Goal: Task Accomplishment & Management: Manage account settings

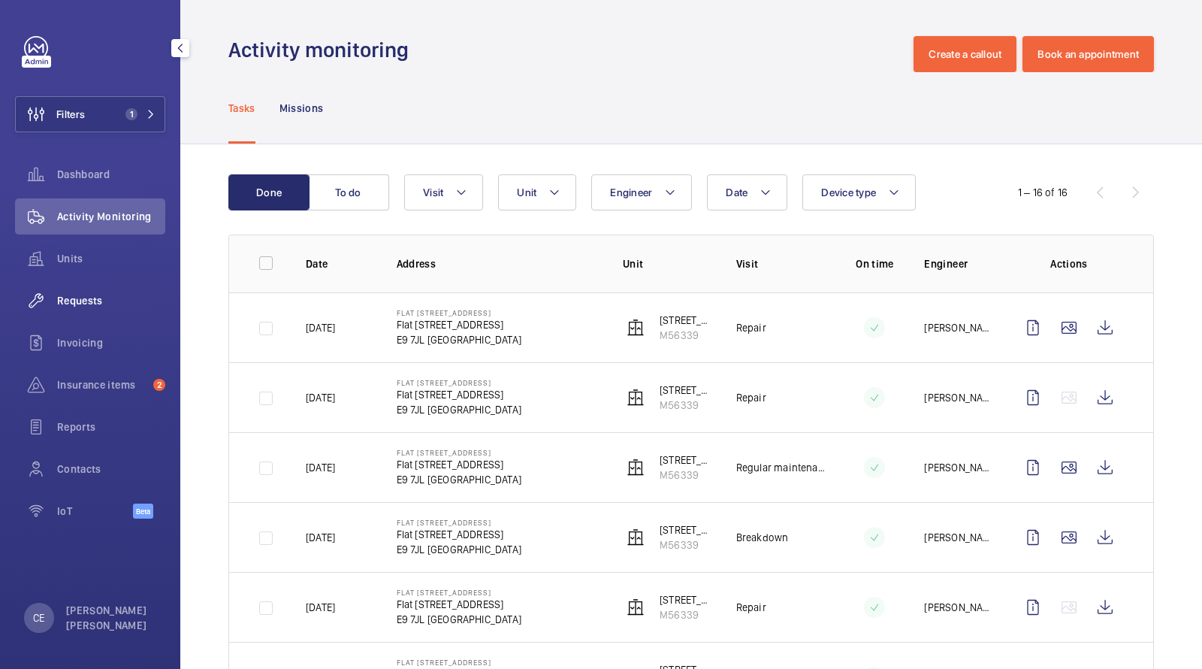
scroll to position [198, 0]
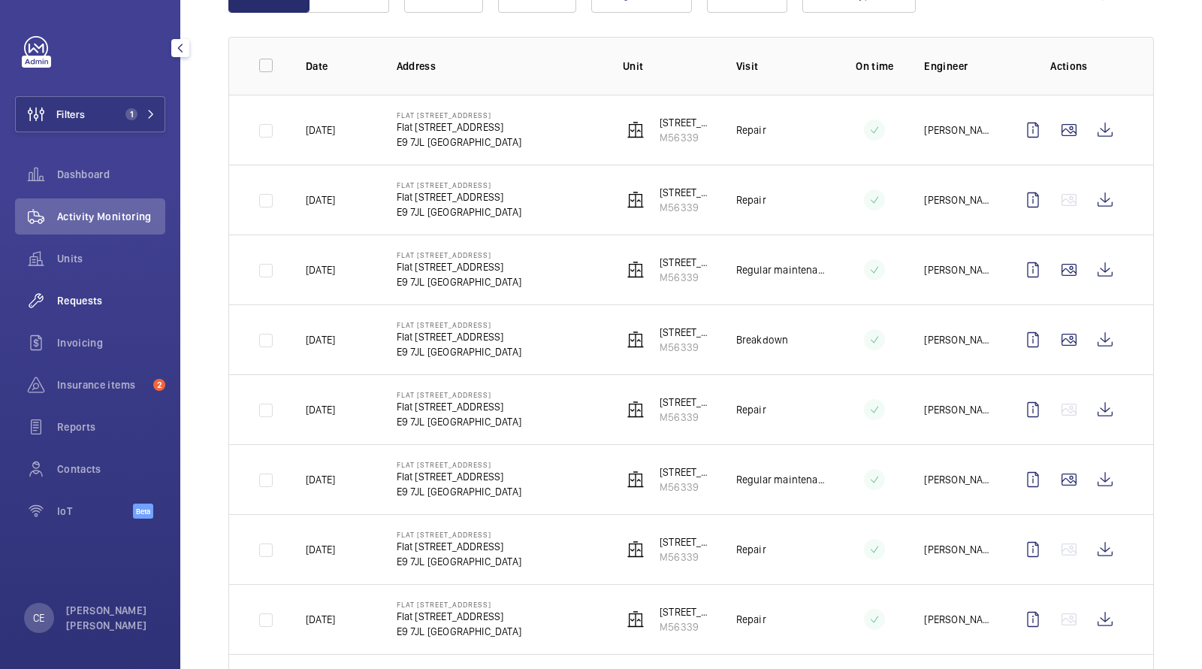
click at [89, 299] on span "Requests" at bounding box center [111, 300] width 108 height 15
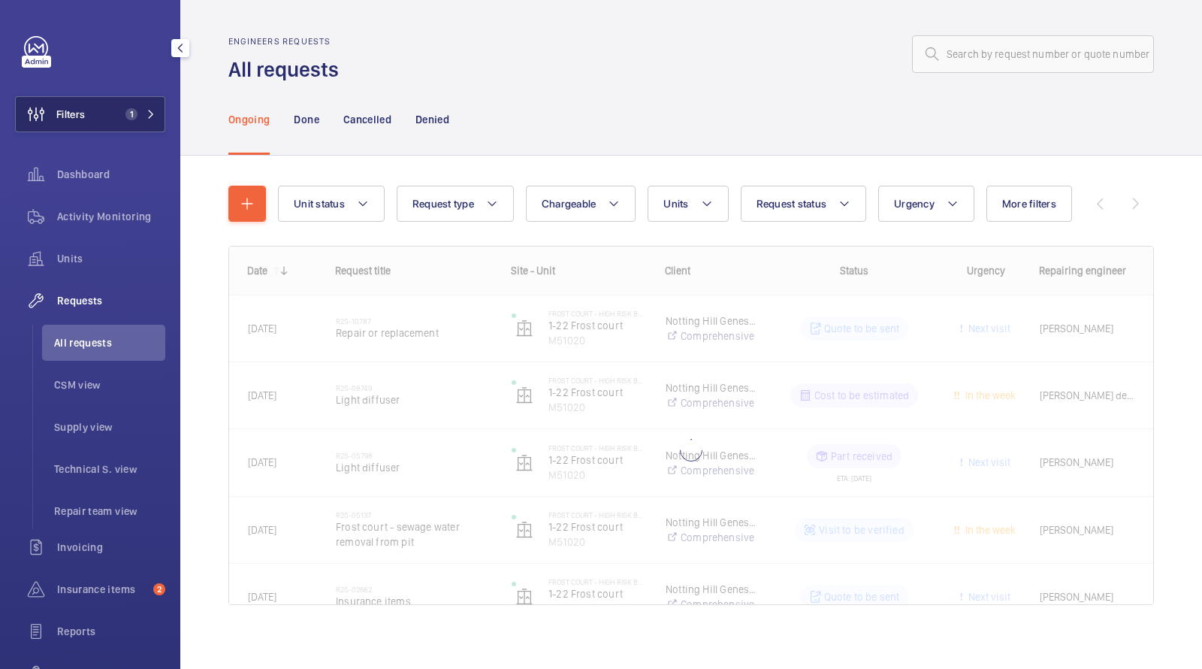
click at [132, 122] on button "Filters 1" at bounding box center [90, 114] width 150 height 36
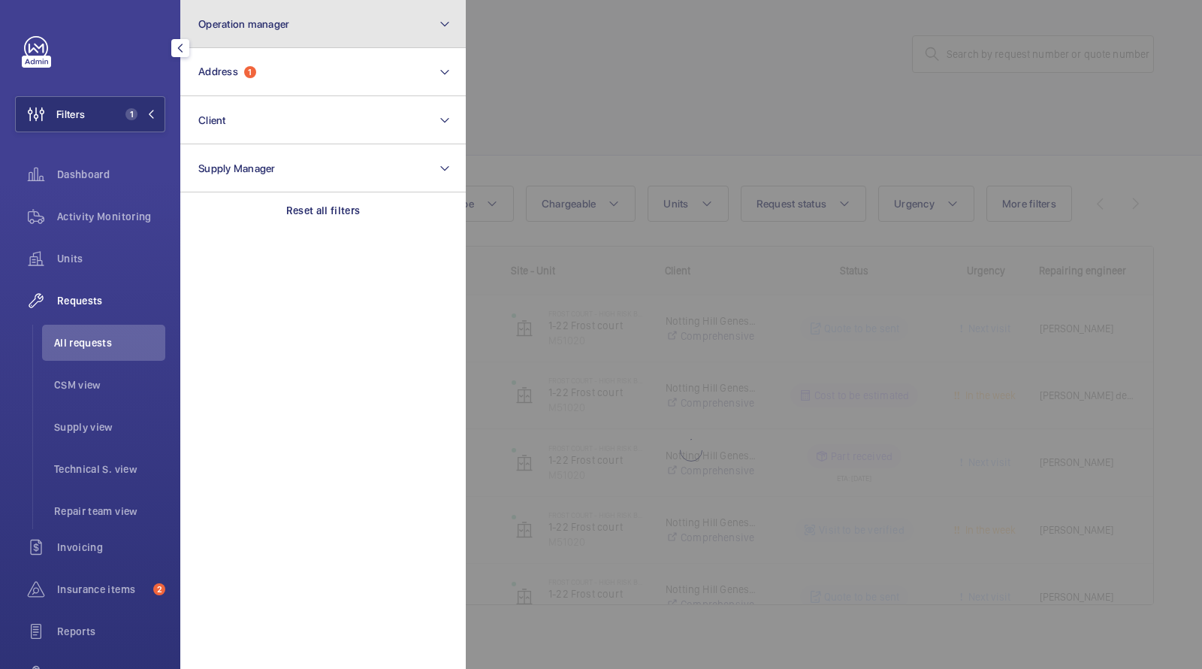
click at [260, 47] on button "Operation manager" at bounding box center [323, 24] width 286 height 48
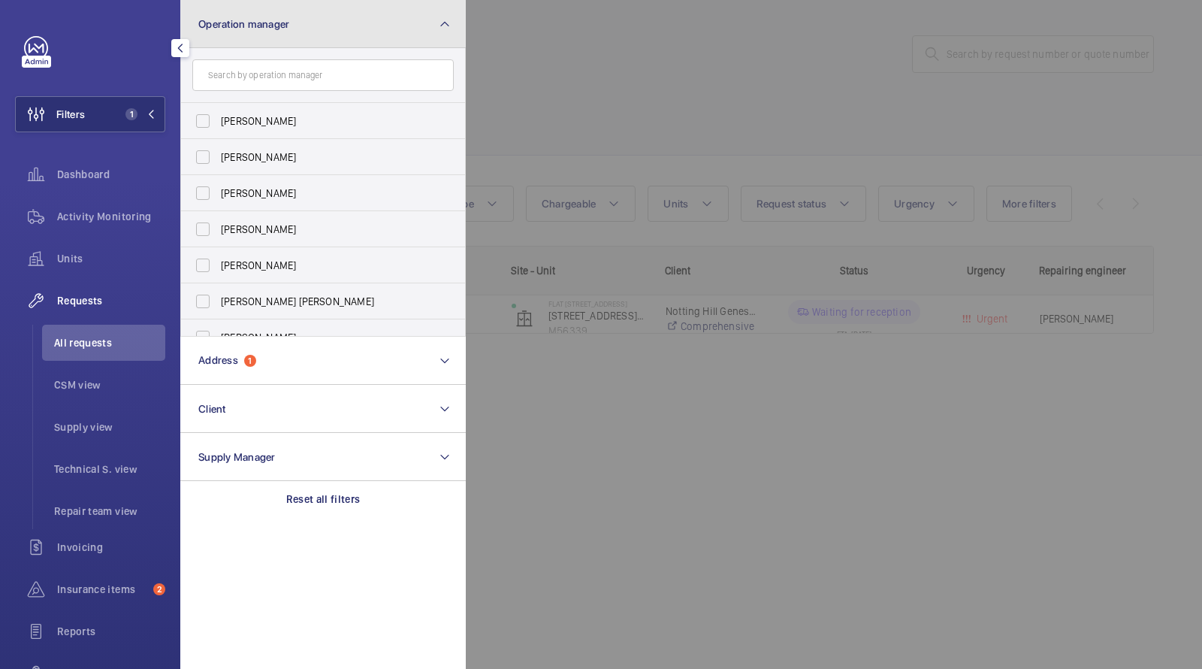
click at [253, 47] on button "Operation manager" at bounding box center [323, 24] width 286 height 48
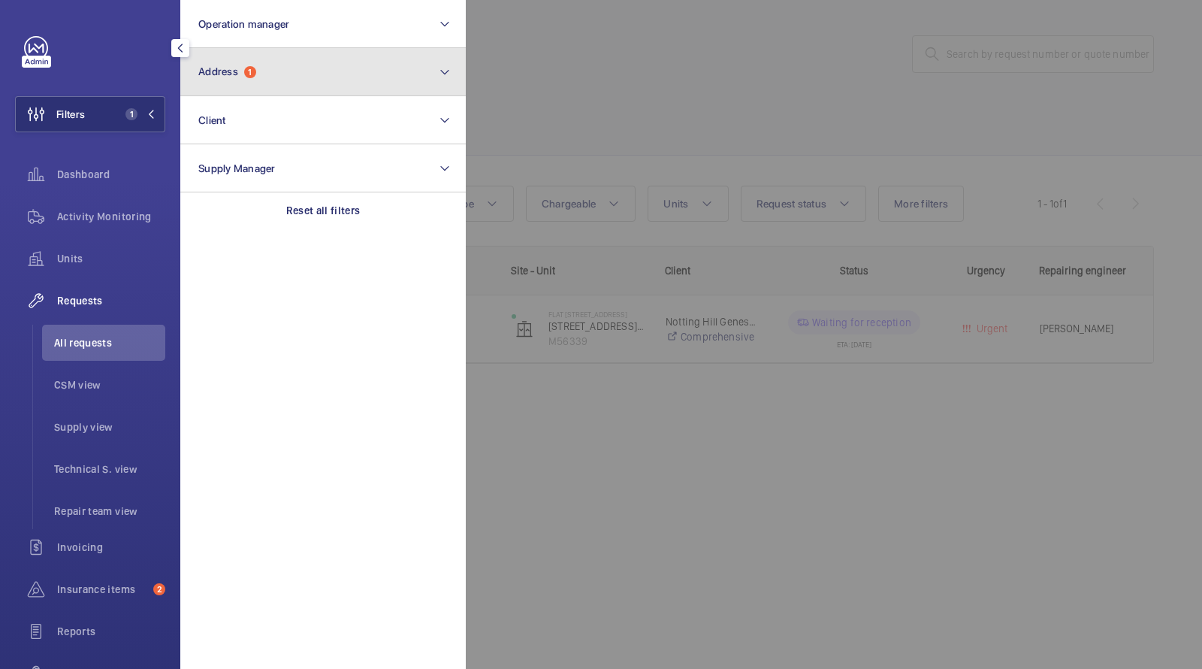
click at [253, 73] on span "1" at bounding box center [250, 72] width 12 height 12
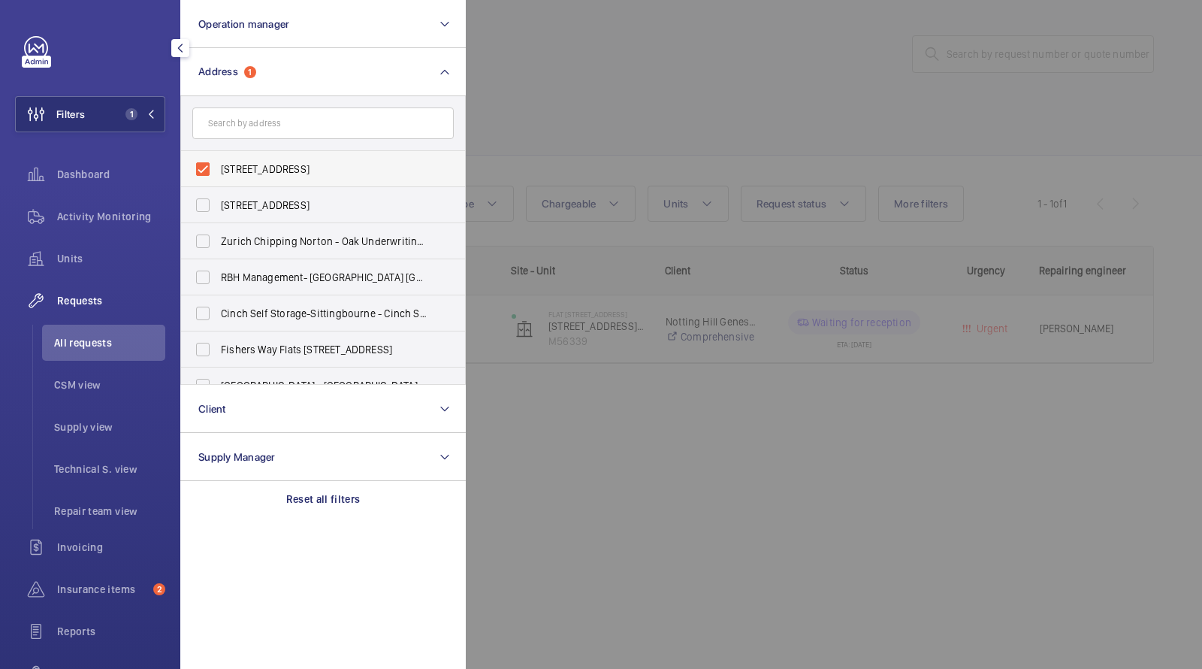
click at [289, 160] on label "Flat 19, 94 Victoria Road - Flat 19, 94 Victoria Road, LONDON E9 7JL" at bounding box center [312, 169] width 262 height 36
click at [218, 160] on input "Flat 19, 94 Victoria Road - Flat 19, 94 Victoria Road, LONDON E9 7JL" at bounding box center [203, 169] width 30 height 30
checkbox input "false"
click at [614, 118] on div at bounding box center [1067, 334] width 1202 height 669
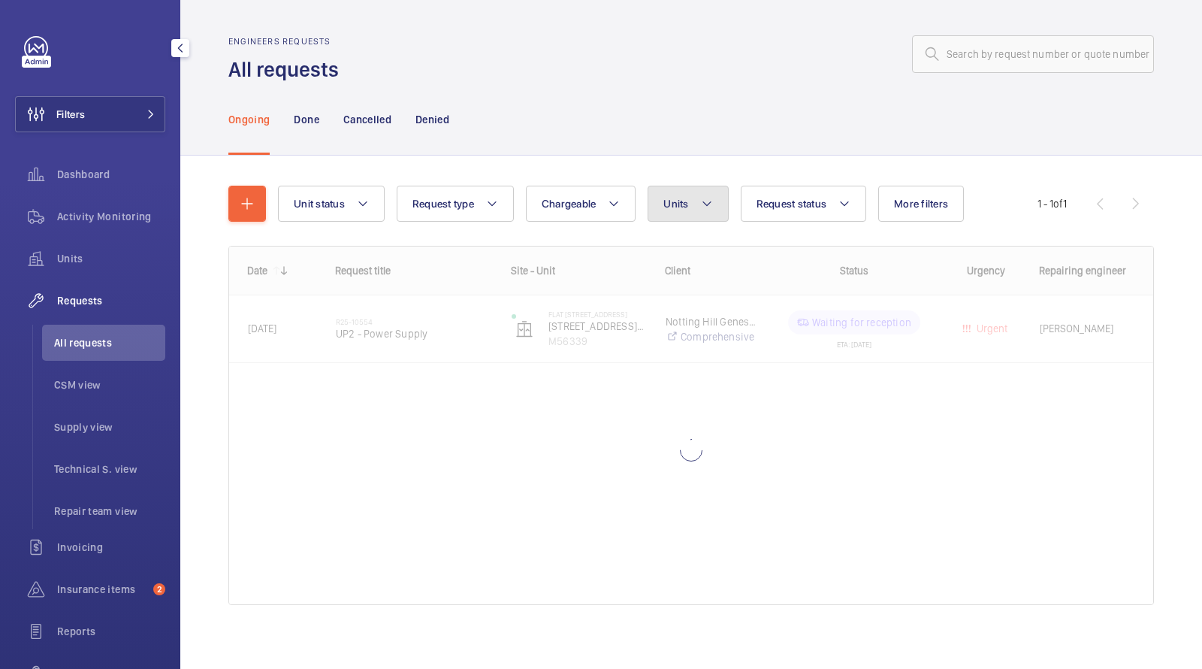
click at [691, 194] on button "Units" at bounding box center [688, 204] width 80 height 36
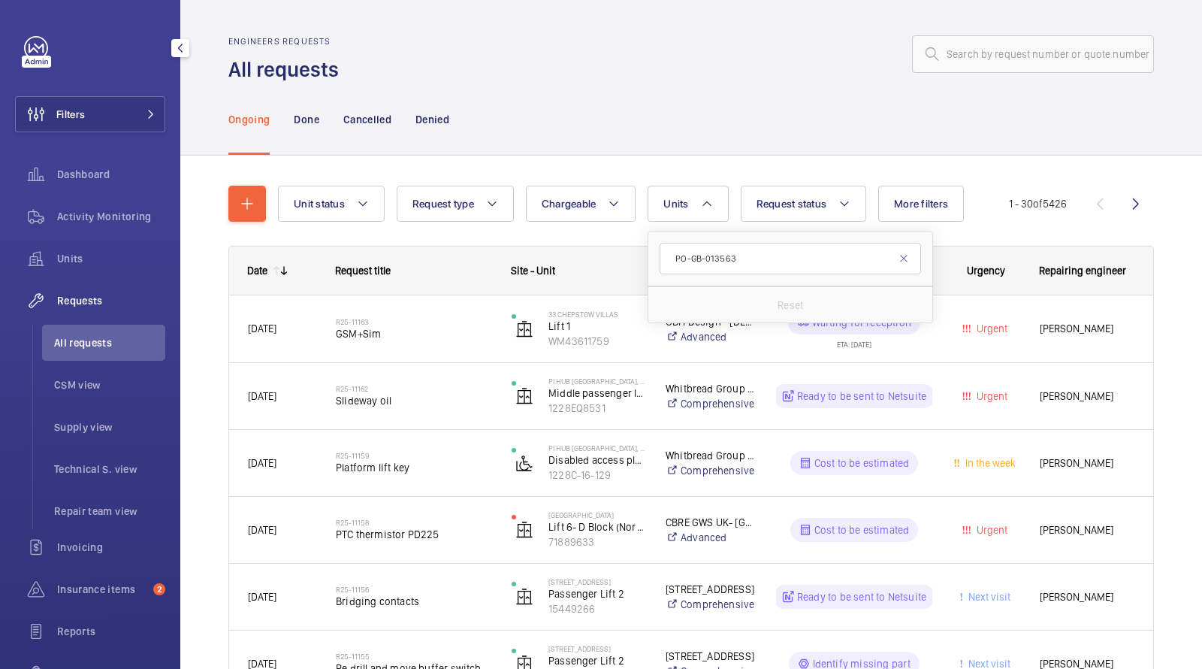
type input "PO-GB-013563"
click at [673, 92] on div "Ongoing Done Cancelled Denied" at bounding box center [691, 118] width 926 height 71
click at [177, 116] on div "Filters Dashboard Activity Monitoring Units Requests All requests CSM view Supp…" at bounding box center [90, 334] width 180 height 669
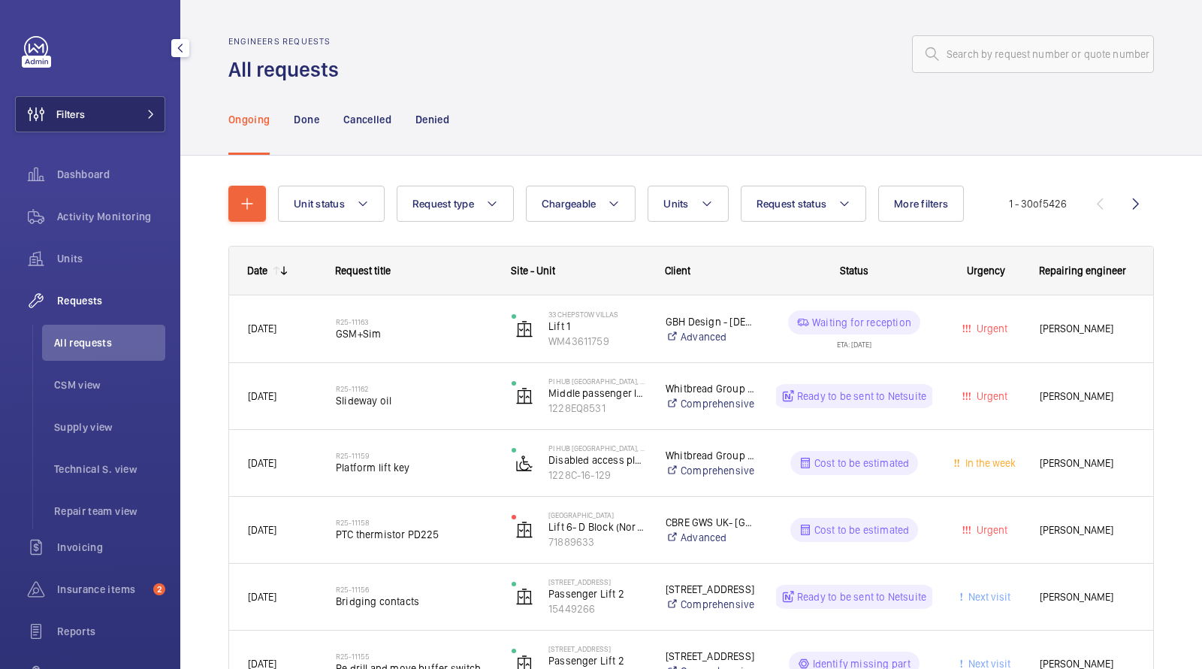
click at [143, 114] on span at bounding box center [147, 114] width 18 height 9
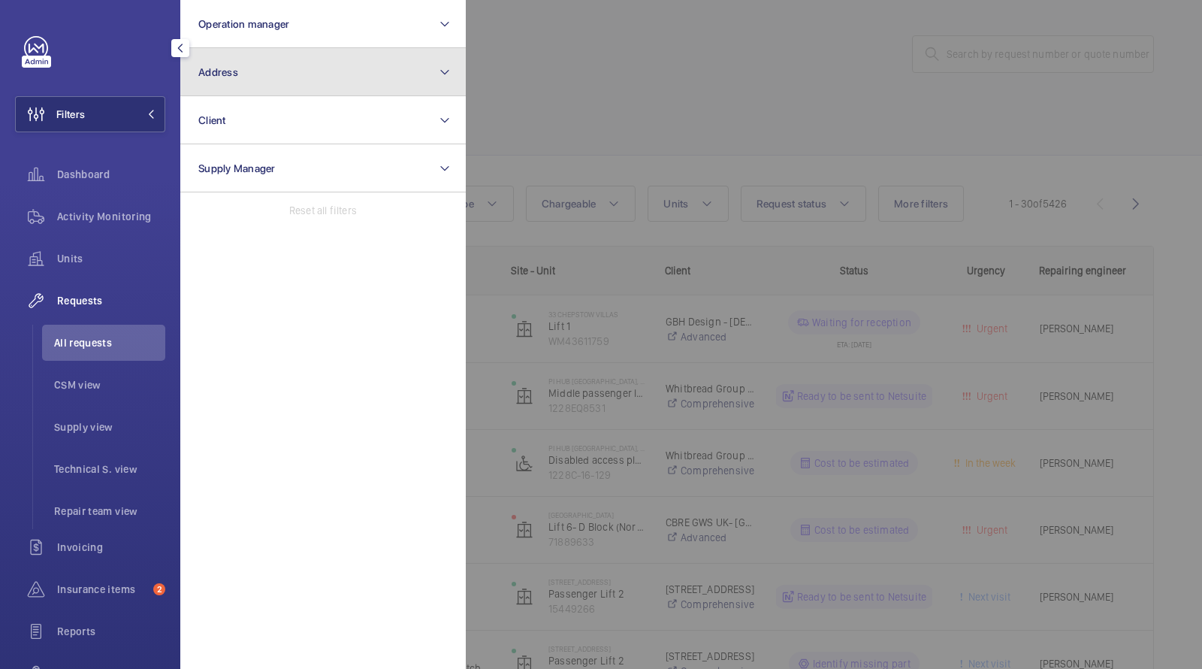
click at [241, 85] on button "Address" at bounding box center [323, 72] width 286 height 48
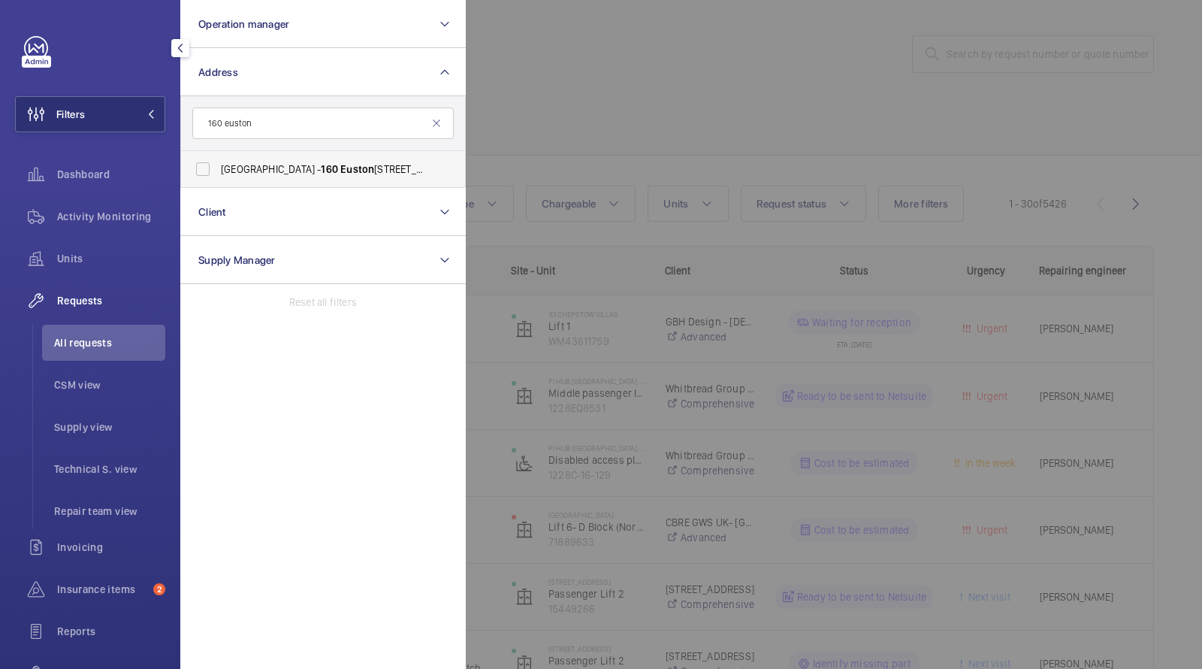
type input "160 euston"
click at [285, 170] on span "Evergreen House - 160 Euston Rd, LONDON NW1 2DX" at bounding box center [324, 169] width 207 height 15
click at [218, 170] on input "Evergreen House - 160 Euston Rd, LONDON NW1 2DX" at bounding box center [203, 169] width 30 height 30
checkbox input "true"
click at [562, 115] on div at bounding box center [1067, 334] width 1202 height 669
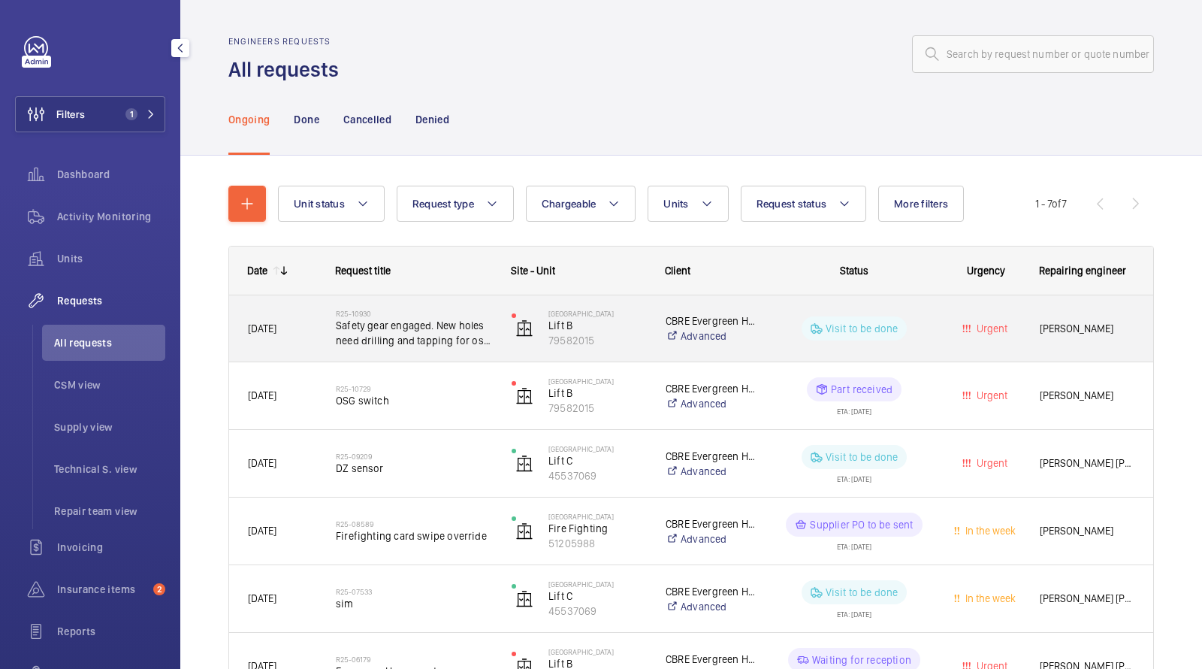
click at [438, 322] on span "Safety gear engaged. New holes need drilling and tapping for osg switch" at bounding box center [414, 333] width 156 height 30
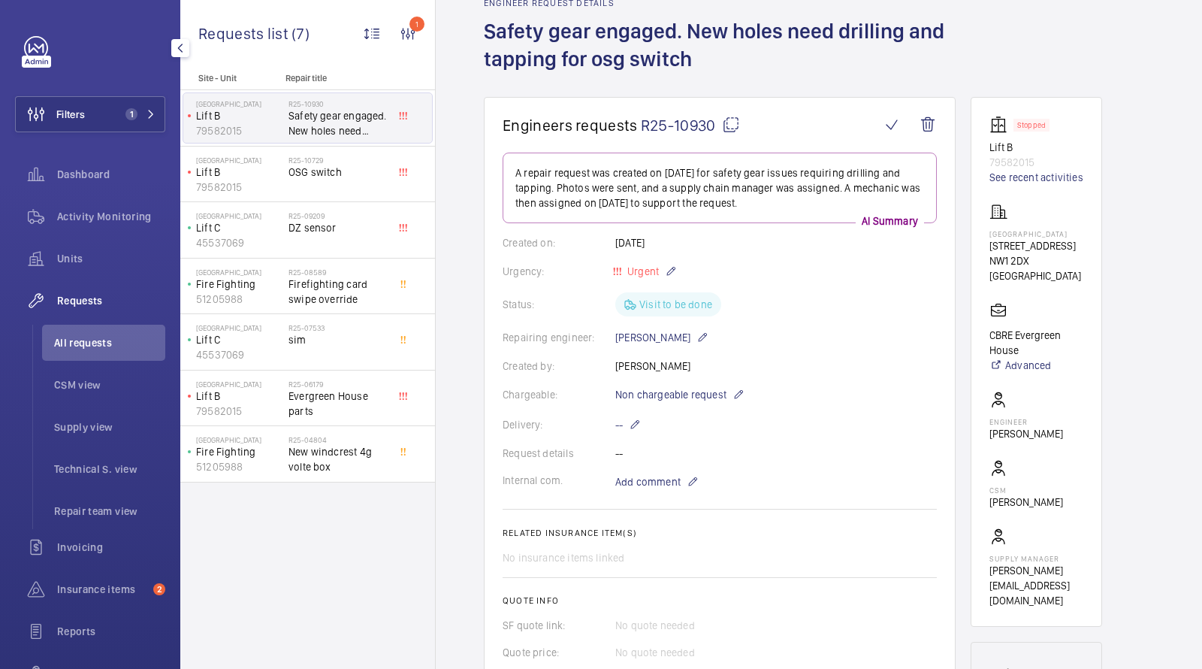
scroll to position [74, 0]
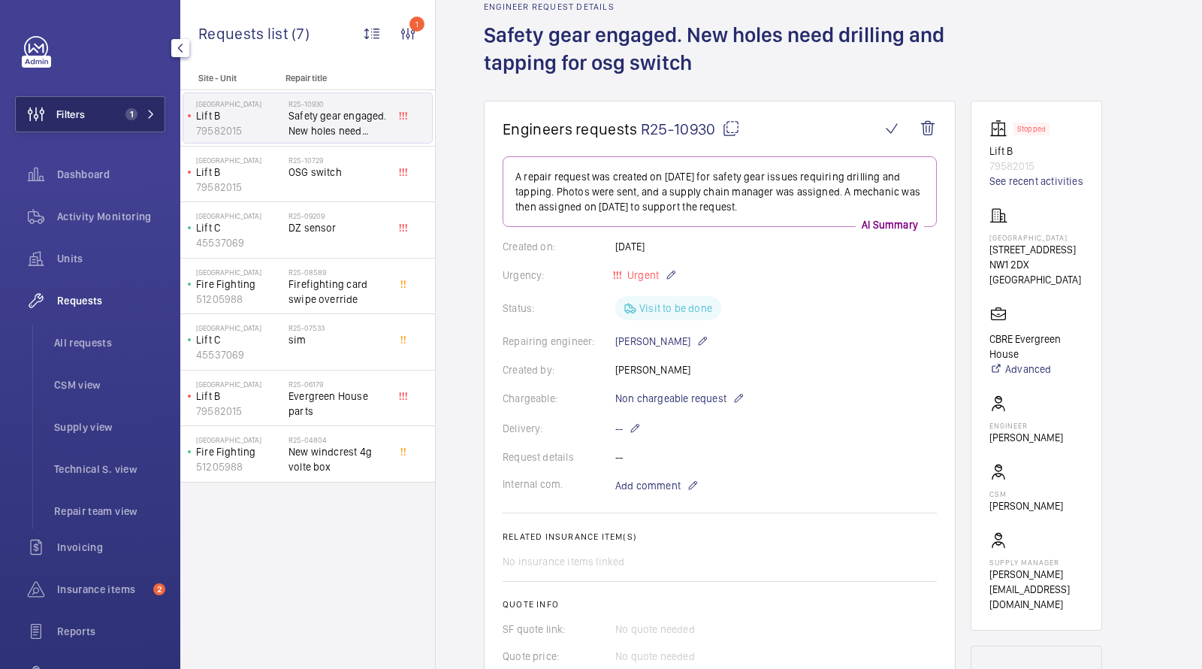
click at [126, 110] on span "1" at bounding box center [128, 114] width 18 height 12
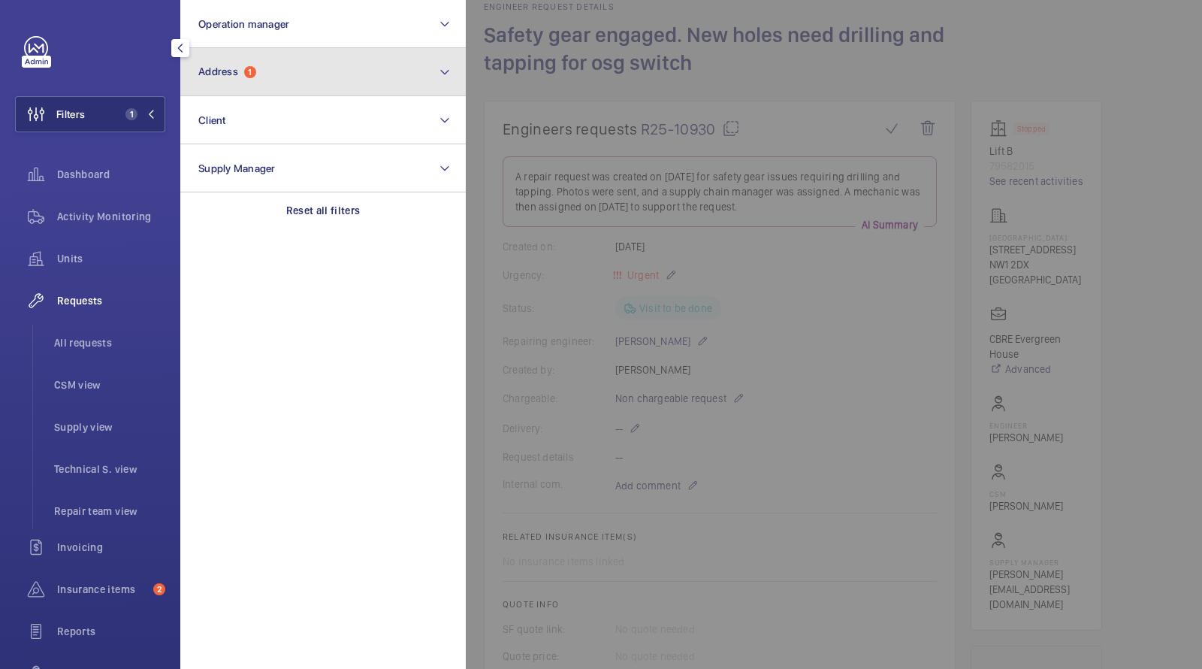
click at [274, 93] on button "Address 1" at bounding box center [323, 72] width 286 height 48
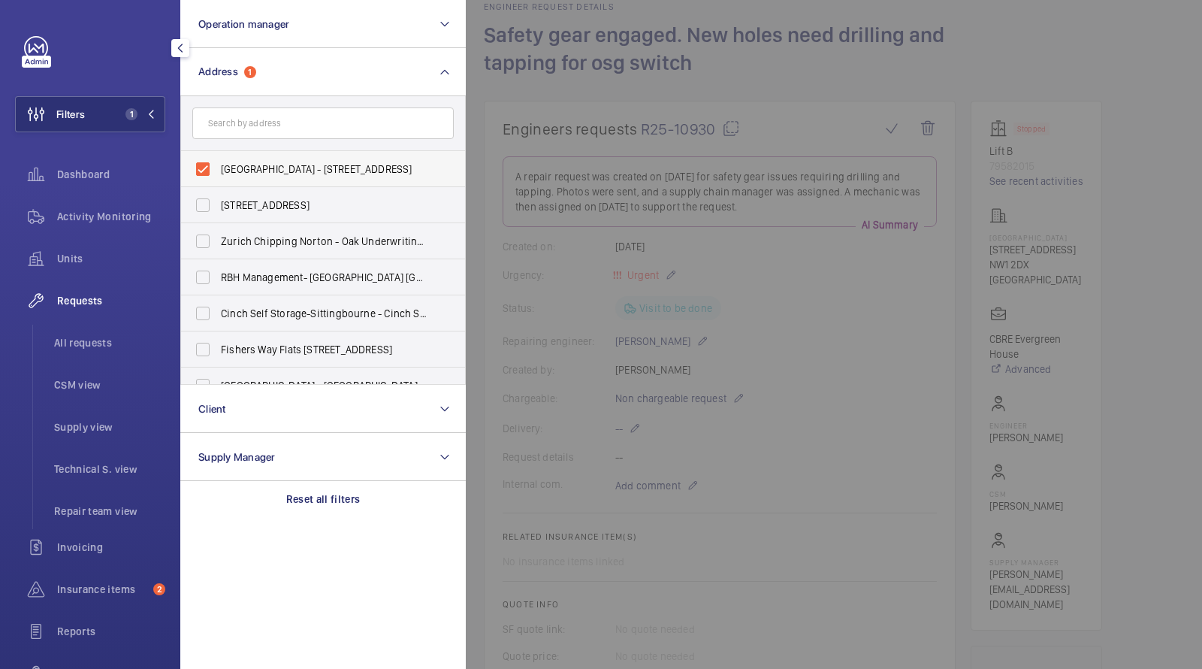
click at [240, 169] on span "Evergreen House - 160 Euston Rd, LONDON NW1 2DX" at bounding box center [324, 169] width 207 height 15
click at [218, 169] on input "Evergreen House - 160 Euston Rd, LONDON NW1 2DX" at bounding box center [203, 169] width 30 height 30
checkbox input "false"
click at [240, 129] on input "text" at bounding box center [323, 123] width 262 height 32
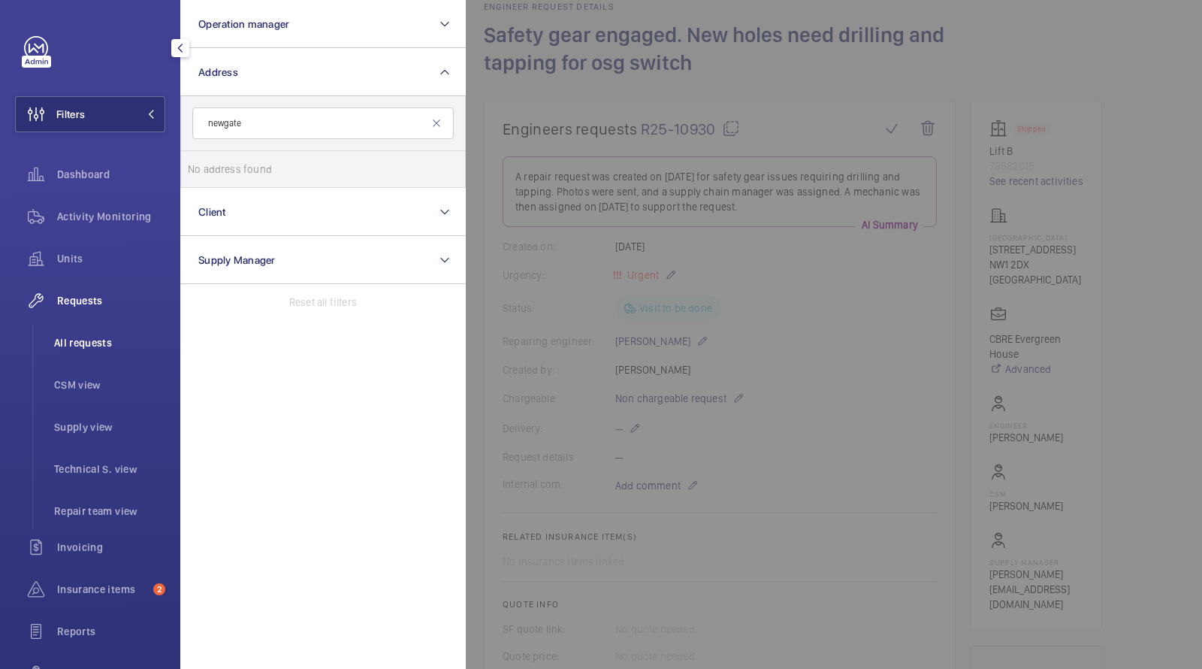
click at [83, 335] on span "All requests" at bounding box center [109, 342] width 111 height 15
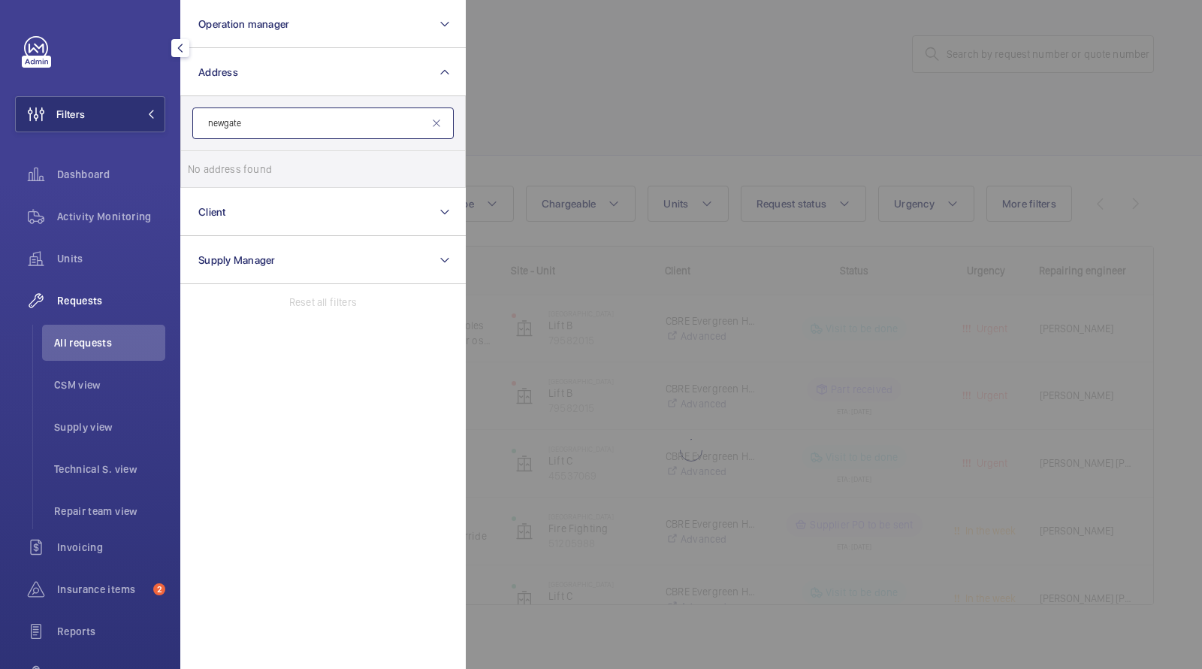
click at [272, 132] on input "newgate" at bounding box center [323, 123] width 262 height 32
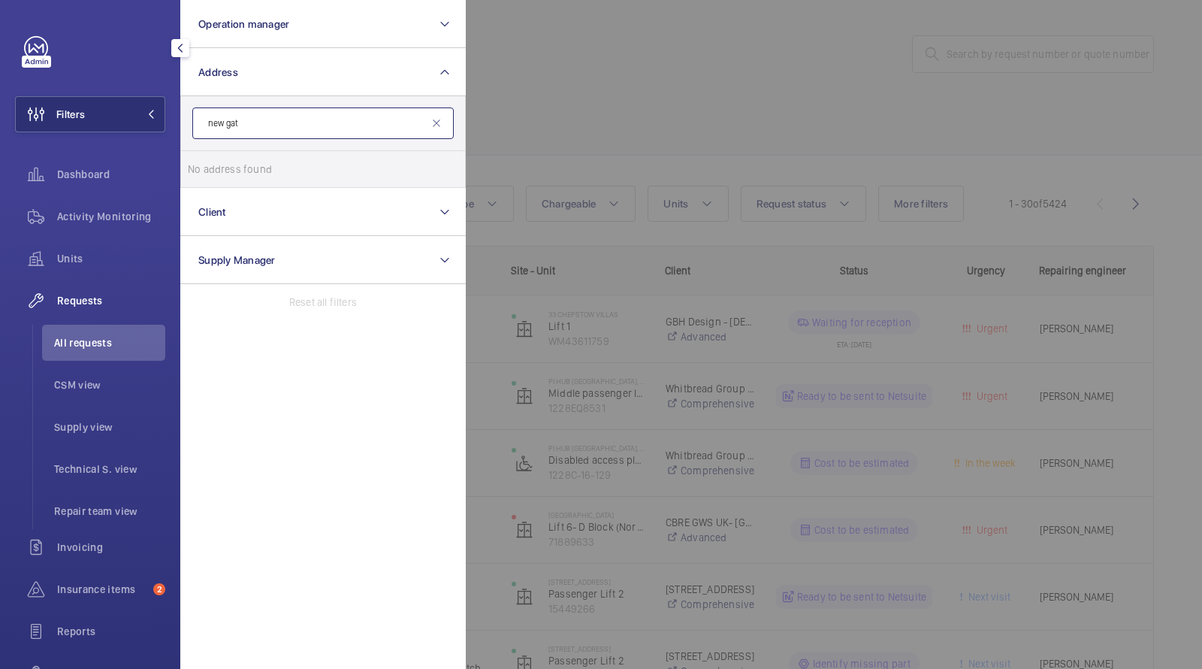
type input "new gate"
drag, startPoint x: 277, startPoint y: 127, endPoint x: 151, endPoint y: 122, distance: 126.3
click at [153, 121] on wm-front-sidebar-menu-filter "Filters Operation manager Address new gate No address found Reset Client Supply…" at bounding box center [90, 114] width 150 height 36
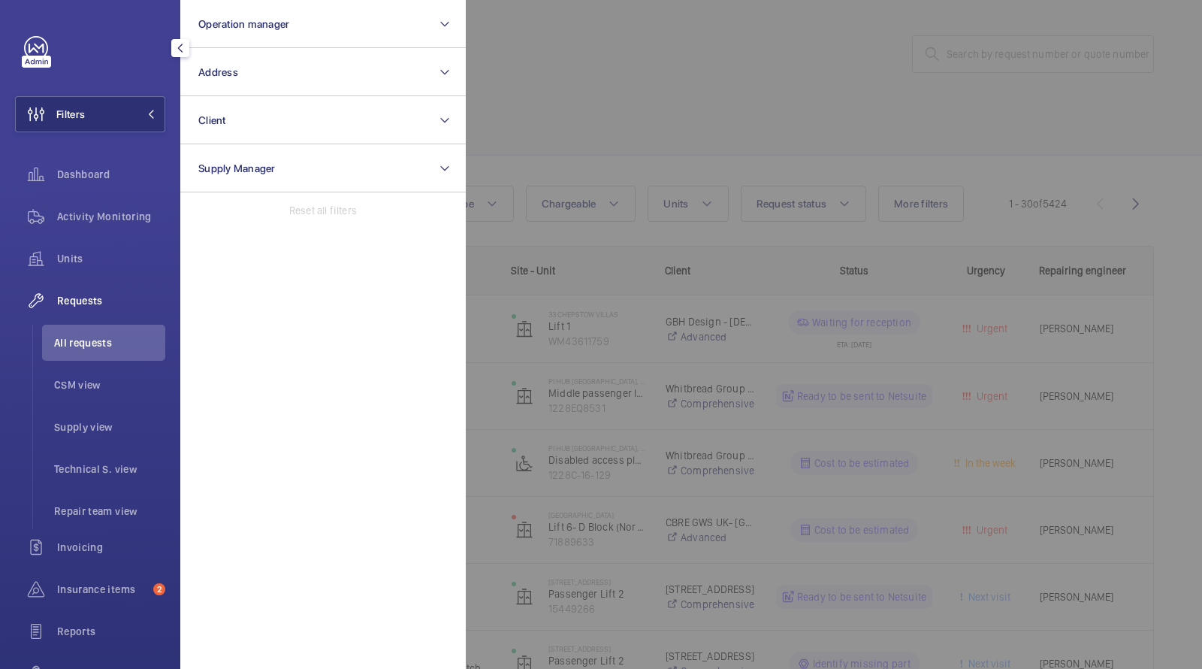
click at [94, 337] on span "All requests" at bounding box center [109, 342] width 111 height 15
click at [585, 115] on div at bounding box center [1067, 334] width 1202 height 669
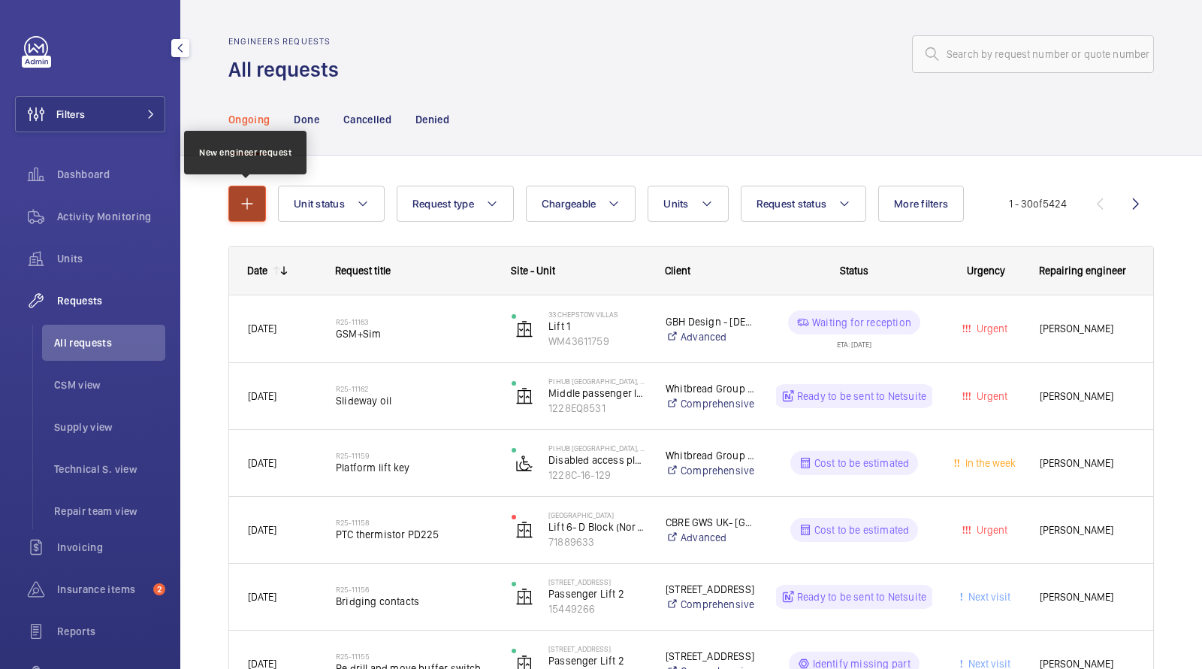
click at [238, 207] on mat-icon "button" at bounding box center [247, 204] width 18 height 18
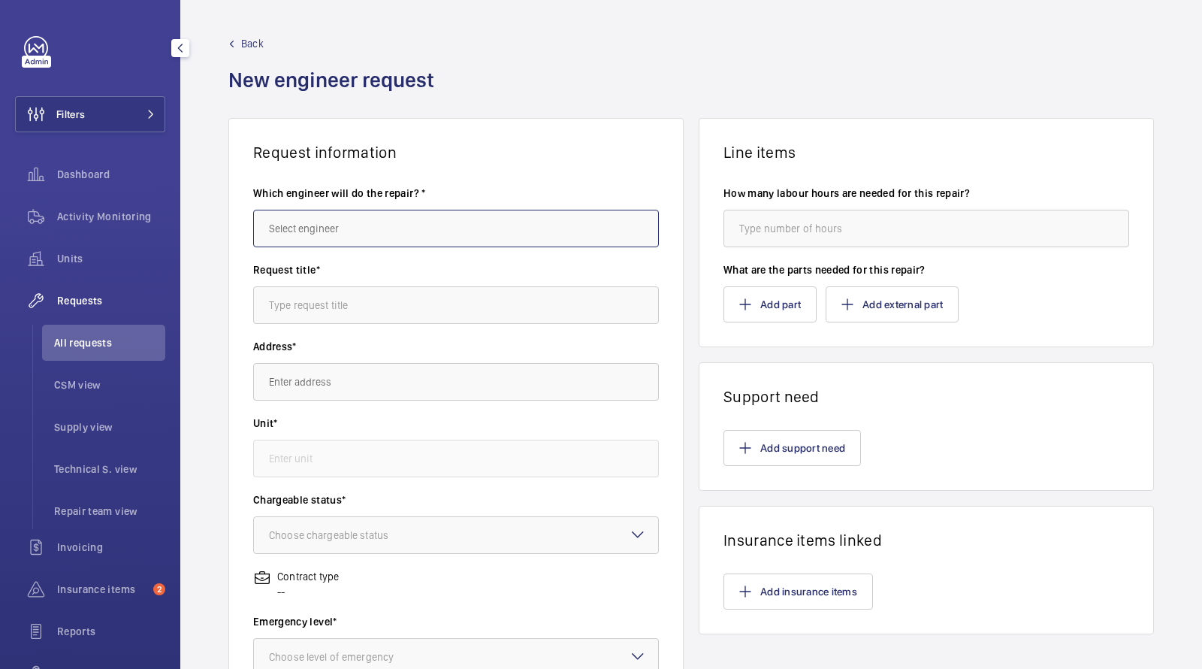
click at [343, 222] on input "text" at bounding box center [456, 229] width 406 height 38
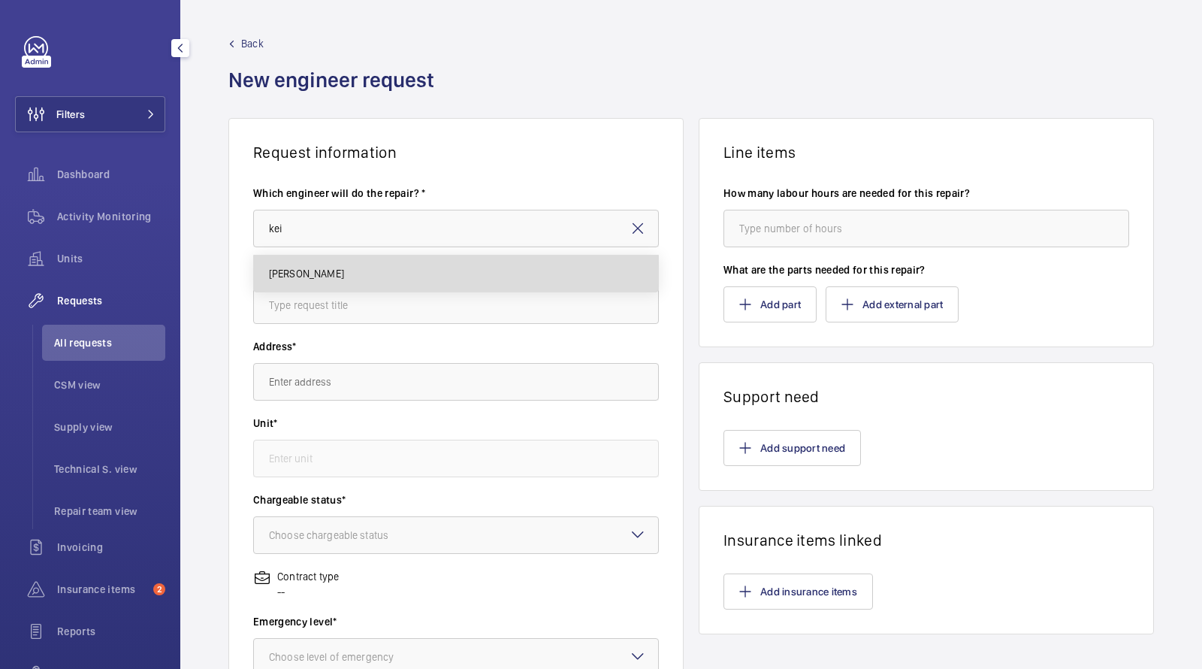
click at [295, 274] on span "Keith Bishop" at bounding box center [306, 273] width 75 height 15
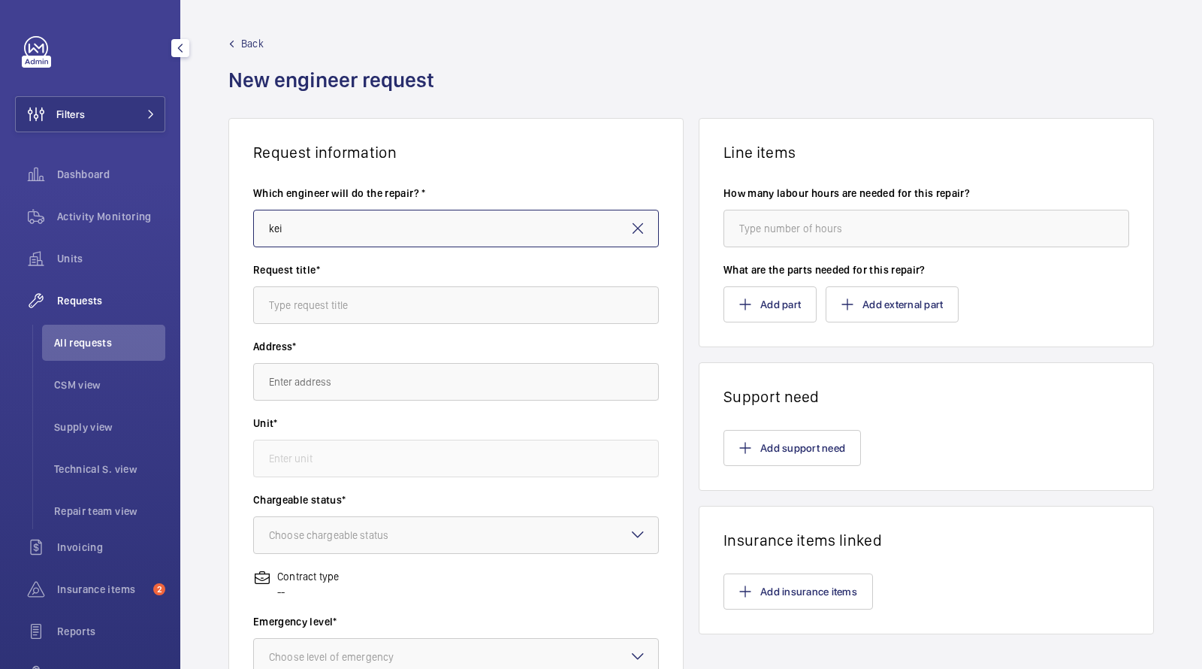
type input "Keith Bishop"
click at [295, 284] on wm-front-input "Request title*" at bounding box center [456, 293] width 406 height 62
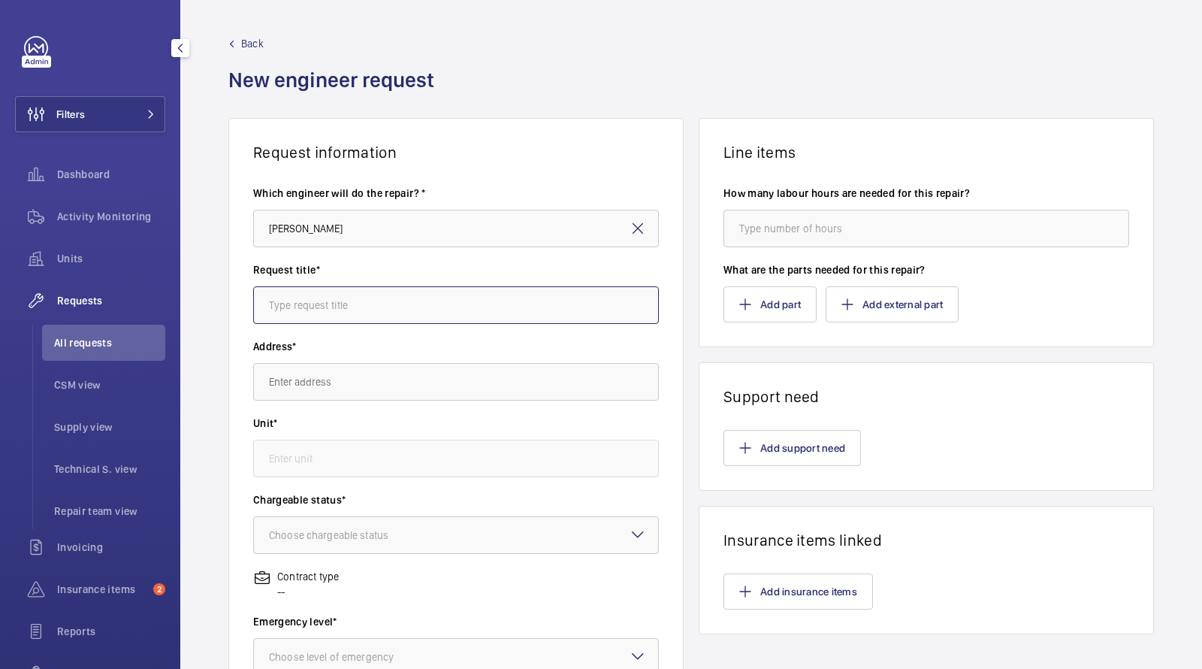
click at [295, 313] on input "text" at bounding box center [456, 305] width 406 height 38
type input "p"
type input "orona ropes"
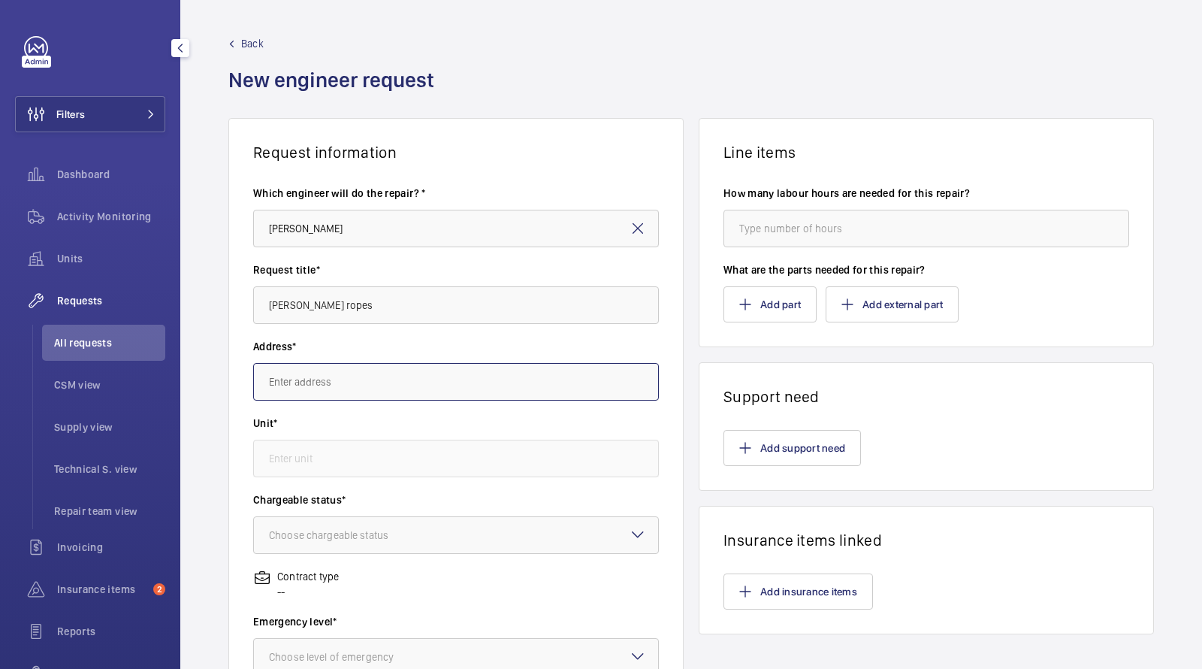
click at [292, 389] on input "text" at bounding box center [456, 382] width 406 height 38
click at [311, 417] on mat-option "NewDay 7 Handyside St, N1C 4DA LONDON" at bounding box center [456, 427] width 405 height 36
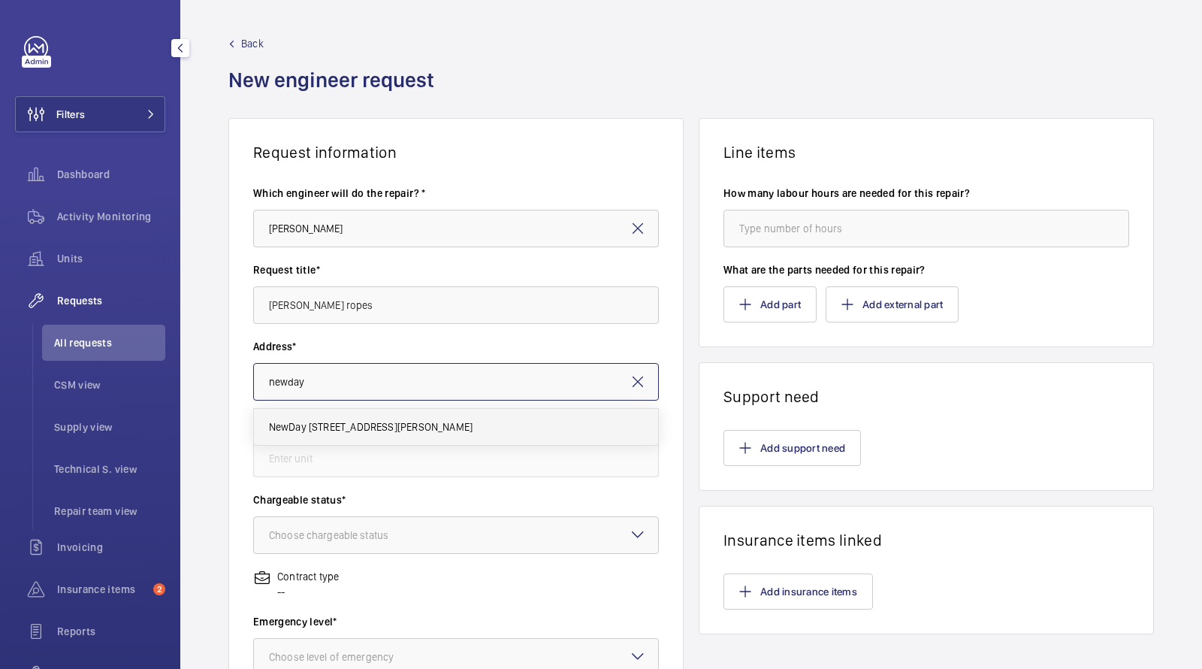
type input "NewDay 7 Handyside St, N1C 4DA LONDON"
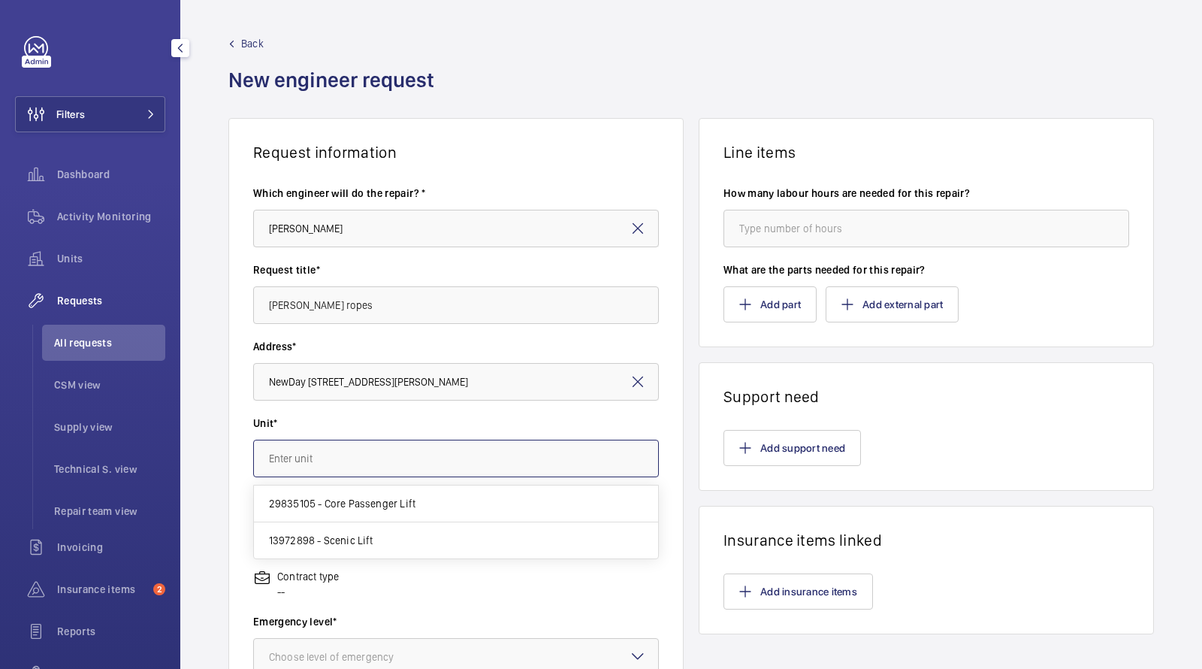
click at [311, 461] on input "text" at bounding box center [456, 459] width 406 height 38
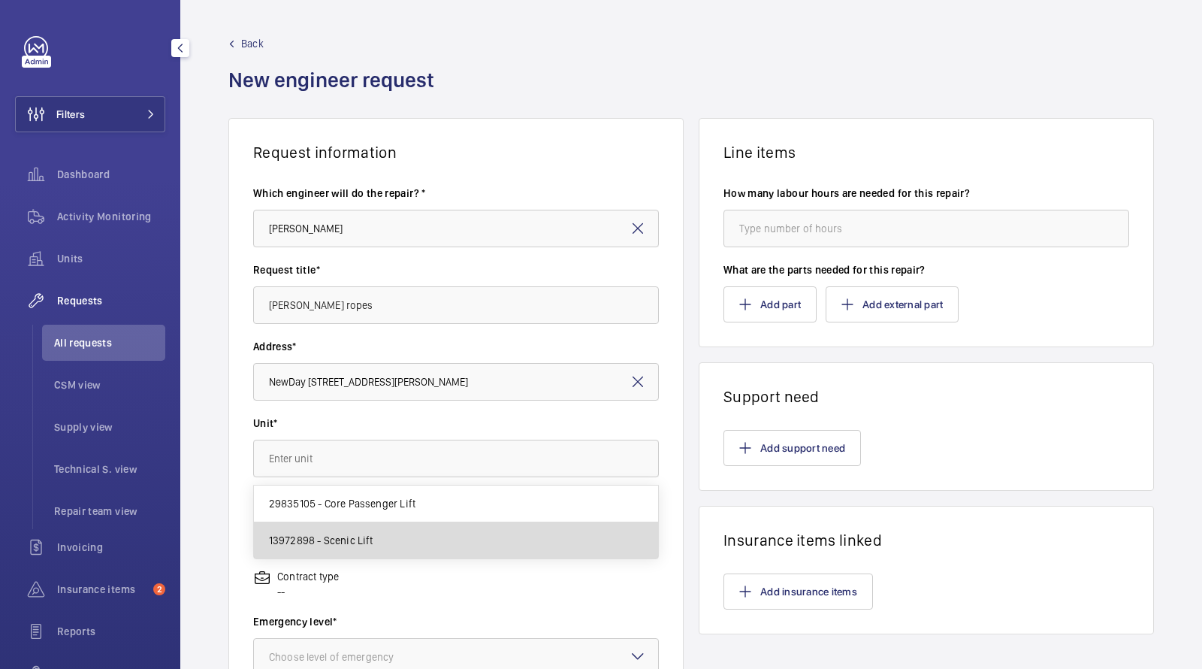
click at [364, 545] on span "13972898 - Scenic Lift" at bounding box center [321, 540] width 104 height 15
type input "13972898 - Scenic Lift"
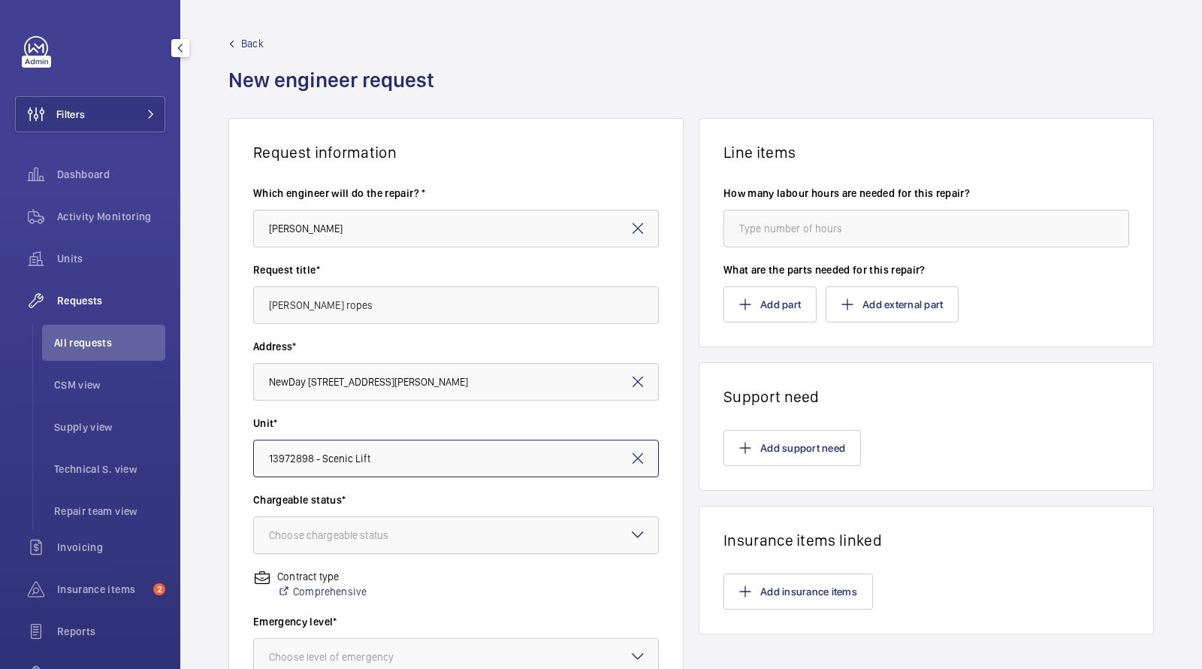
click at [422, 521] on div at bounding box center [456, 535] width 404 height 36
click at [331, 612] on span "Non chargeable" at bounding box center [456, 617] width 374 height 15
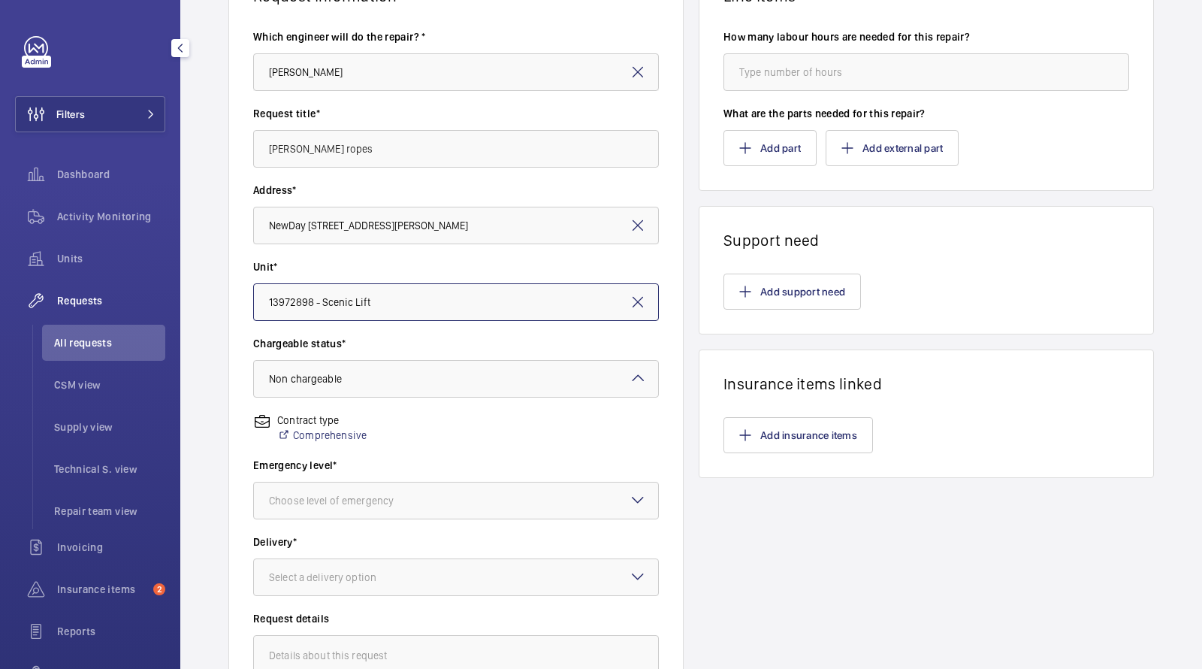
scroll to position [224, 0]
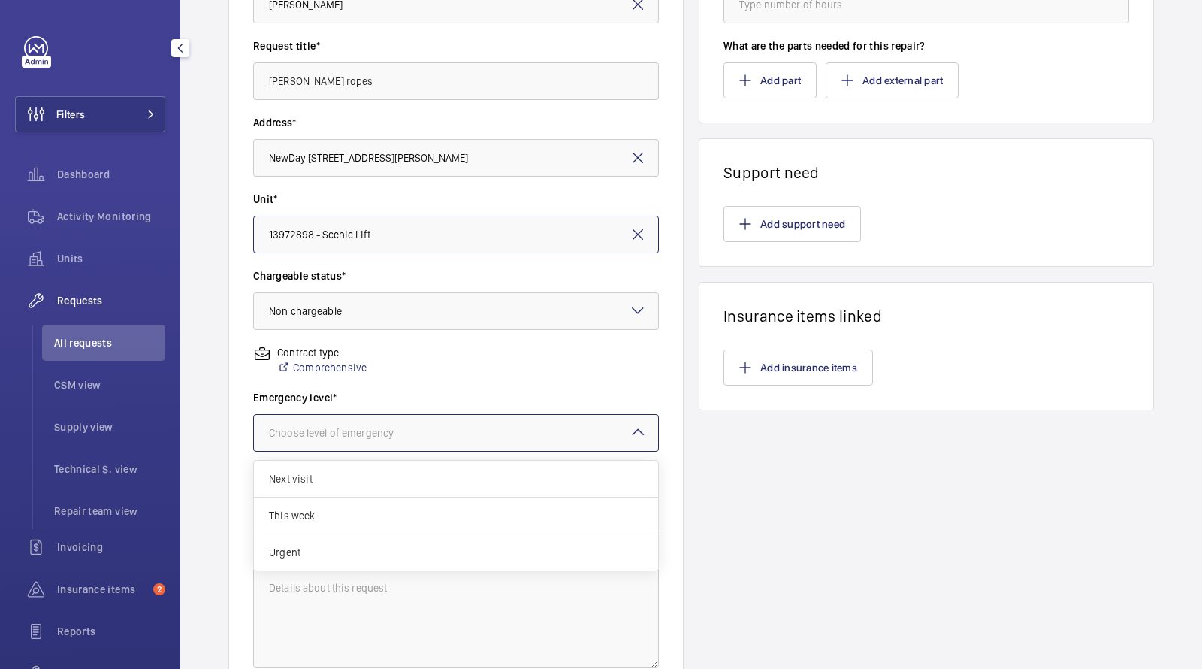
click at [347, 441] on div at bounding box center [456, 433] width 404 height 36
click at [320, 521] on span "This week" at bounding box center [456, 515] width 374 height 15
click at [328, 440] on div at bounding box center [456, 433] width 404 height 36
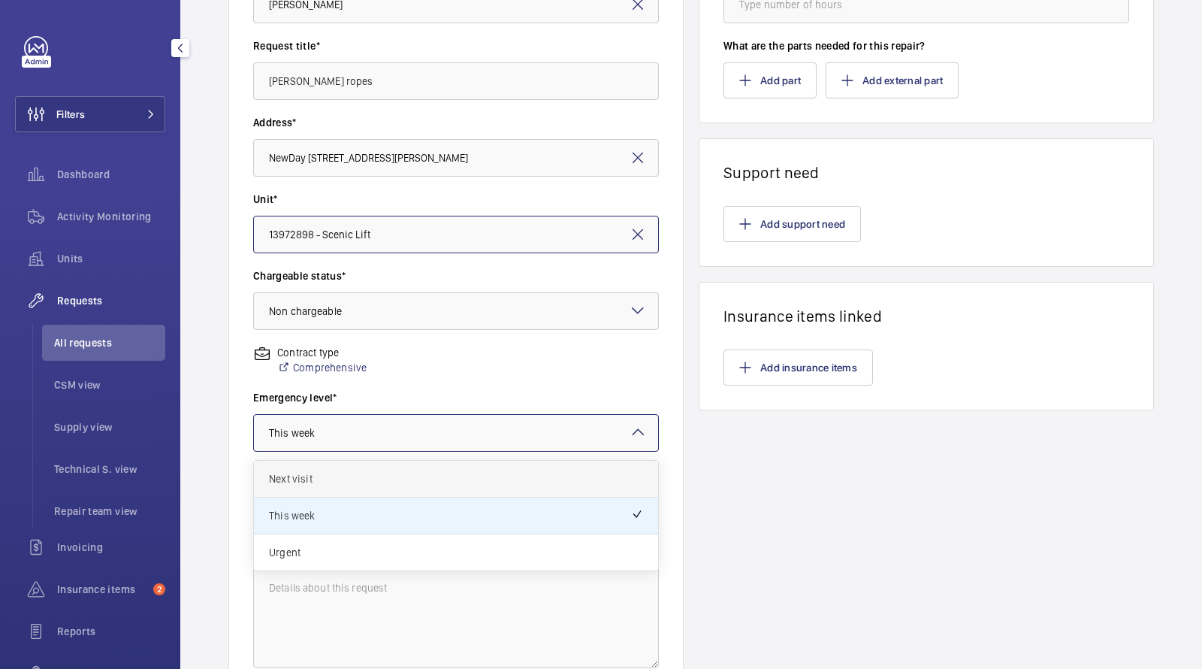
click at [312, 471] on span "Next visit" at bounding box center [456, 478] width 374 height 15
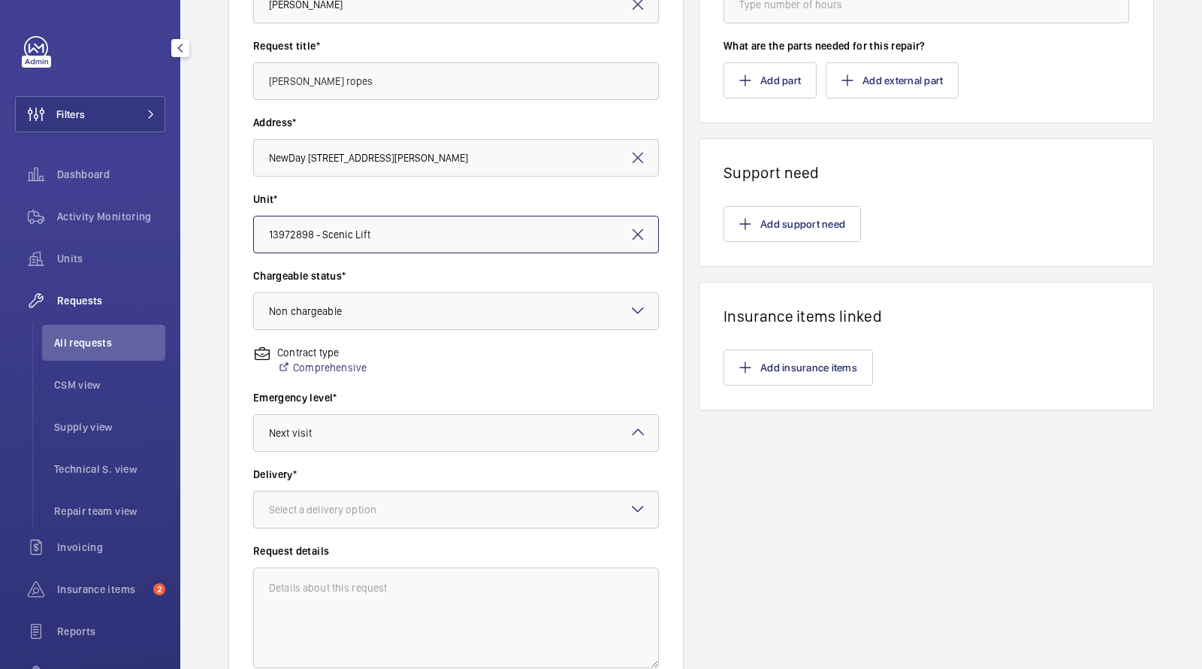
click at [317, 525] on div at bounding box center [456, 509] width 404 height 36
click at [310, 633] on span "London office" at bounding box center [456, 629] width 374 height 15
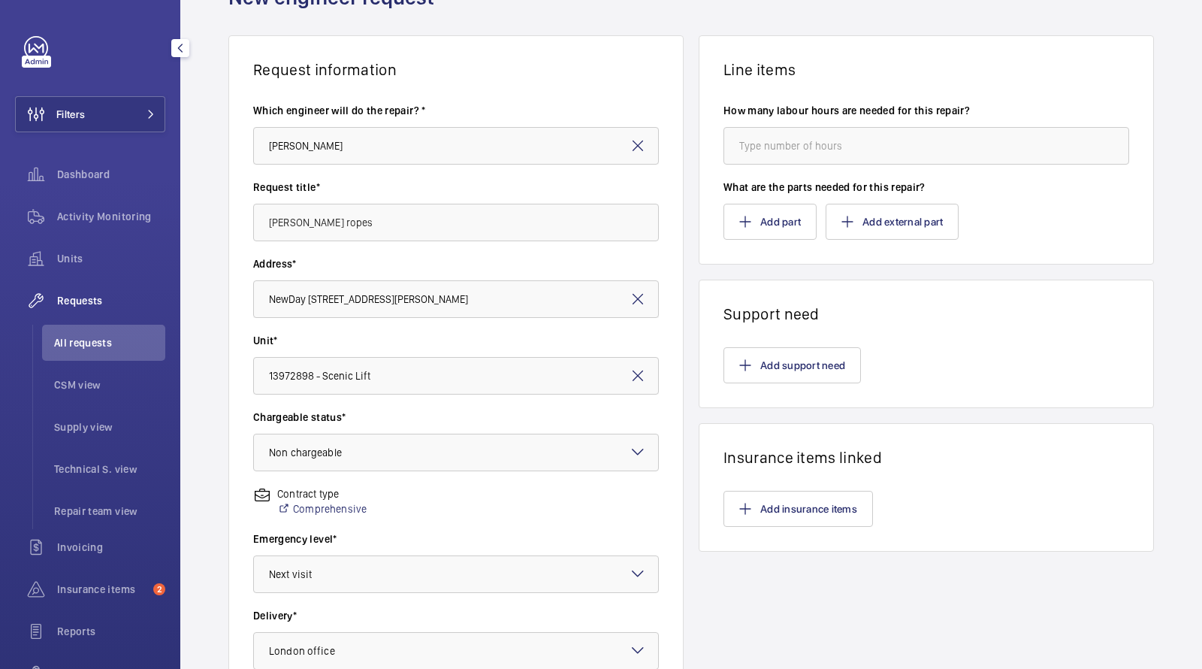
click at [775, 198] on wm-front-parts-input "What are the parts needed for this repair? Add part Add external part" at bounding box center [927, 210] width 406 height 60
click at [762, 213] on button "Add part" at bounding box center [770, 222] width 93 height 36
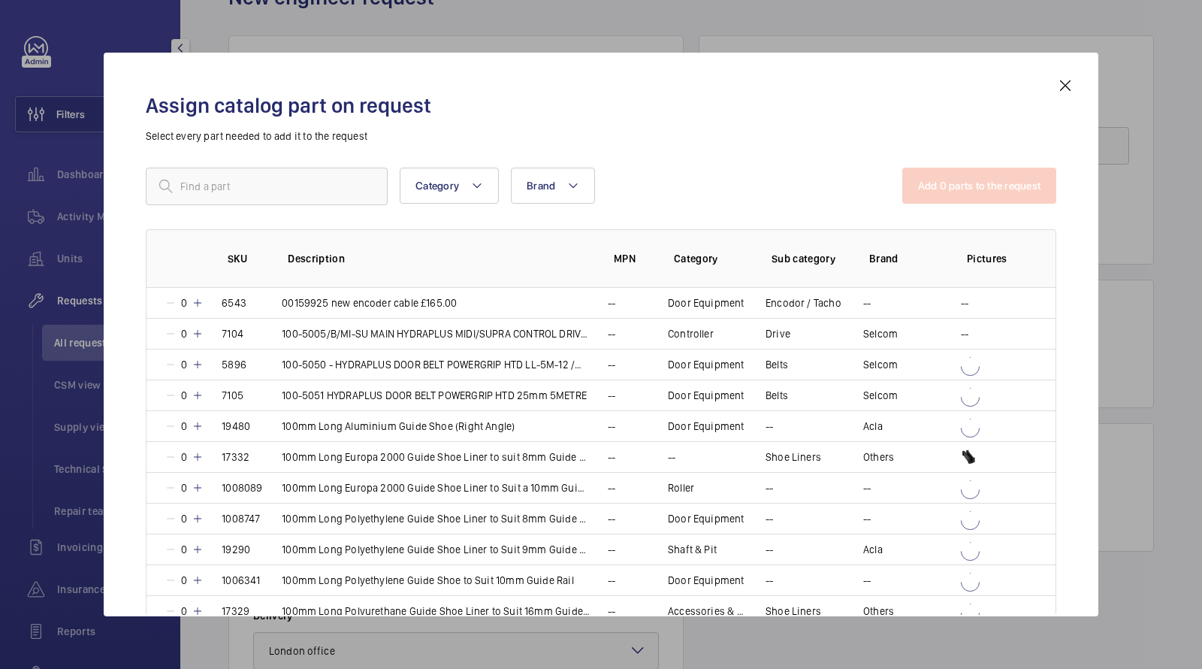
click at [338, 210] on div "Category Brand More filters Reset all filters Add 0 parts to the request SKU De…" at bounding box center [601, 356] width 911 height 376
click at [300, 186] on input "text" at bounding box center [267, 187] width 242 height 38
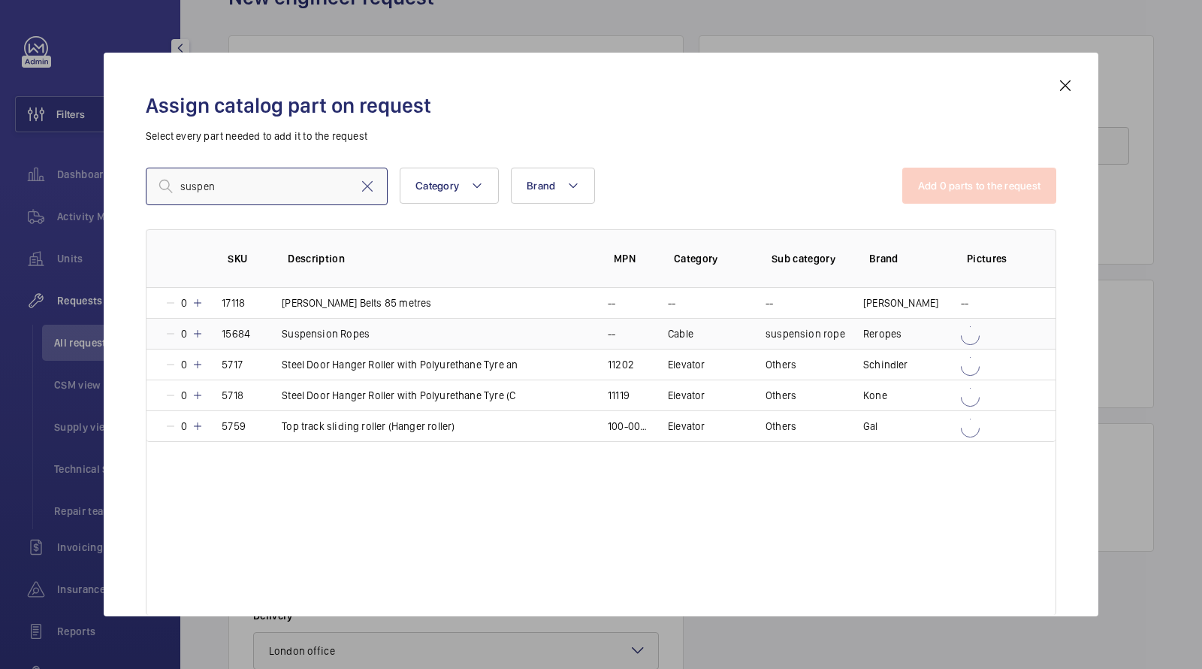
type input "suspen"
click at [340, 337] on p "Suspension Ropes" at bounding box center [326, 333] width 88 height 15
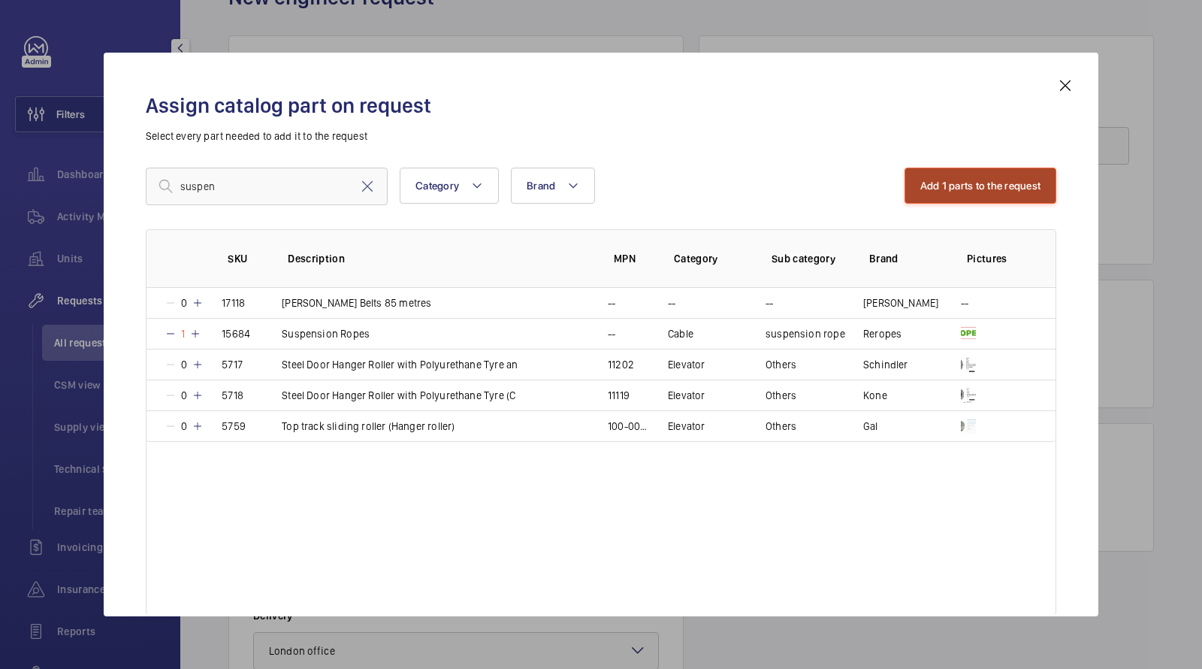
click at [972, 186] on button "Add 1 parts to the request" at bounding box center [981, 186] width 153 height 36
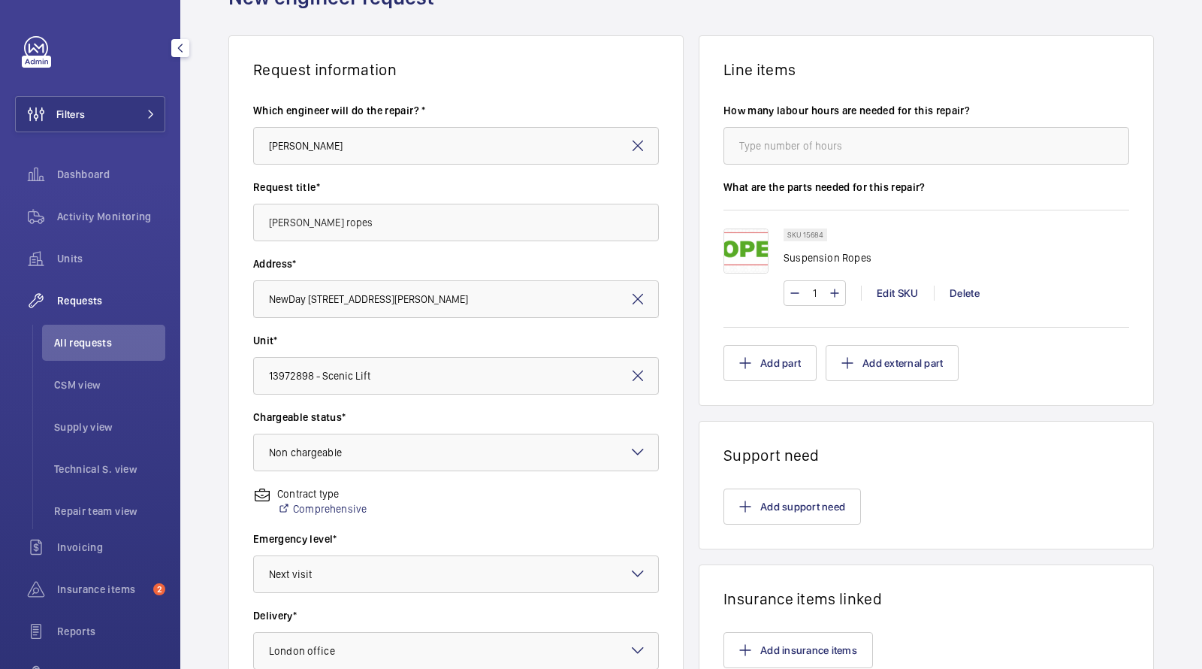
scroll to position [355, 0]
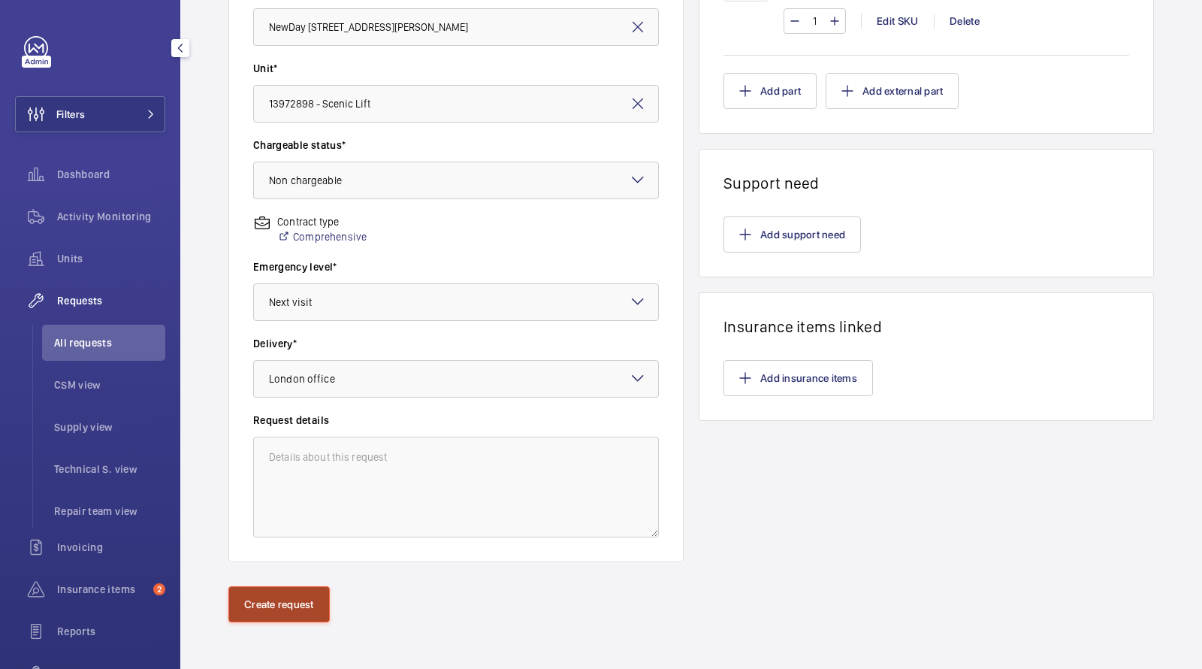
click at [247, 601] on button "Create request" at bounding box center [278, 604] width 101 height 36
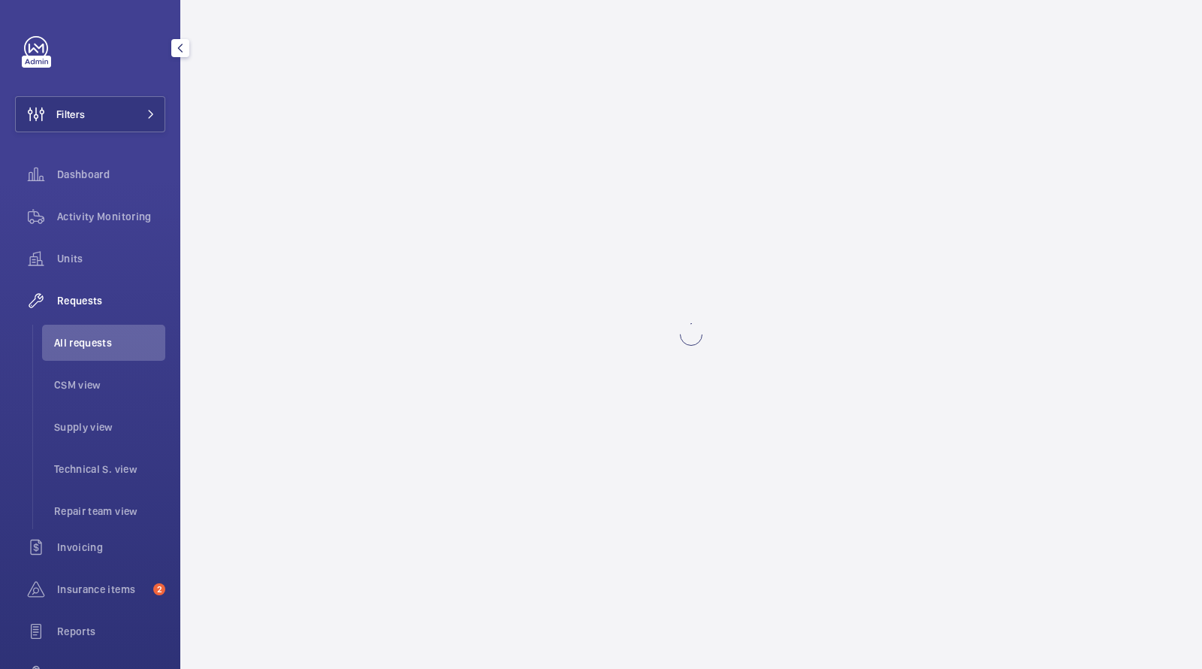
scroll to position [0, 0]
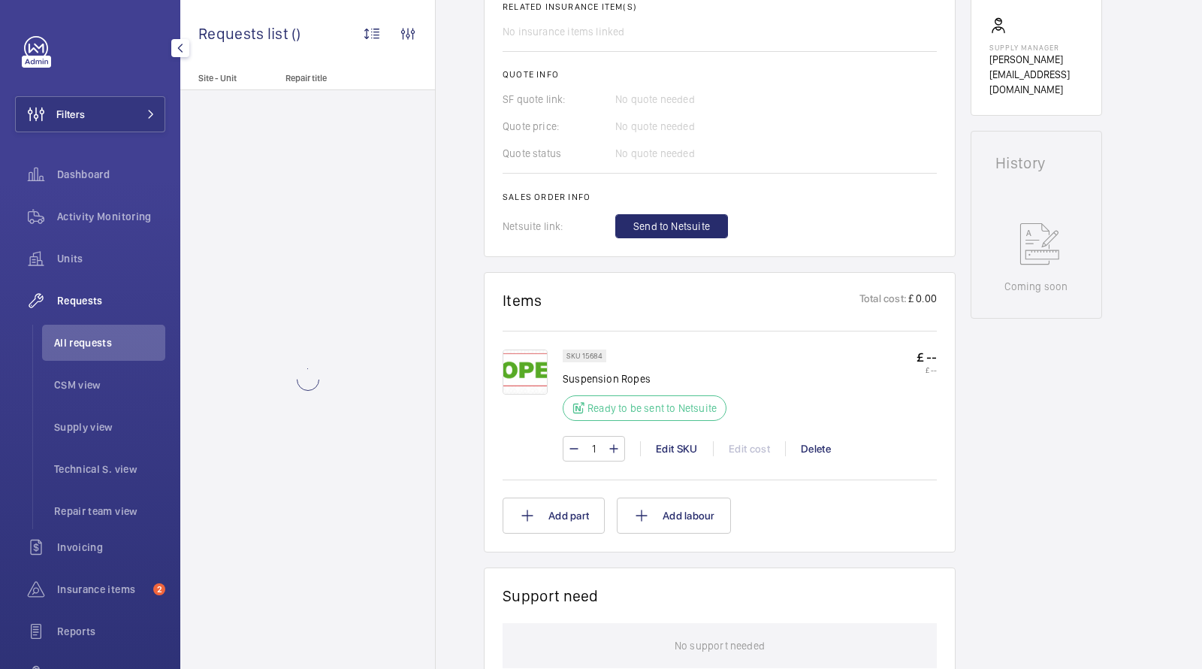
scroll to position [493, 0]
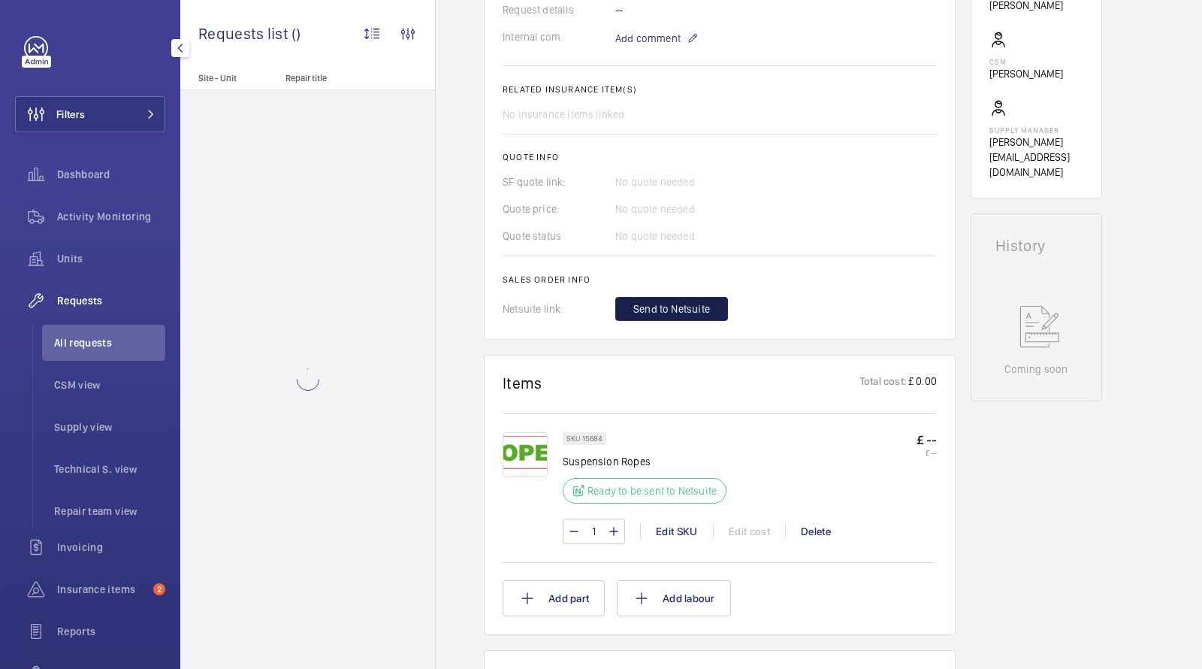
click at [637, 309] on span "Send to Netsuite" at bounding box center [672, 308] width 77 height 15
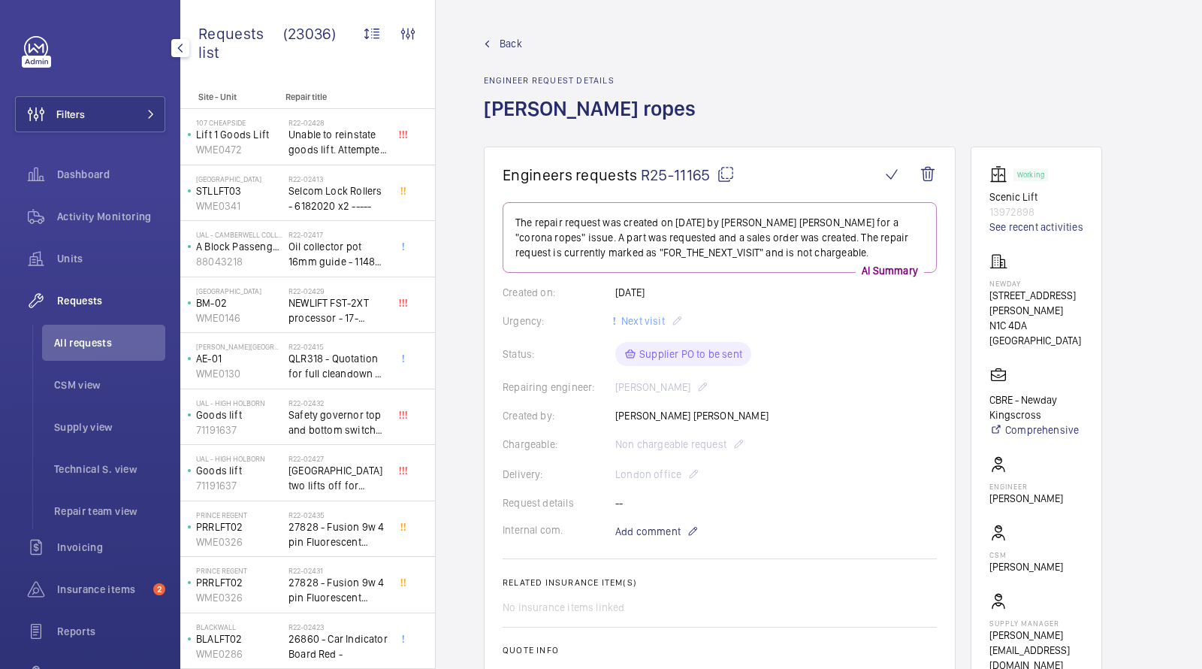
scroll to position [444, 0]
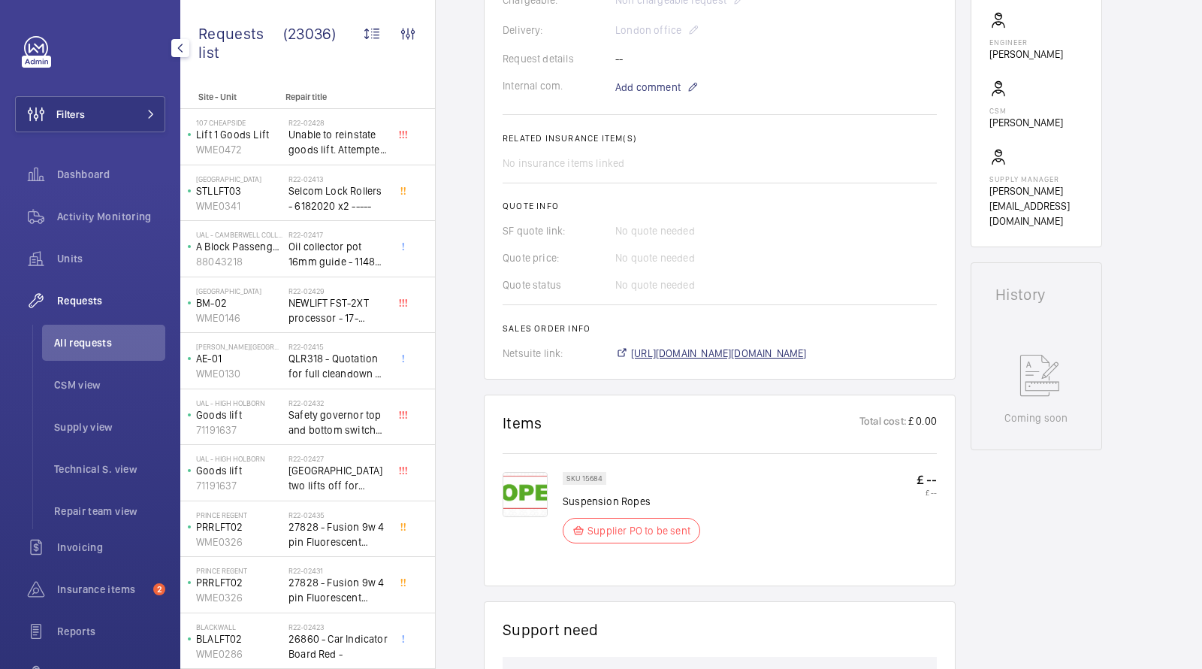
click at [671, 346] on span "https://6461500.app.netsuite.com/app/accounting/transactions/salesord.nl?id=292…" at bounding box center [719, 353] width 176 height 15
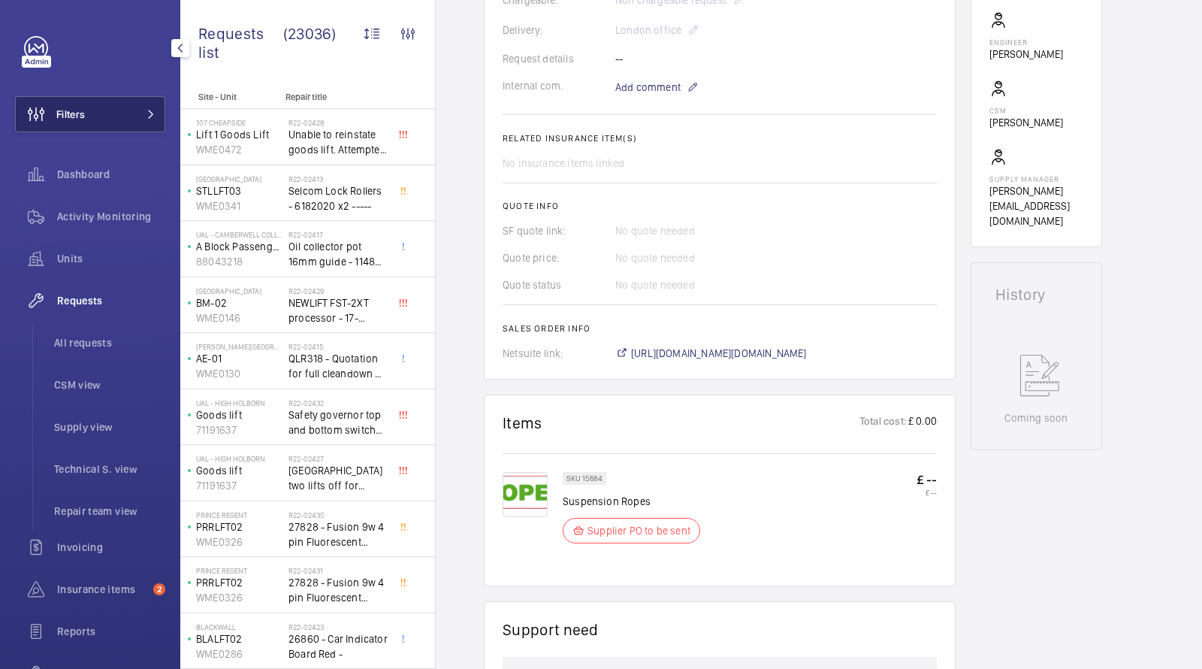
click at [110, 119] on button "Filters" at bounding box center [90, 114] width 150 height 36
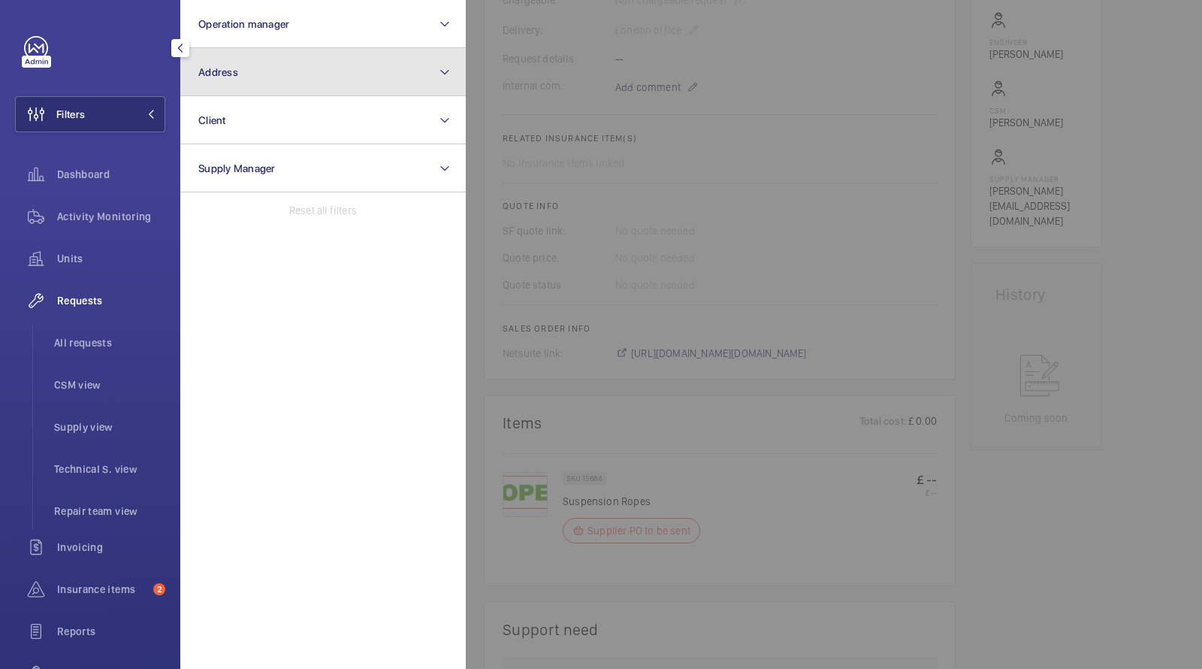
click at [260, 59] on button "Address" at bounding box center [323, 72] width 286 height 48
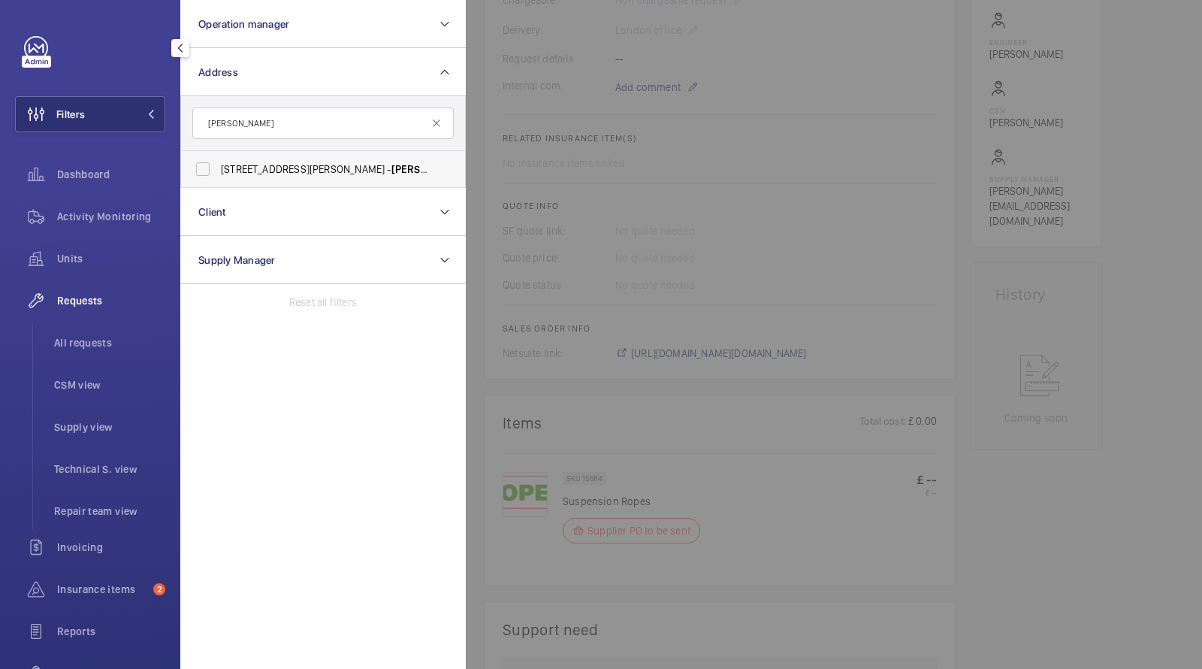
type input "roebuck"
click at [257, 164] on span "45-47 Bassett Road - Roebuck House, LONDON W10 6JX" at bounding box center [324, 169] width 207 height 15
click at [218, 164] on input "45-47 Bassett Road - Roebuck House, LONDON W10 6JX" at bounding box center [203, 169] width 30 height 30
checkbox input "true"
click at [111, 207] on div "Activity Monitoring" at bounding box center [90, 216] width 150 height 36
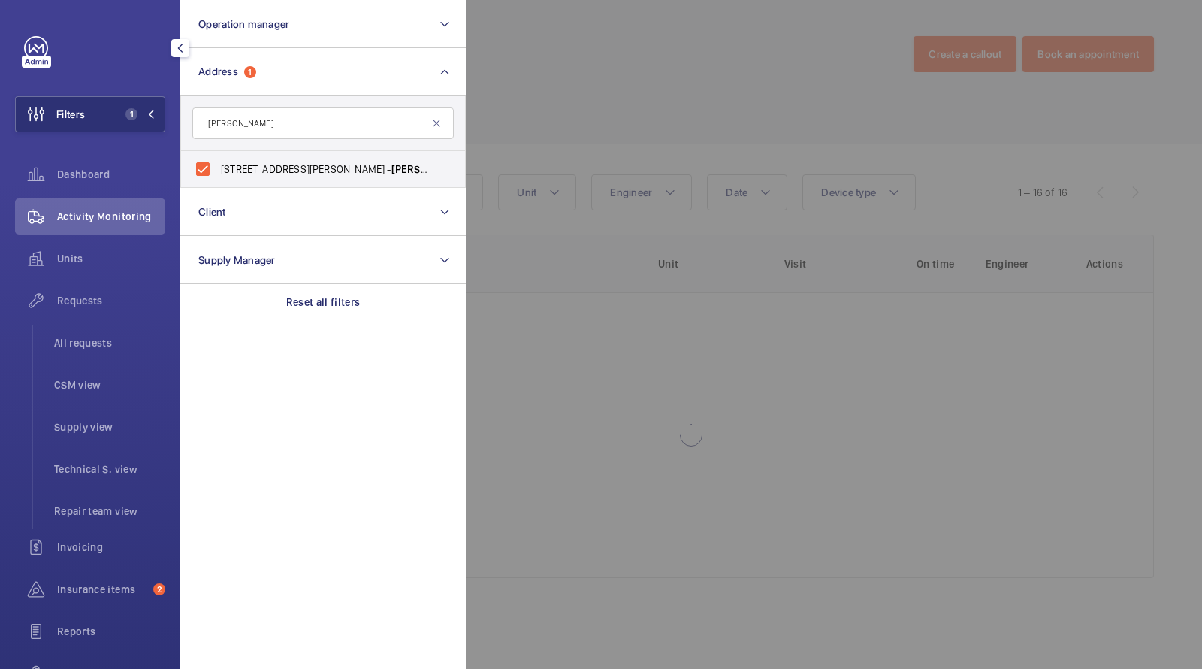
click at [718, 16] on div at bounding box center [1067, 334] width 1202 height 669
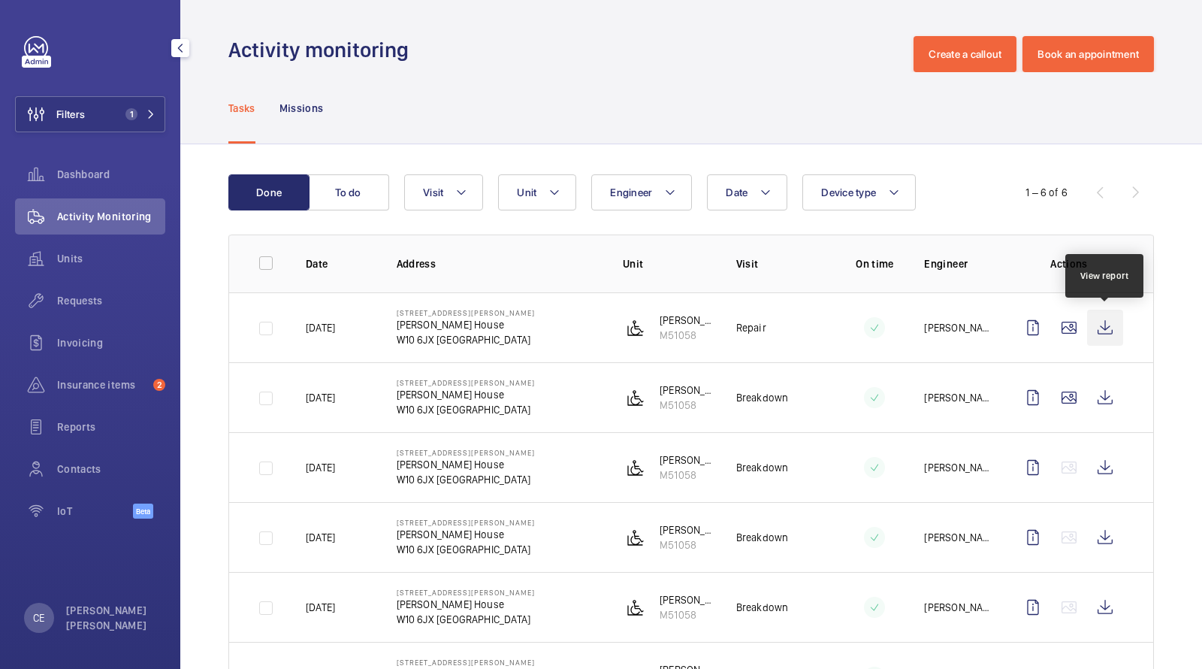
click at [1105, 324] on wm-front-icon-button at bounding box center [1105, 328] width 36 height 36
click at [96, 303] on span "Requests" at bounding box center [111, 300] width 108 height 15
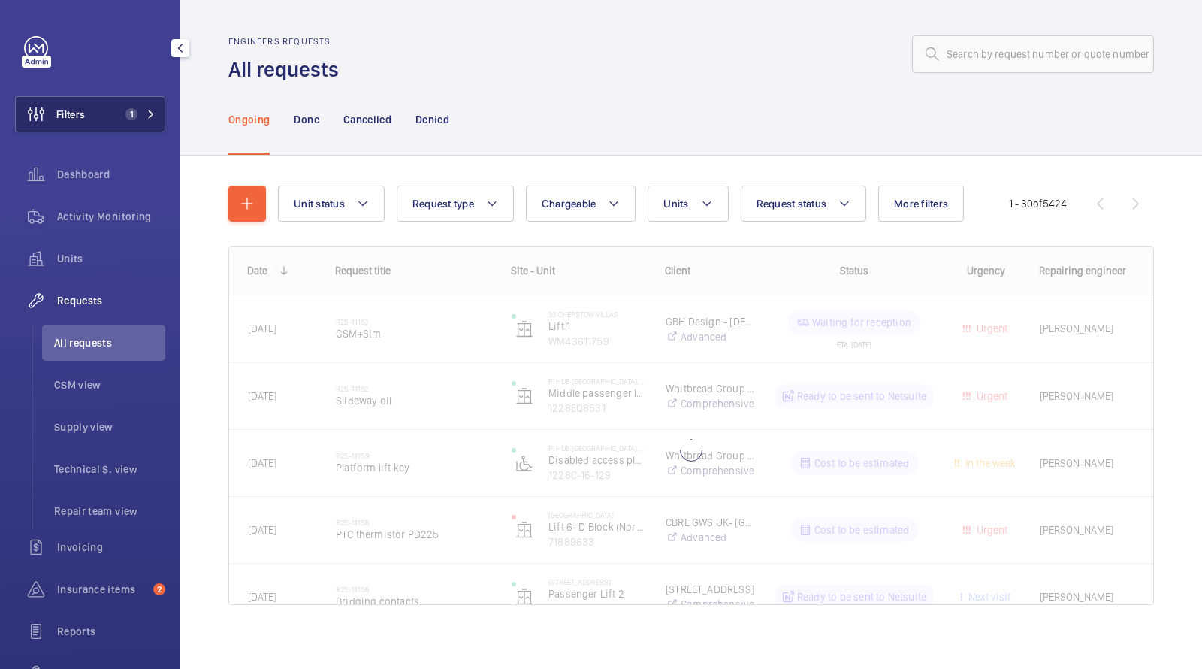
click at [125, 108] on span "1" at bounding box center [128, 114] width 18 height 12
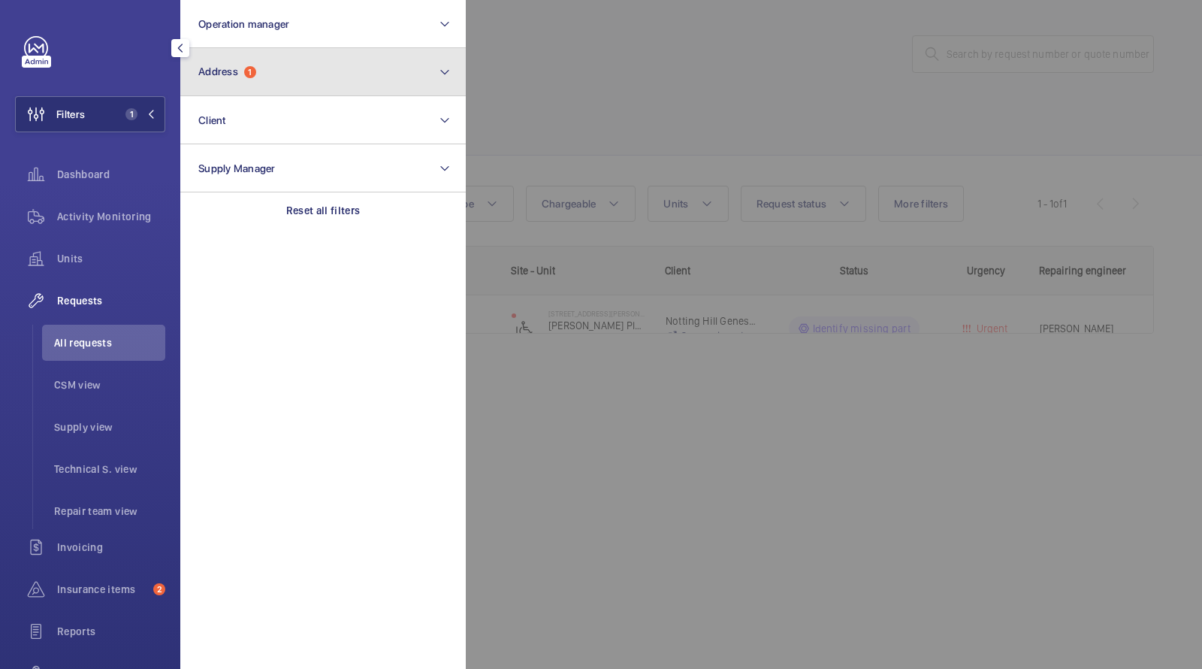
click at [258, 74] on button "Address 1" at bounding box center [323, 72] width 286 height 48
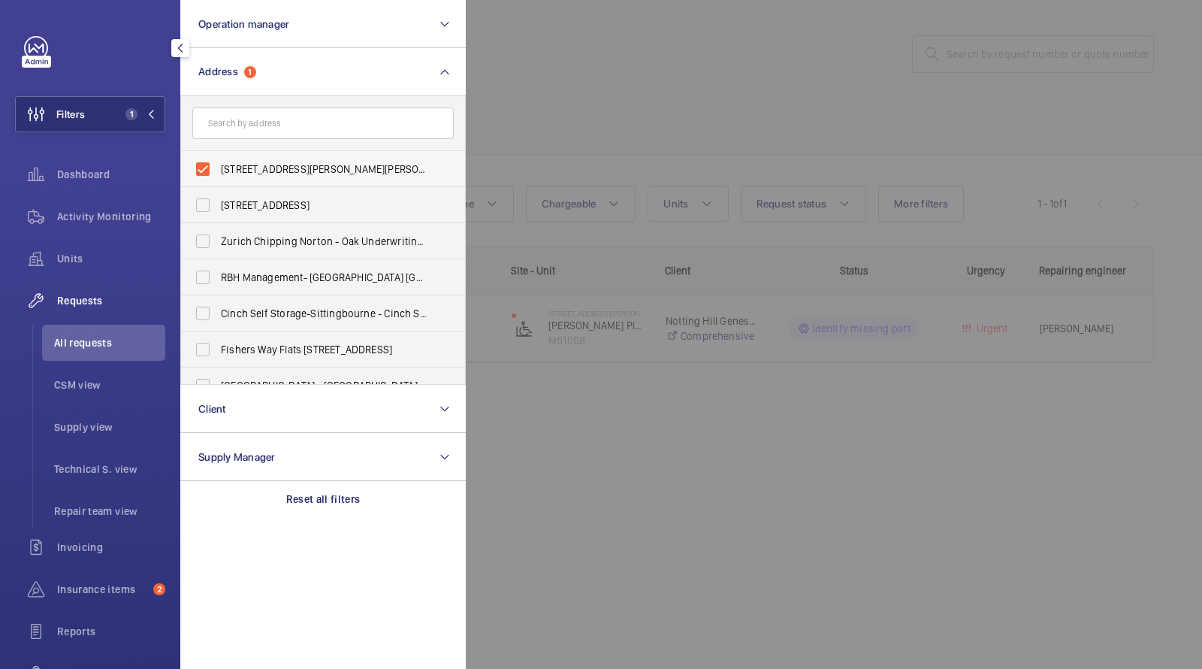
click at [283, 168] on span "45-47 Bassett Road - Roebuck House, LONDON W10 6JX" at bounding box center [324, 169] width 207 height 15
click at [218, 168] on input "45-47 Bassett Road - Roebuck House, LONDON W10 6JX" at bounding box center [203, 169] width 30 height 30
checkbox input "false"
click at [620, 103] on div at bounding box center [1067, 334] width 1202 height 669
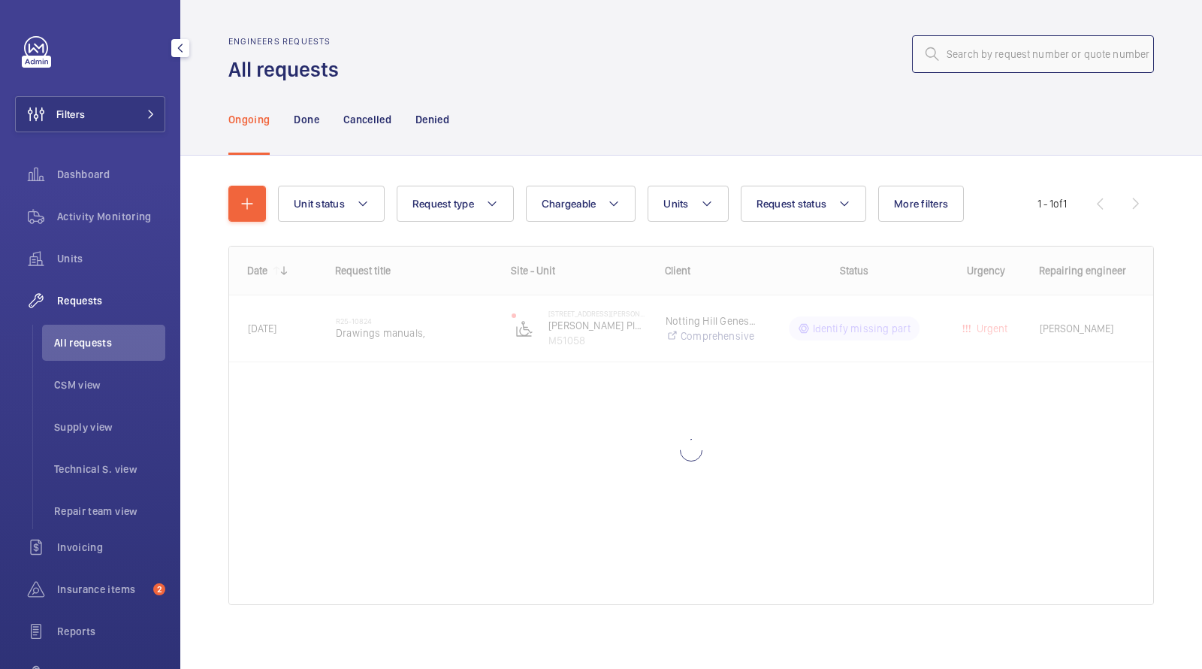
click at [1027, 72] on input "text" at bounding box center [1033, 54] width 242 height 38
paste input "05443"
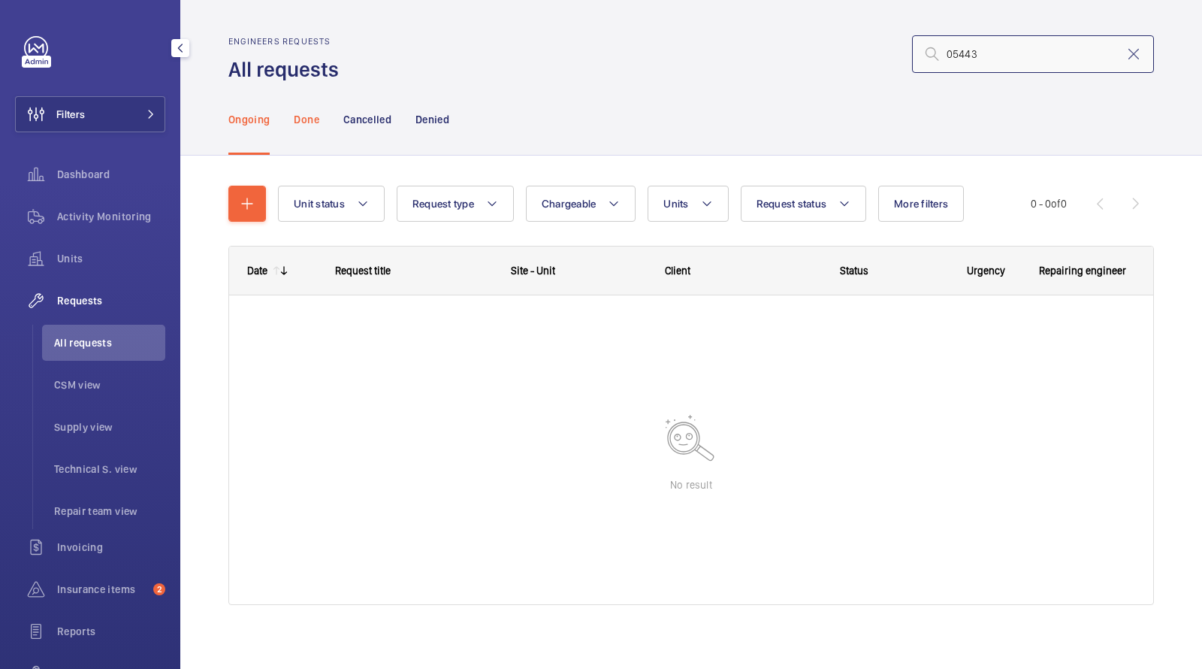
type input "05443"
click at [303, 115] on p "Done" at bounding box center [306, 119] width 25 height 15
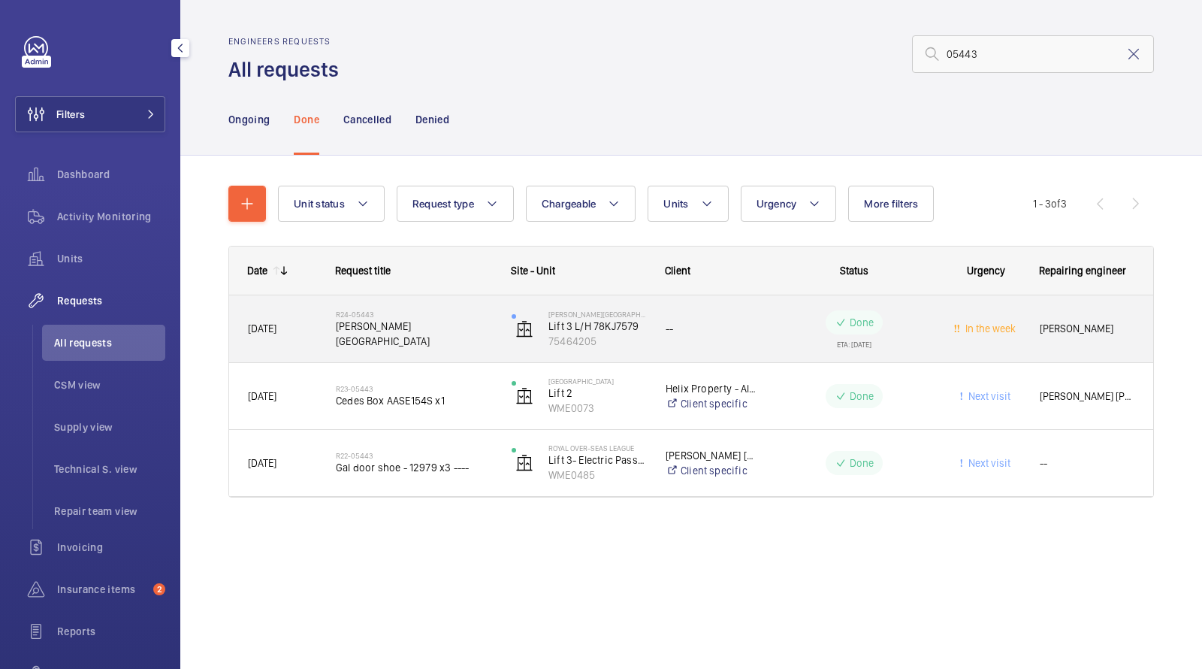
click at [369, 326] on span "Cromwell hospital" at bounding box center [414, 334] width 156 height 30
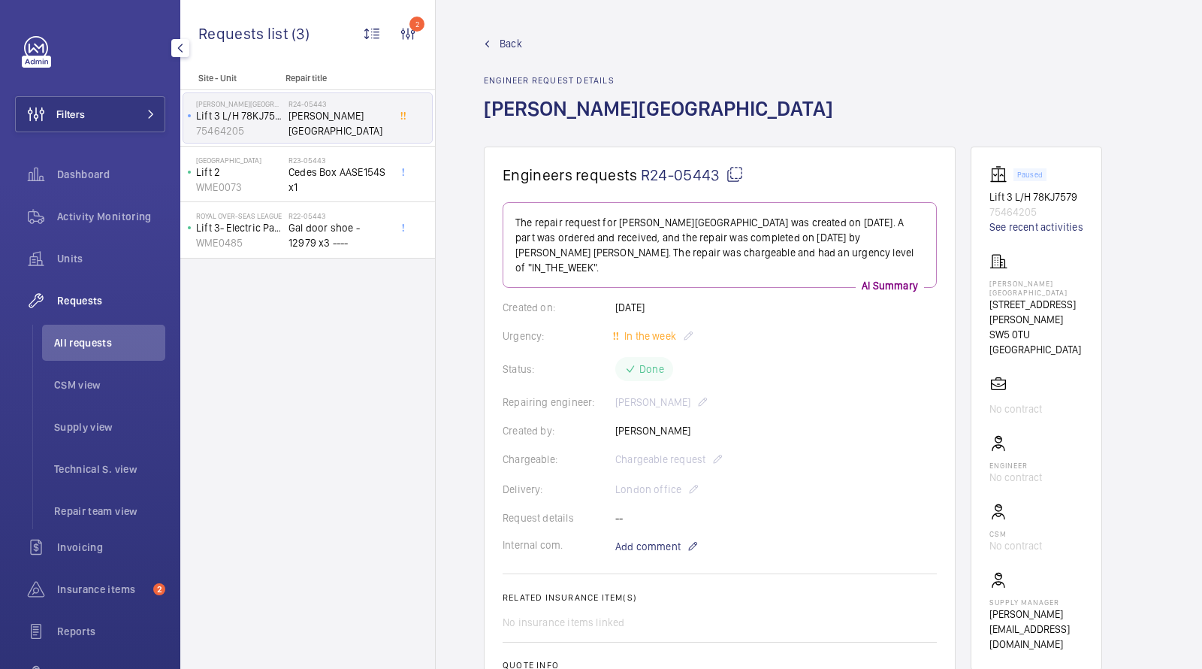
click at [697, 171] on span "R24-05443" at bounding box center [692, 174] width 103 height 19
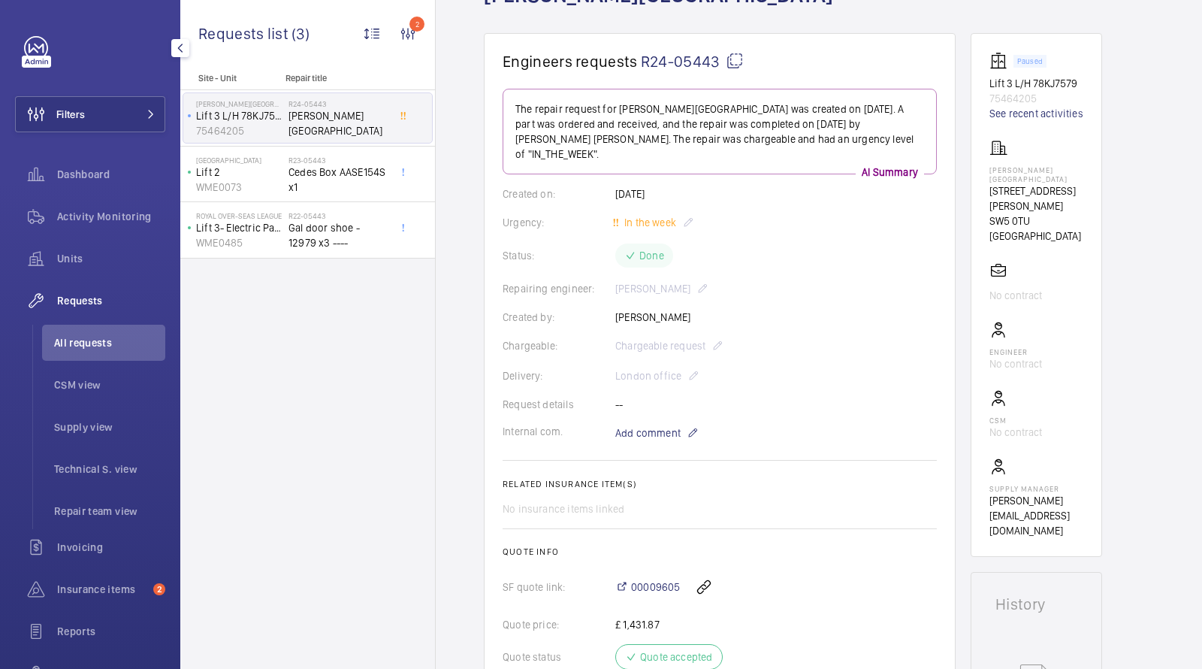
scroll to position [262, 0]
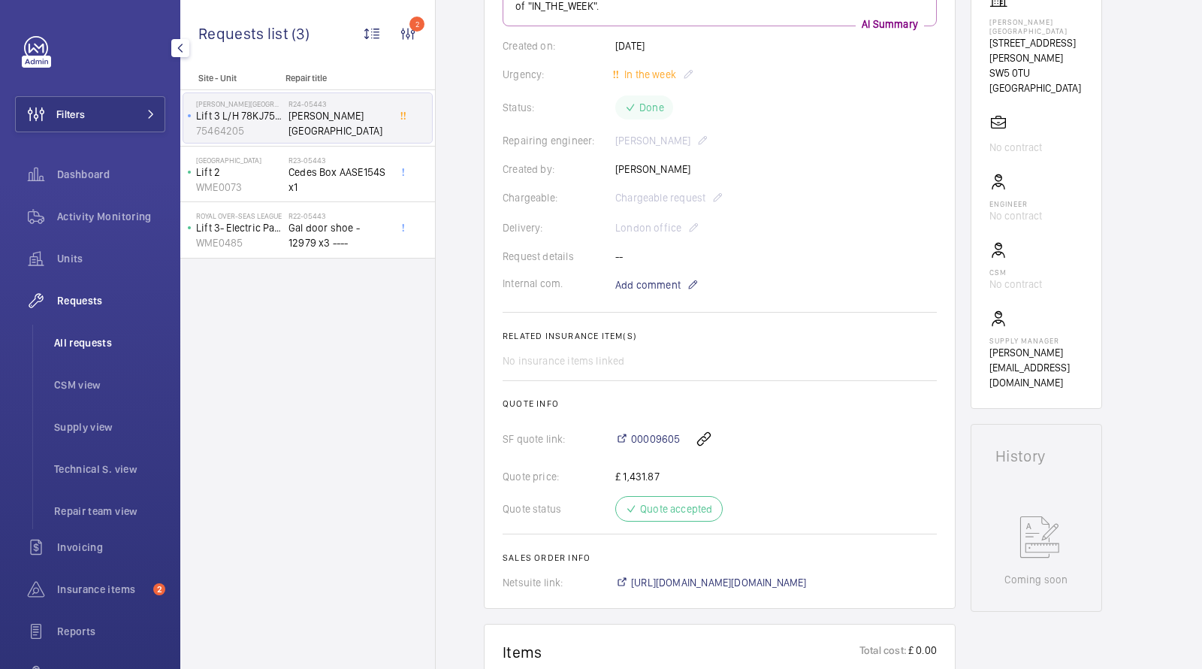
click at [87, 340] on span "All requests" at bounding box center [109, 342] width 111 height 15
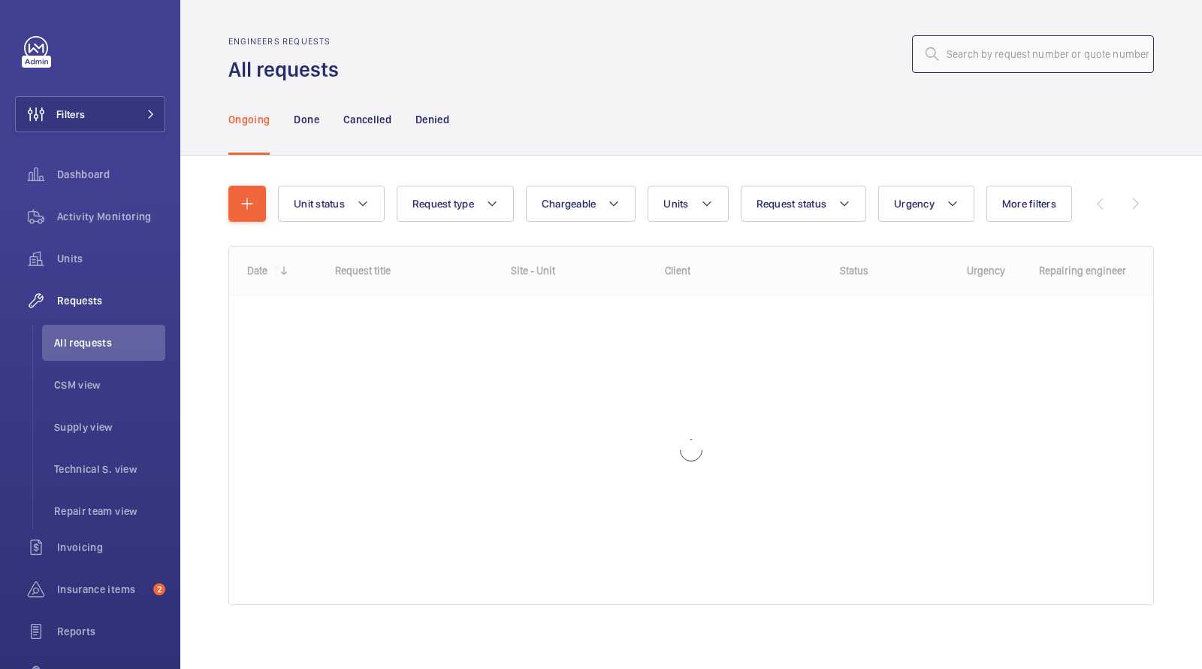
click at [1090, 62] on input "text" at bounding box center [1033, 54] width 242 height 38
paste input "09822"
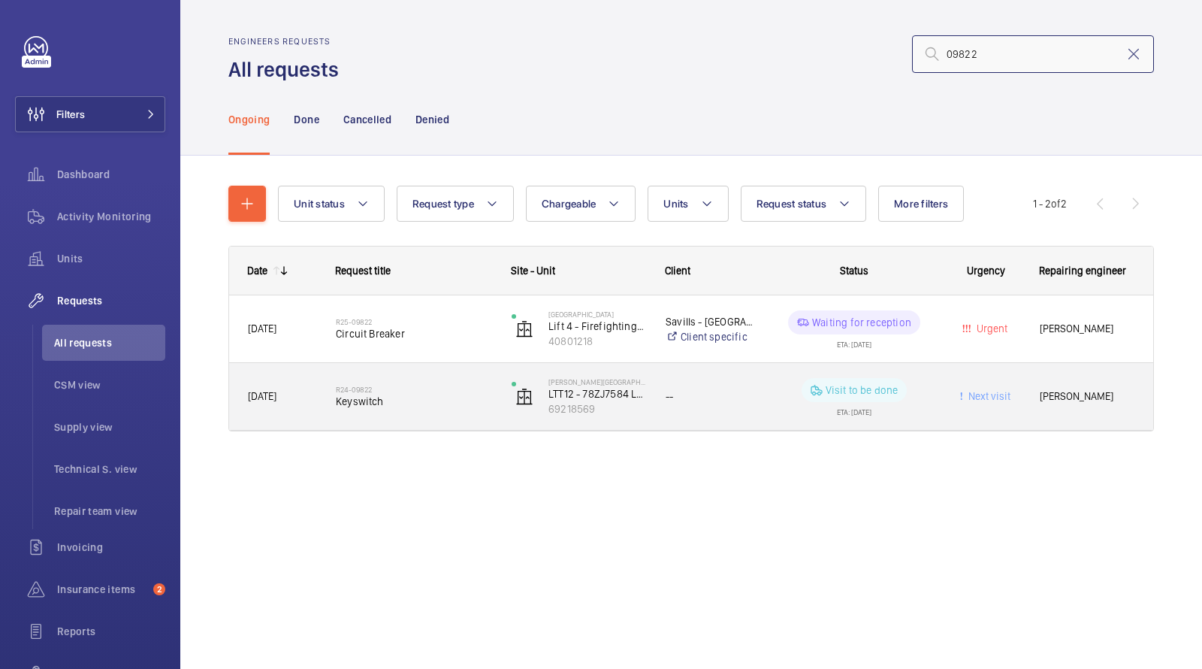
type input "09822"
click at [381, 394] on span "Keyswitch" at bounding box center [414, 401] width 156 height 15
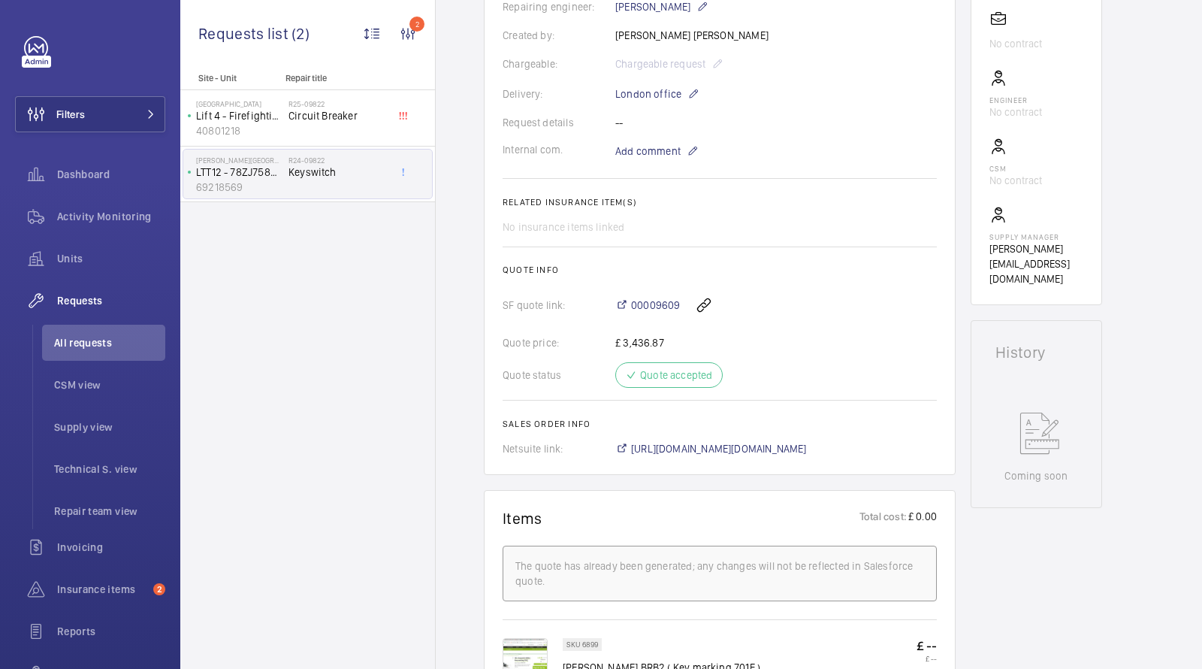
scroll to position [381, 0]
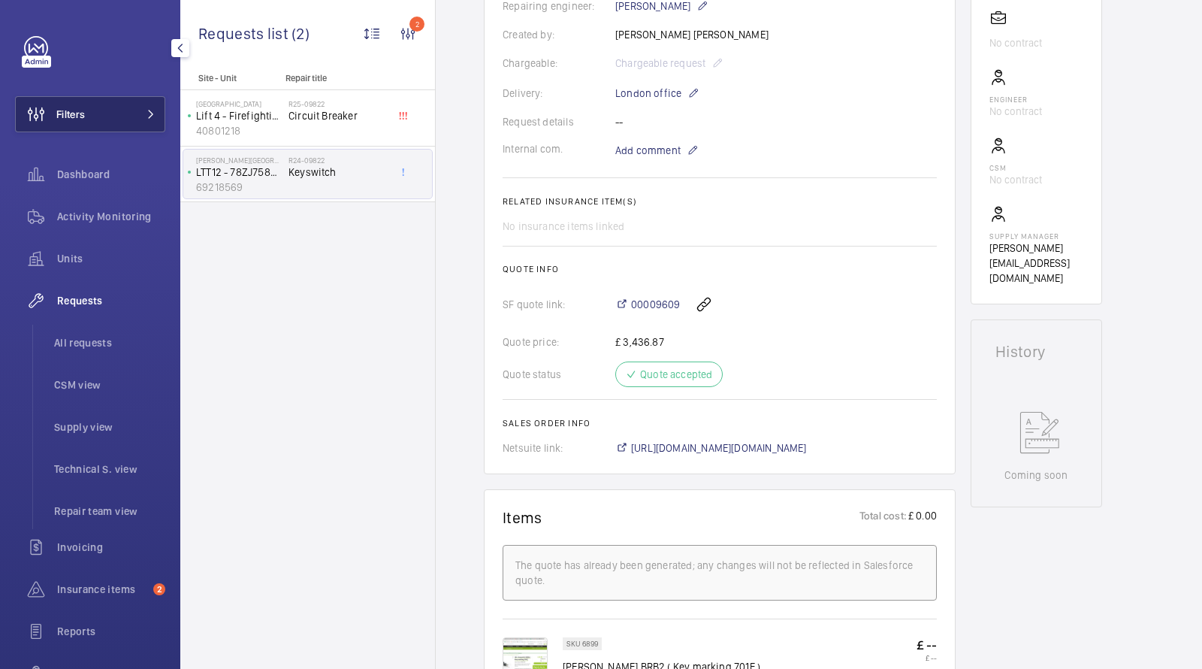
click at [126, 115] on button "Filters" at bounding box center [90, 114] width 150 height 36
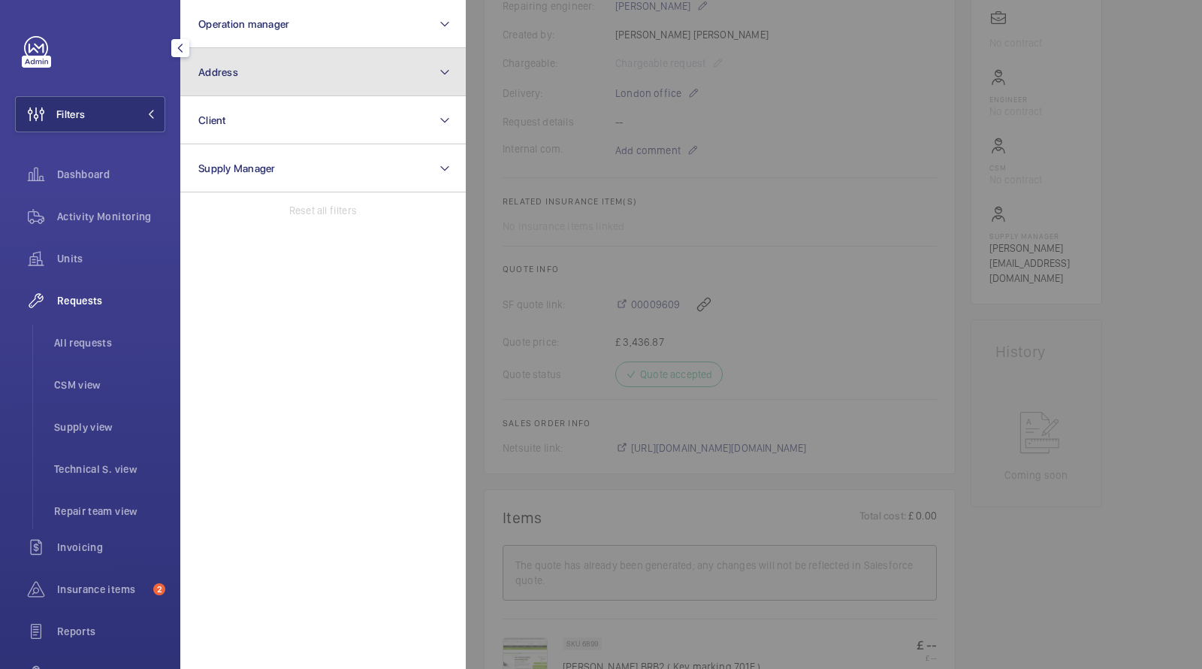
click at [251, 75] on button "Address" at bounding box center [323, 72] width 286 height 48
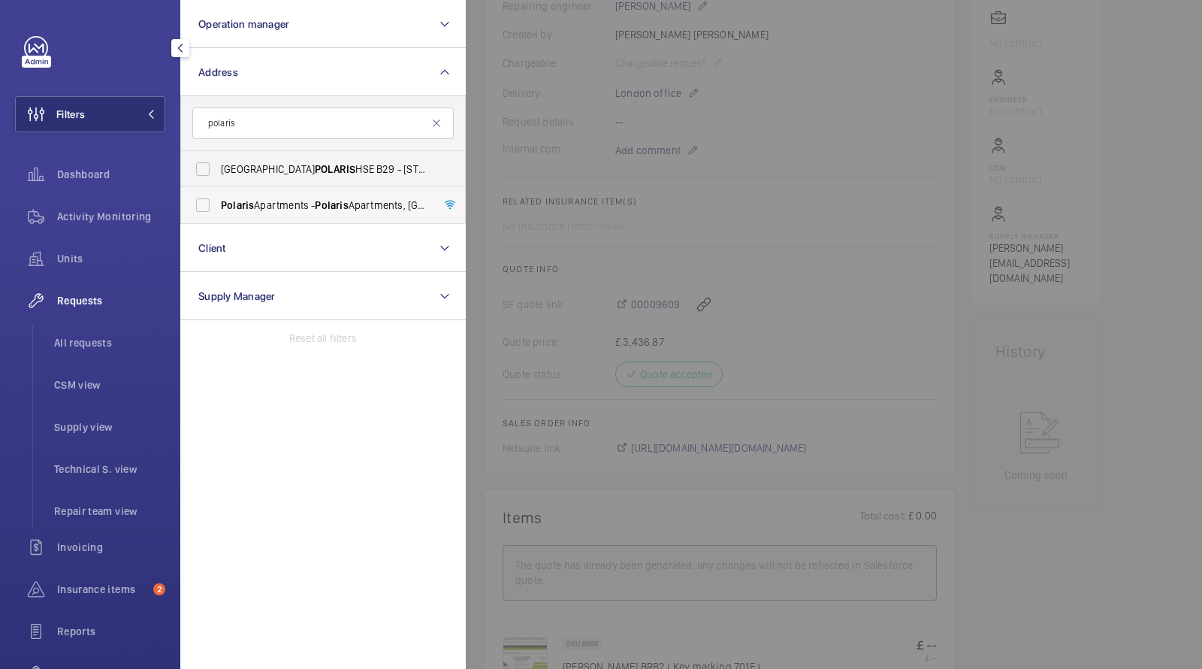
type input "polaris"
click at [280, 214] on label "Polaris Apartments - Polaris Apartments, LONDON E14 9FU" at bounding box center [312, 205] width 262 height 36
click at [218, 214] on input "Polaris Apartments - Polaris Apartments, LONDON E14 9FU" at bounding box center [203, 205] width 30 height 30
checkbox input "true"
click at [96, 339] on span "All requests" at bounding box center [109, 342] width 111 height 15
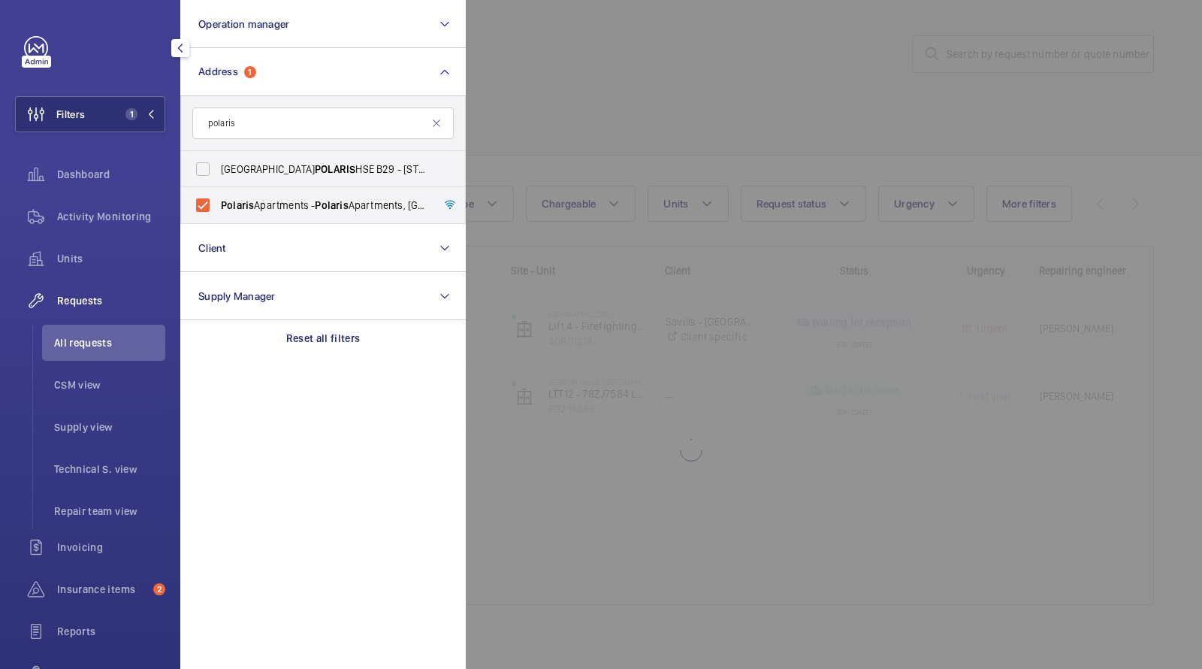
click at [628, 97] on div at bounding box center [1067, 334] width 1202 height 669
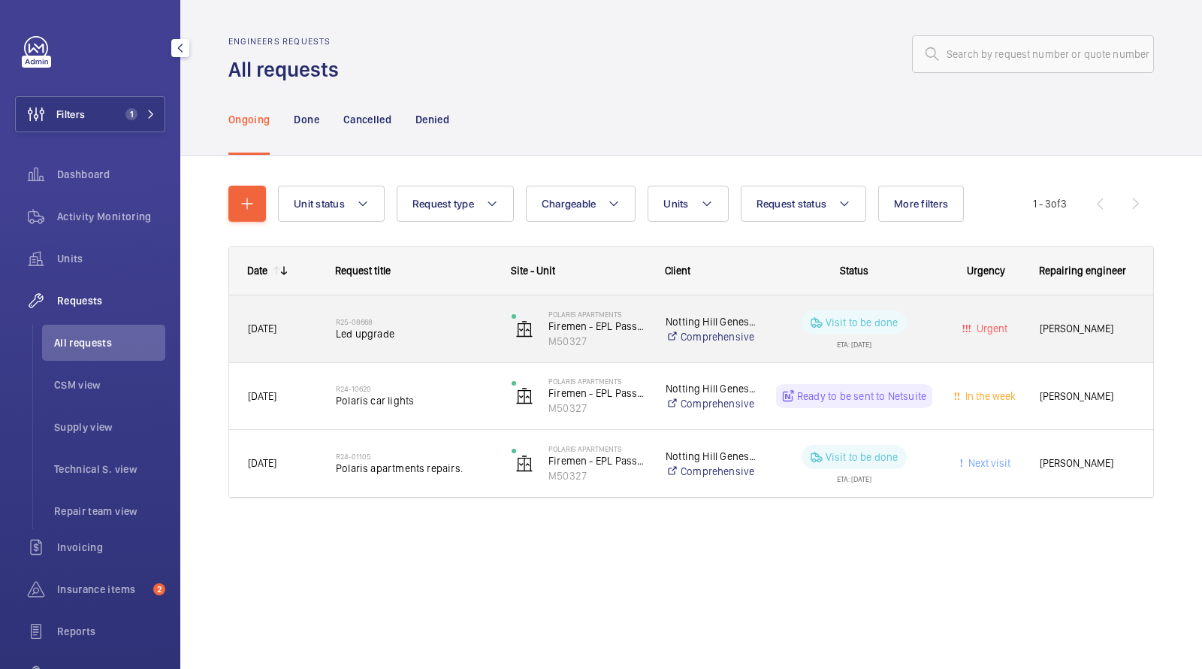
click at [377, 343] on div "R25-08668 Led upgrade" at bounding box center [414, 329] width 156 height 44
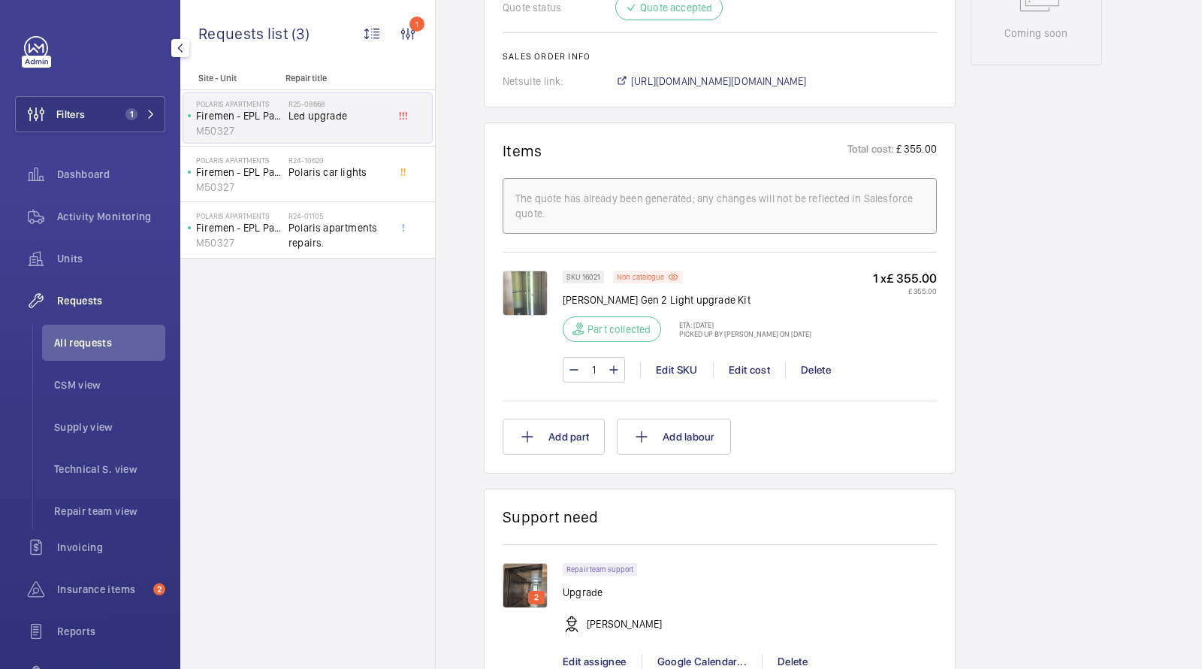
scroll to position [816, 0]
click at [519, 285] on img at bounding box center [525, 290] width 45 height 45
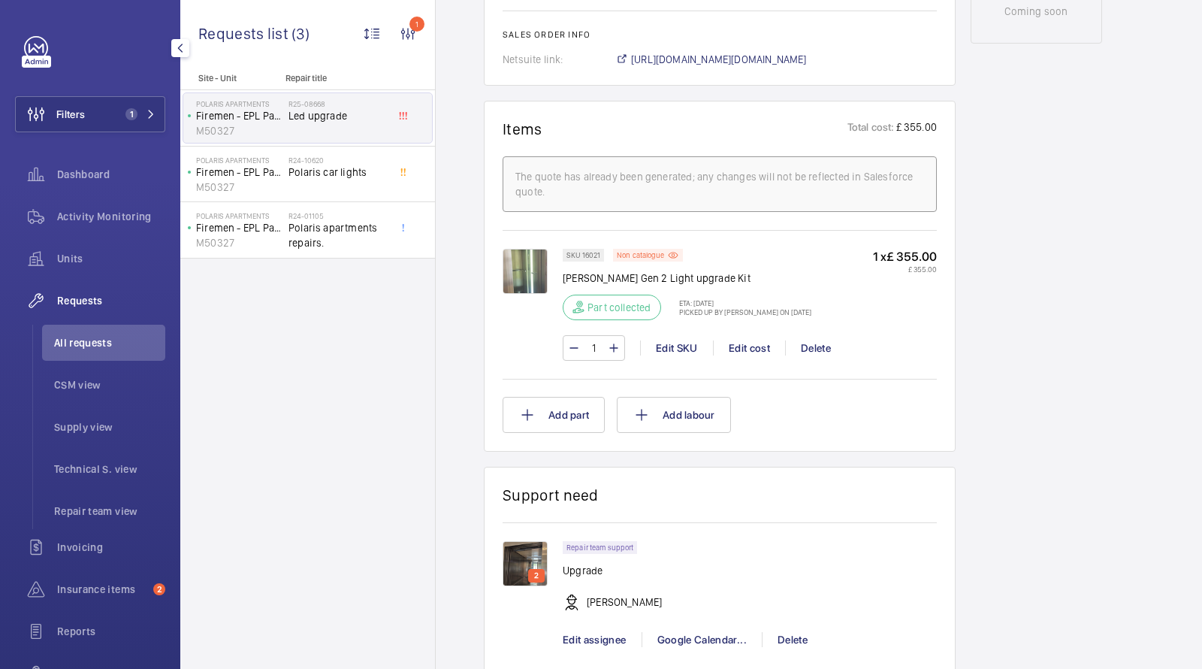
scroll to position [795, 0]
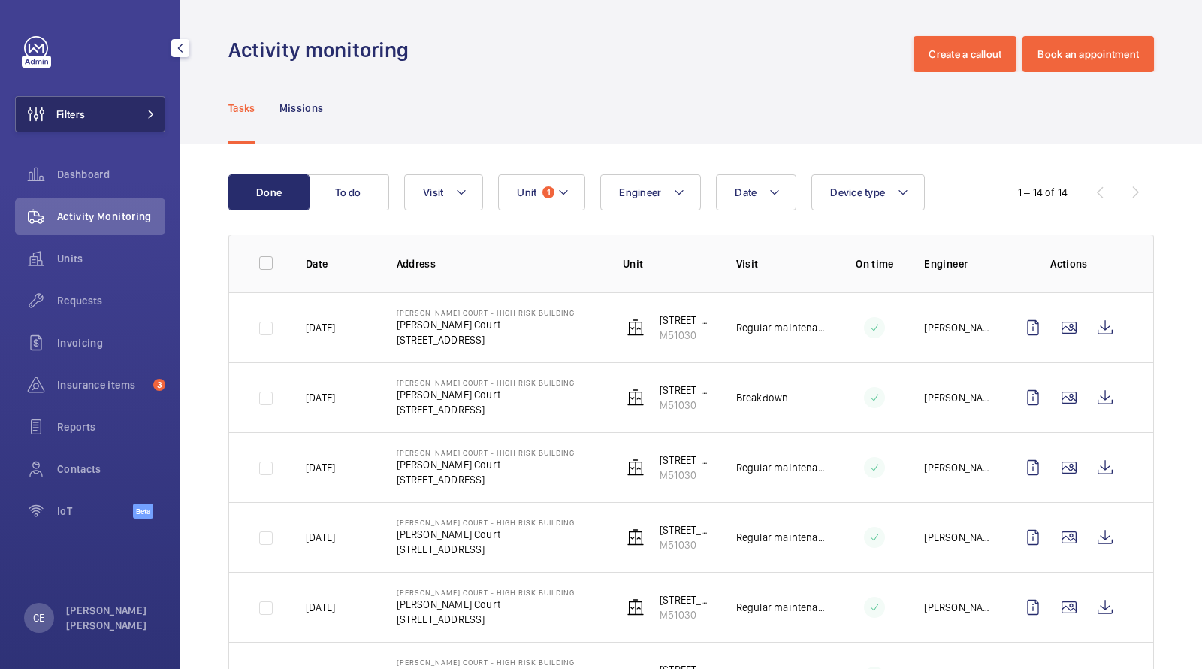
click at [143, 119] on button "Filters" at bounding box center [90, 114] width 150 height 36
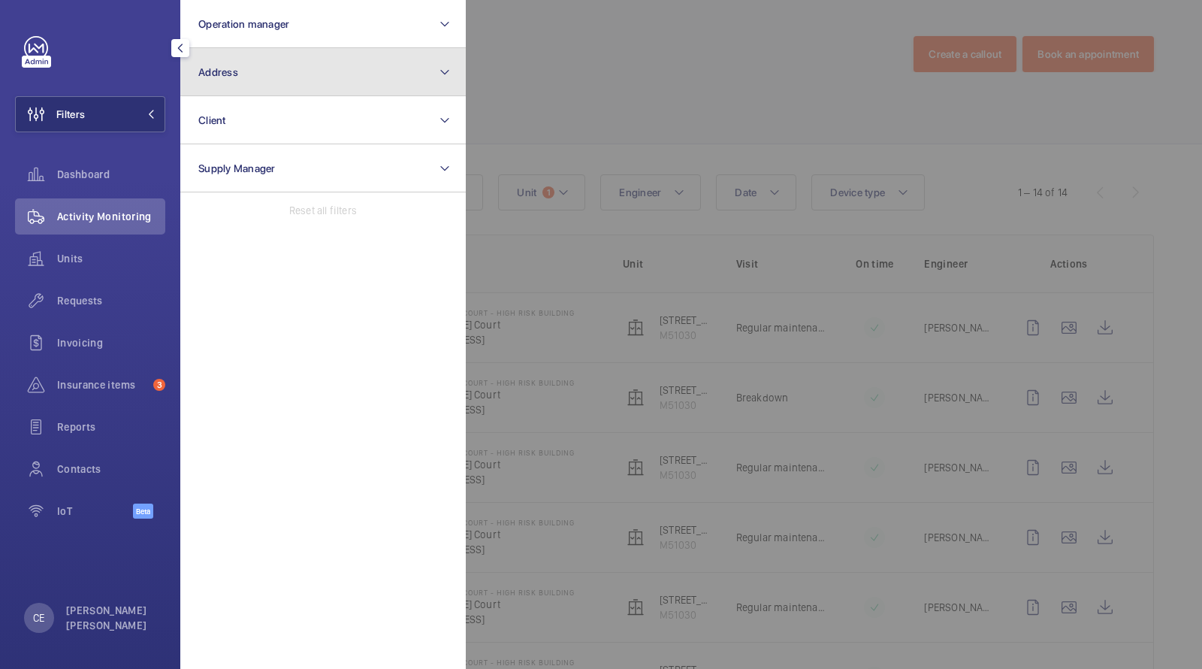
click at [221, 71] on span "Address" at bounding box center [218, 72] width 40 height 12
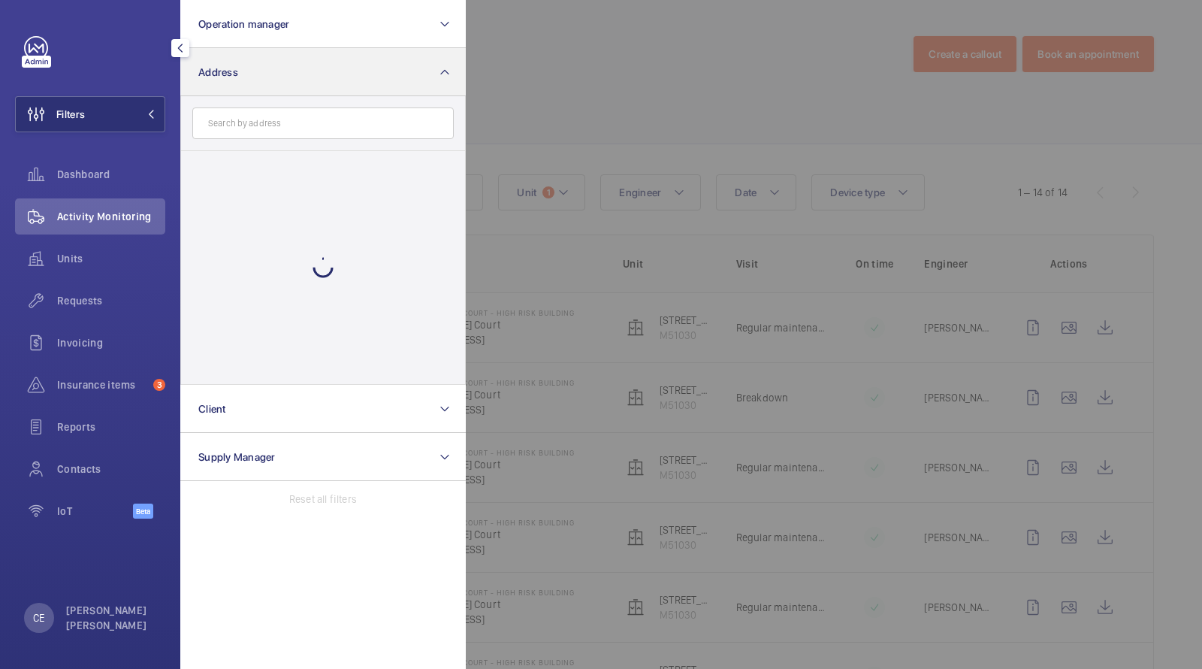
type input "k"
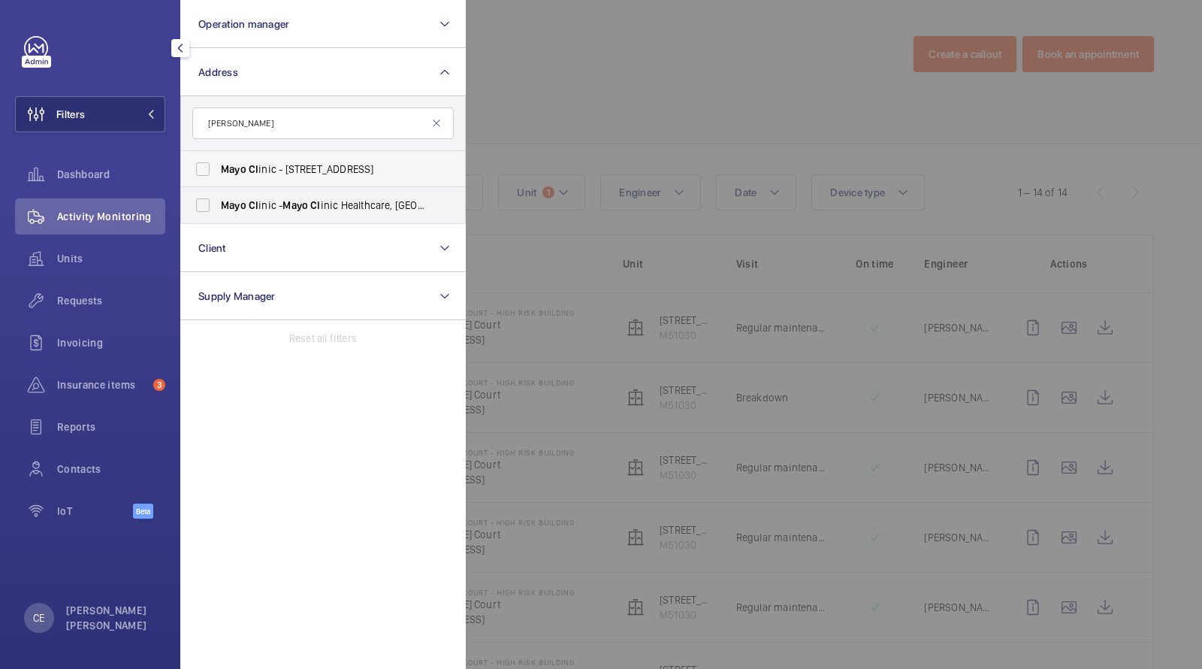
type input "[PERSON_NAME]"
click at [256, 175] on span "[PERSON_NAME] inic - [STREET_ADDRESS]" at bounding box center [324, 169] width 207 height 15
click at [218, 175] on input "Mayo Cl inic - 15 Portland Pl, LONDON W1B 1PT" at bounding box center [203, 169] width 30 height 30
checkbox input "true"
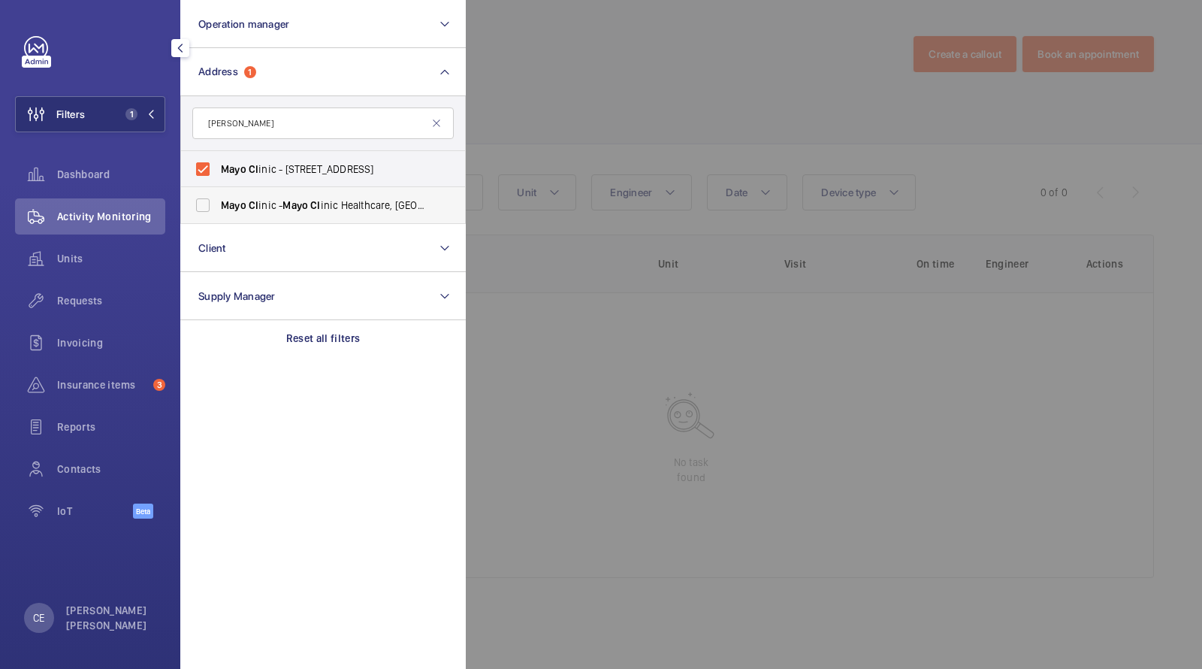
click at [256, 207] on span "Cl" at bounding box center [254, 205] width 10 height 12
click at [218, 207] on input "Mayo Cl inic - Mayo Cl inic Healthcare, LONDON W1B 1PT" at bounding box center [203, 205] width 30 height 30
checkbox input "true"
click at [527, 104] on div at bounding box center [1067, 334] width 1202 height 669
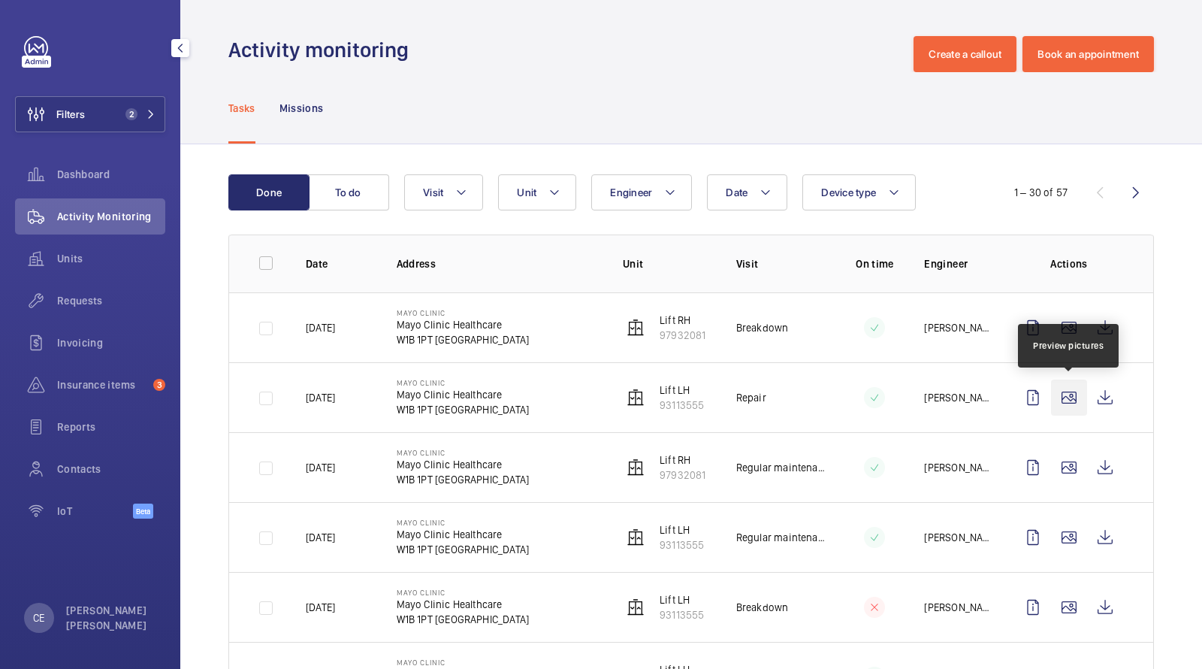
click at [1075, 399] on wm-front-icon-button at bounding box center [1069, 398] width 36 height 36
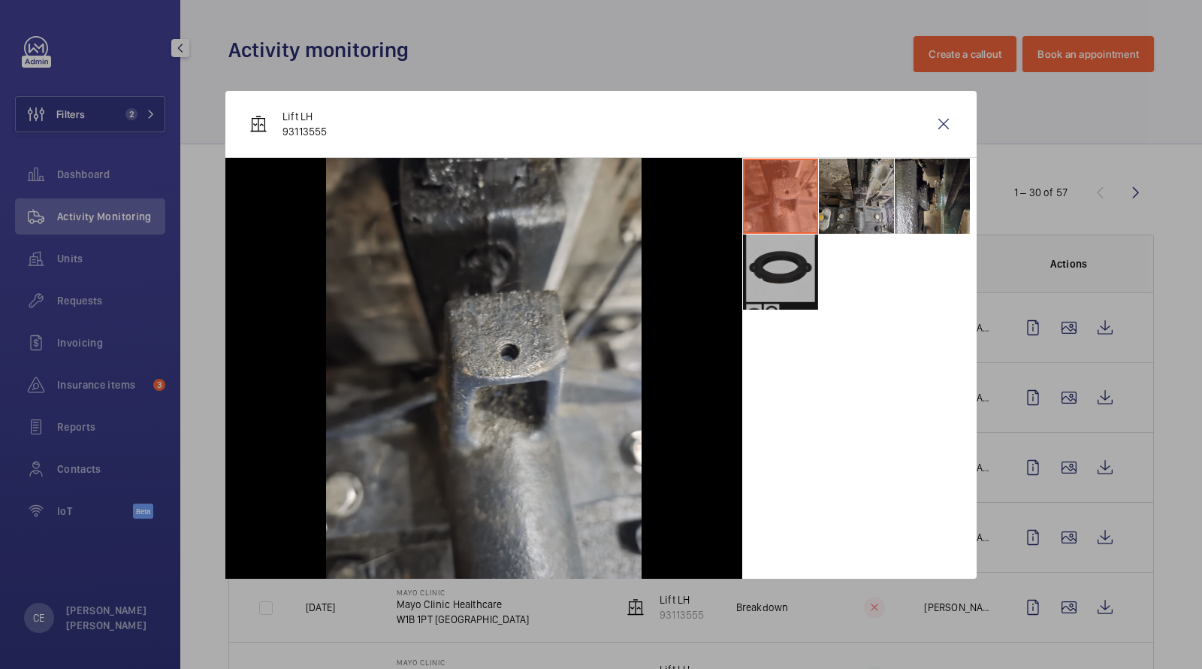
click at [866, 182] on li at bounding box center [856, 196] width 75 height 75
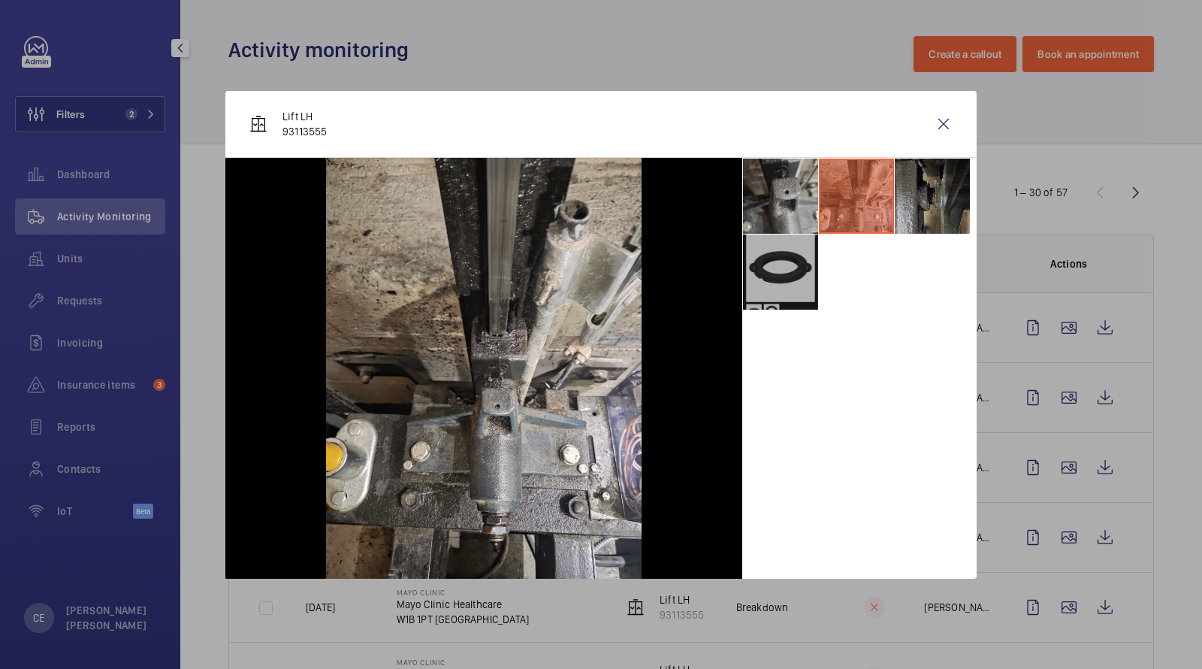
click at [918, 183] on li at bounding box center [932, 196] width 75 height 75
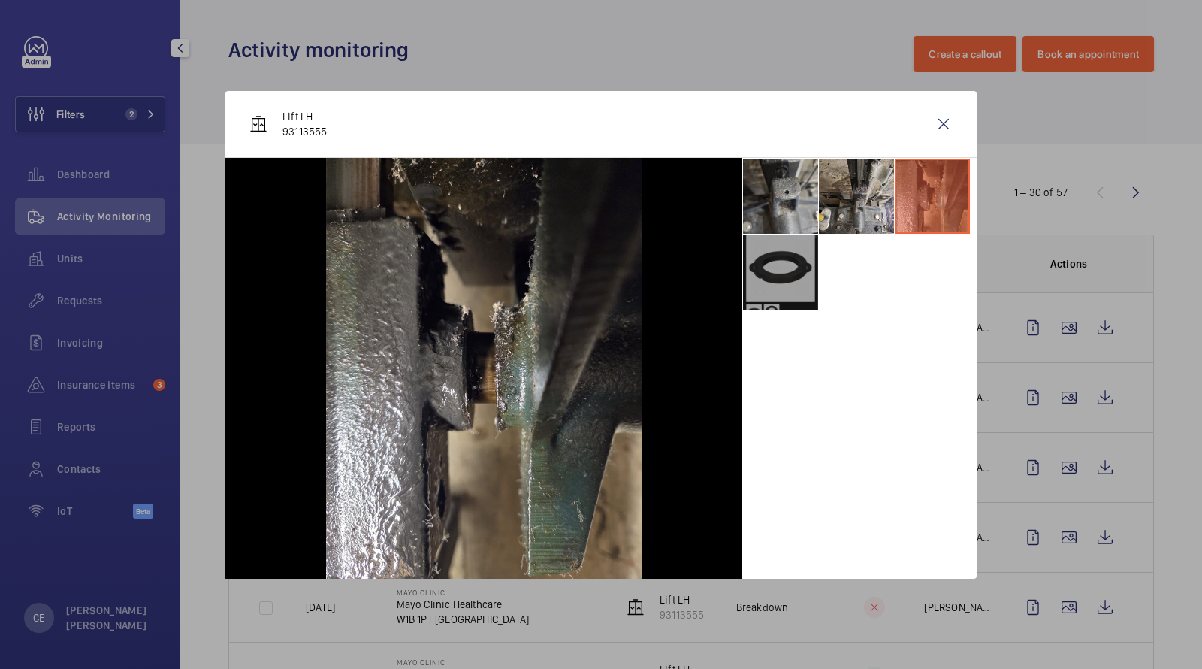
click at [795, 281] on li at bounding box center [780, 271] width 75 height 75
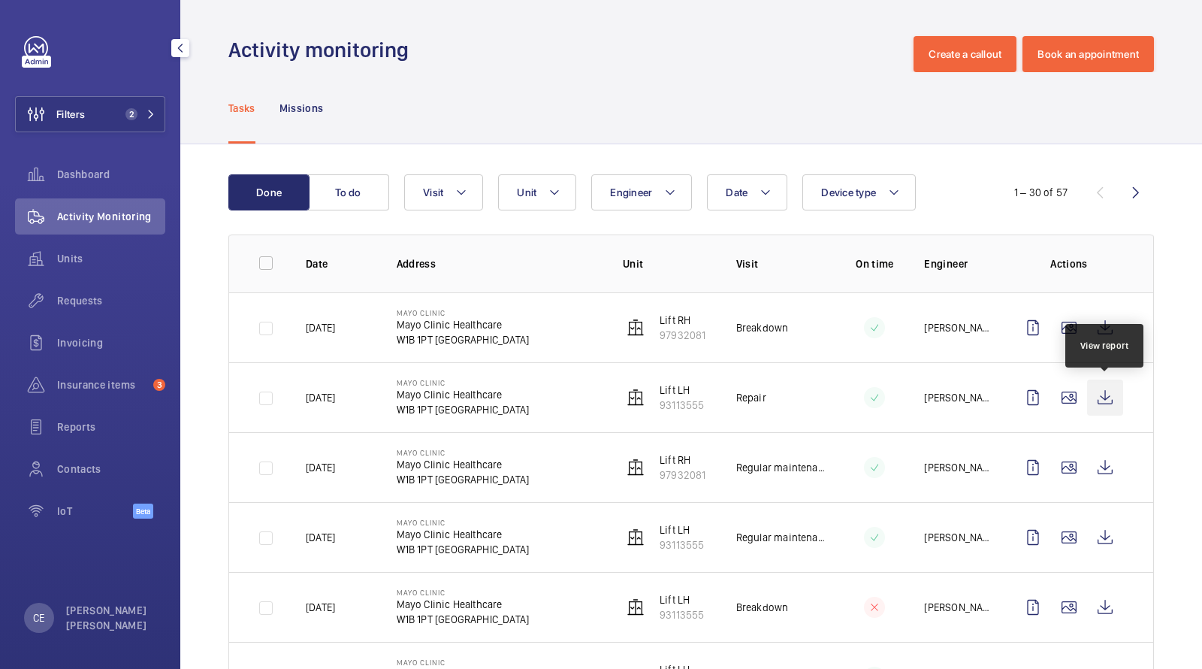
click at [1099, 386] on wm-front-icon-button at bounding box center [1105, 398] width 36 height 36
click at [80, 303] on span "Requests" at bounding box center [111, 300] width 108 height 15
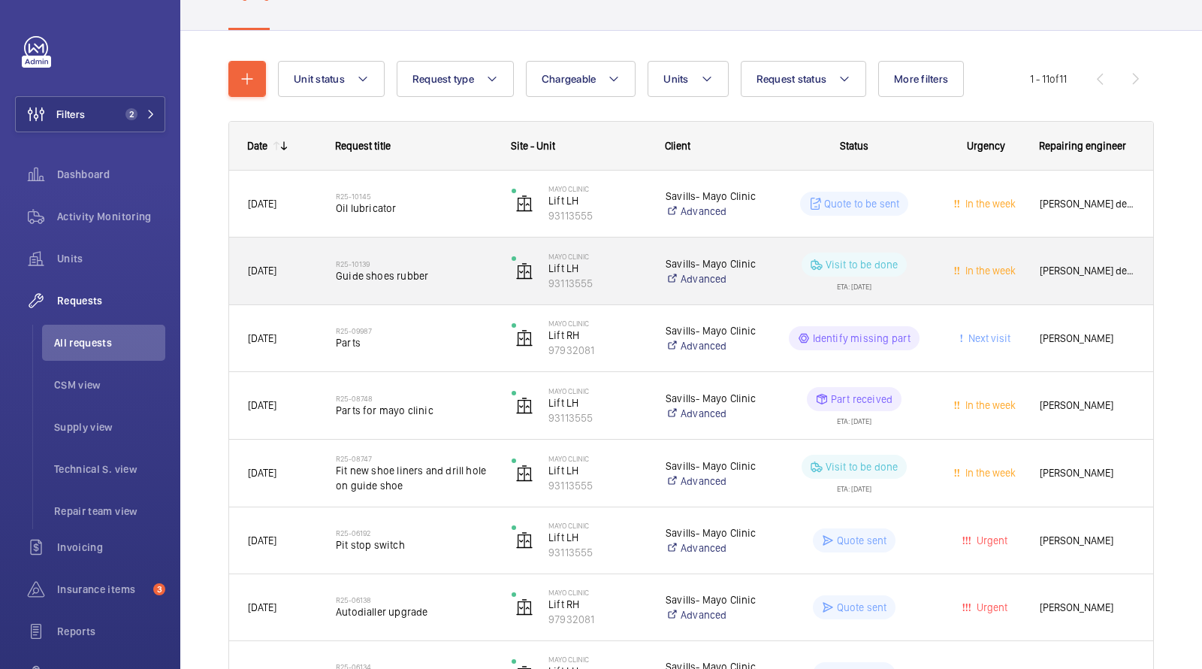
scroll to position [189, 0]
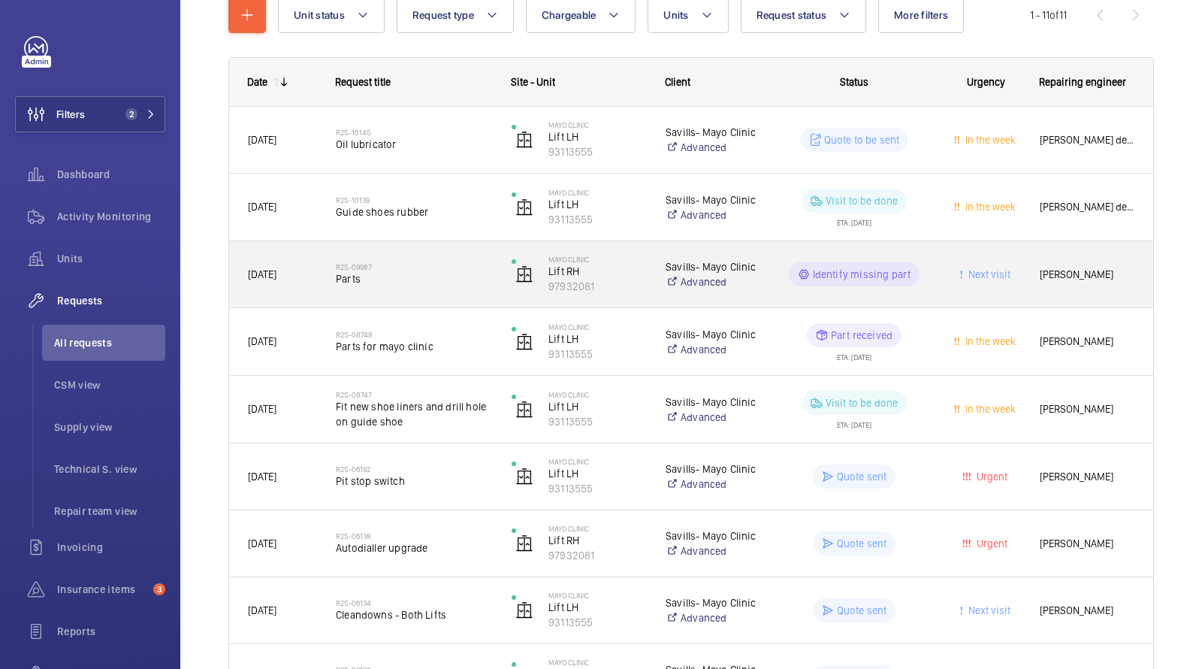
click at [367, 269] on h2 "R25-09987" at bounding box center [414, 266] width 156 height 9
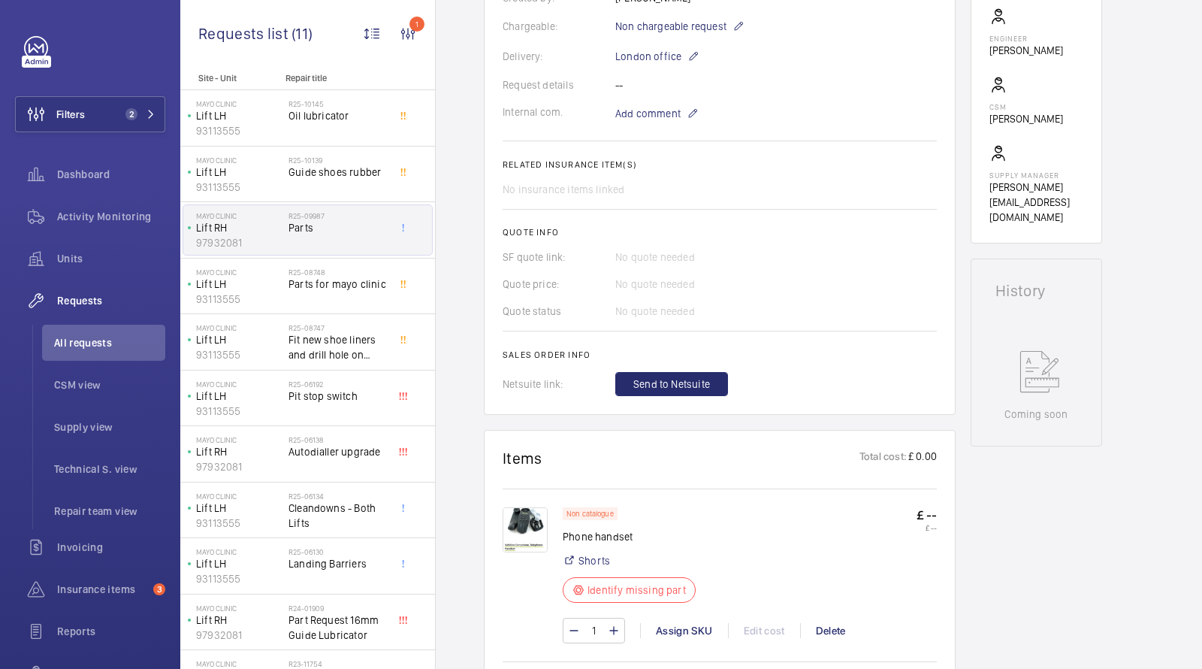
scroll to position [509, 0]
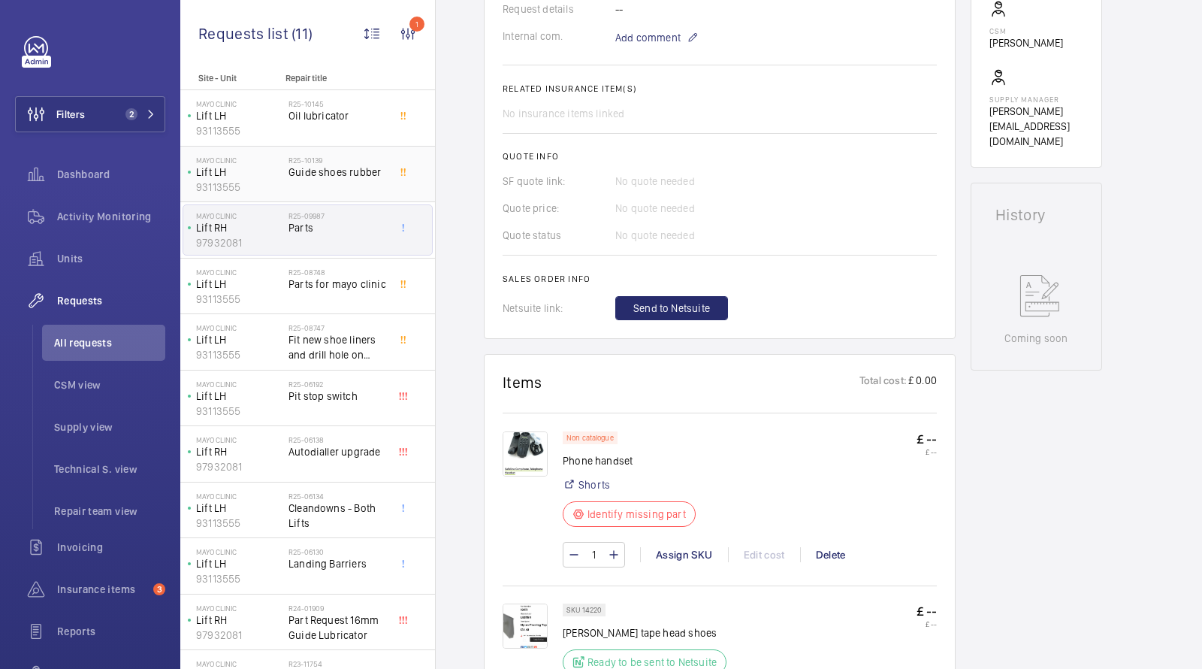
click at [316, 162] on h2 "R25-10139" at bounding box center [338, 160] width 99 height 9
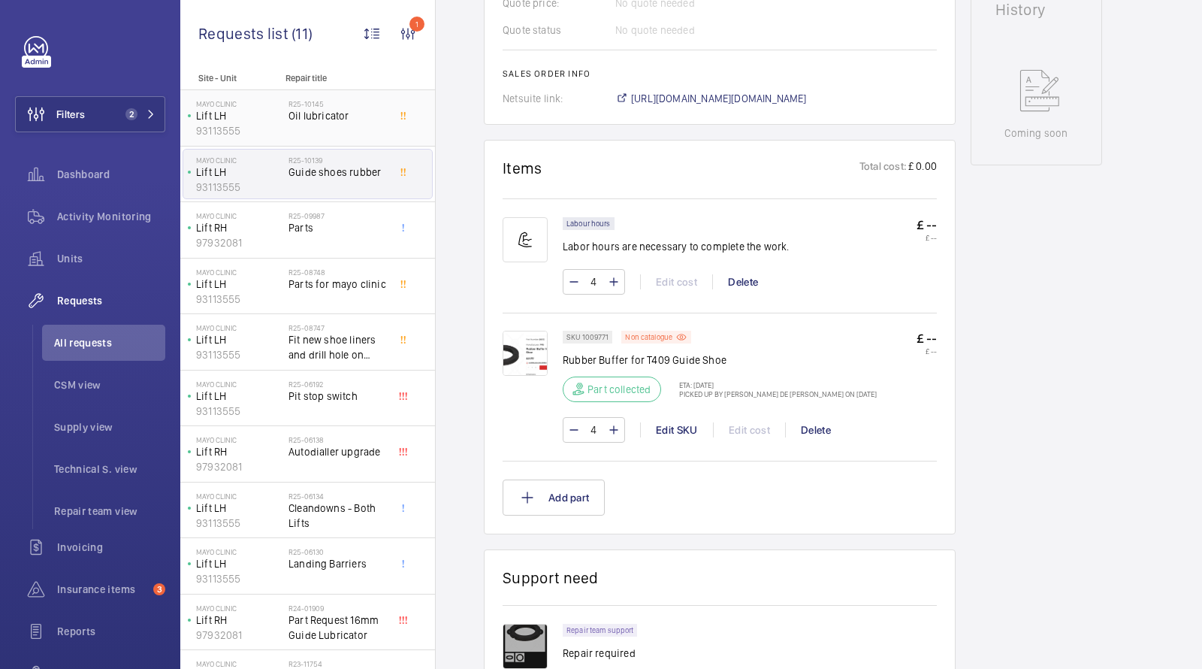
scroll to position [729, 0]
click at [322, 114] on span "Oil lubricator" at bounding box center [338, 115] width 99 height 15
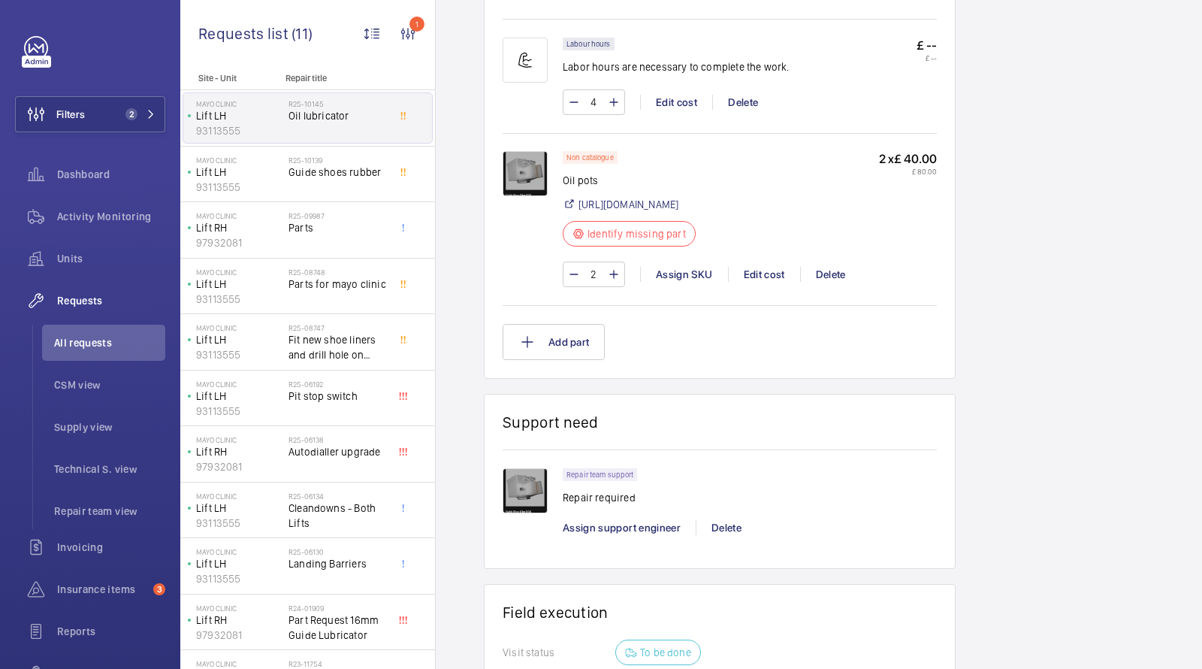
scroll to position [953, 0]
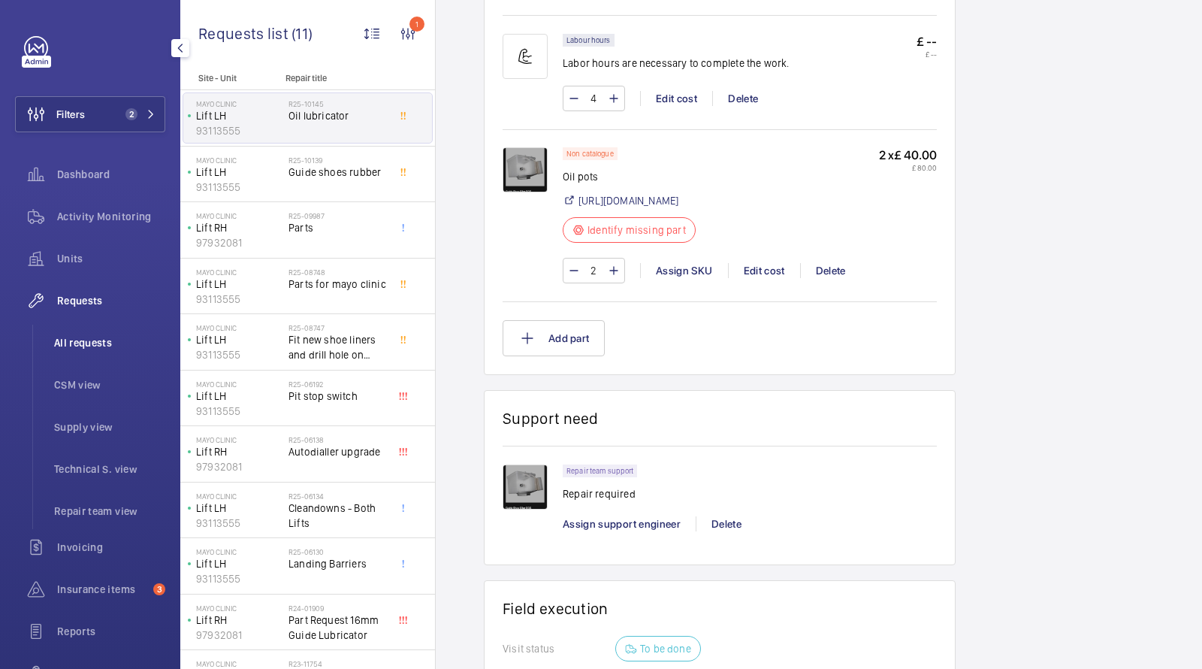
click at [103, 346] on span "All requests" at bounding box center [109, 342] width 111 height 15
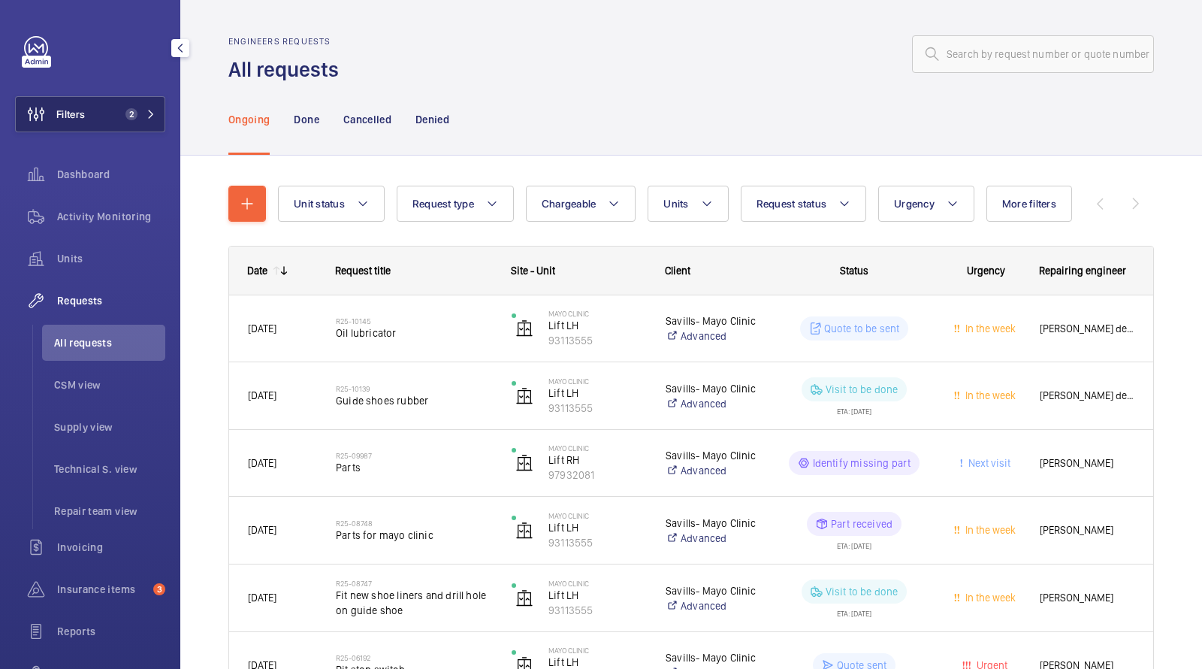
click at [122, 113] on span "2" at bounding box center [128, 114] width 18 height 12
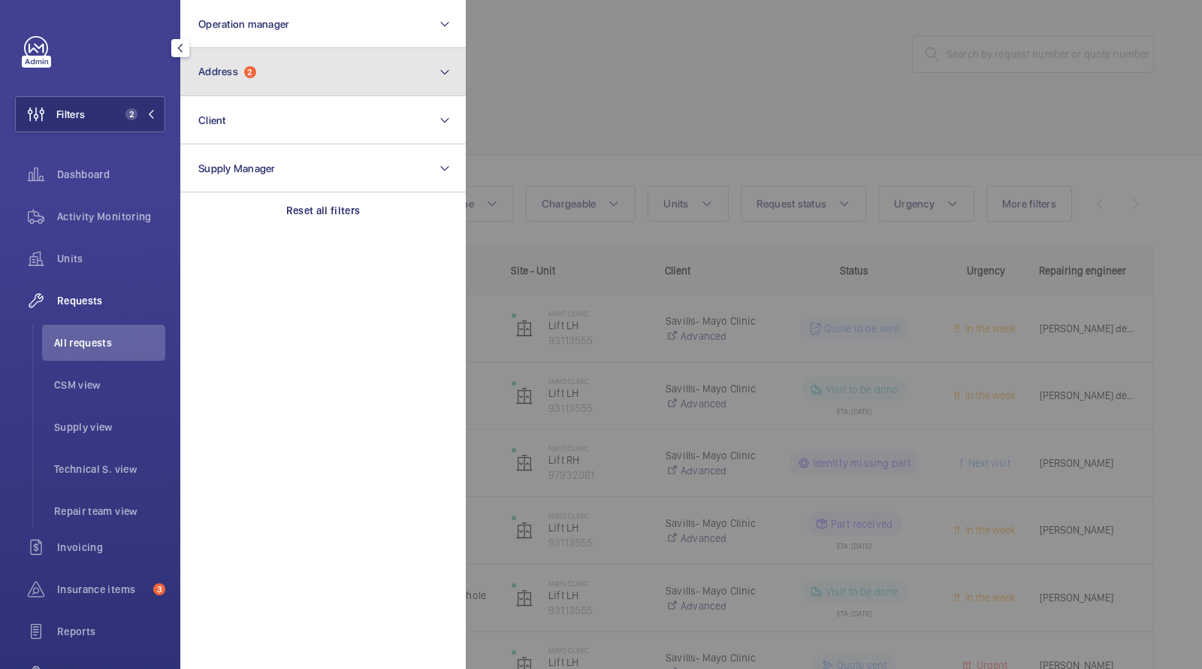
click at [292, 73] on button "Address 2" at bounding box center [323, 72] width 286 height 48
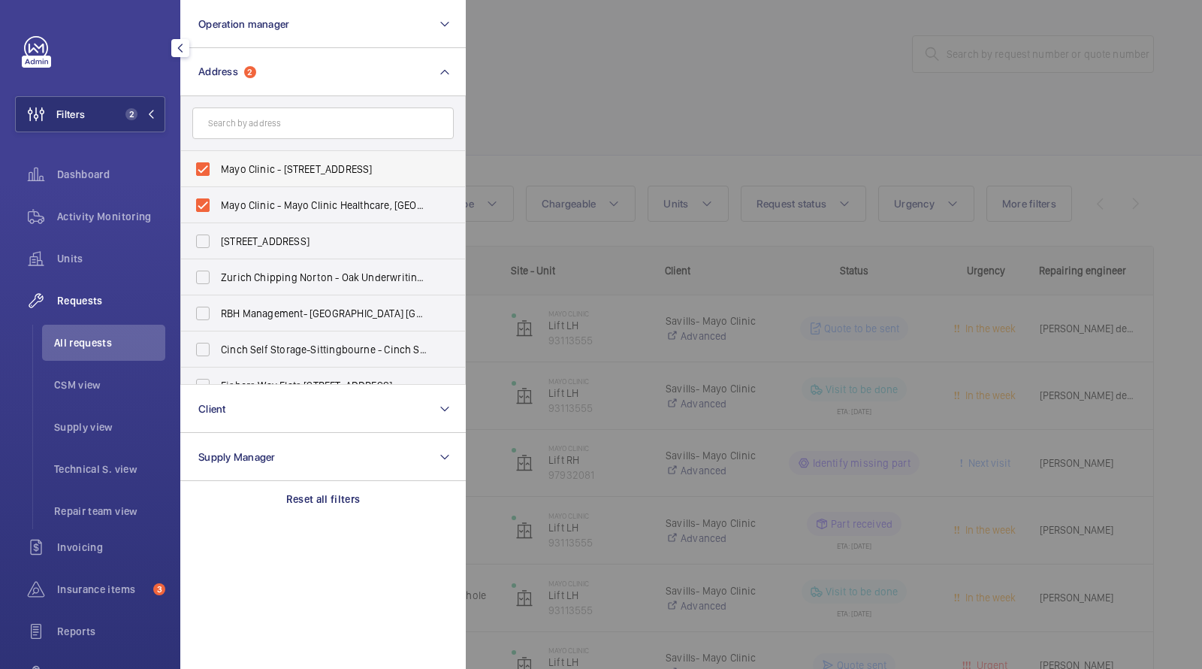
click at [284, 174] on span "Mayo Clinic - 15 Portland Pl, LONDON W1B 1PT" at bounding box center [324, 169] width 207 height 15
click at [218, 174] on input "Mayo Clinic - 15 Portland Pl, LONDON W1B 1PT" at bounding box center [203, 169] width 30 height 30
checkbox input "false"
click at [274, 211] on span "Mayo Clinic - Mayo Clinic Healthcare, LONDON W1B 1PT" at bounding box center [324, 205] width 207 height 15
click at [218, 211] on input "Mayo Clinic - Mayo Clinic Healthcare, LONDON W1B 1PT" at bounding box center [203, 205] width 30 height 30
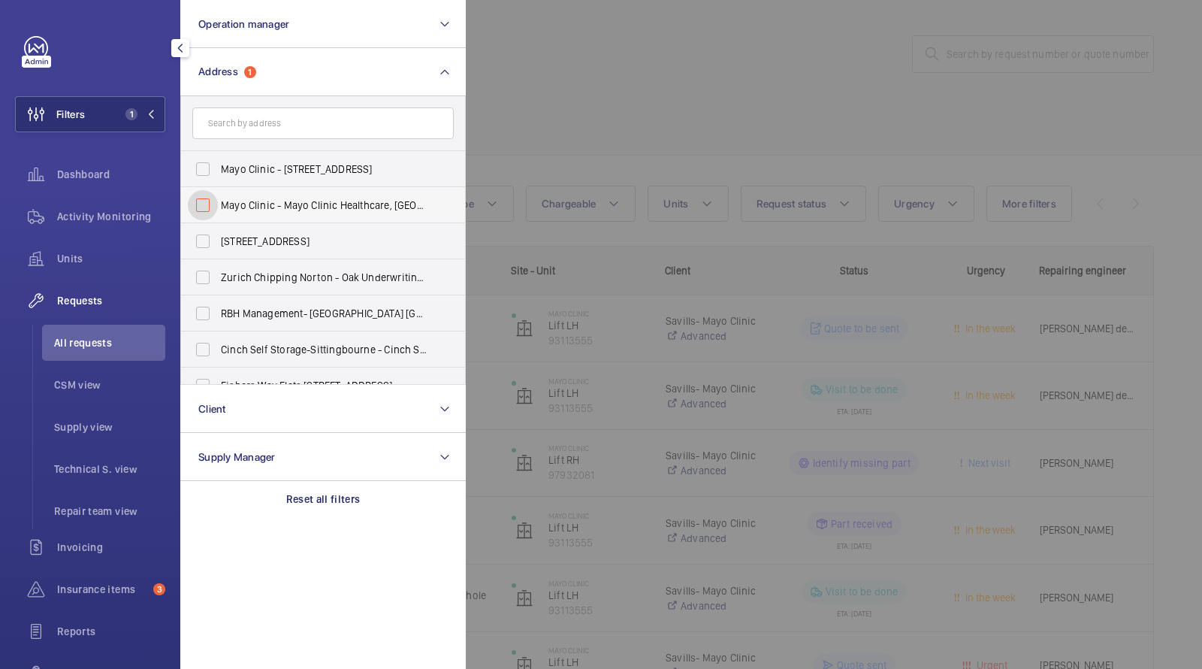
checkbox input "false"
click at [993, 38] on div at bounding box center [1067, 334] width 1202 height 669
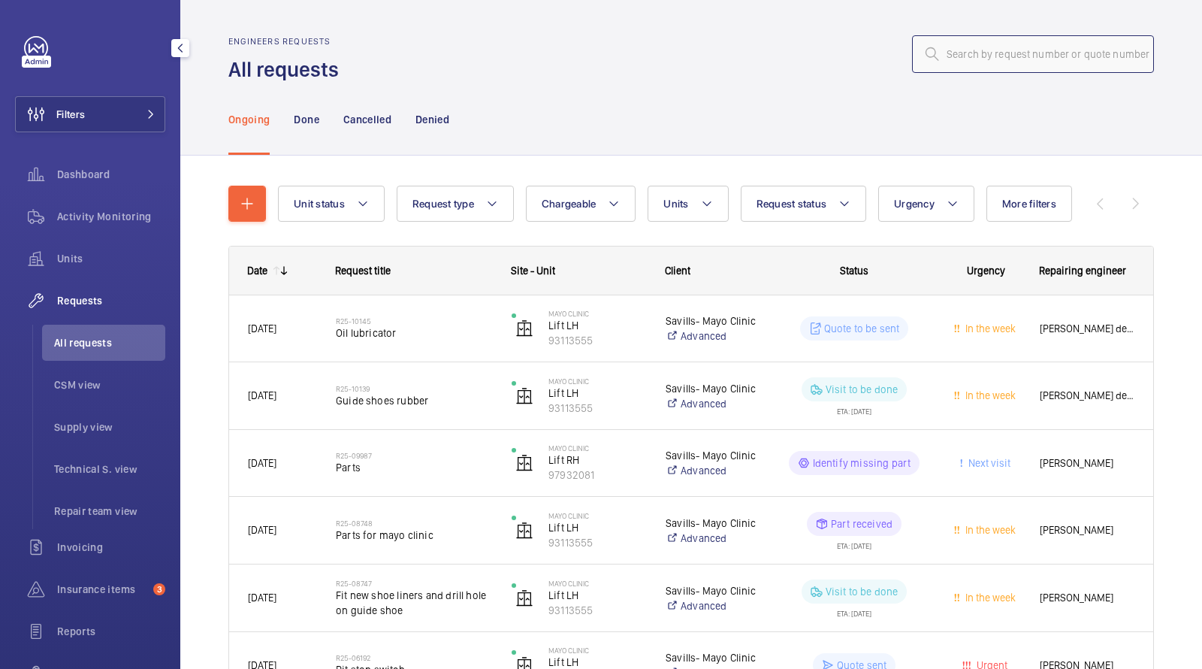
click at [993, 38] on input "text" at bounding box center [1033, 54] width 242 height 38
paste input "R25-08335"
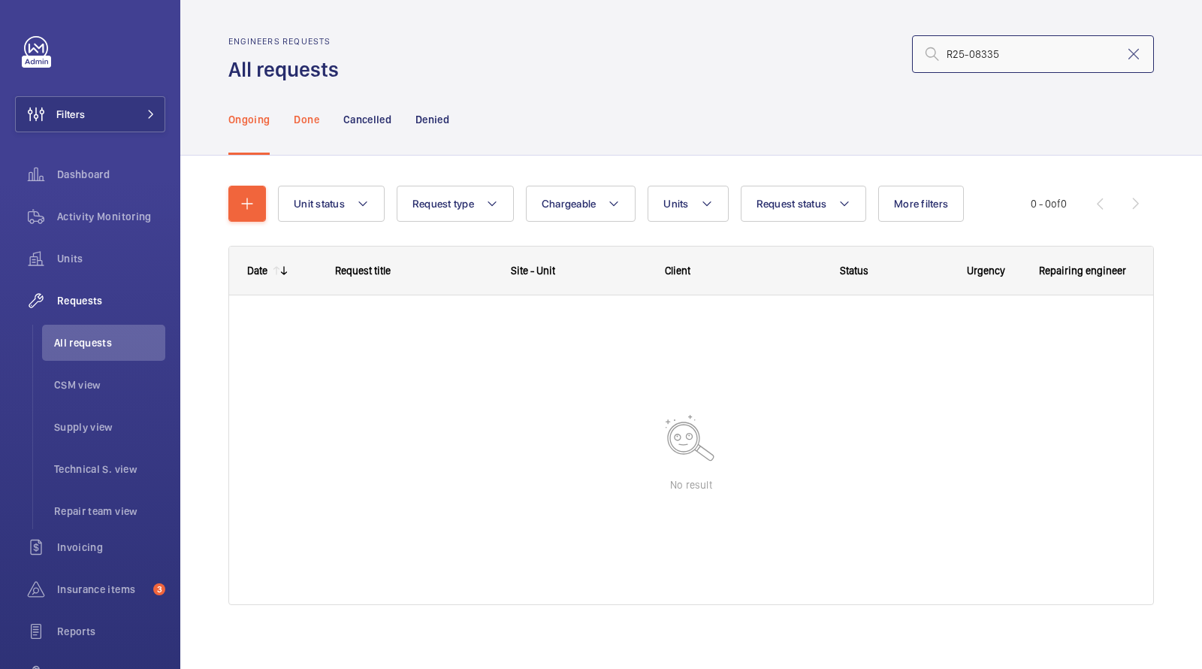
type input "R25-08335"
click at [309, 106] on div "Done" at bounding box center [306, 118] width 25 height 71
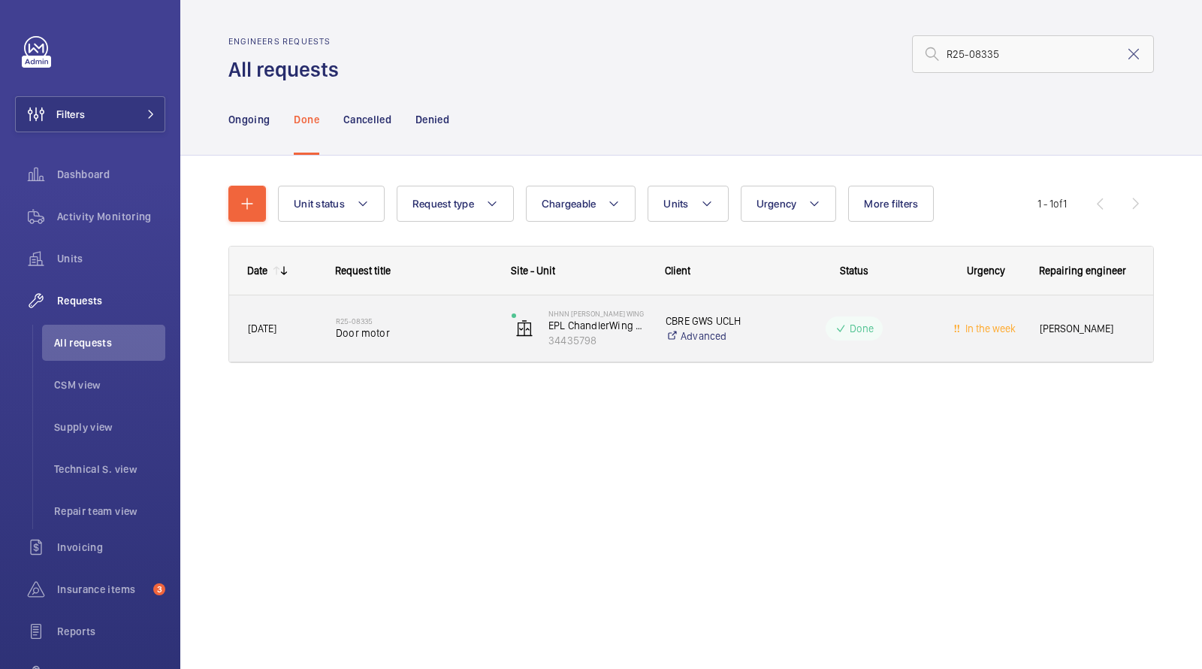
click at [449, 328] on span "Door motor" at bounding box center [414, 332] width 156 height 15
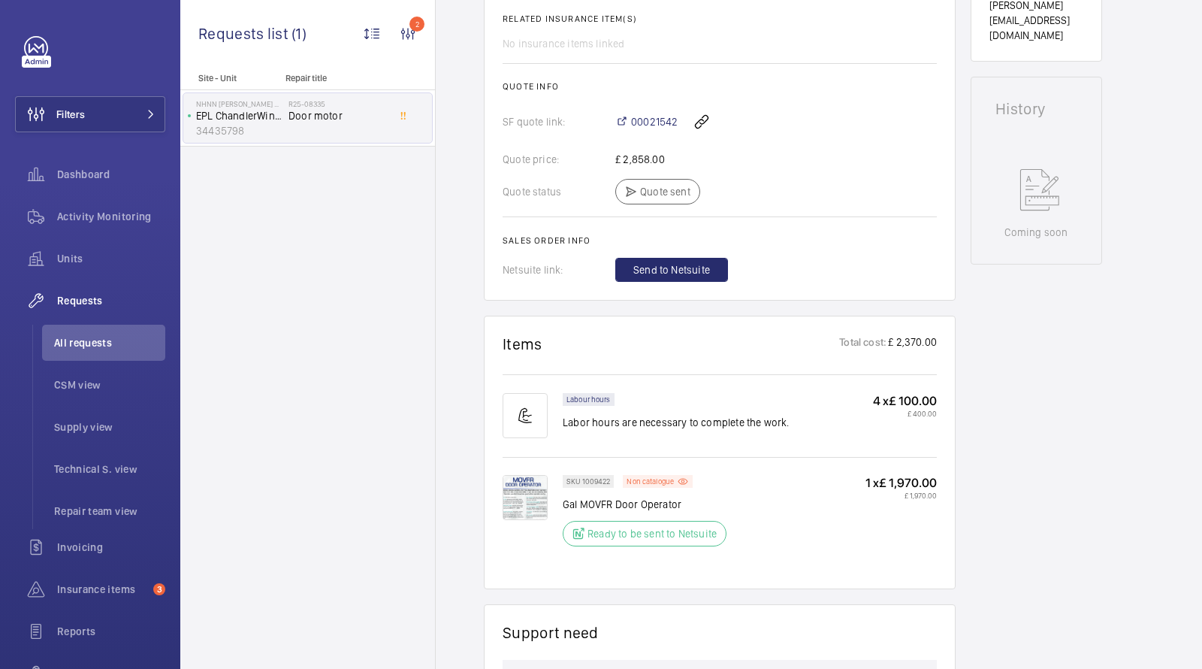
scroll to position [622, 0]
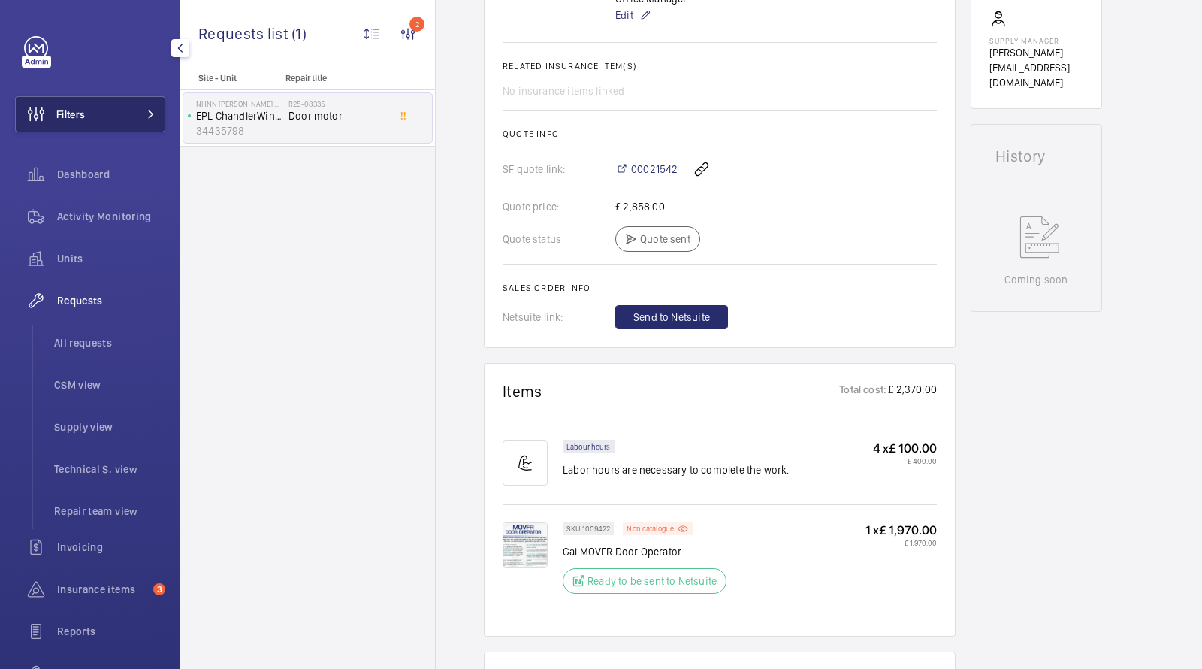
click at [127, 116] on button "Filters" at bounding box center [90, 114] width 150 height 36
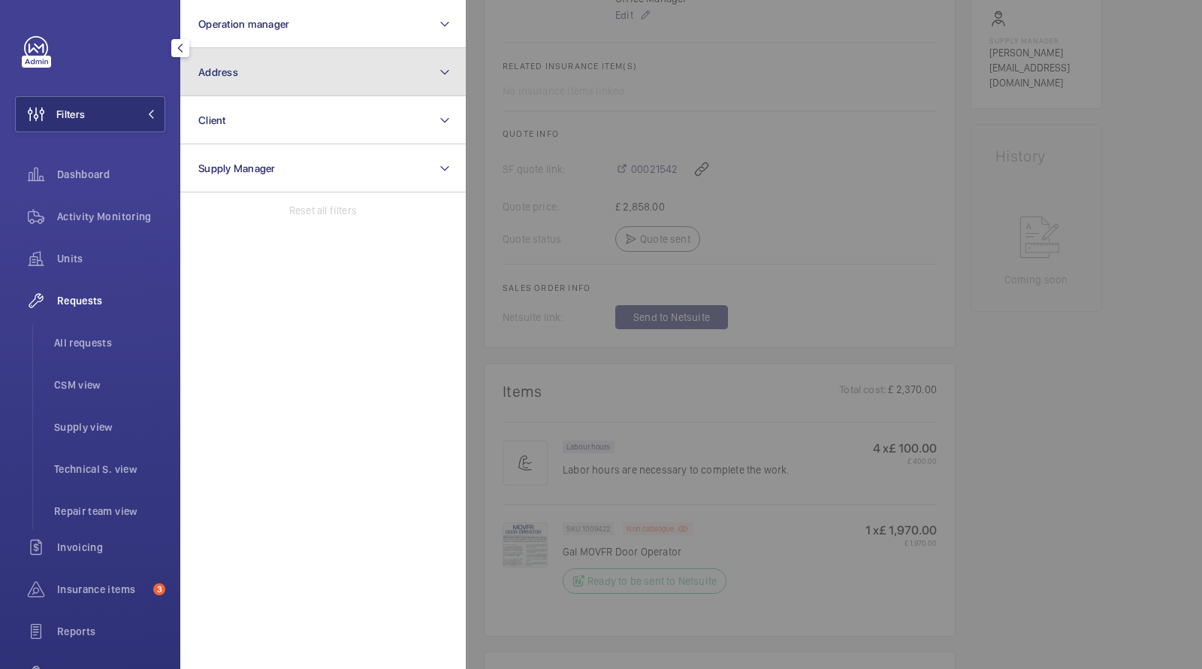
click at [232, 76] on span "Address" at bounding box center [218, 72] width 40 height 12
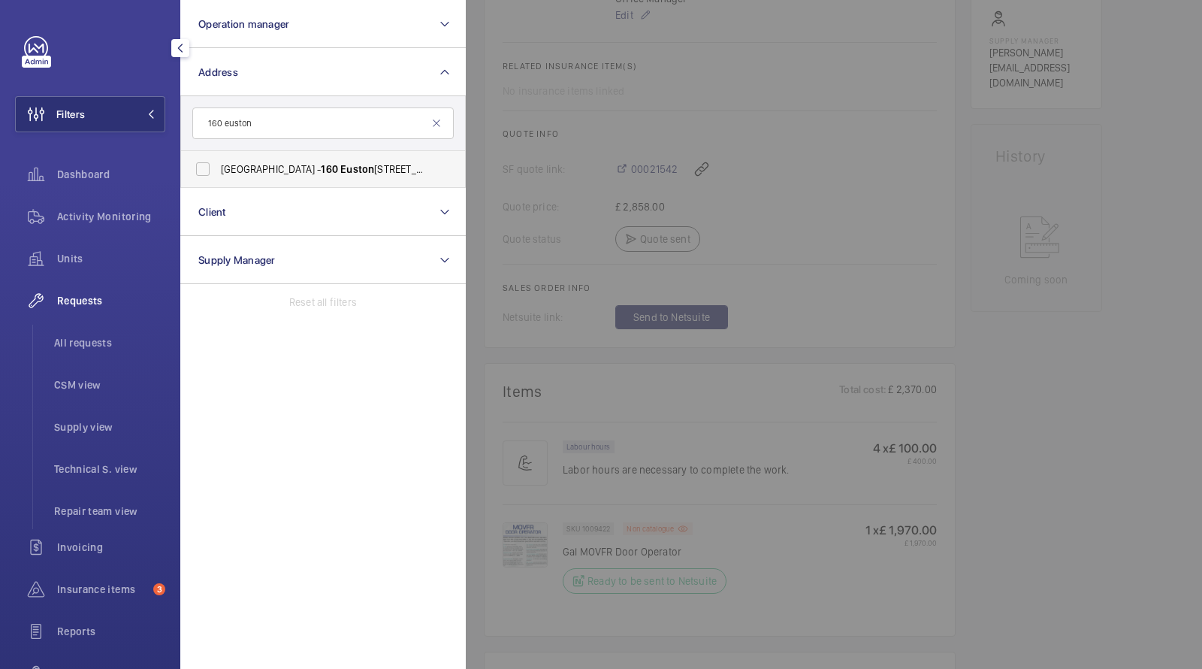
type input "160 euston"
click at [322, 167] on span "160" at bounding box center [329, 169] width 17 height 12
click at [218, 167] on input "Evergreen House - 160 Euston Rd, LONDON NW1 2DX" at bounding box center [203, 169] width 30 height 30
checkbox input "true"
click at [880, 156] on div at bounding box center [1067, 334] width 1202 height 669
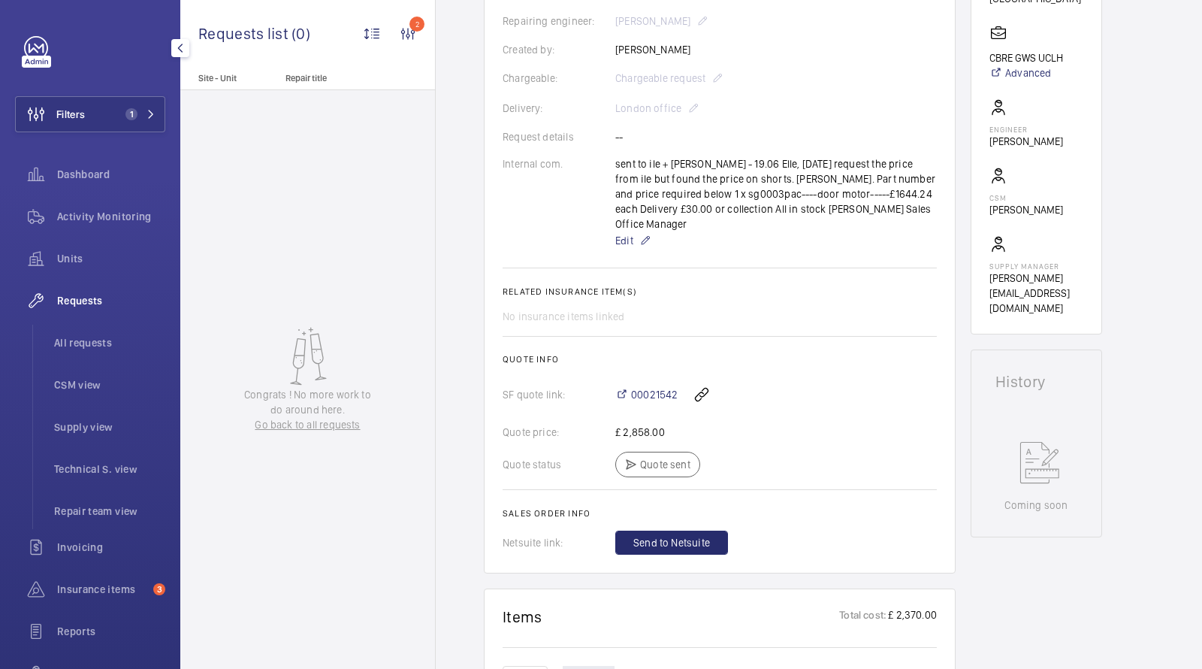
scroll to position [53, 0]
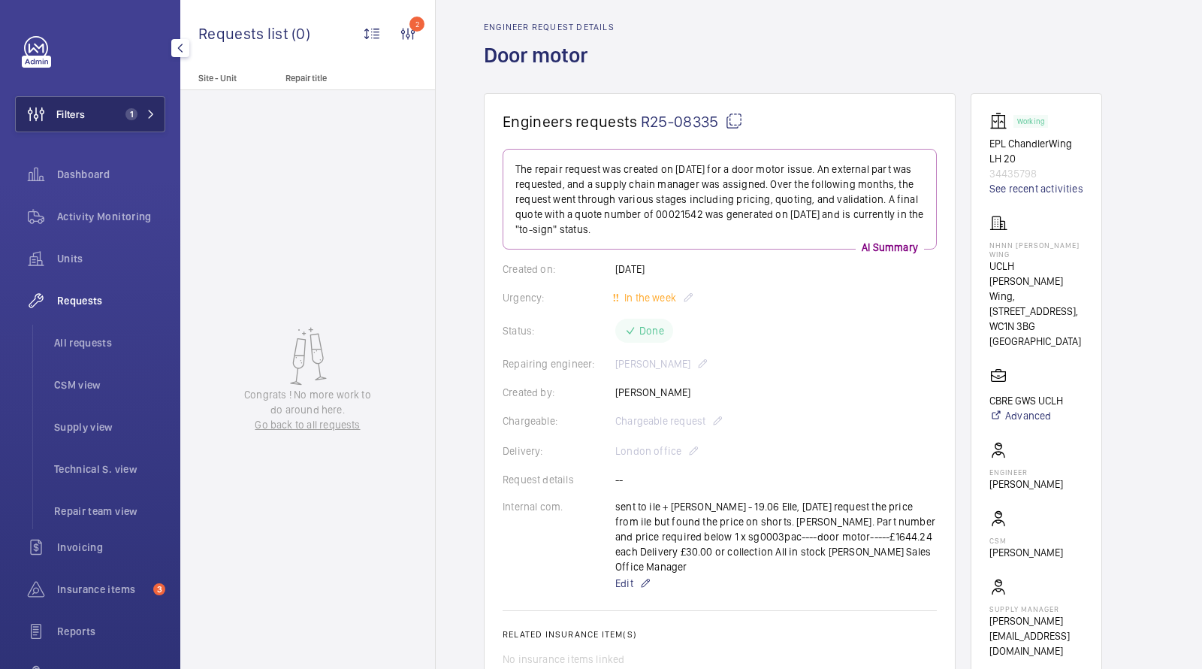
click at [101, 110] on button "Filters 1" at bounding box center [90, 114] width 150 height 36
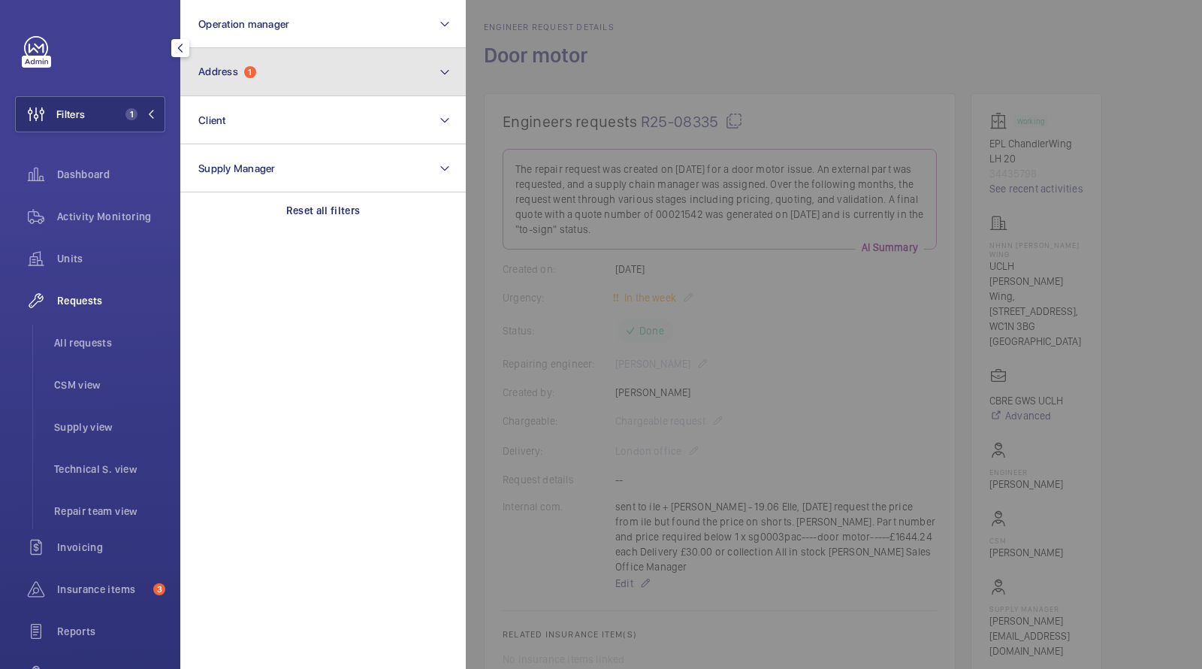
click at [225, 77] on span "Address 1" at bounding box center [227, 71] width 58 height 13
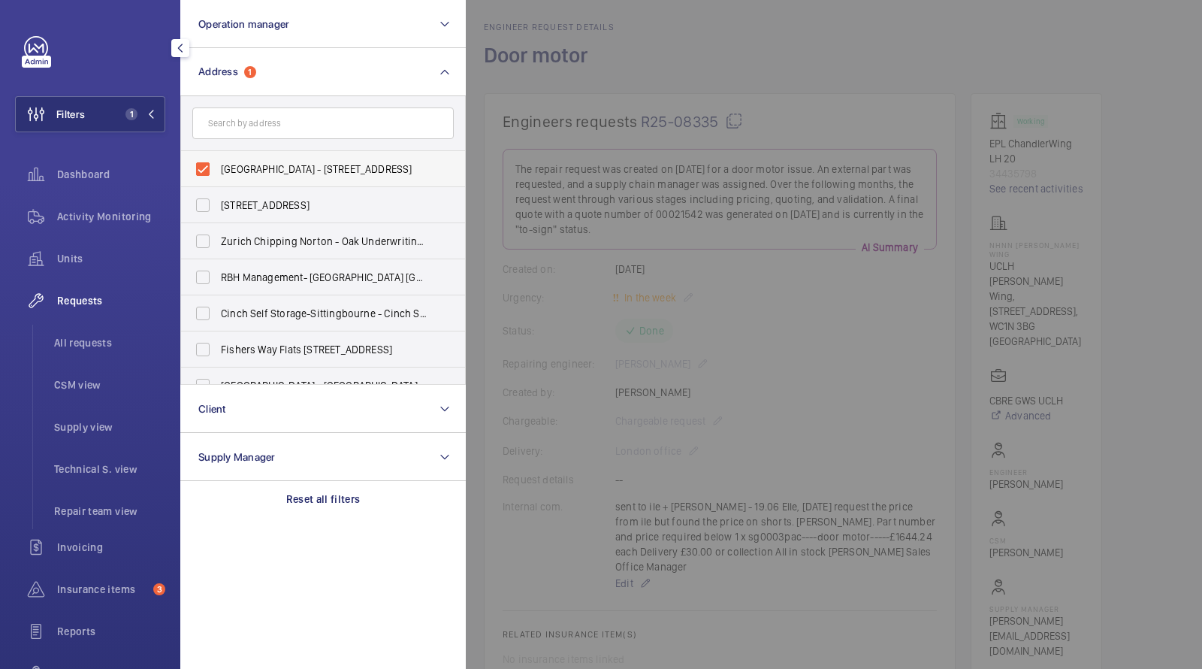
click at [268, 165] on span "Evergreen House - 160 Euston Rd, LONDON NW1 2DX" at bounding box center [324, 169] width 207 height 15
click at [218, 165] on input "Evergreen House - 160 Euston Rd, LONDON NW1 2DX" at bounding box center [203, 169] width 30 height 30
click at [268, 119] on input "text" at bounding box center [323, 123] width 262 height 32
click at [268, 178] on label "Evergreen House - 160 Euston Rd, LONDON NW1 2DX" at bounding box center [312, 169] width 262 height 36
click at [218, 178] on input "Evergreen House - 160 Euston Rd, LONDON NW1 2DX" at bounding box center [203, 169] width 30 height 30
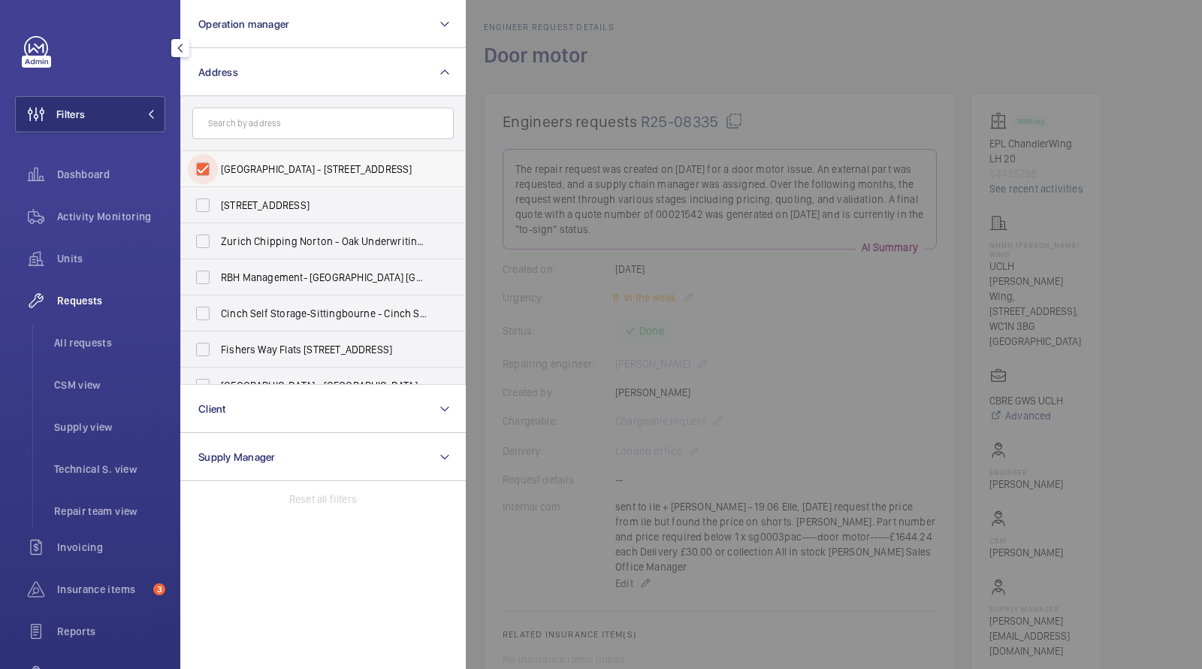
checkbox input "true"
click at [86, 344] on span "All requests" at bounding box center [109, 342] width 111 height 15
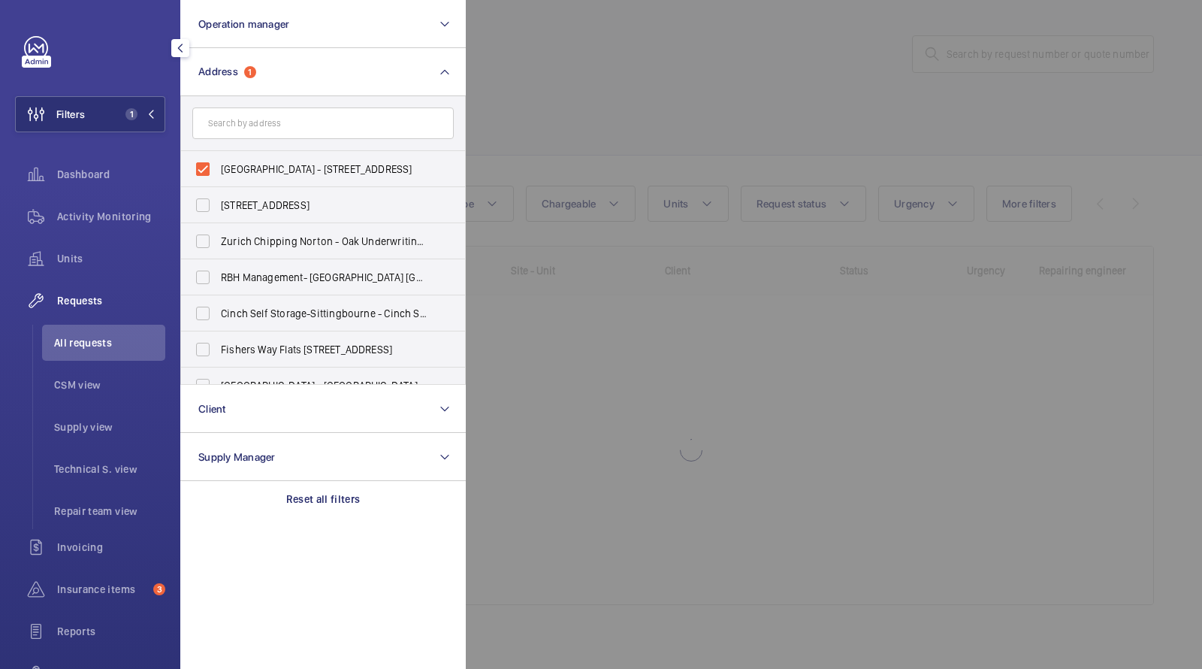
click at [679, 33] on div at bounding box center [1067, 334] width 1202 height 669
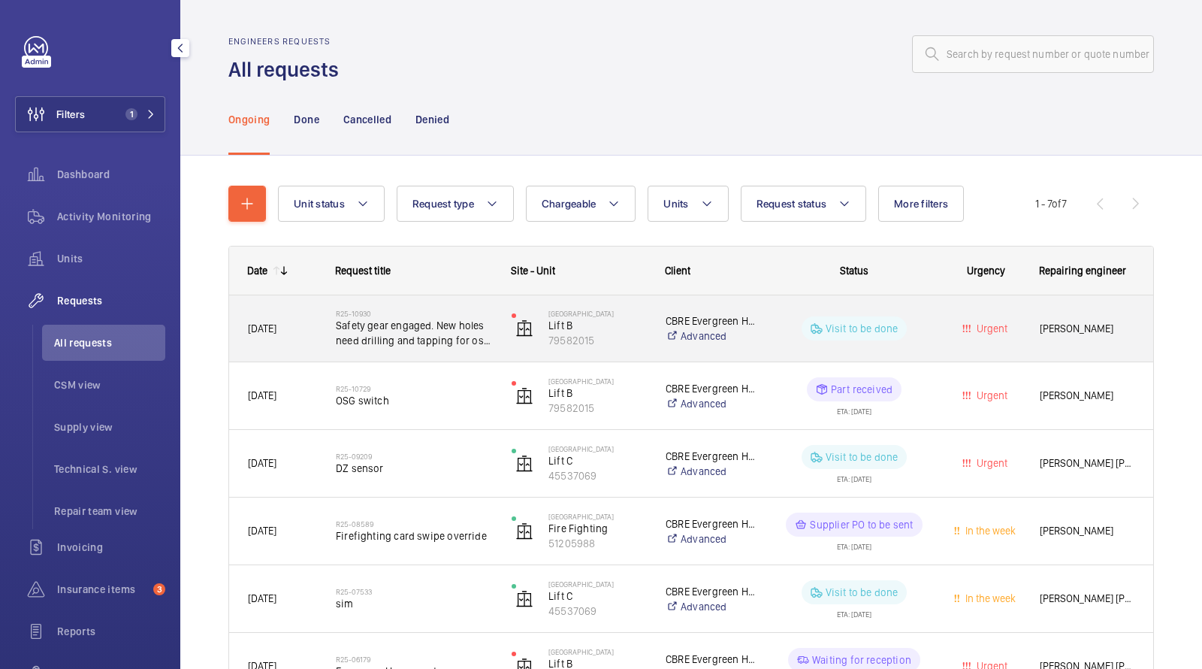
click at [380, 334] on span "Safety gear engaged. New holes need drilling and tapping for osg switch" at bounding box center [414, 333] width 156 height 30
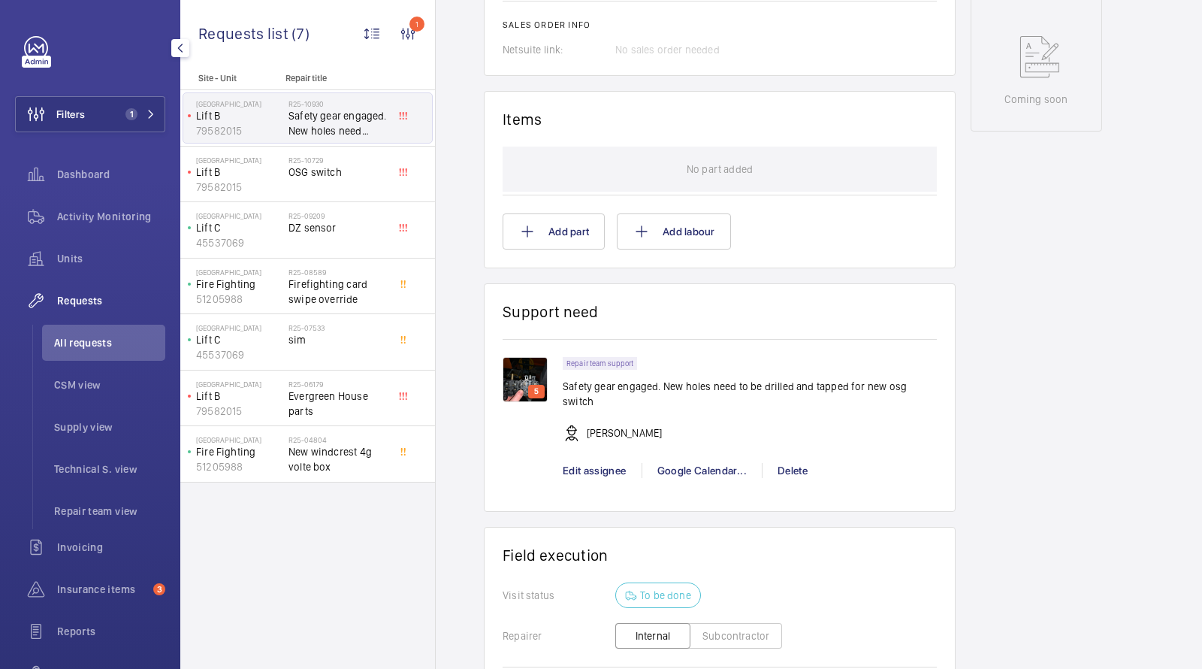
scroll to position [834, 0]
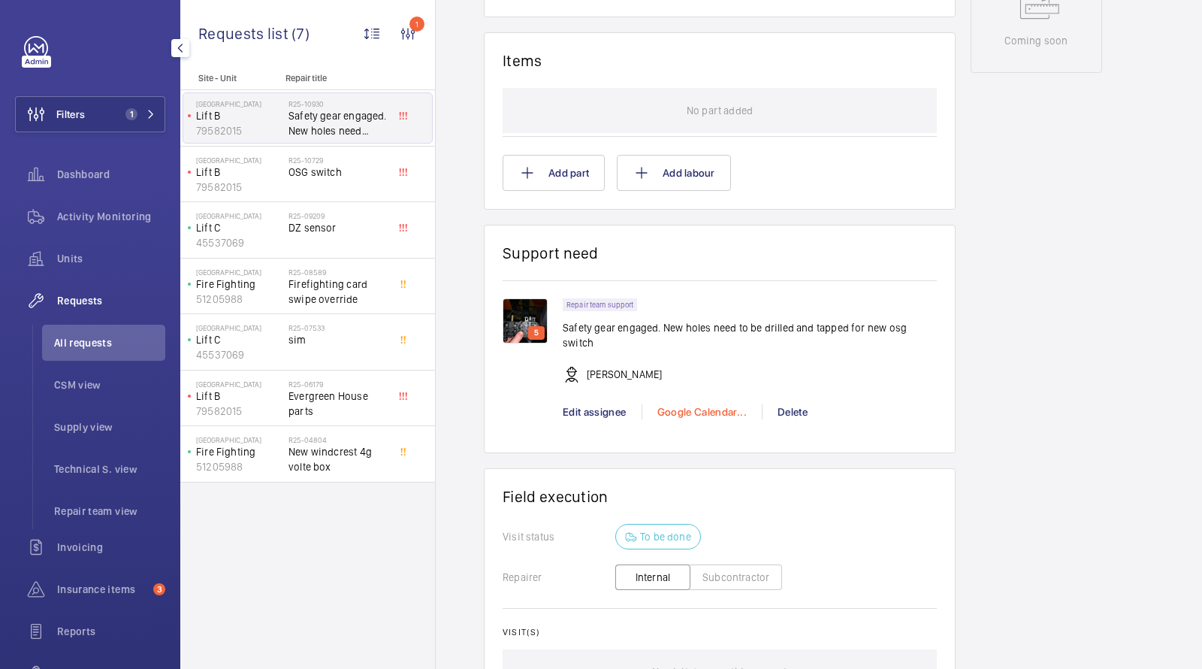
click at [669, 404] on div "Google Calendar..." at bounding box center [702, 411] width 120 height 15
click at [700, 429] on span "Schedule this event" at bounding box center [708, 423] width 104 height 15
click at [666, 232] on div at bounding box center [601, 334] width 1202 height 669
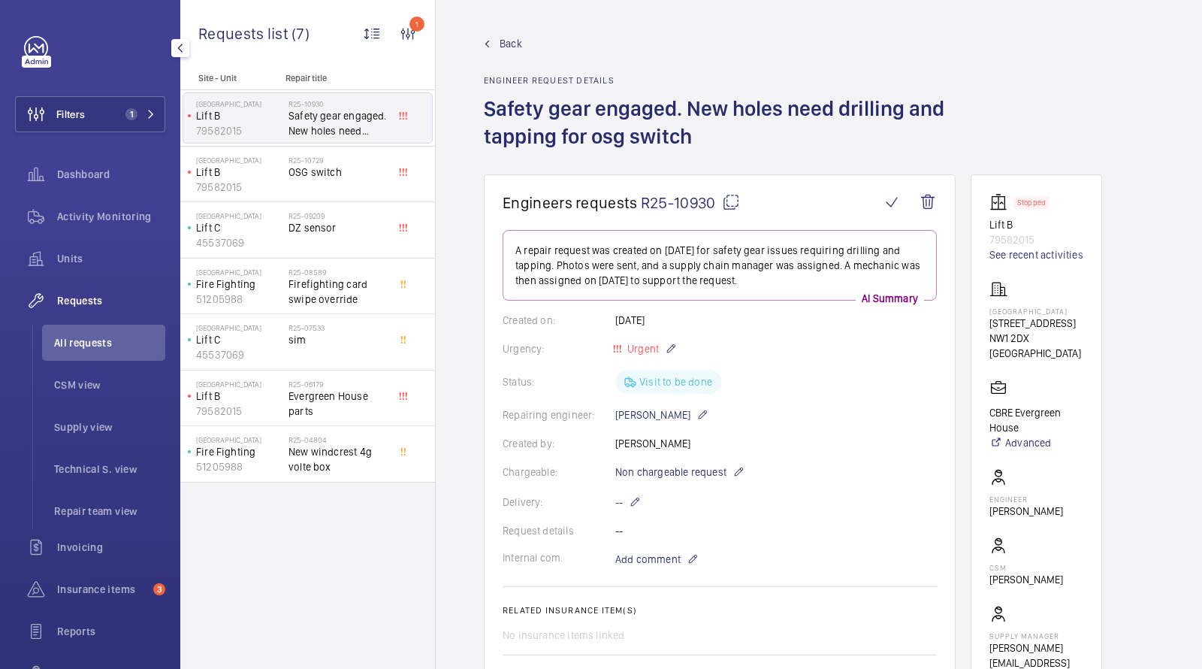
scroll to position [171, 0]
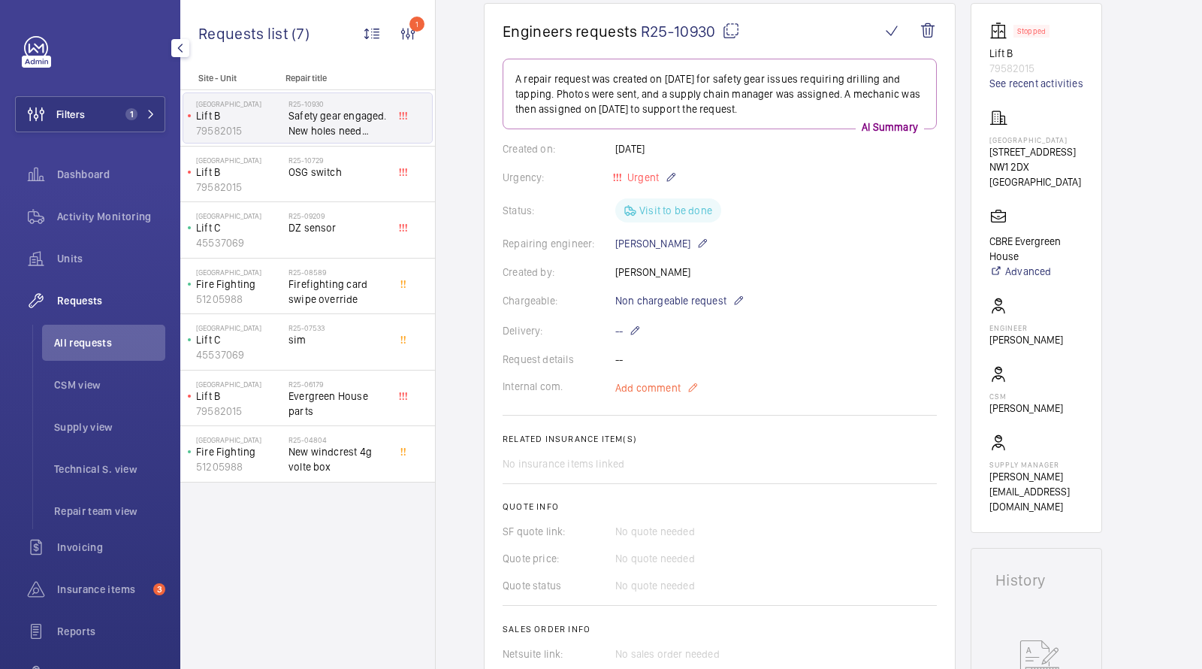
click at [654, 392] on span "Add comment" at bounding box center [647, 387] width 65 height 15
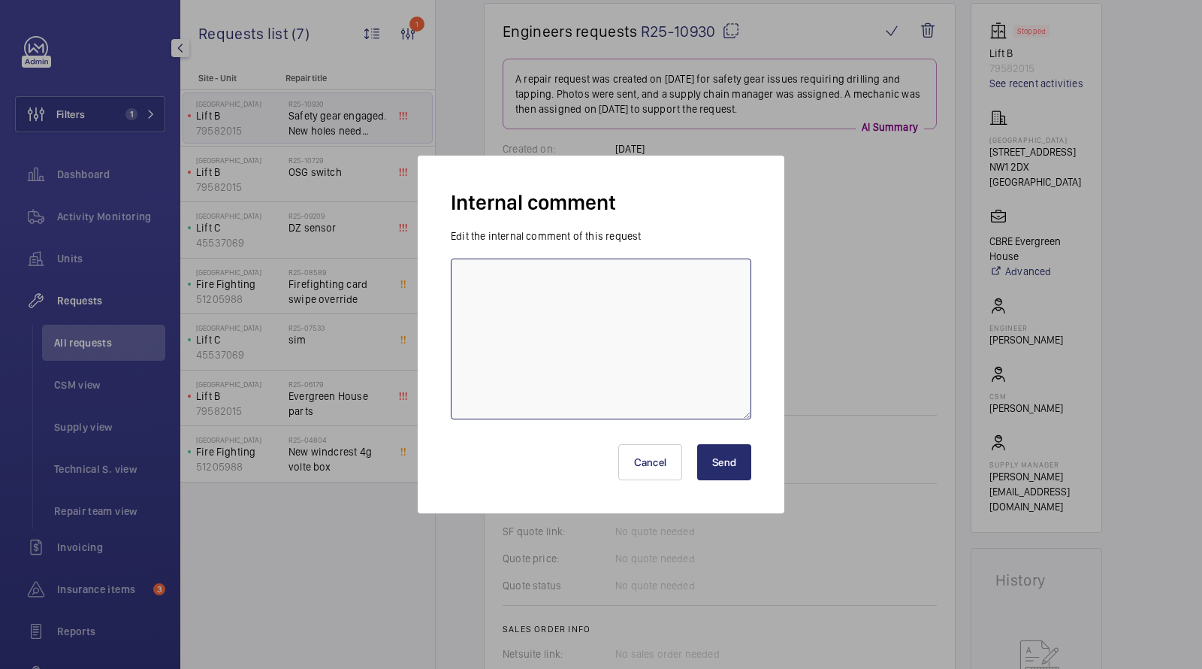
drag, startPoint x: 626, startPoint y: 392, endPoint x: 628, endPoint y: 373, distance: 19.7
click at [626, 392] on textarea at bounding box center [601, 339] width 301 height 161
type textarea "Mo to attend Monday 25th August, CE"
click at [724, 462] on button "Send" at bounding box center [724, 462] width 54 height 36
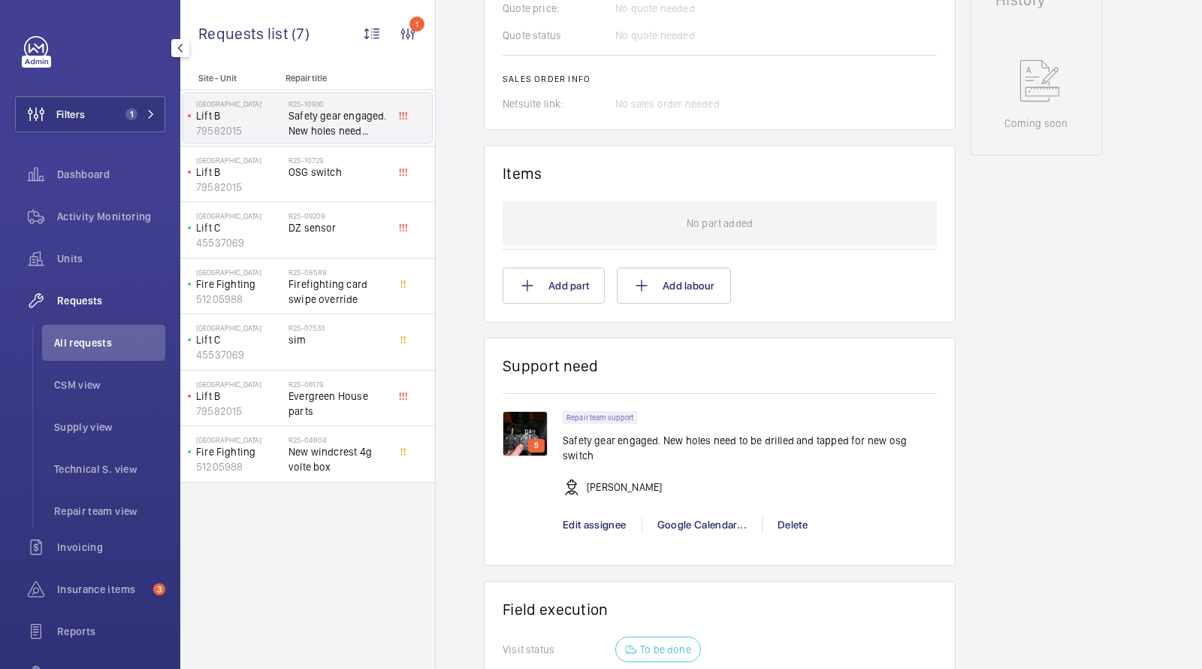
scroll to position [752, 0]
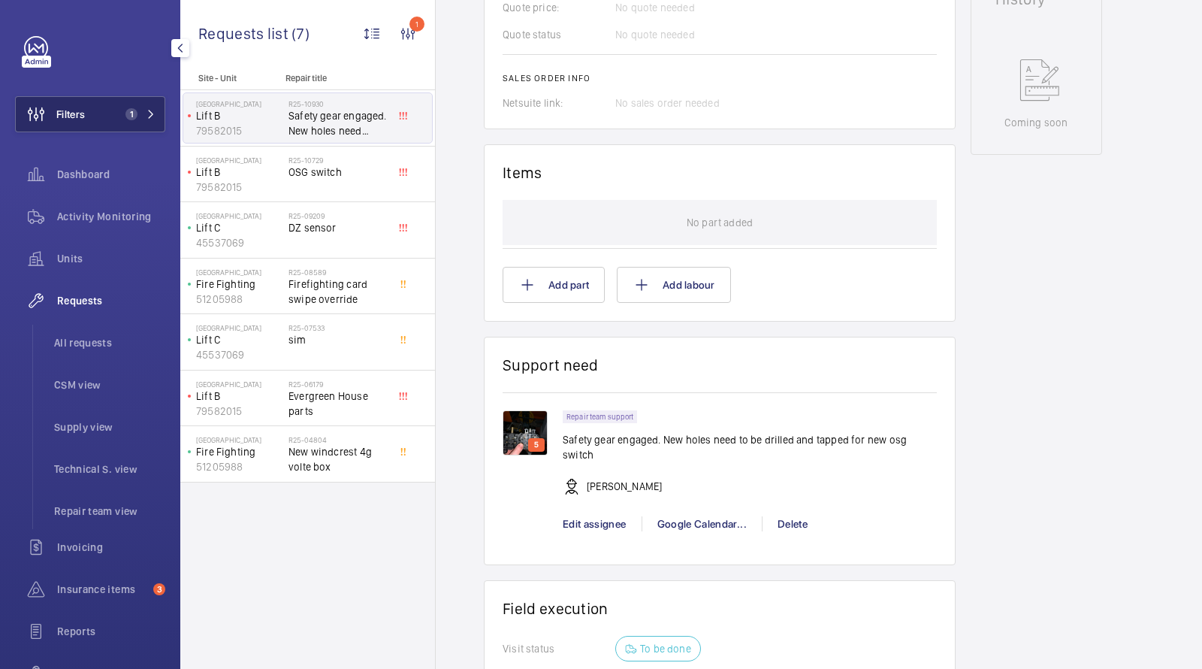
click at [113, 129] on button "Filters 1" at bounding box center [90, 114] width 150 height 36
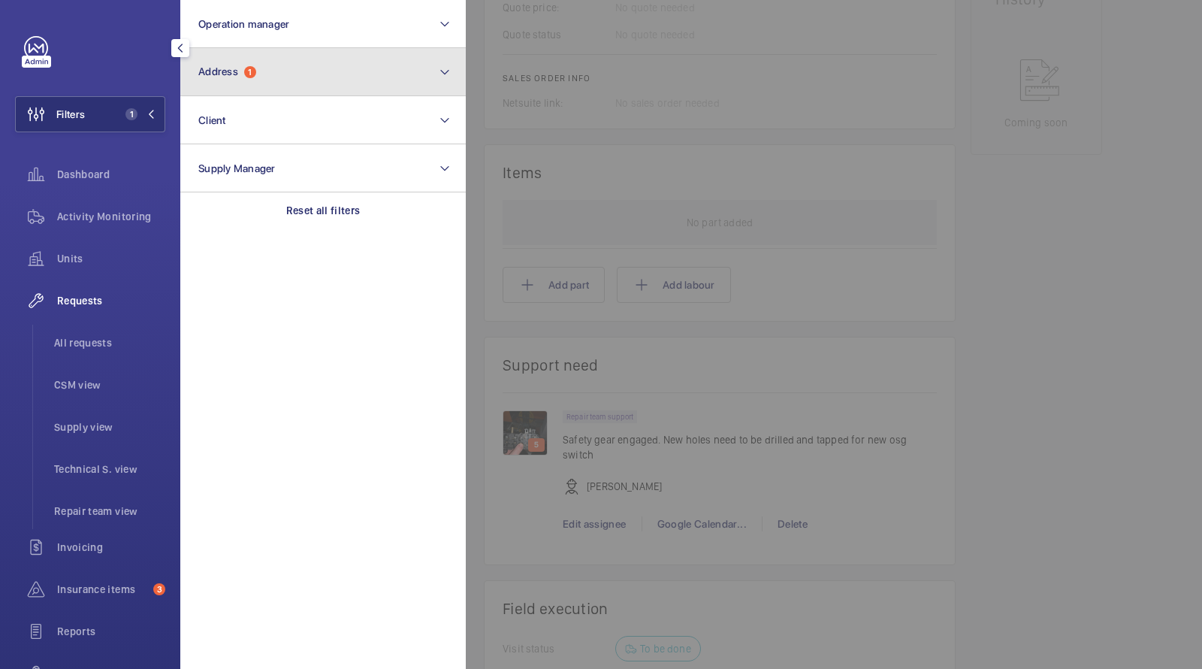
click at [201, 82] on button "Address 1" at bounding box center [323, 72] width 286 height 48
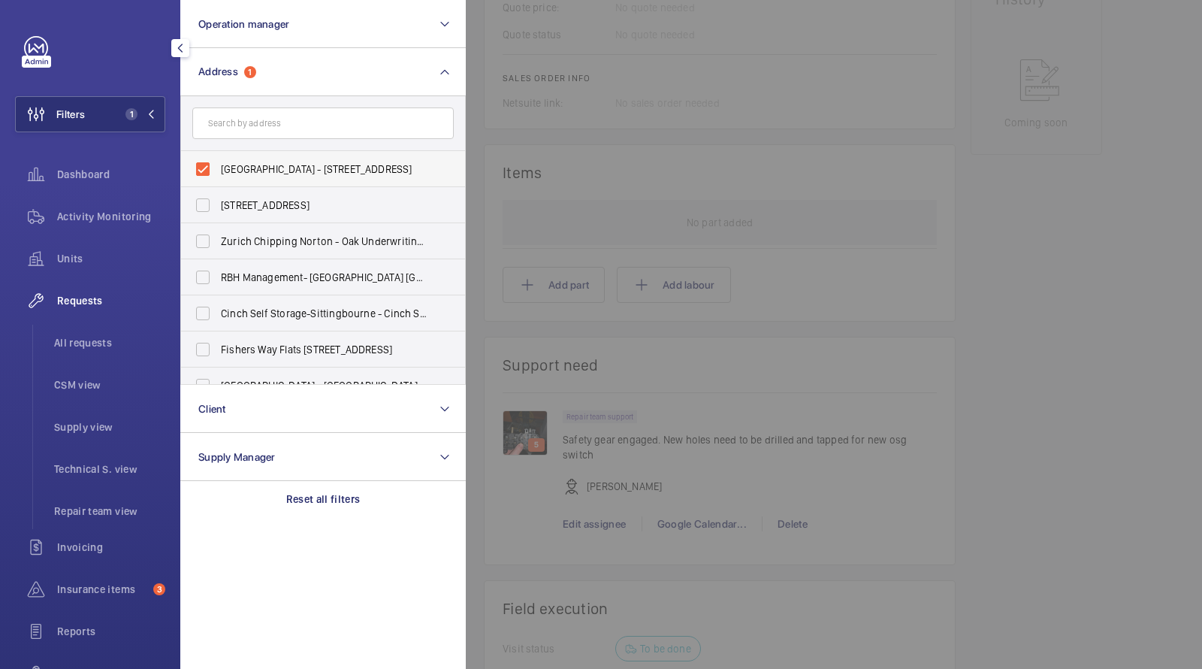
click at [255, 164] on span "Evergreen House - 160 Euston Rd, LONDON NW1 2DX" at bounding box center [324, 169] width 207 height 15
click at [218, 164] on input "Evergreen House - 160 Euston Rd, LONDON NW1 2DX" at bounding box center [203, 169] width 30 height 30
checkbox input "false"
click at [243, 129] on input "text" at bounding box center [323, 123] width 262 height 32
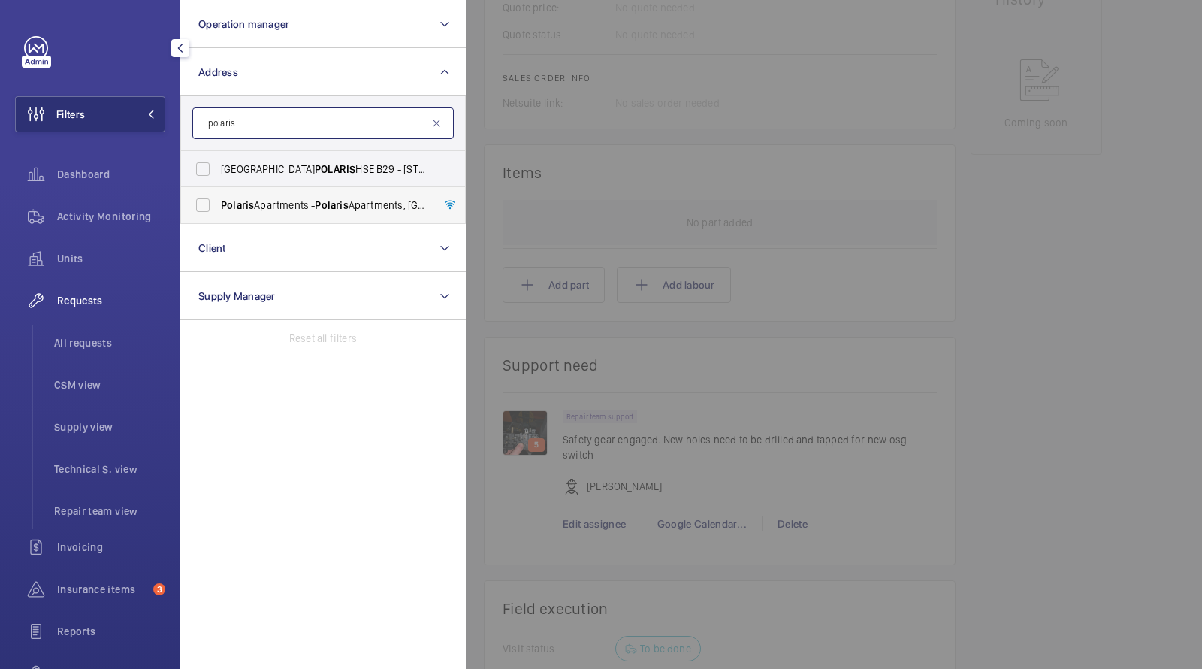
type input "polaris"
click at [311, 207] on span "Polaris Apartments - Polaris Apartments, LONDON E14 9FU" at bounding box center [324, 205] width 207 height 15
click at [218, 207] on input "Polaris Apartments - Polaris Apartments, LONDON E14 9FU" at bounding box center [203, 205] width 30 height 30
checkbox input "true"
click at [86, 334] on li "All requests" at bounding box center [103, 343] width 123 height 36
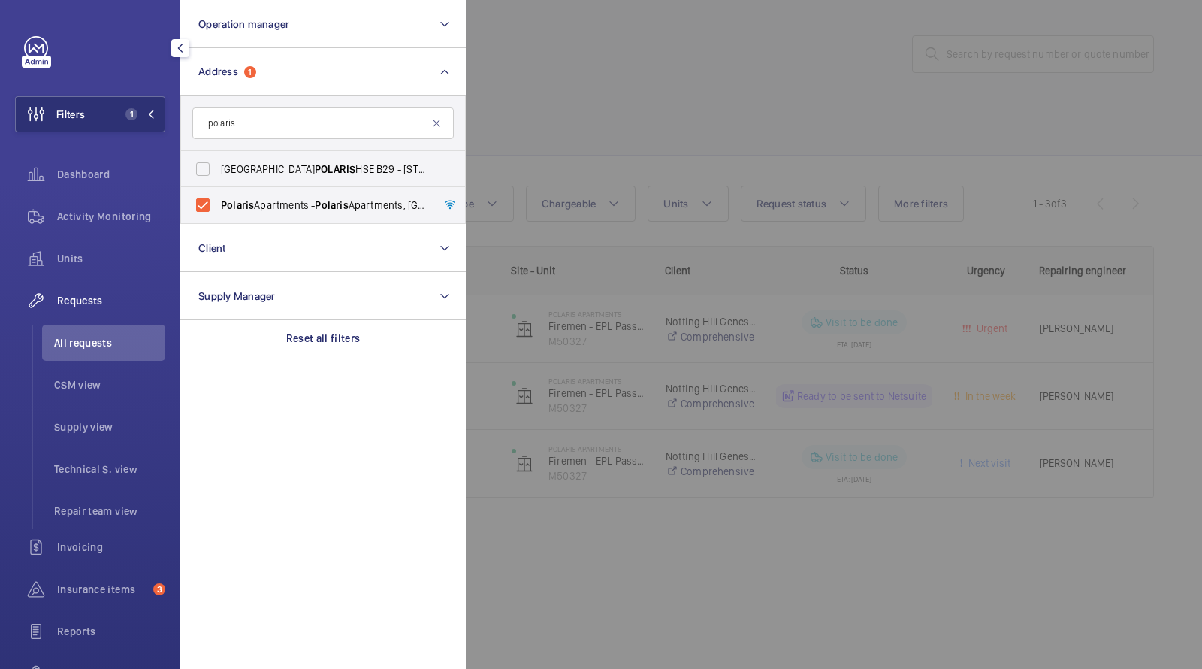
click at [658, 92] on div at bounding box center [1067, 334] width 1202 height 669
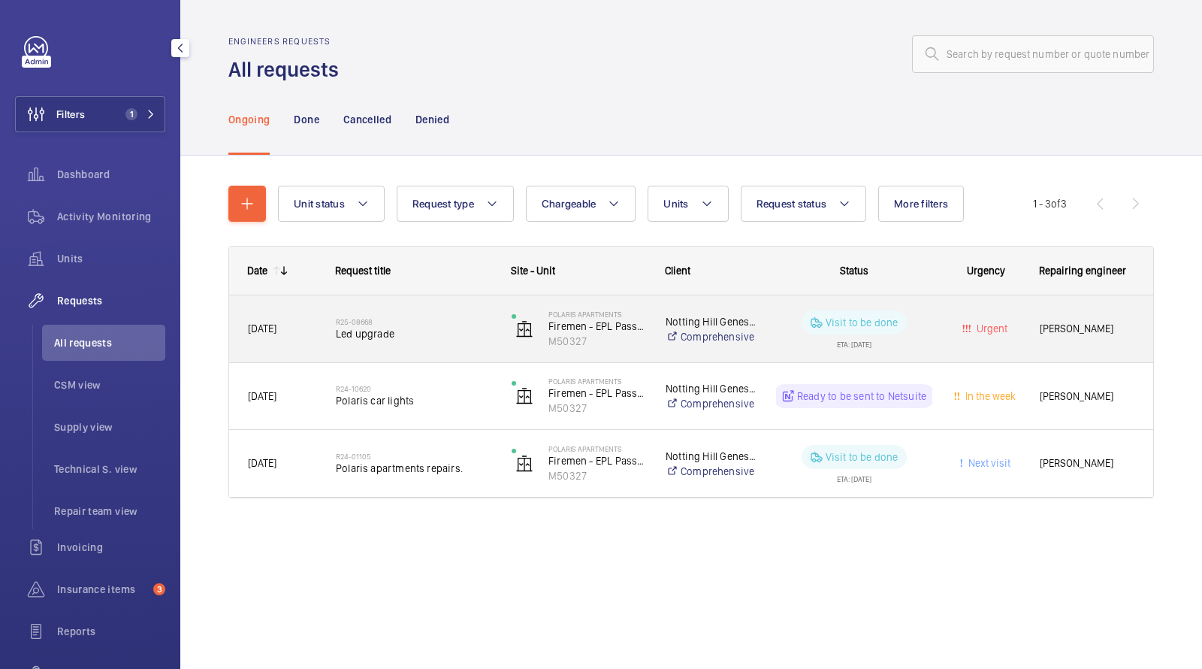
click at [355, 330] on span "Led upgrade" at bounding box center [414, 333] width 156 height 15
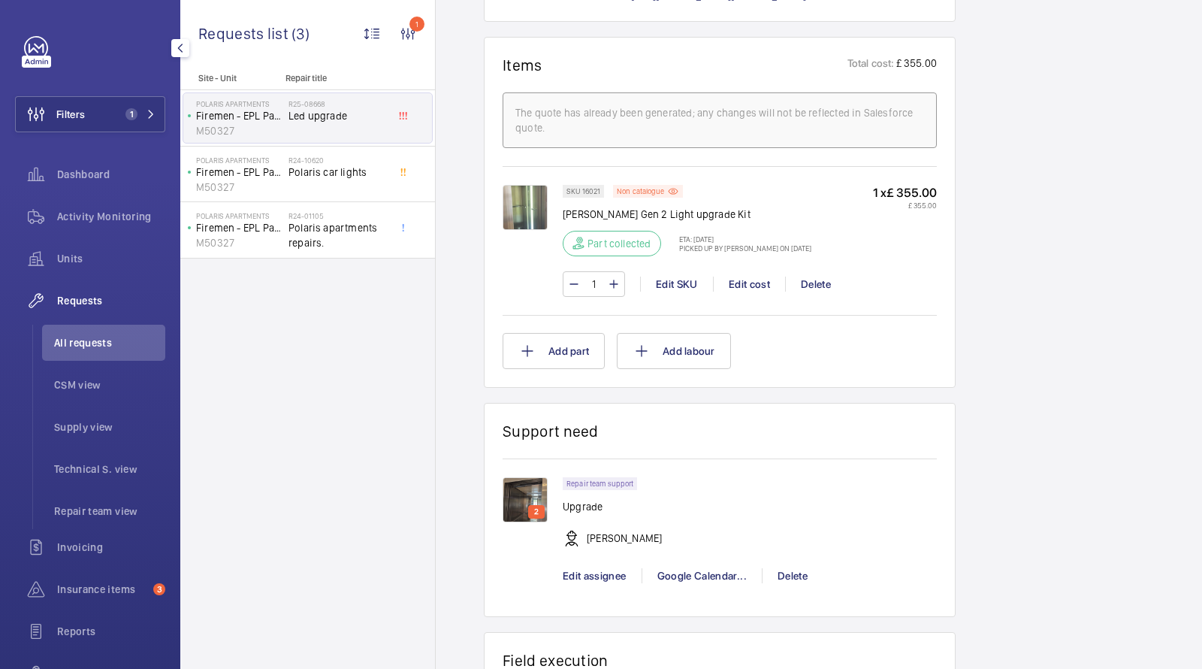
scroll to position [1248, 0]
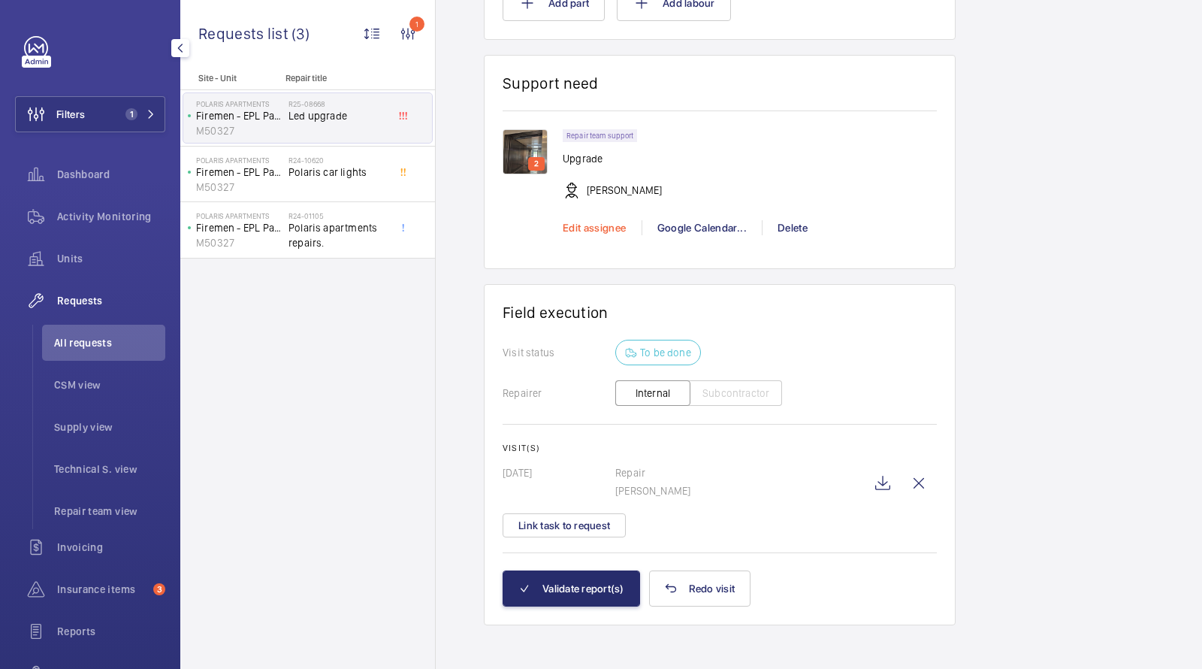
click at [588, 223] on span "Edit assignee" at bounding box center [595, 228] width 64 height 12
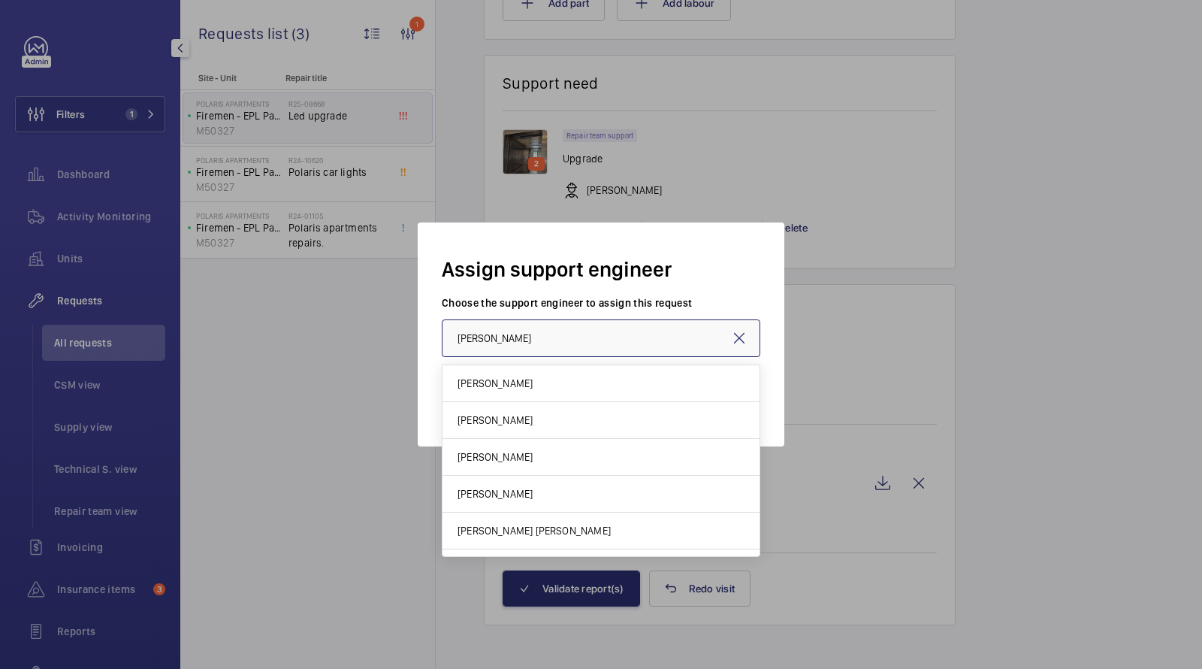
click at [560, 328] on input "Maurice Shanley" at bounding box center [601, 338] width 319 height 38
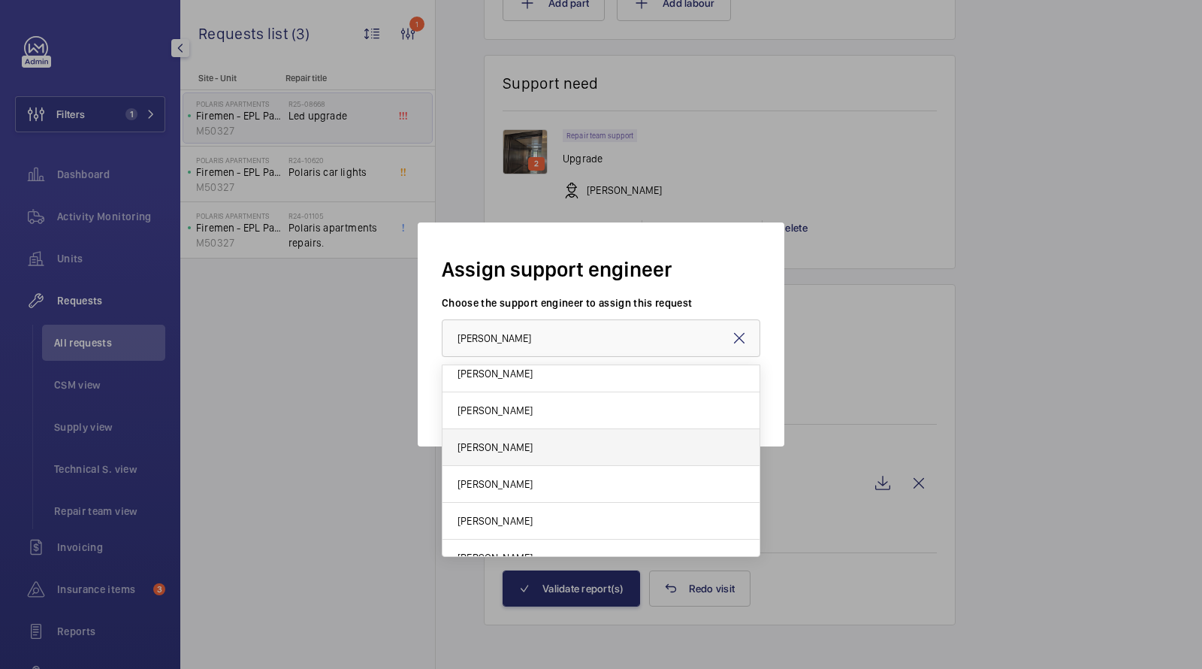
click at [504, 450] on span "James Shillibeer" at bounding box center [495, 447] width 75 height 15
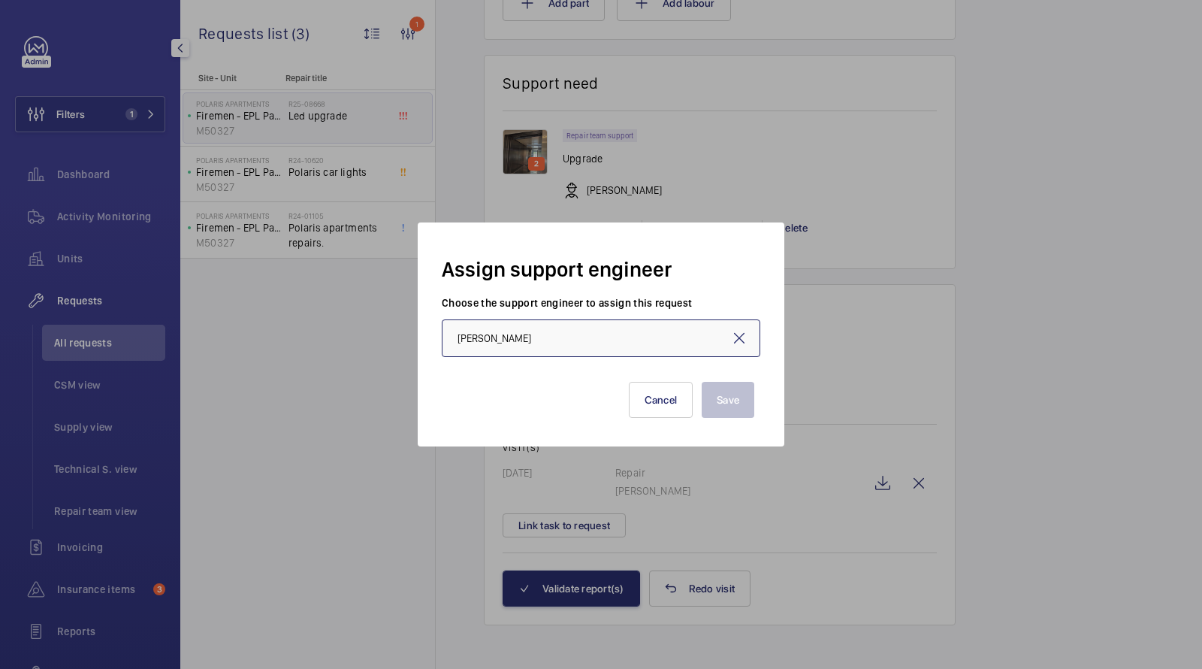
type input "James Shillibeer"
click at [734, 394] on button "Save" at bounding box center [728, 400] width 53 height 36
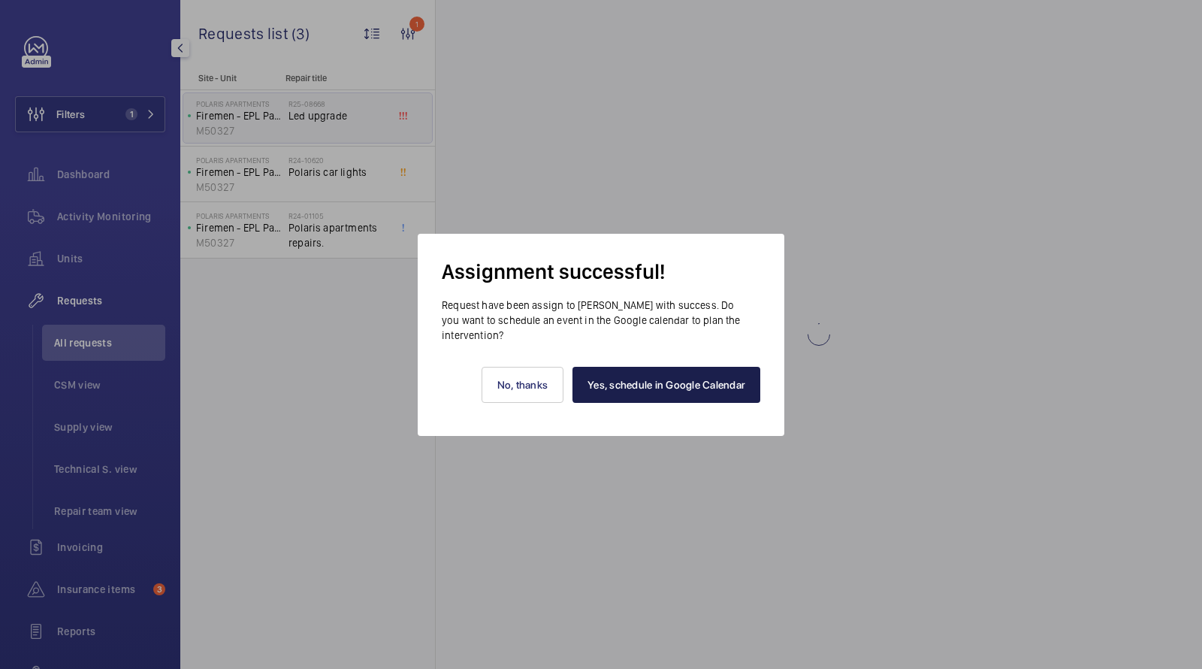
click at [683, 384] on link "Yes, schedule in Google Calendar" at bounding box center [667, 385] width 188 height 36
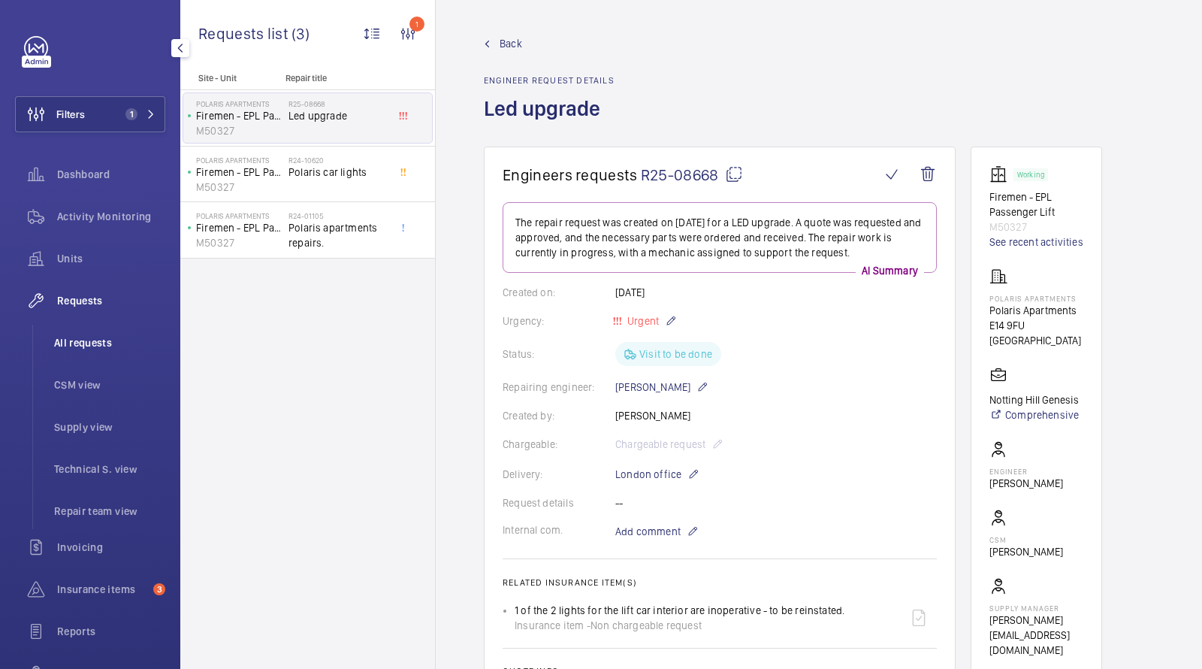
click at [76, 340] on span "All requests" at bounding box center [109, 342] width 111 height 15
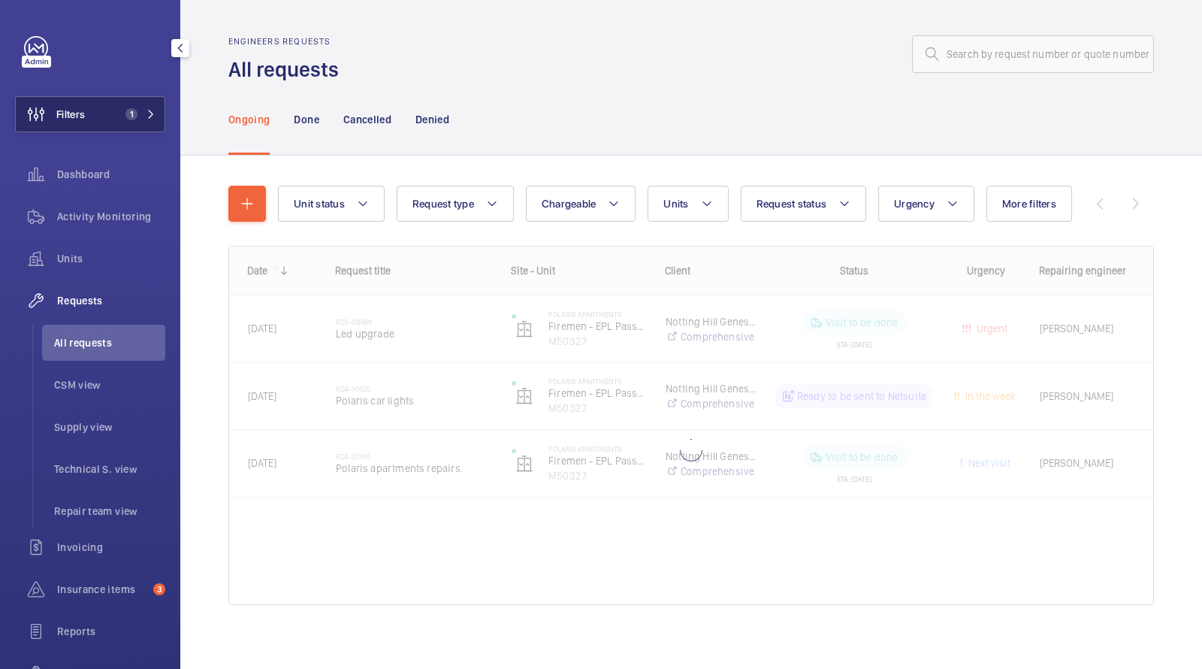
click at [128, 116] on span "1" at bounding box center [132, 114] width 12 height 12
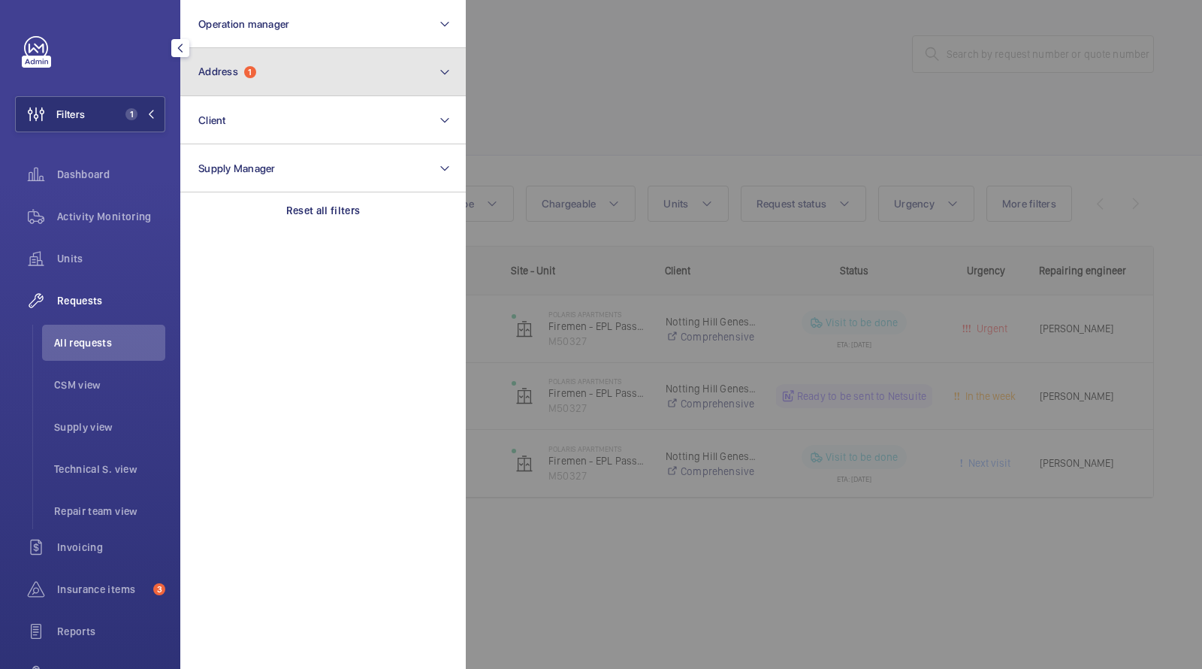
click at [265, 71] on button "Address 1" at bounding box center [323, 72] width 286 height 48
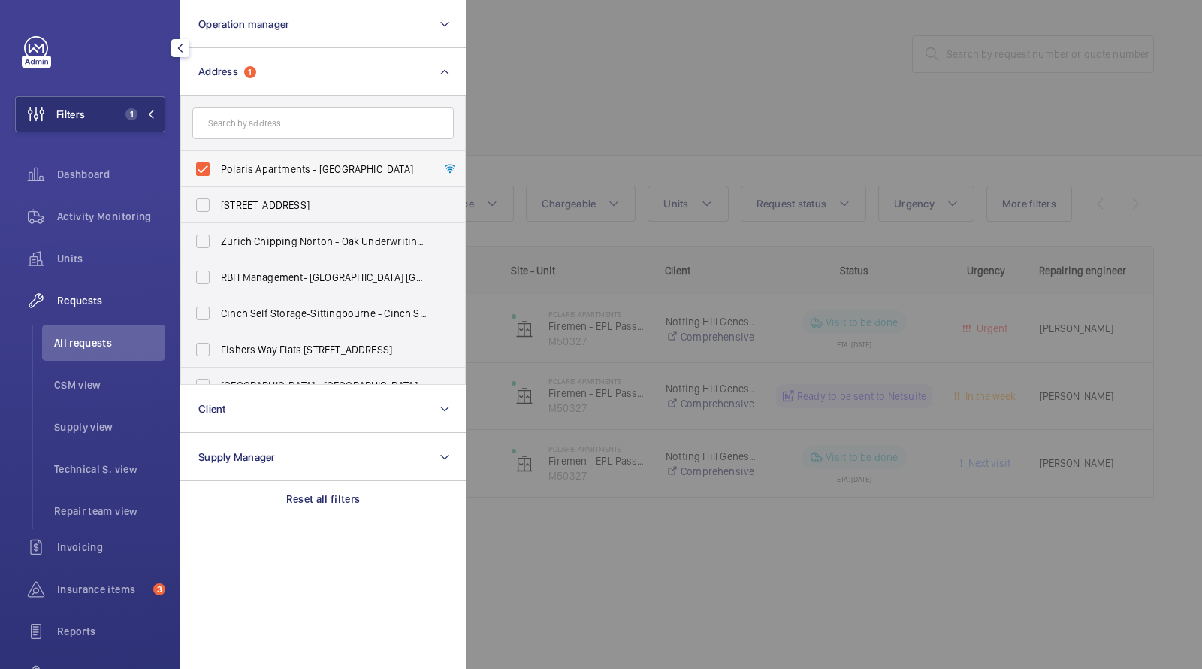
click at [303, 180] on label "Polaris Apartments - Polaris Apartments, LONDON E14 9FU" at bounding box center [312, 169] width 262 height 36
click at [218, 180] on input "Polaris Apartments - Polaris Apartments, LONDON E14 9FU" at bounding box center [203, 169] width 30 height 30
checkbox input "false"
click at [501, 79] on div at bounding box center [1067, 334] width 1202 height 669
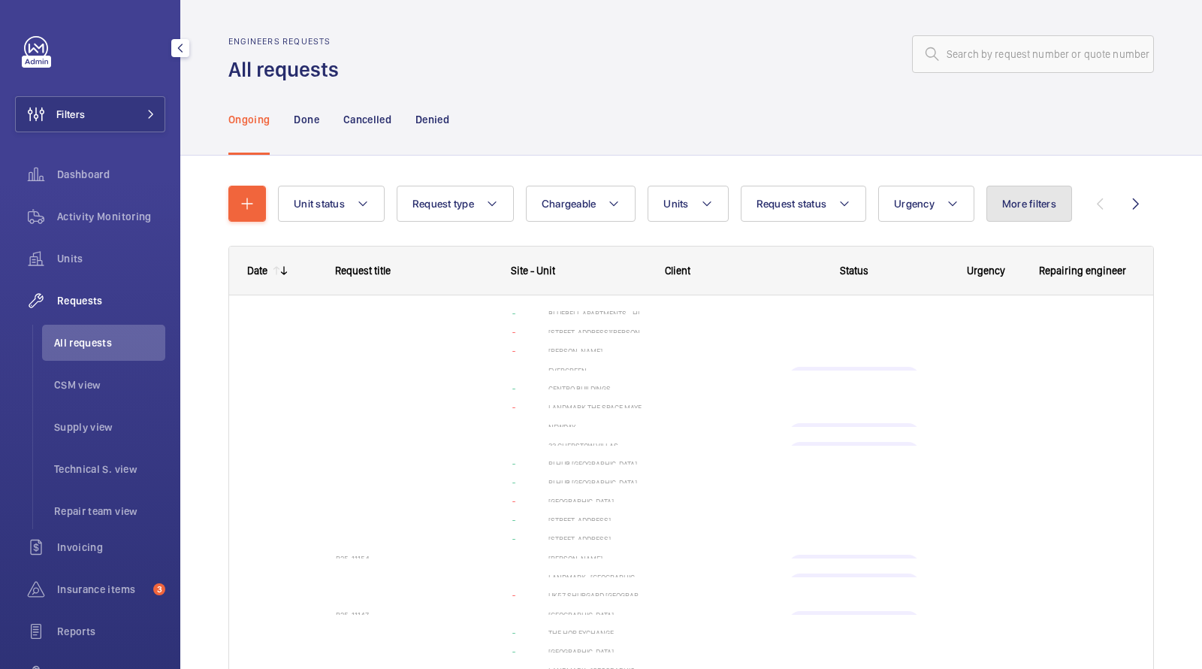
click at [1030, 213] on button "More filters" at bounding box center [1030, 204] width 86 height 36
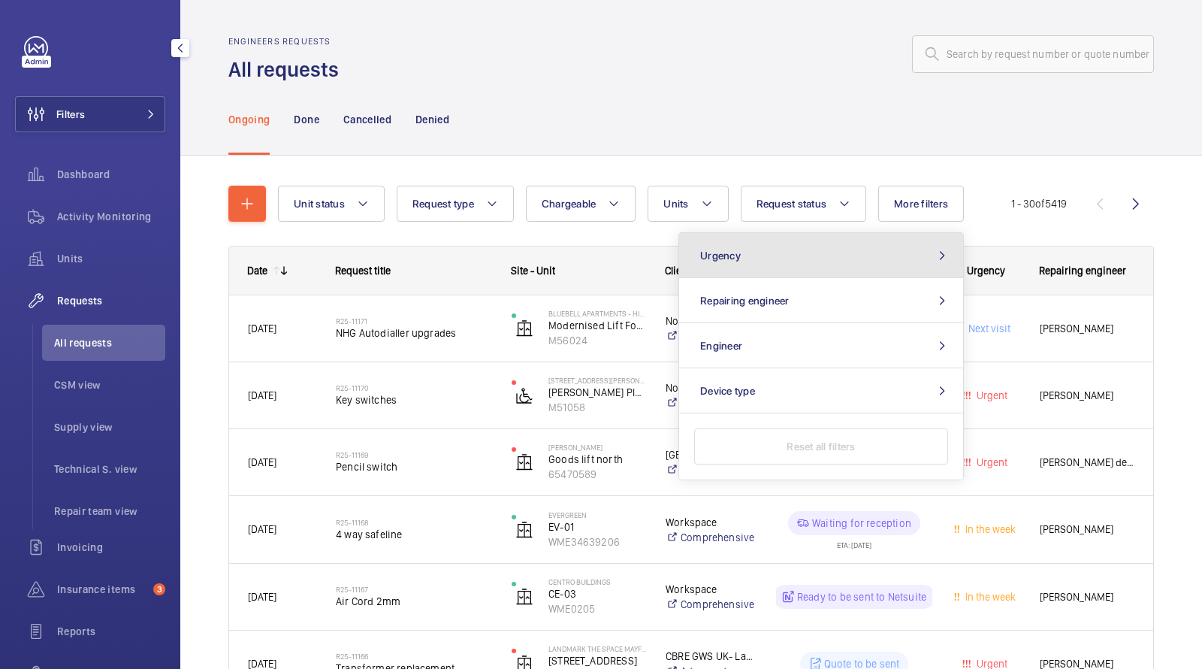
click at [850, 252] on button "Urgency" at bounding box center [821, 255] width 284 height 45
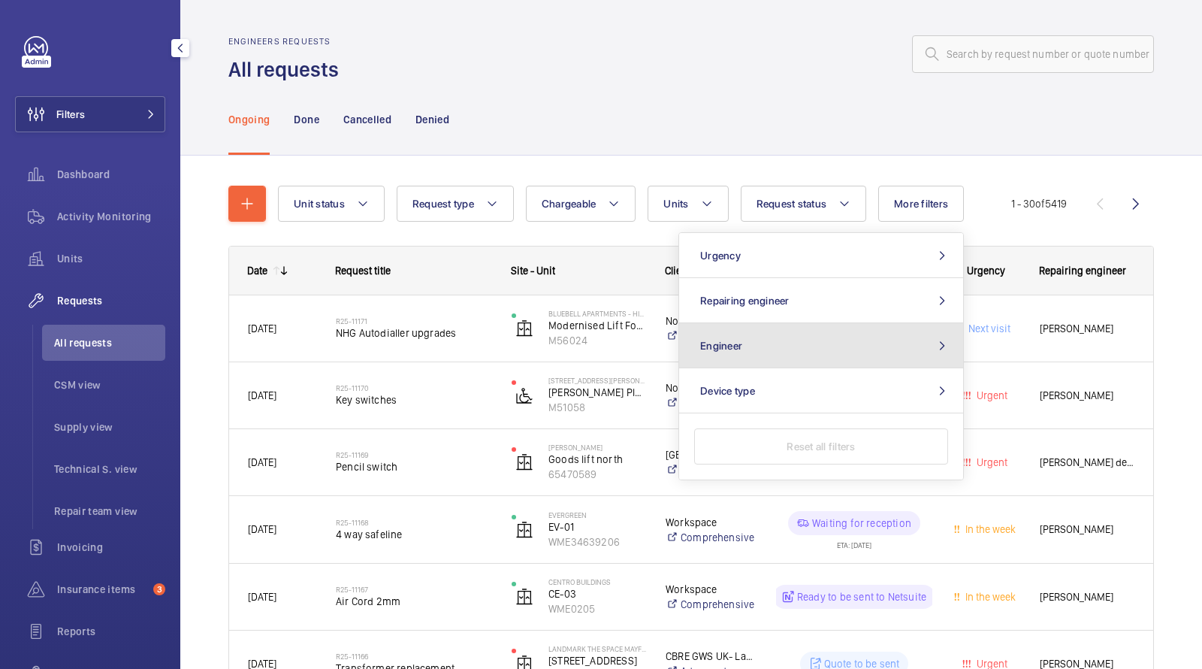
click at [766, 336] on button "Engineer" at bounding box center [821, 345] width 284 height 45
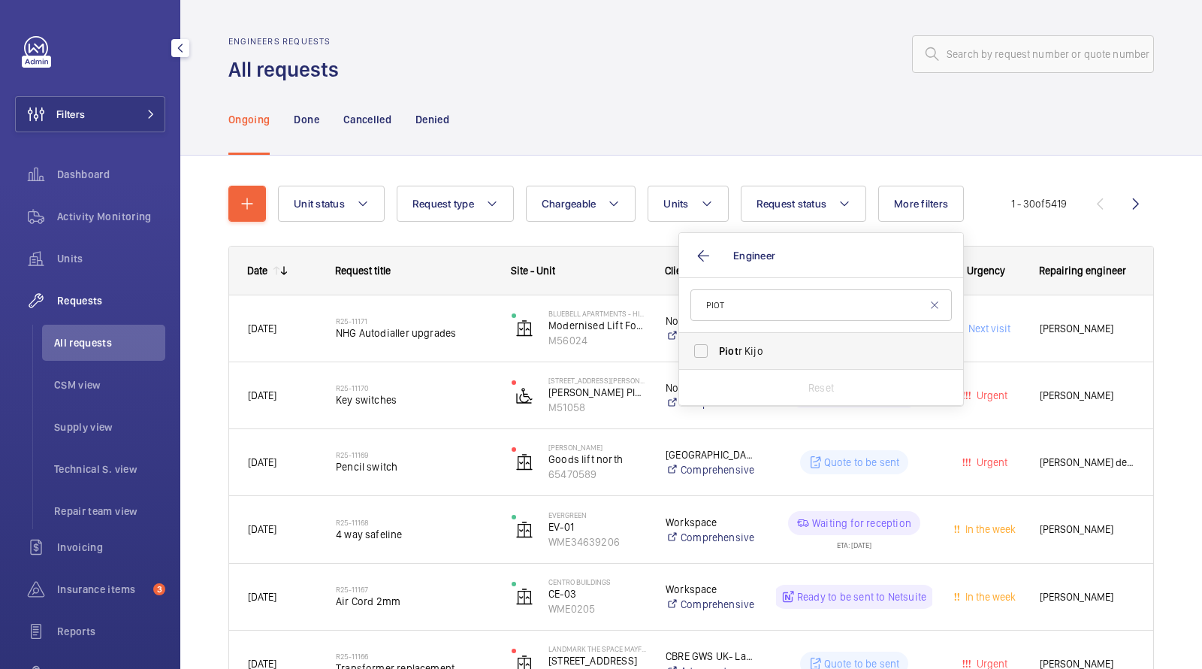
type input "PIOT"
click at [750, 348] on span "Piot r Kijo" at bounding box center [822, 350] width 207 height 15
click at [716, 348] on input "Piot r Kijo" at bounding box center [701, 351] width 30 height 30
checkbox input "true"
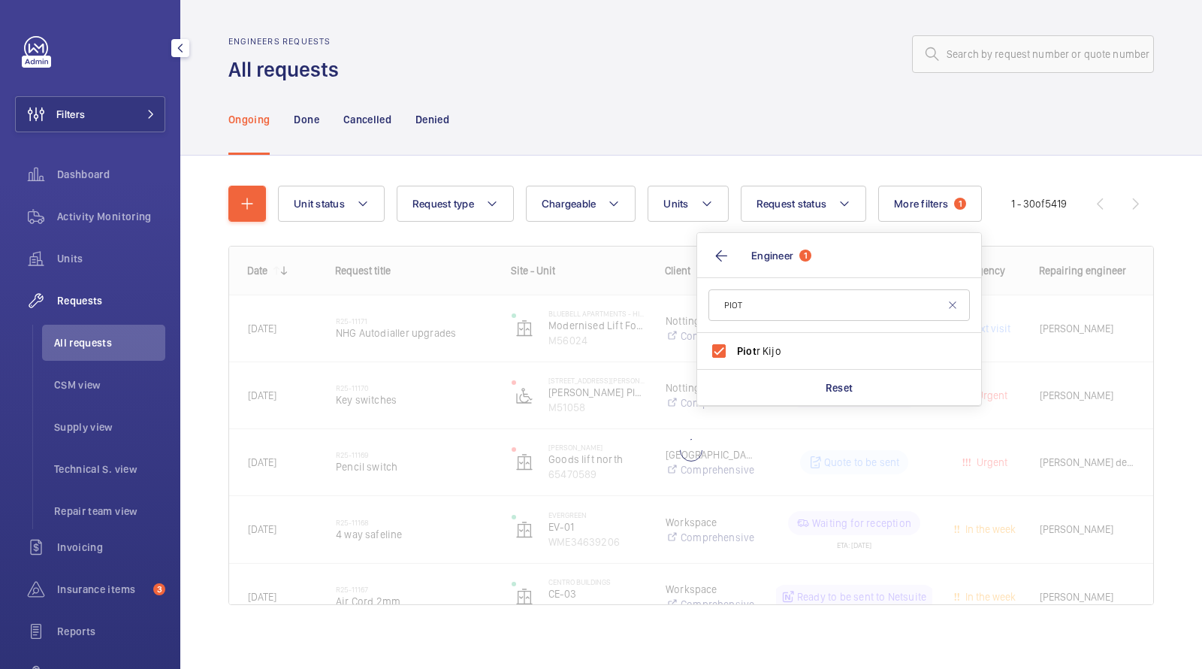
click at [713, 73] on div "Engineers requests All requests" at bounding box center [691, 59] width 926 height 47
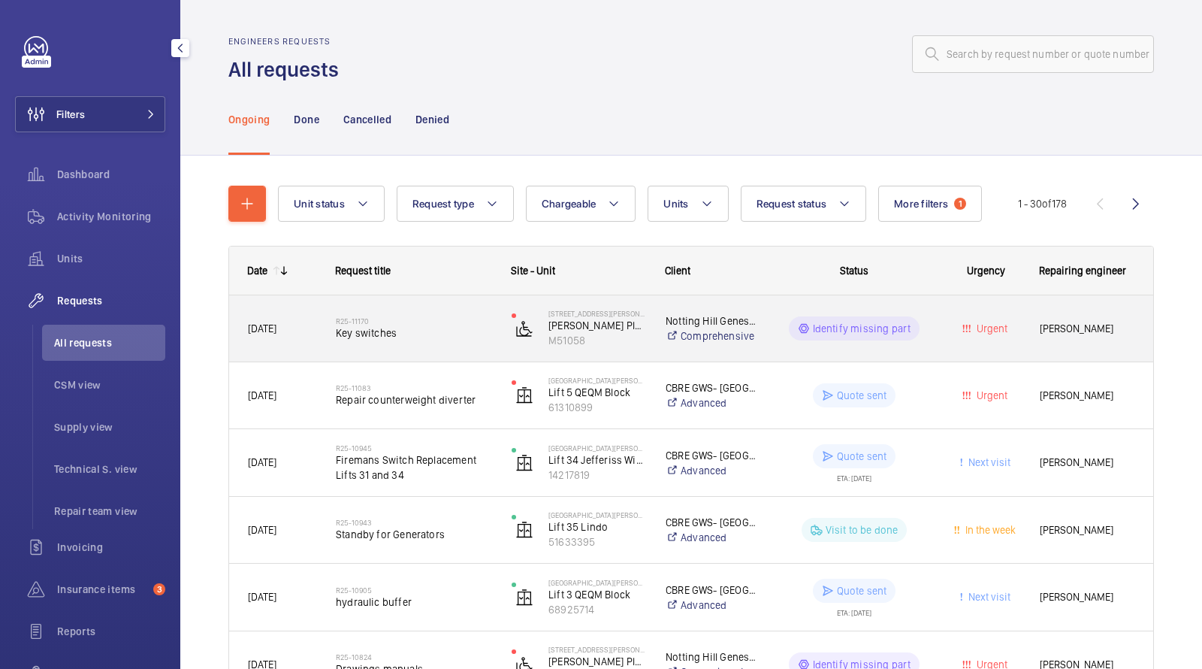
click at [440, 339] on span "Key switches" at bounding box center [414, 332] width 156 height 15
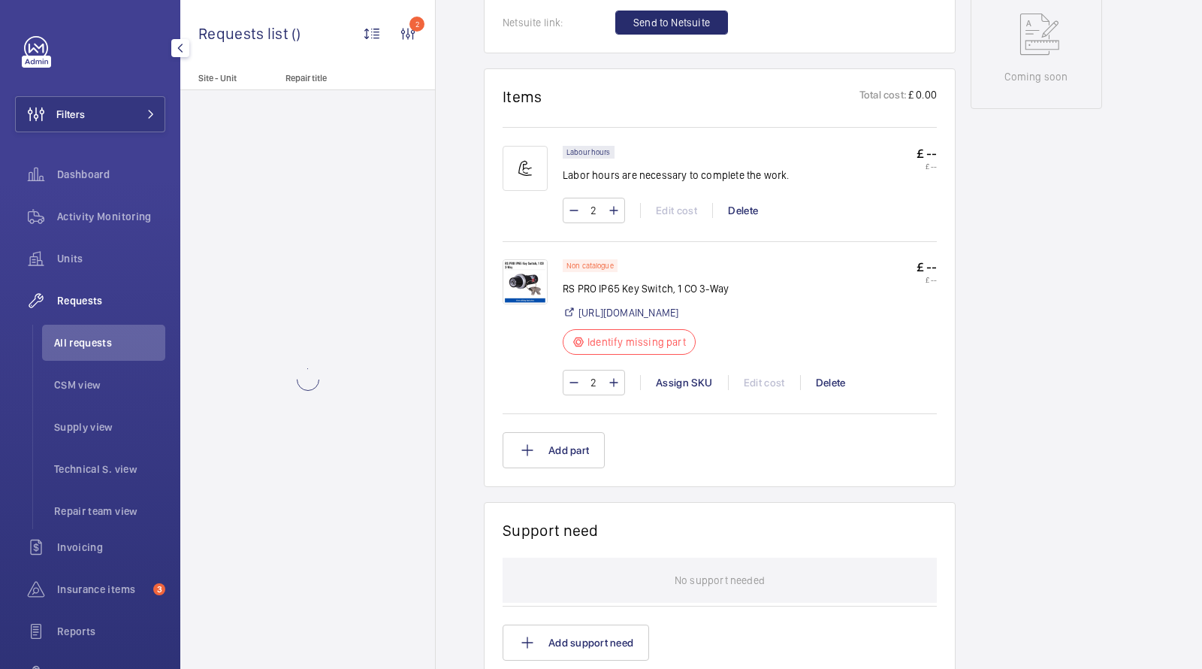
scroll to position [834, 0]
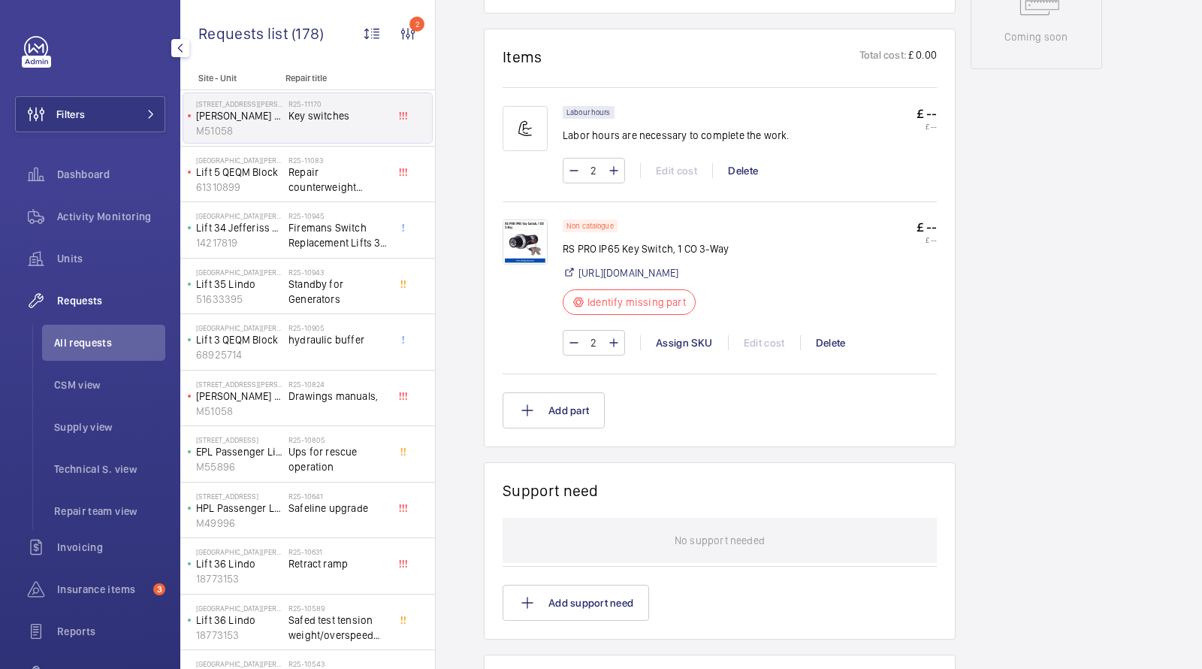
click at [525, 246] on img at bounding box center [525, 241] width 45 height 45
click at [655, 275] on link "https://uk.rs-online.com/web/p/key-switches/1450629" at bounding box center [629, 272] width 100 height 15
click at [78, 262] on span "Units" at bounding box center [111, 258] width 108 height 15
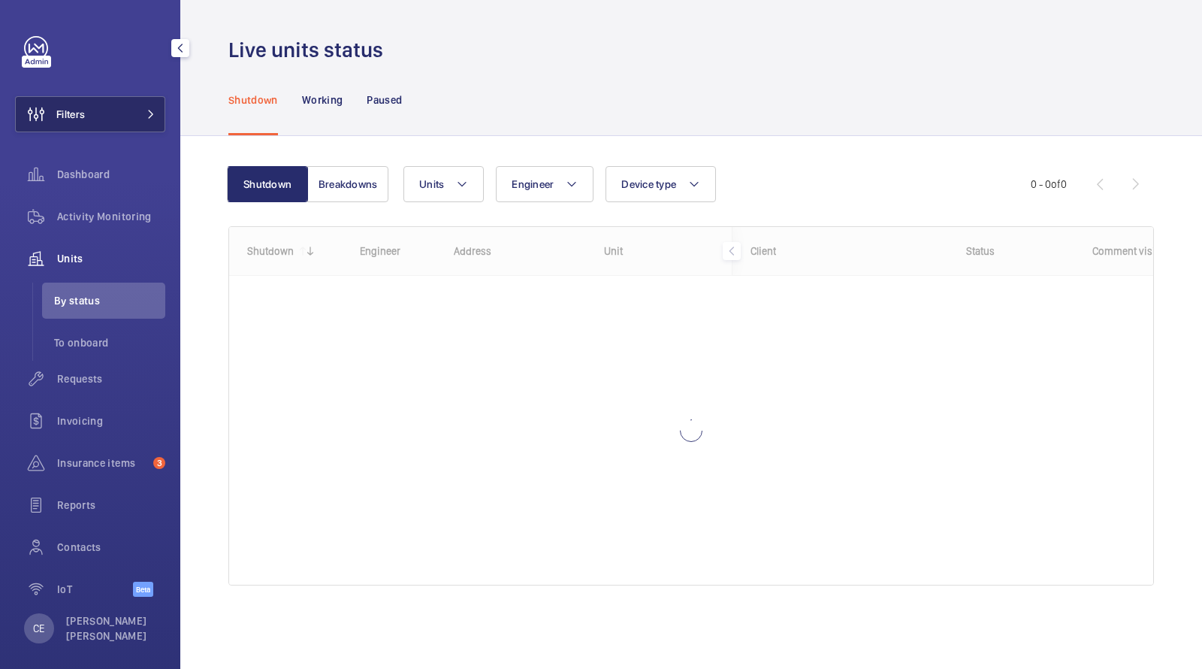
click at [114, 113] on button "Filters" at bounding box center [90, 114] width 150 height 36
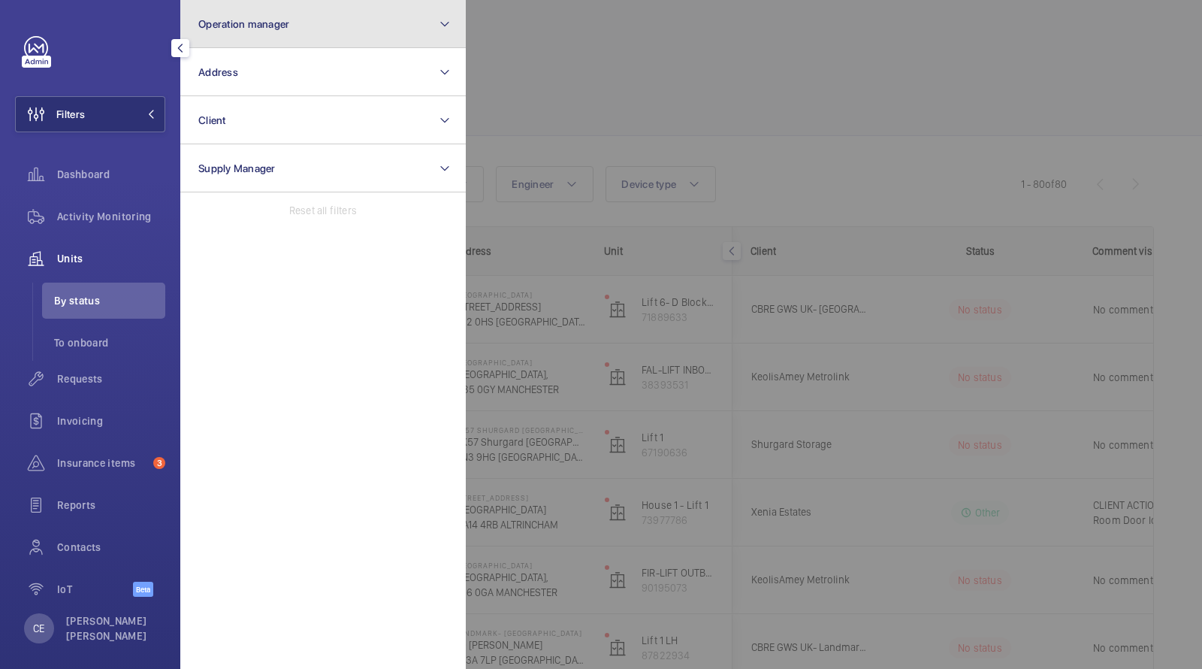
click at [277, 23] on span "Operation manager" at bounding box center [243, 24] width 91 height 12
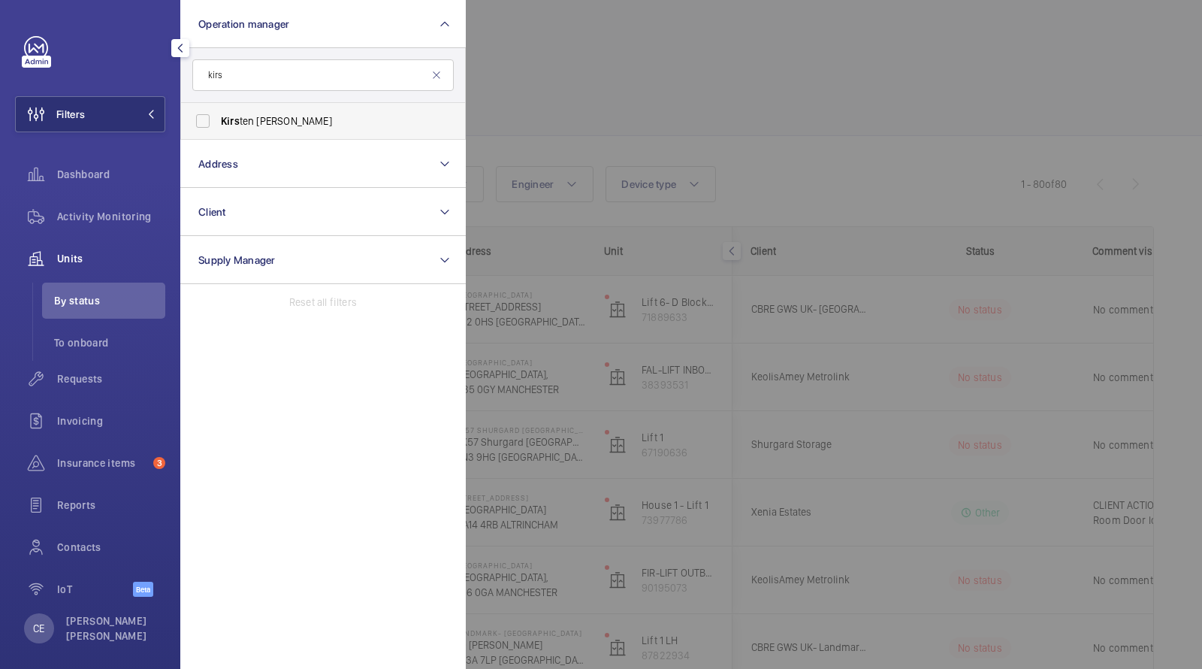
type input "kirs"
click at [248, 127] on span "Kirs ten Kalaher" at bounding box center [324, 120] width 207 height 15
click at [218, 127] on input "Kirs ten Kalaher" at bounding box center [203, 121] width 30 height 30
checkbox input "true"
click at [664, 21] on div at bounding box center [1067, 334] width 1202 height 669
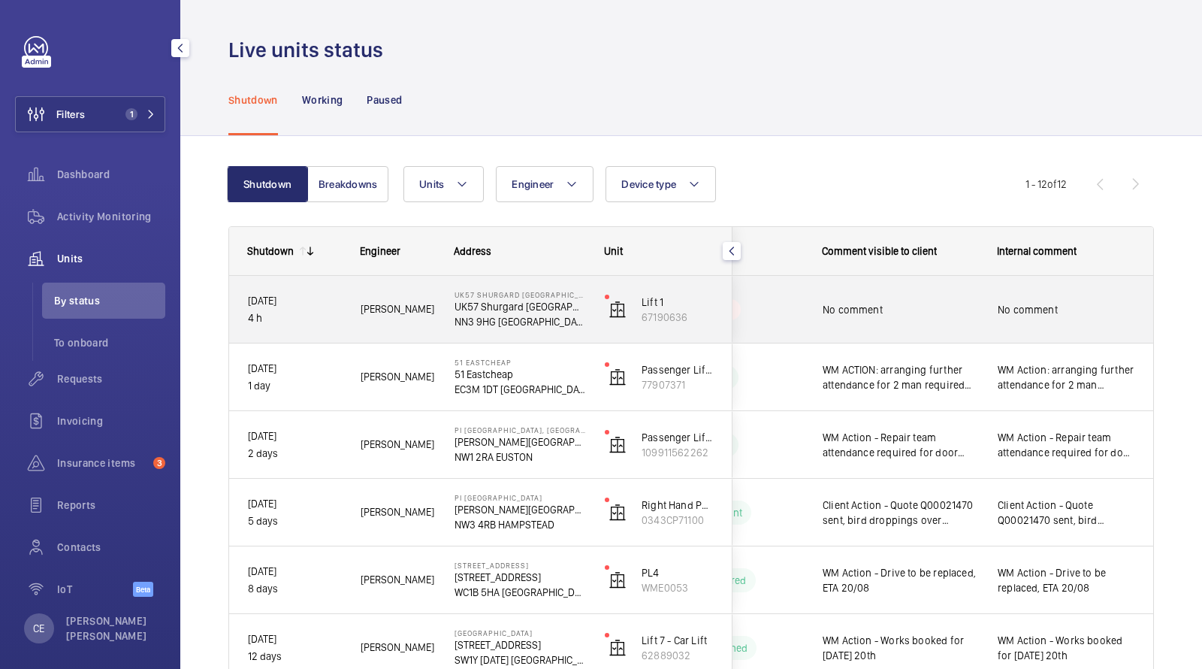
click at [912, 296] on div "No comment" at bounding box center [901, 309] width 156 height 35
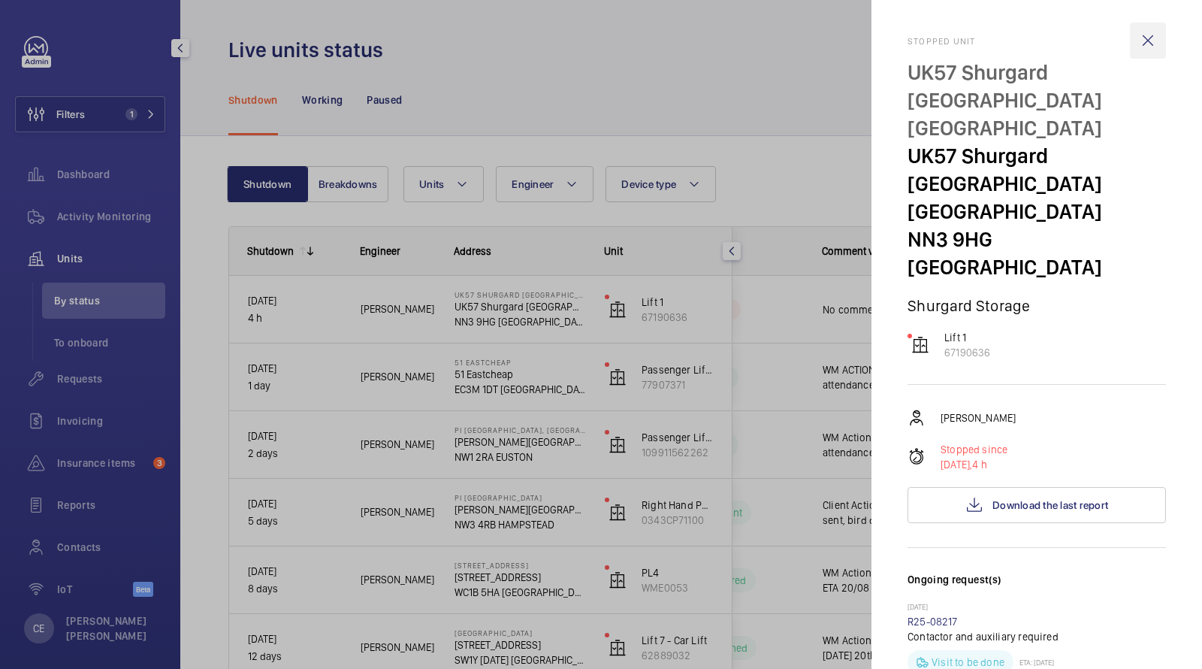
click at [1149, 35] on wm-front-icon-button at bounding box center [1148, 41] width 36 height 36
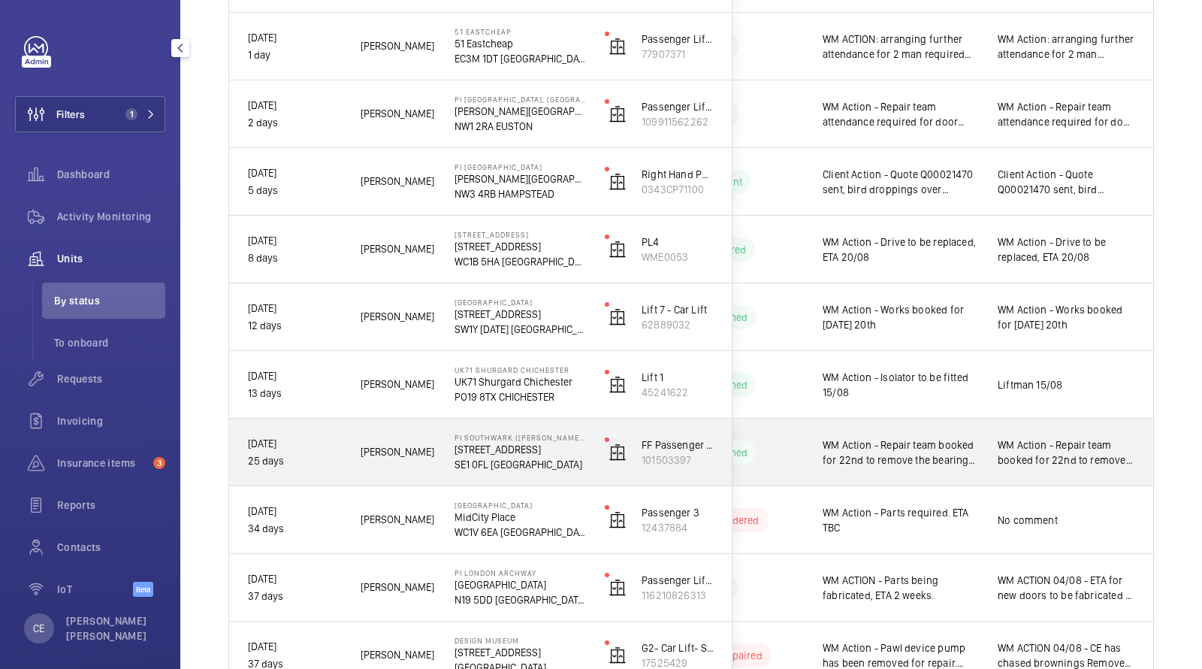
scroll to position [329, 0]
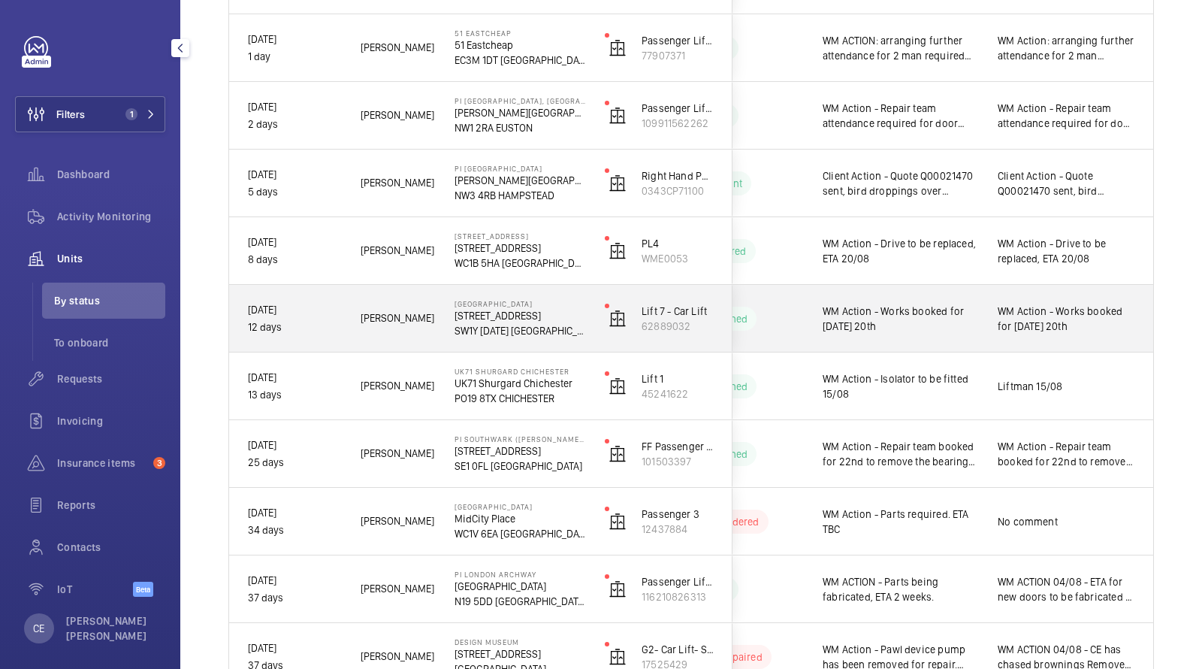
click at [831, 313] on span "WM Action - Works booked for Wednesday 20th" at bounding box center [901, 319] width 156 height 30
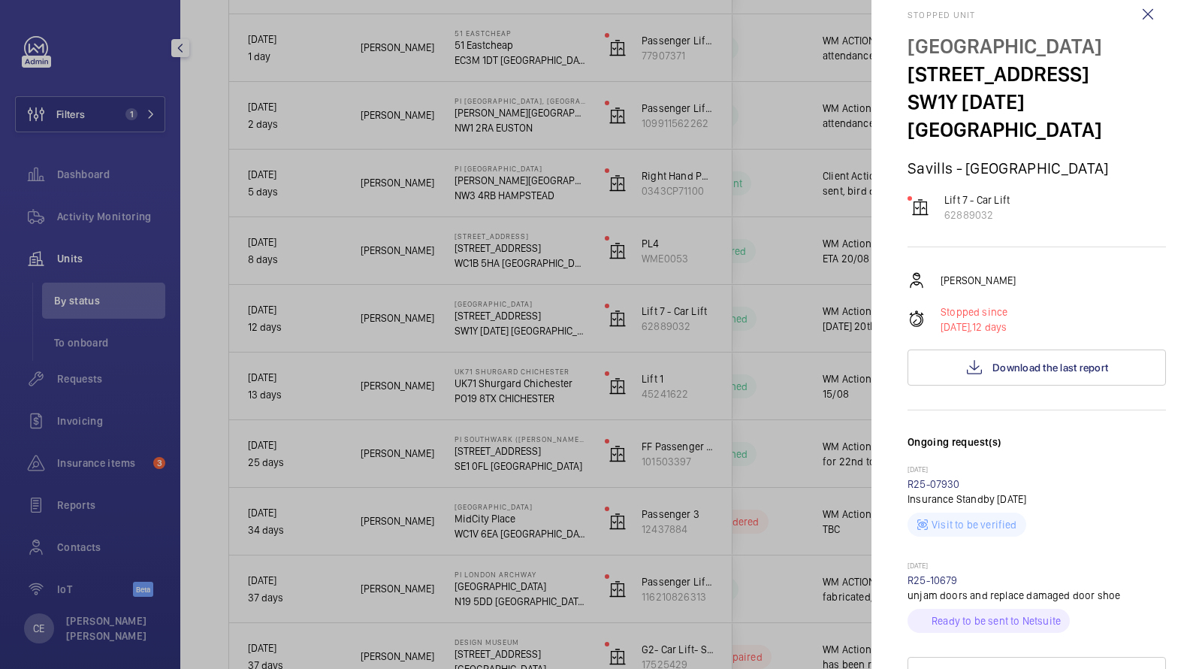
scroll to position [0, 0]
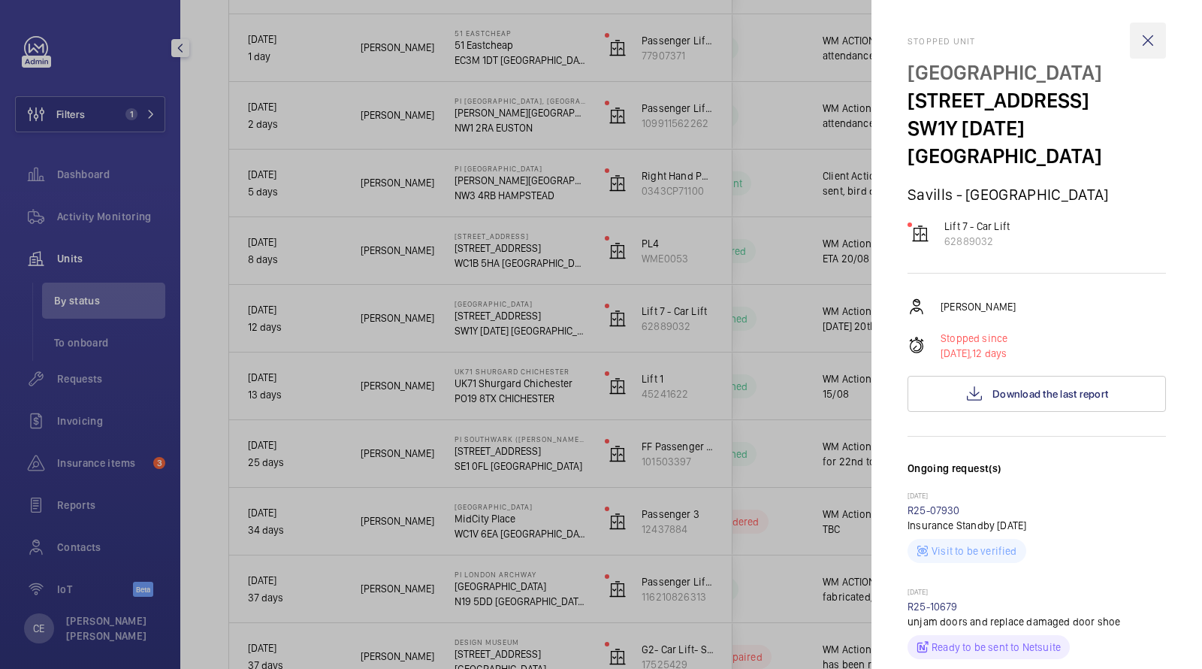
click at [1157, 38] on wm-front-icon-button at bounding box center [1148, 41] width 36 height 36
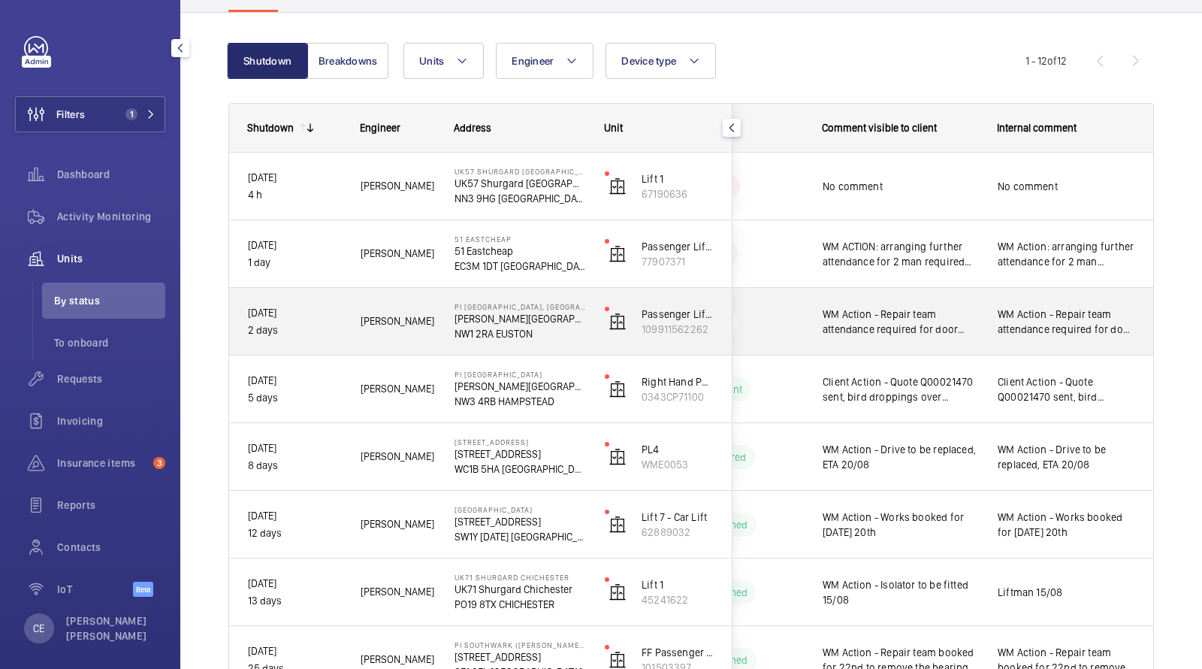
scroll to position [491, 0]
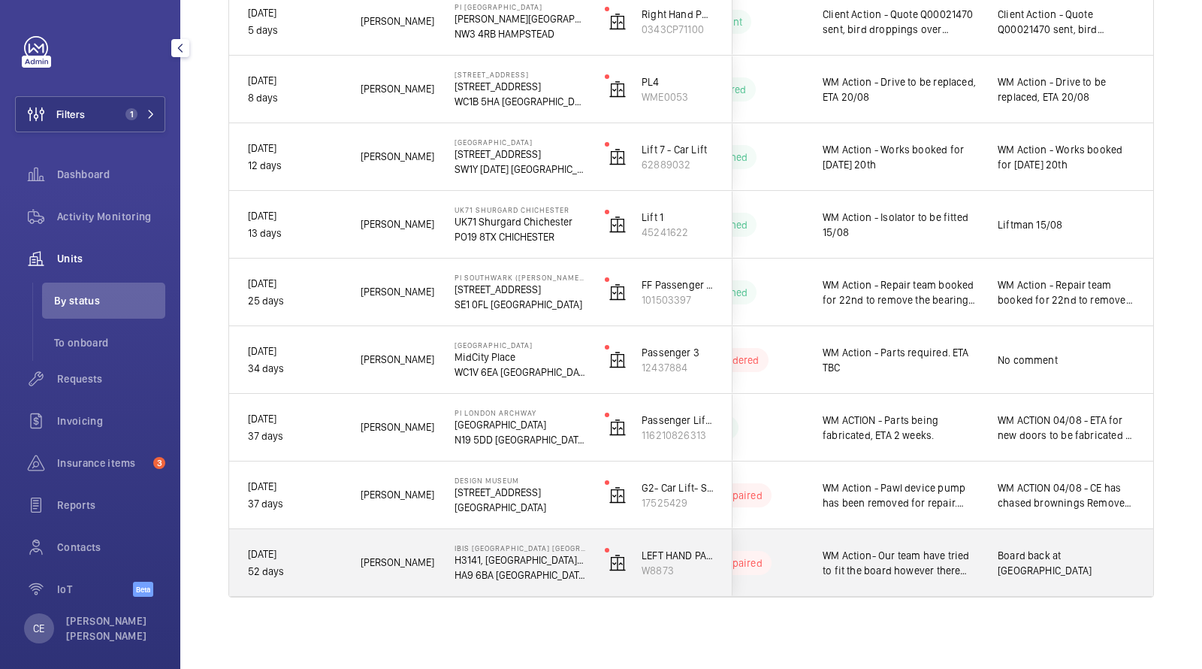
click at [948, 561] on span "WM Action- Our team have tried to fit the board however there was an issue with…" at bounding box center [901, 563] width 156 height 30
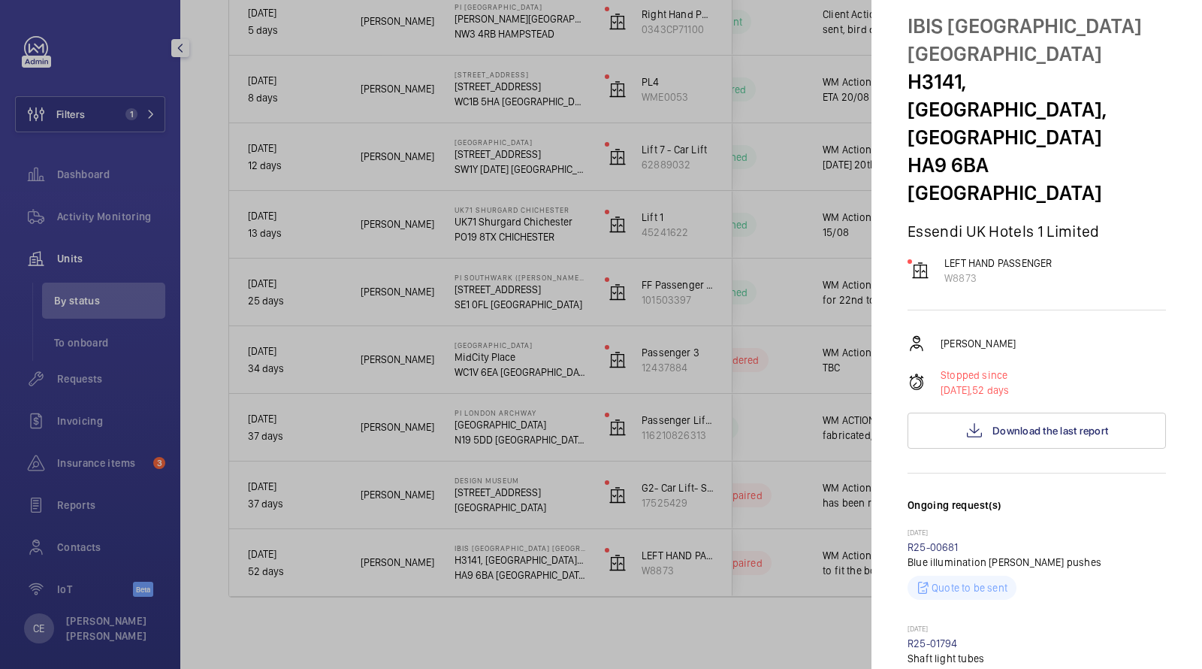
scroll to position [0, 0]
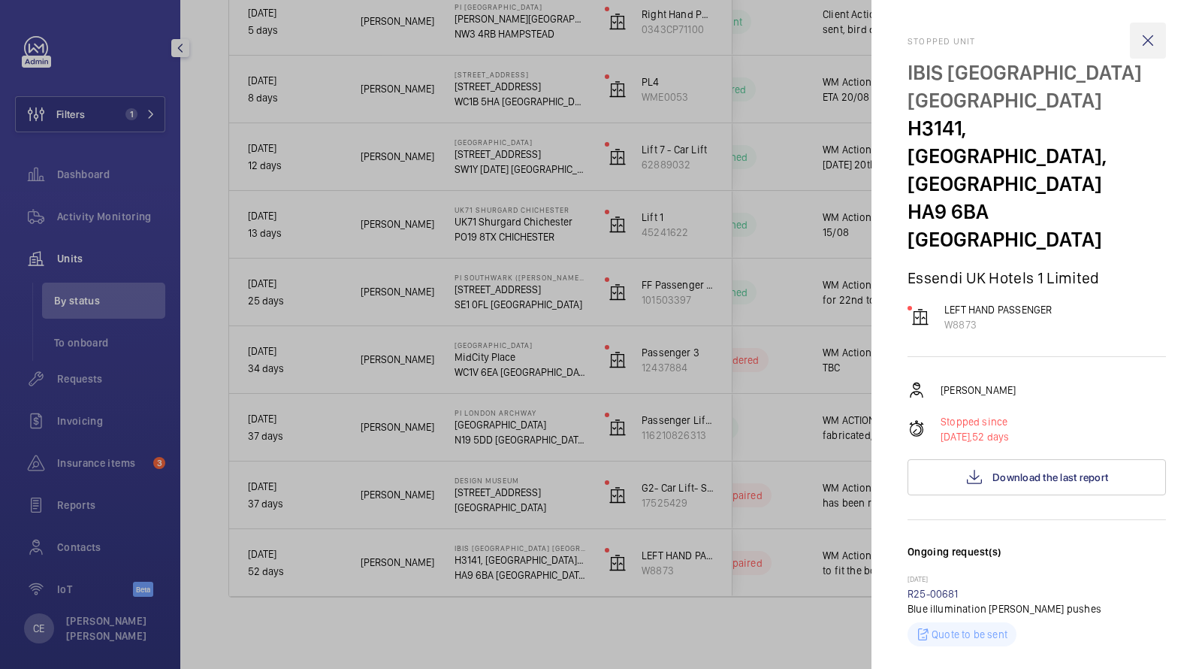
click at [1151, 31] on wm-front-icon-button at bounding box center [1148, 41] width 36 height 36
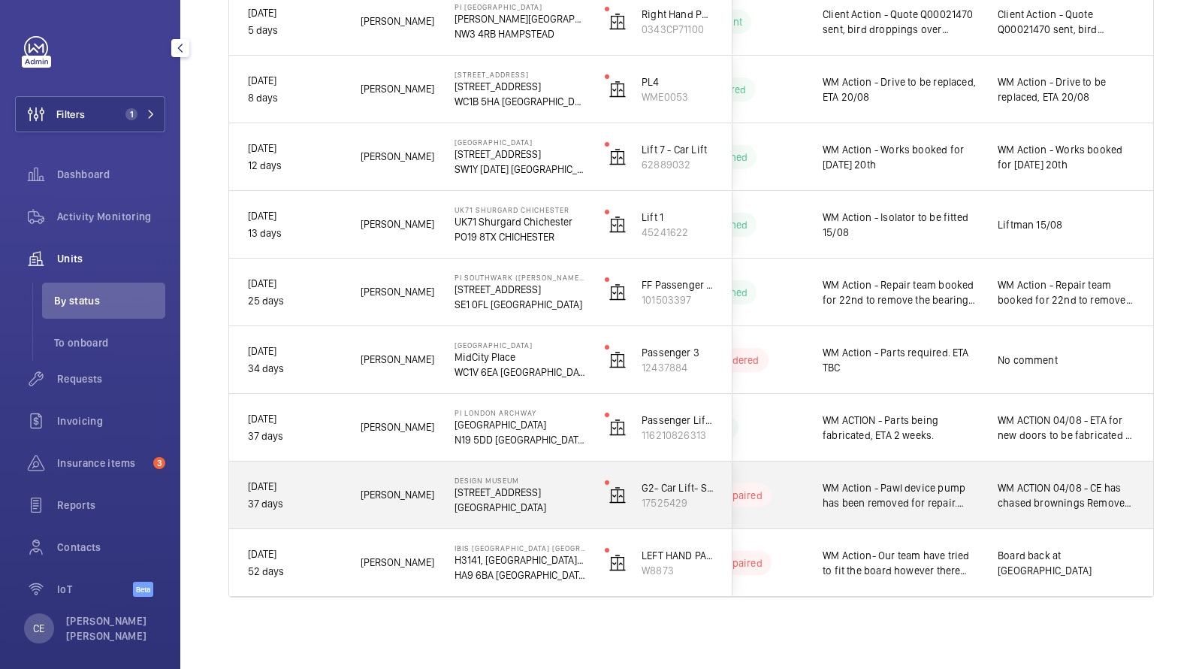
click at [923, 488] on span "WM Action - Pawl device pump has been removed for repair. Chargeable as per our…" at bounding box center [901, 495] width 156 height 30
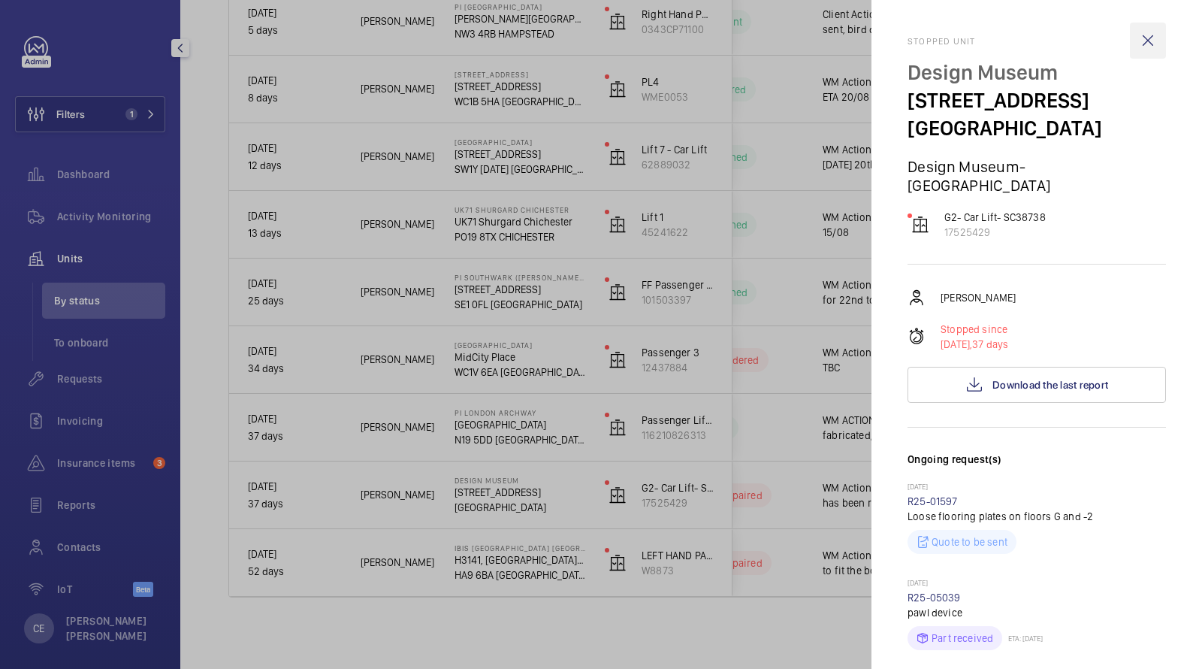
click at [1148, 32] on wm-front-icon-button at bounding box center [1148, 41] width 36 height 36
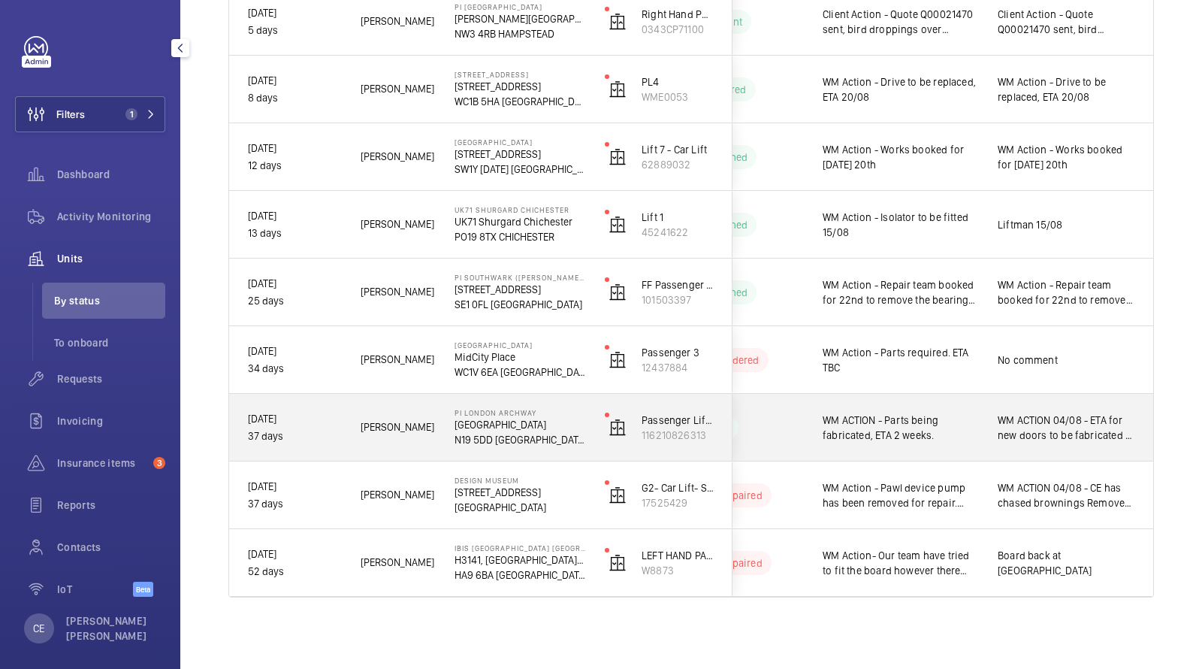
click at [894, 432] on span "WM ACTION - Parts being fabricated, ETA 2 weeks." at bounding box center [901, 428] width 156 height 30
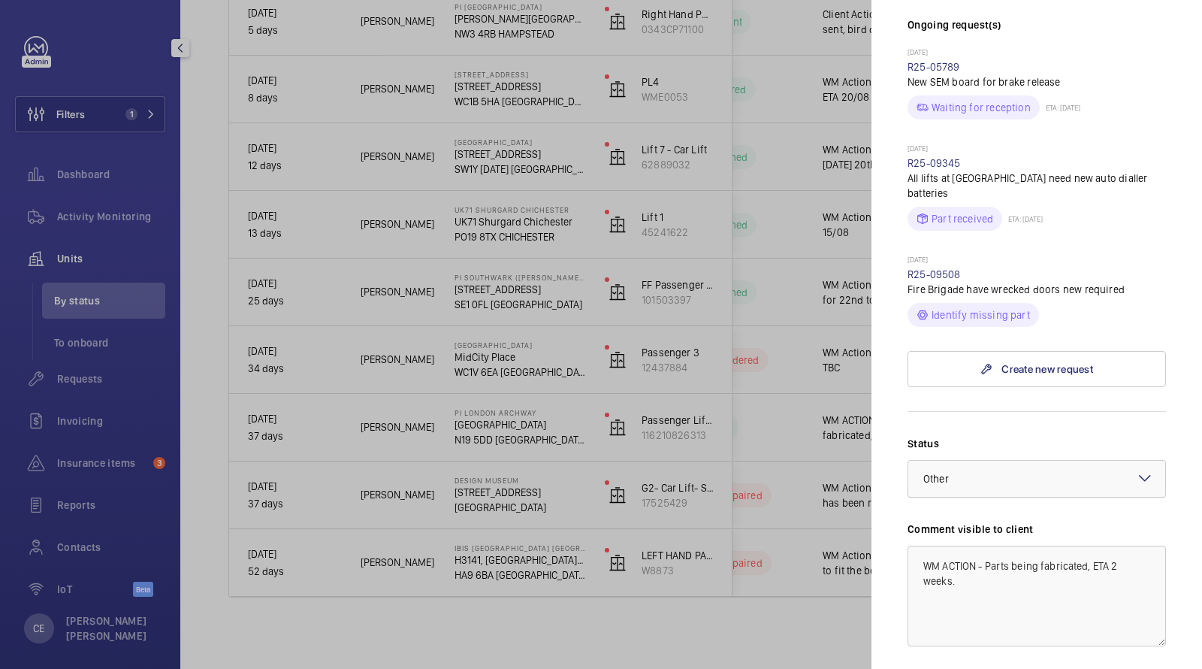
scroll to position [295, 0]
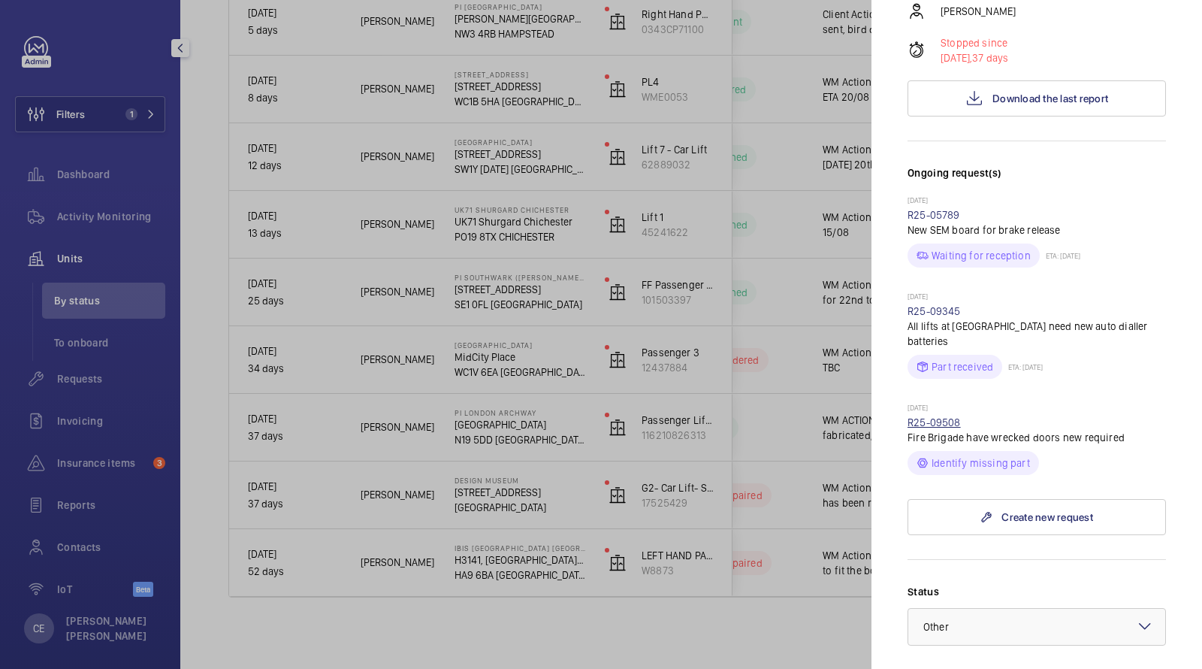
click at [938, 416] on link "R25-09508" at bounding box center [934, 422] width 53 height 12
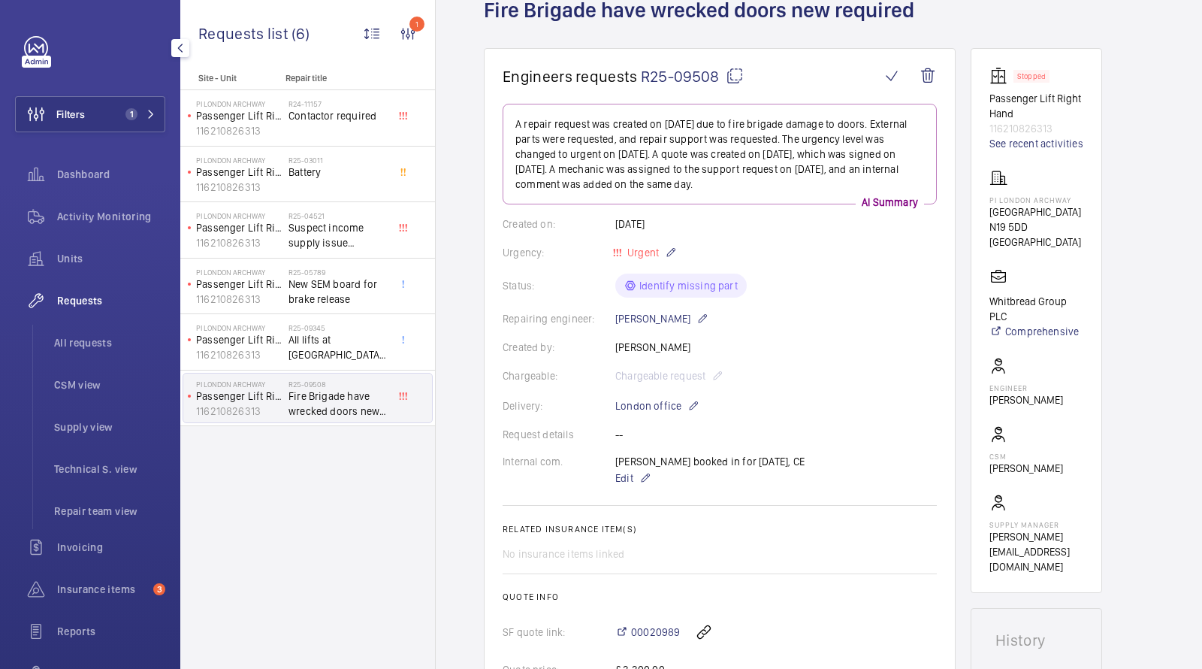
scroll to position [100, 0]
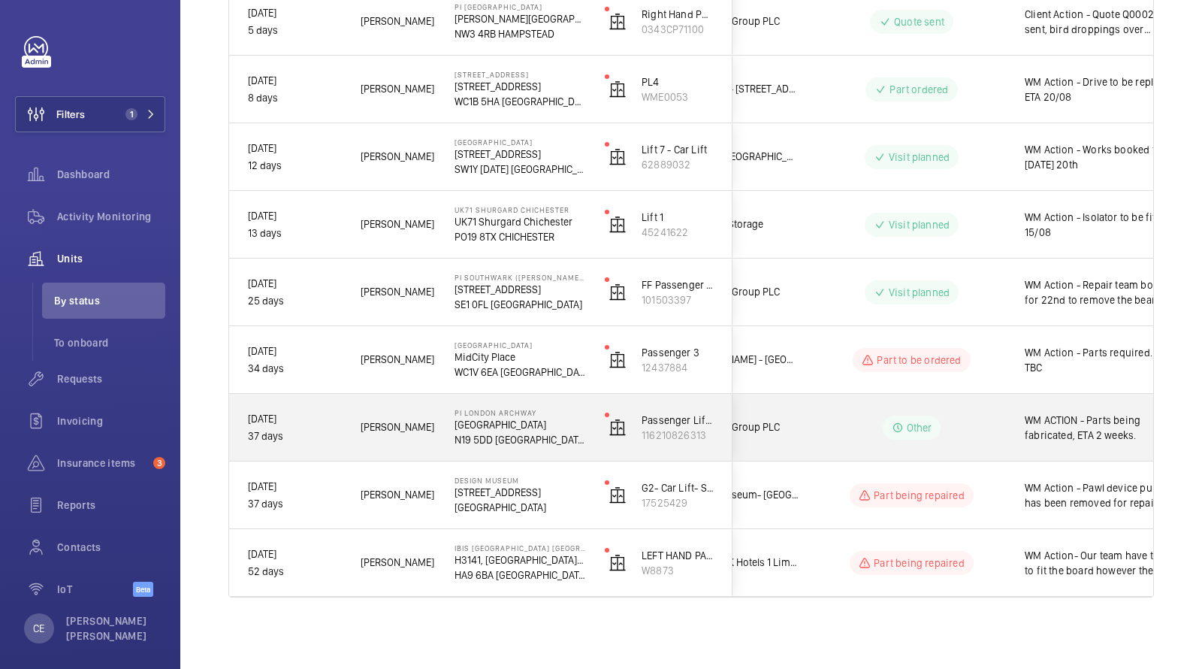
scroll to position [0, 225]
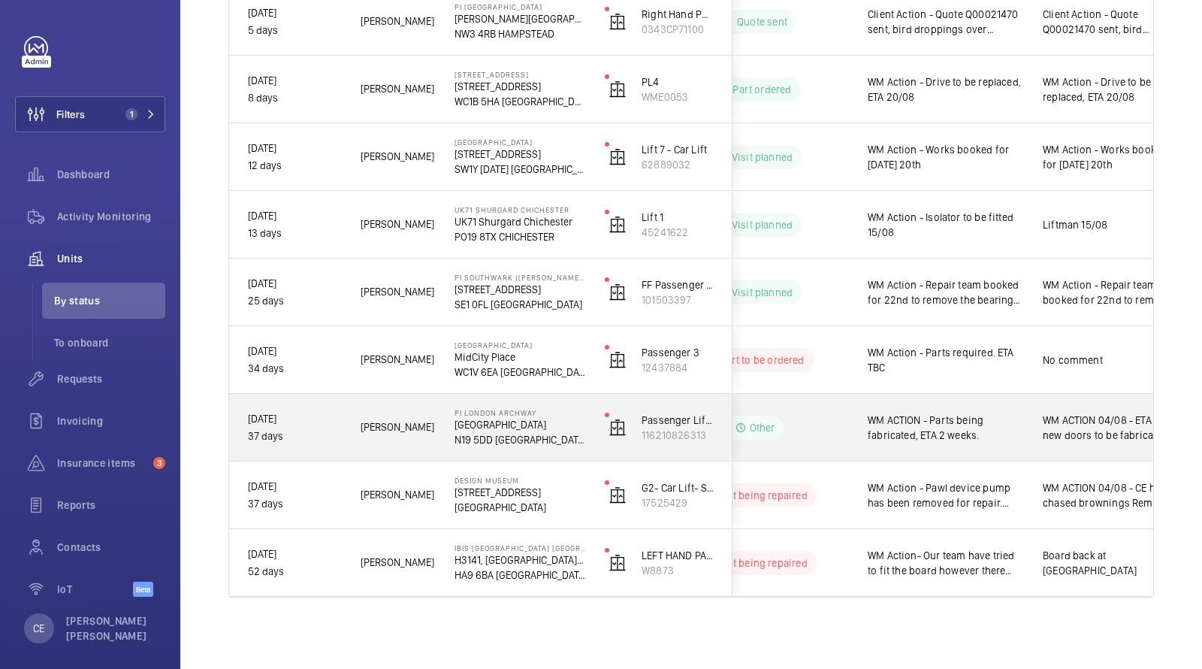
click at [951, 434] on span "WM ACTION - Parts being fabricated, ETA 2 weeks." at bounding box center [946, 428] width 156 height 30
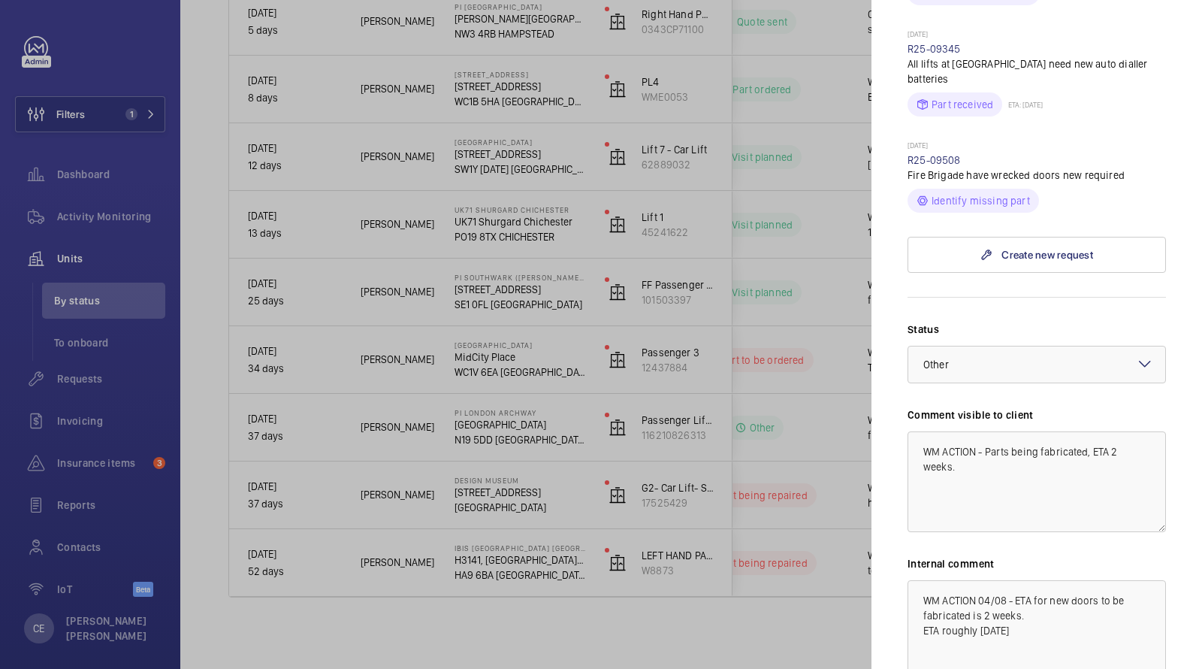
scroll to position [670, 0]
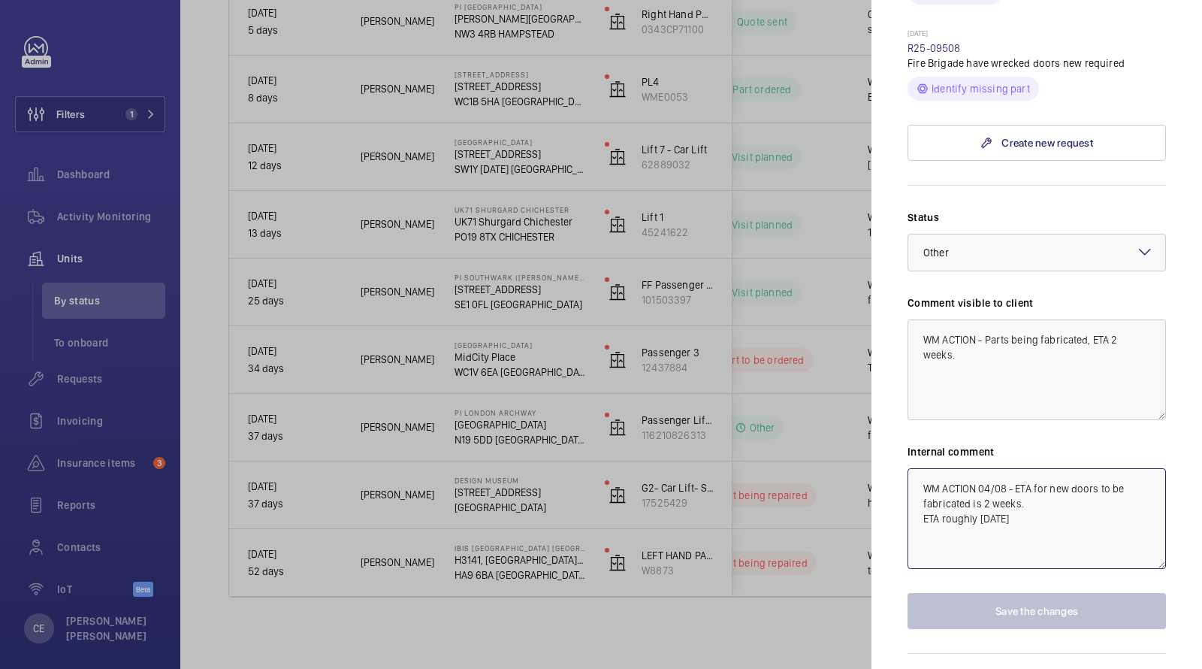
click at [922, 468] on textarea "WM ACTION 04/08 - ETA for new doors to be fabricated is 2 weeks. ETA roughly 18…" at bounding box center [1037, 518] width 259 height 101
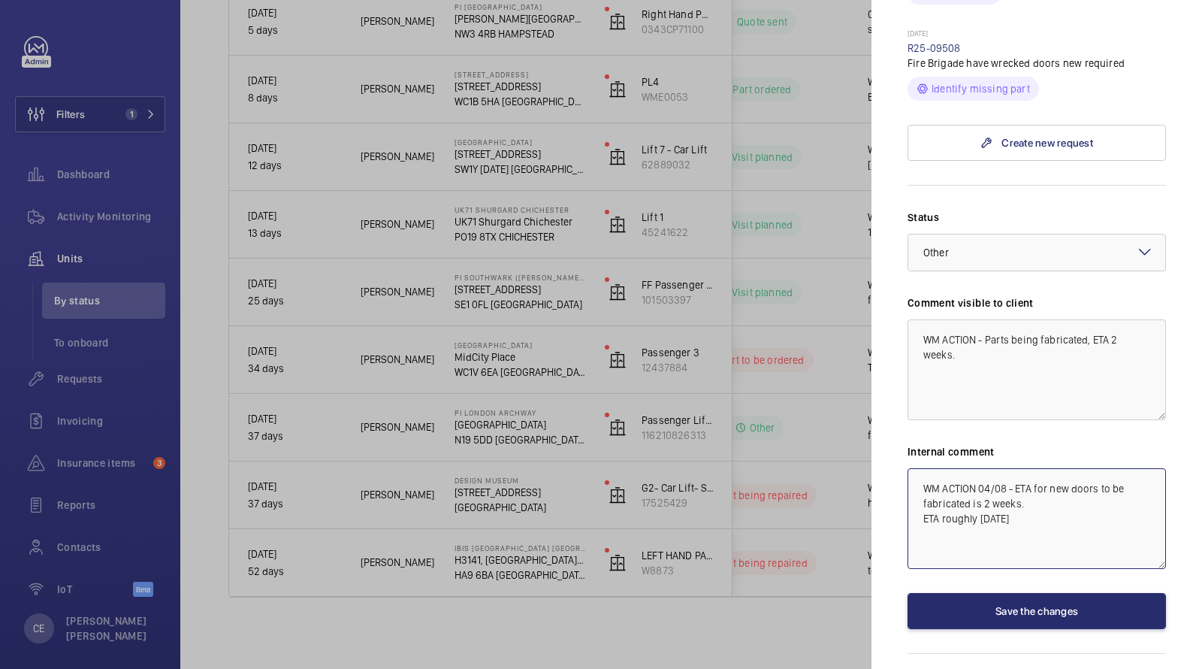
drag, startPoint x: 921, startPoint y: 438, endPoint x: 921, endPoint y: 412, distance: 26.3
click at [921, 468] on textarea "WM ACTION 04/08 - ETA for new doors to be fabricated is 2 weeks. ETA roughly 18…" at bounding box center [1037, 518] width 259 height 101
drag, startPoint x: 1148, startPoint y: 446, endPoint x: 746, endPoint y: 377, distance: 407.2
click at [755, 377] on mat-sidenav-container "Filters 1 Dashboard Activity Monitoring Units By status To onboard Requests Inv…" at bounding box center [601, 334] width 1202 height 669
type textarea "WM ACTION 20/08 - Repairs to attend tomorrow. WM ACTION 04/08 - ETA for new doo…"
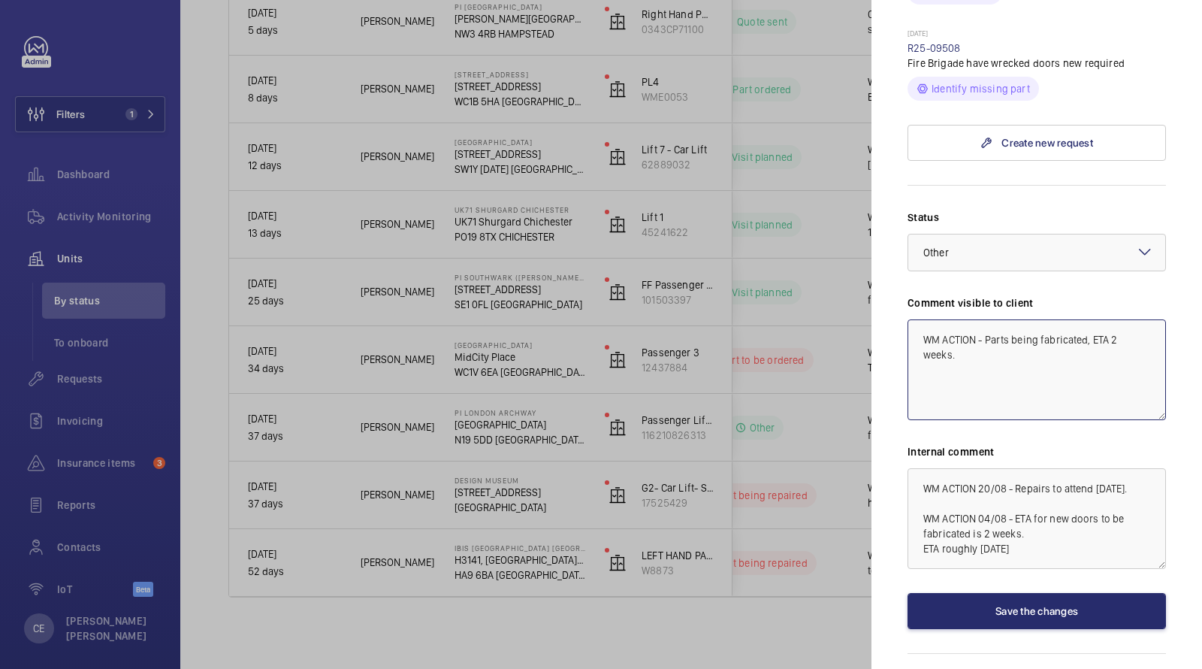
click at [914, 319] on textarea "WM ACTION - Parts being fabricated, ETA 2 weeks." at bounding box center [1037, 369] width 259 height 101
click at [913, 319] on textarea "WM ACTION - Parts being fabricated, ETA 2 weeks." at bounding box center [1037, 369] width 259 height 101
paste textarea "WM ACTION 20/08 - Repairs to attend tomorrow."
type textarea "WM ACTION 20/08 - Repairs to attend tomorrow. WM ACTION - Parts being fabricate…"
click at [964, 210] on wm-front-input-dropdown "Status Select a status × Other ×" at bounding box center [1037, 241] width 259 height 62
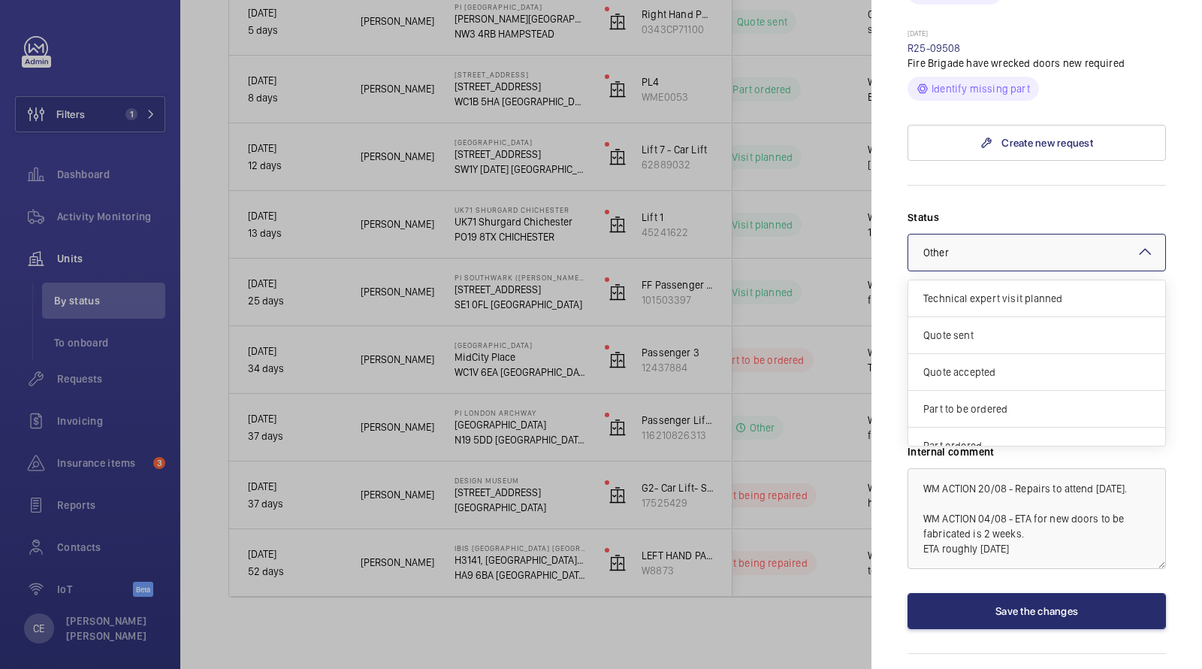
click at [950, 245] on div "× Other" at bounding box center [955, 252] width 63 height 15
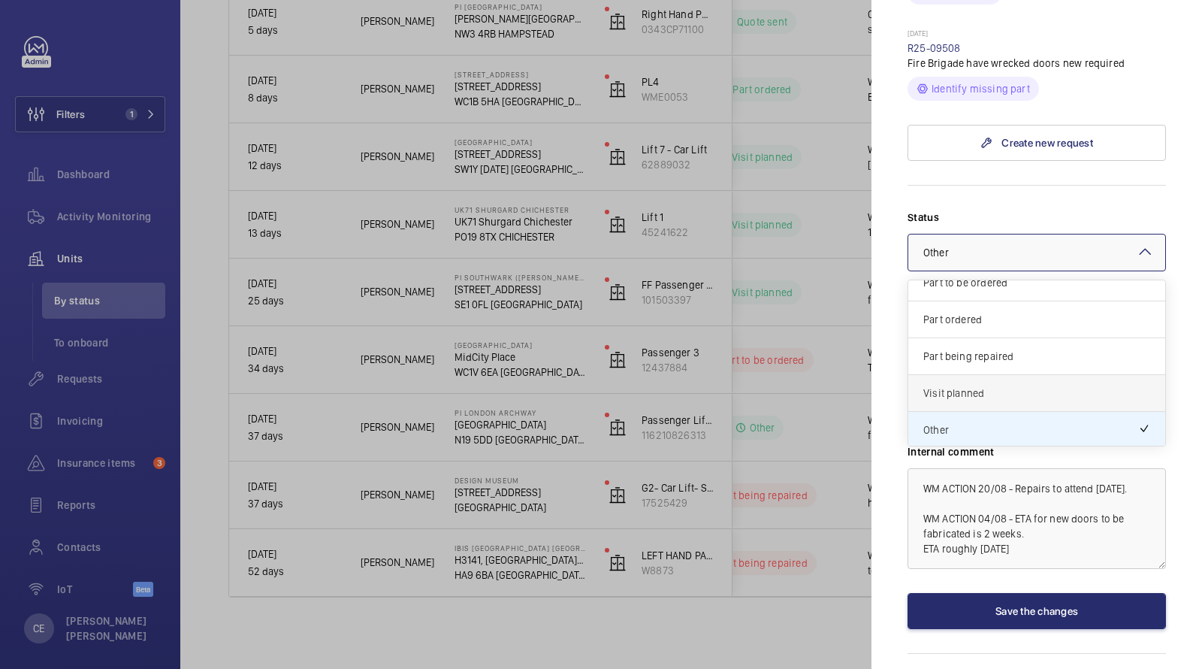
click at [938, 386] on span "Visit planned" at bounding box center [1037, 393] width 227 height 15
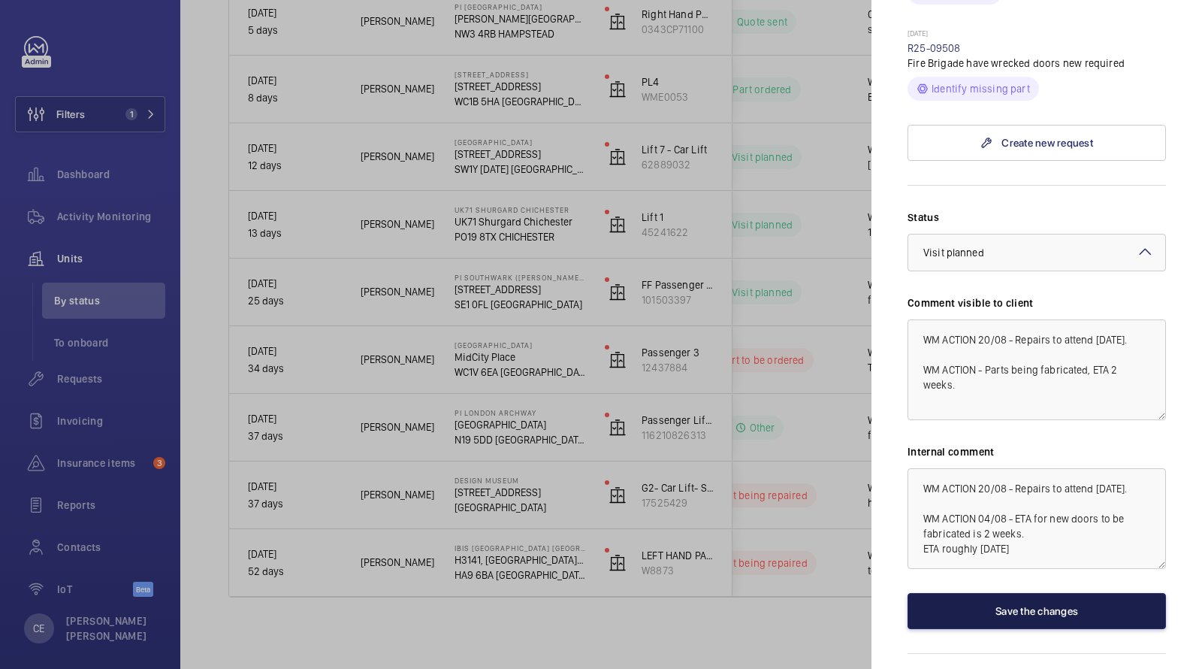
click at [996, 593] on button "Save the changes" at bounding box center [1037, 611] width 259 height 36
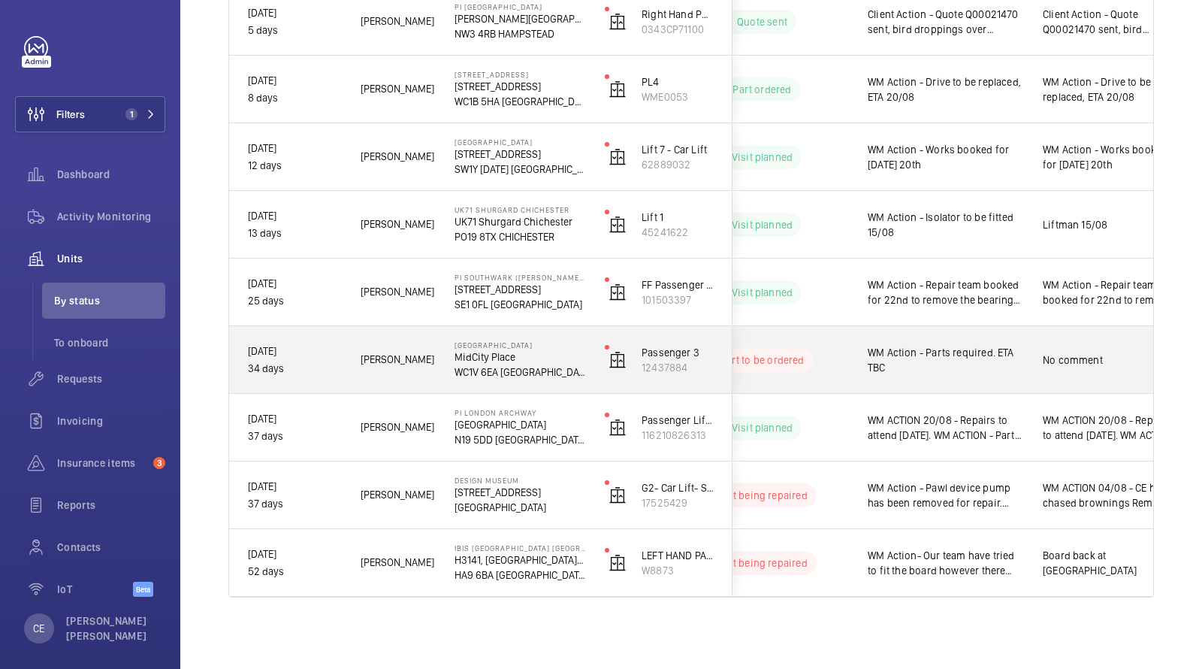
scroll to position [0, 271]
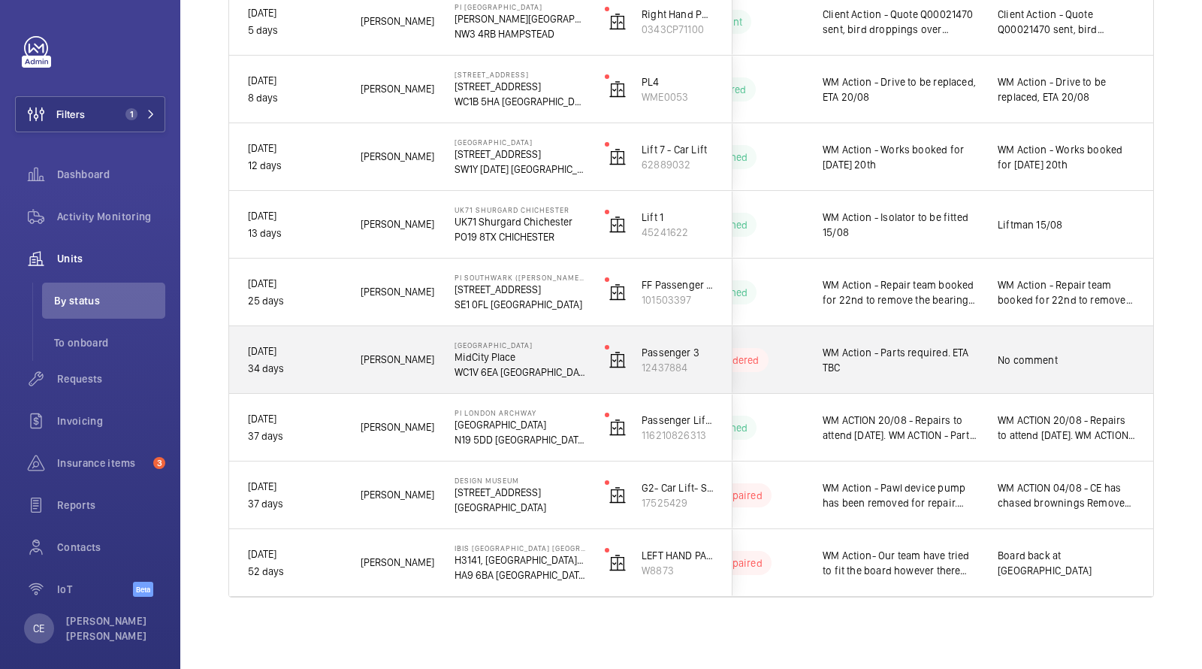
click at [961, 364] on span "WM Action - Parts required. ETA TBC" at bounding box center [901, 360] width 156 height 30
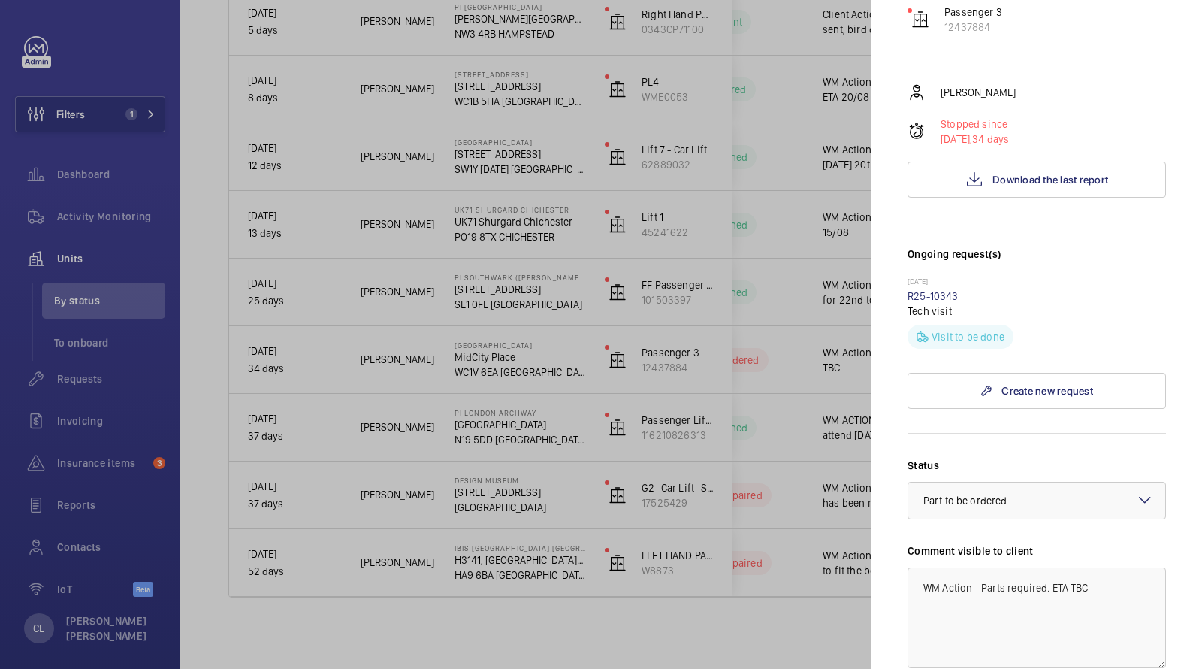
scroll to position [189, 0]
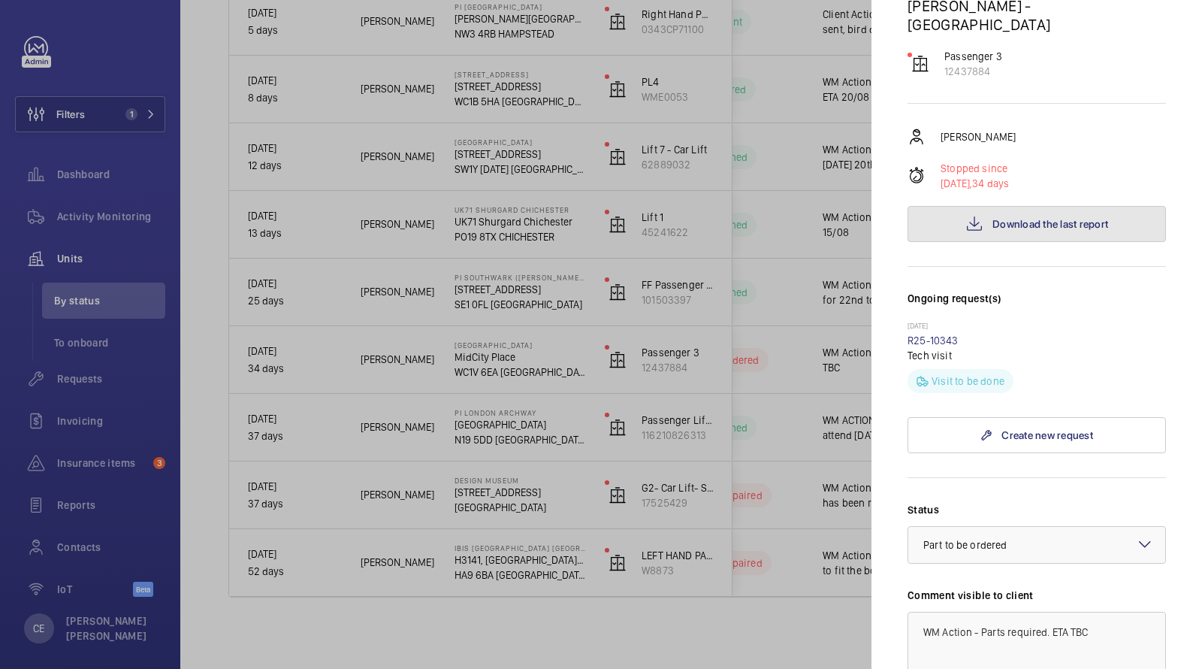
click at [992, 206] on button "Download the last report" at bounding box center [1037, 224] width 259 height 36
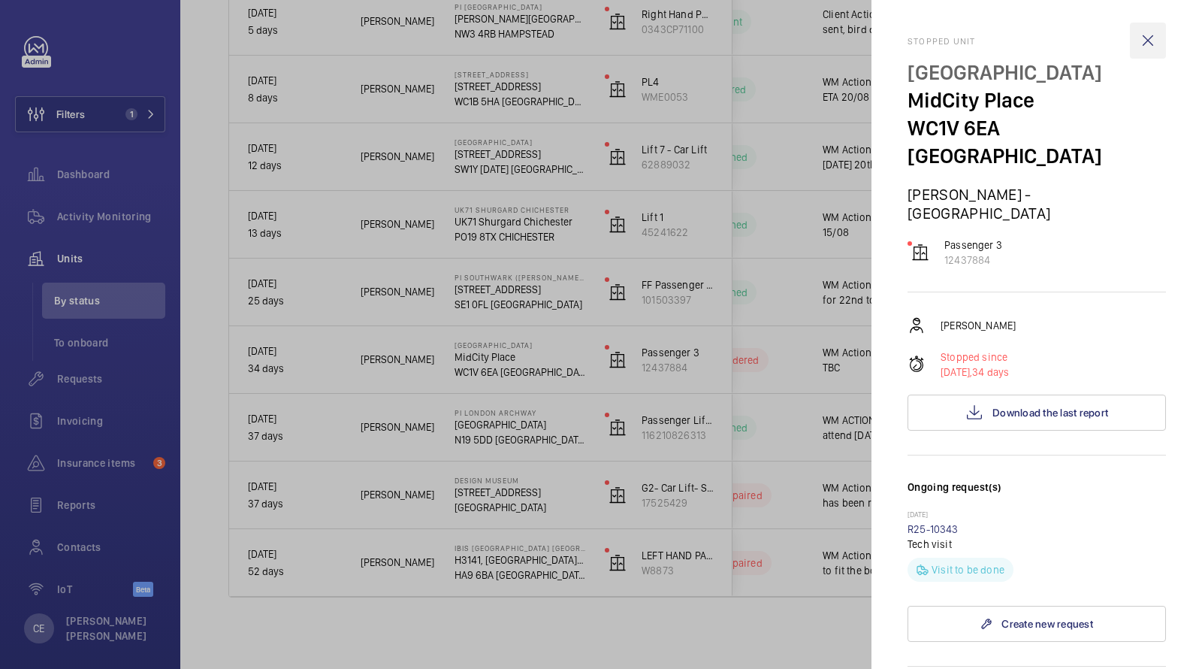
click at [1151, 36] on wm-front-icon-button at bounding box center [1148, 41] width 36 height 36
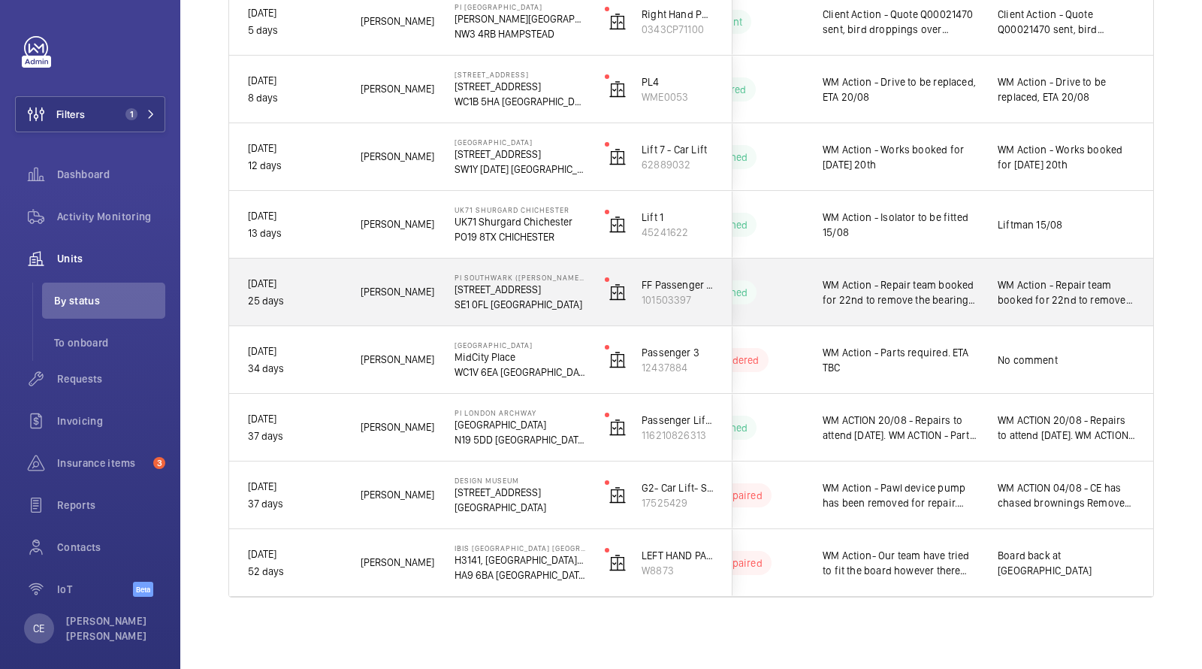
click at [919, 293] on span "WM Action - Repair team booked for 22nd to remove the bearings to take to a spe…" at bounding box center [901, 292] width 156 height 30
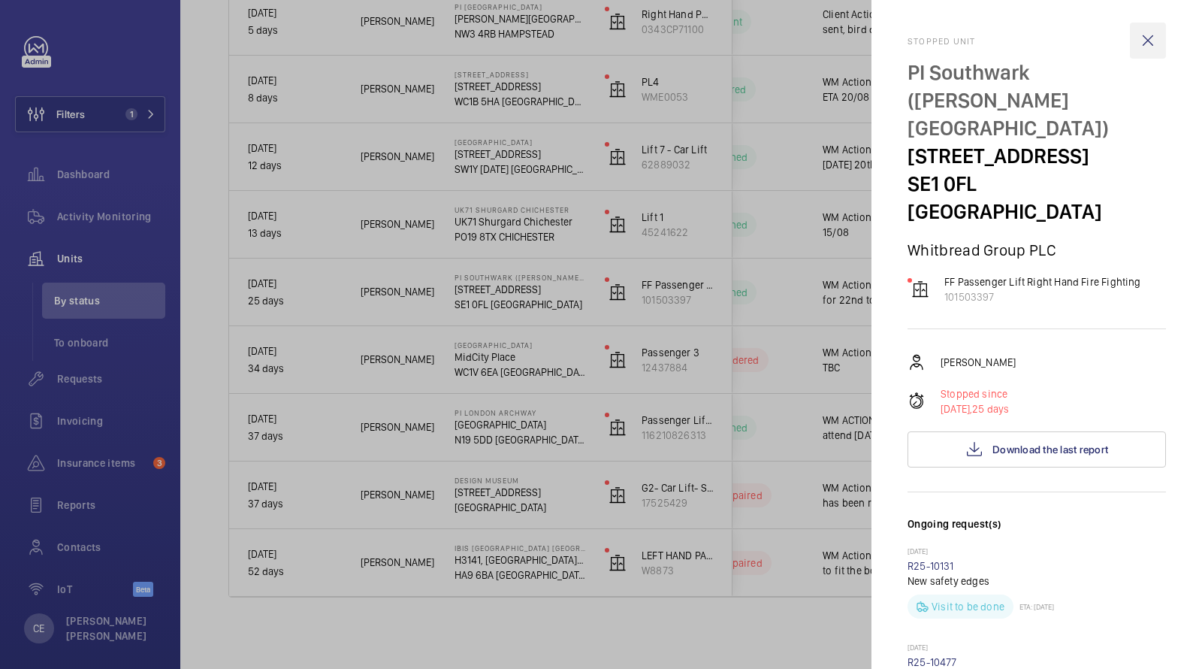
click at [1150, 53] on wm-front-icon-button at bounding box center [1148, 41] width 36 height 36
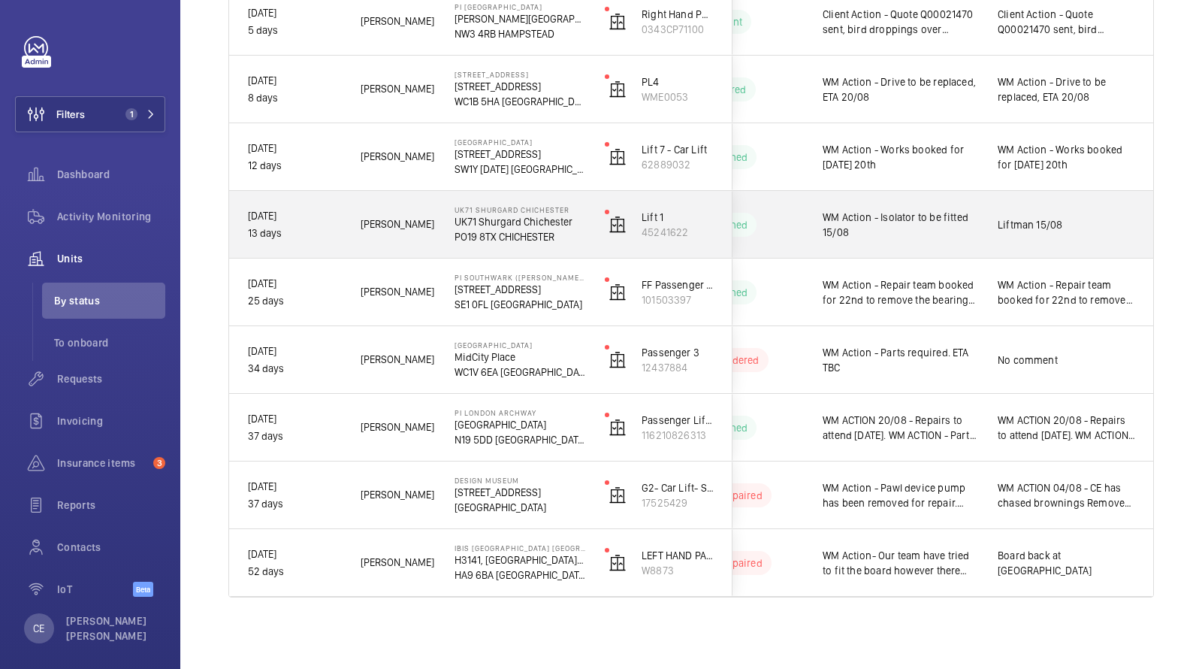
click at [947, 224] on span "WM Action - Isolator to be fitted 15/08" at bounding box center [901, 225] width 156 height 30
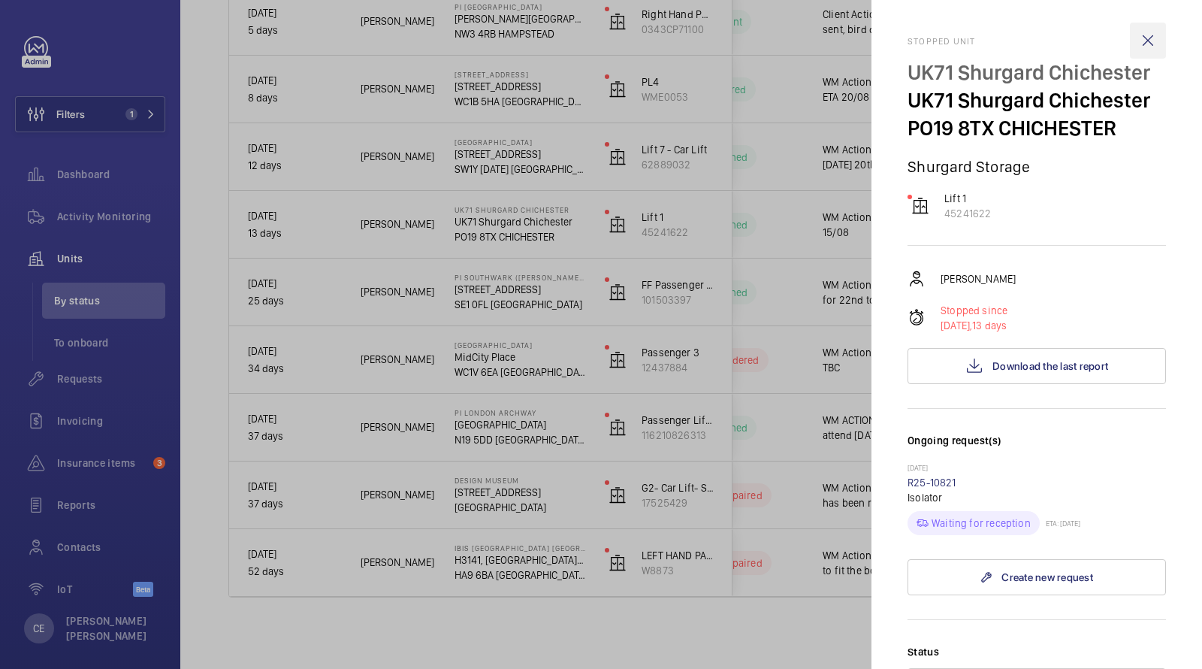
click at [1142, 33] on wm-front-icon-button at bounding box center [1148, 41] width 36 height 36
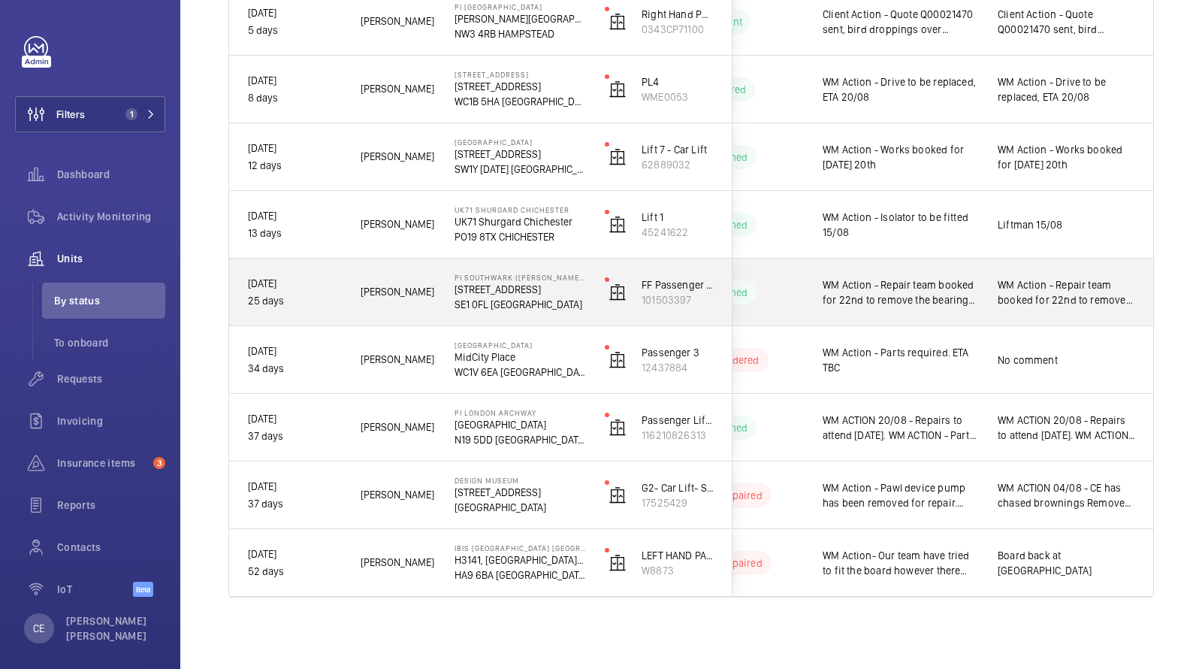
click at [949, 272] on div "WM Action - Repair team booked for 22nd to remove the bearings to take to a spe…" at bounding box center [892, 292] width 174 height 65
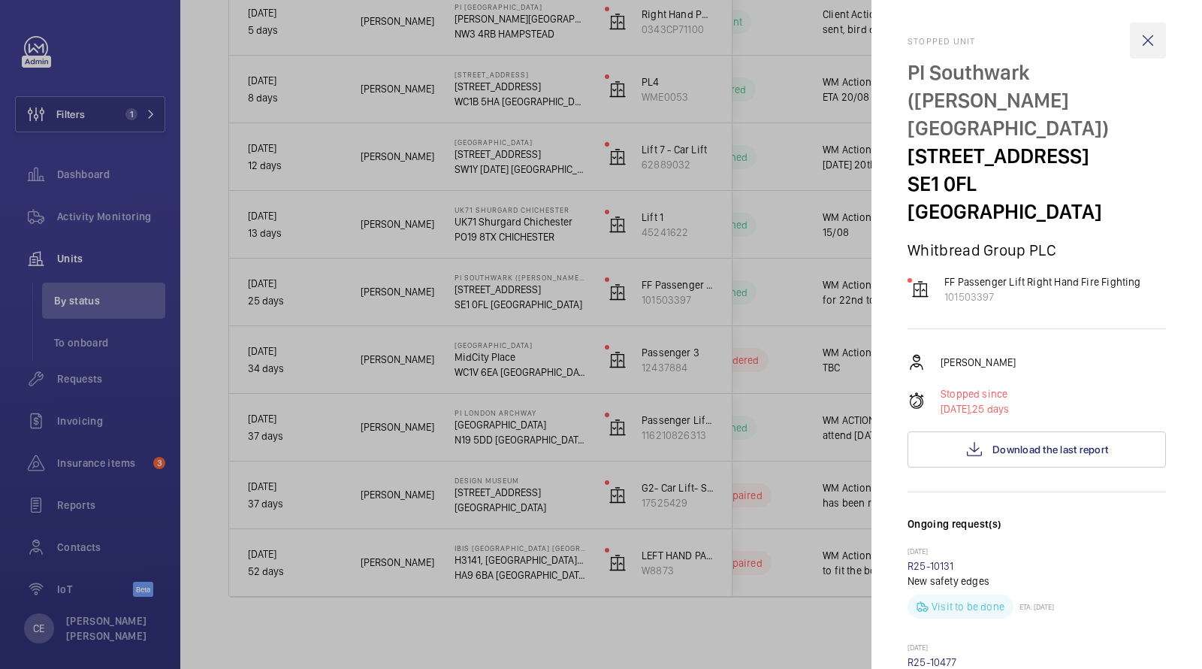
click at [1148, 37] on wm-front-icon-button at bounding box center [1148, 41] width 36 height 36
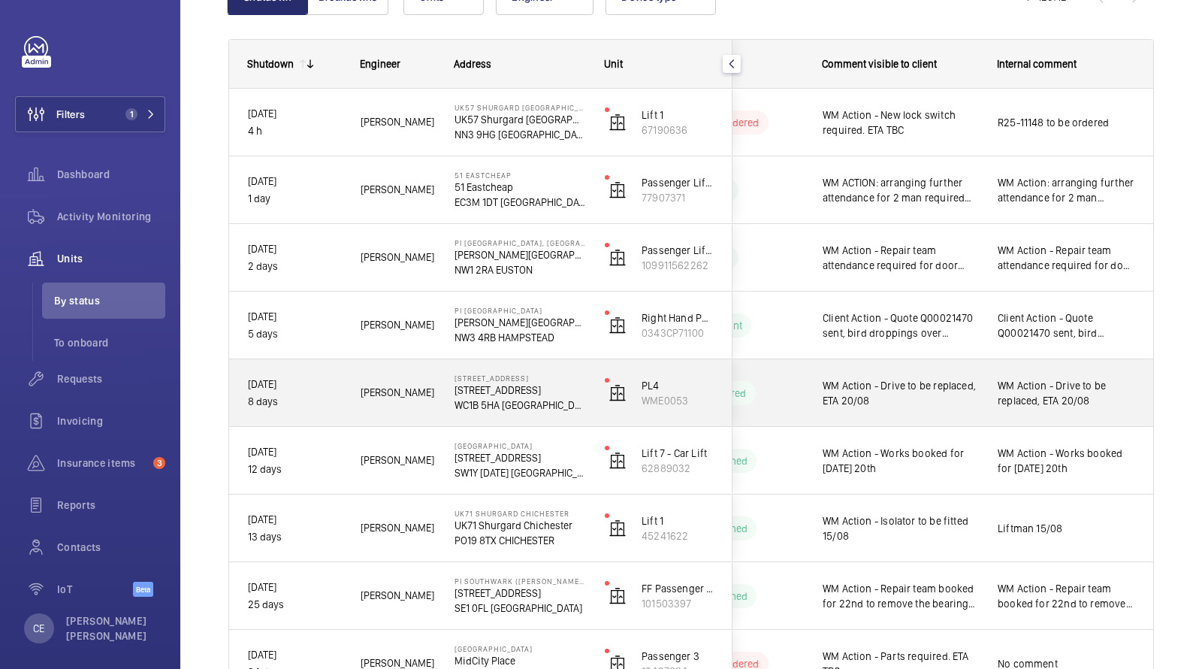
scroll to position [185, 0]
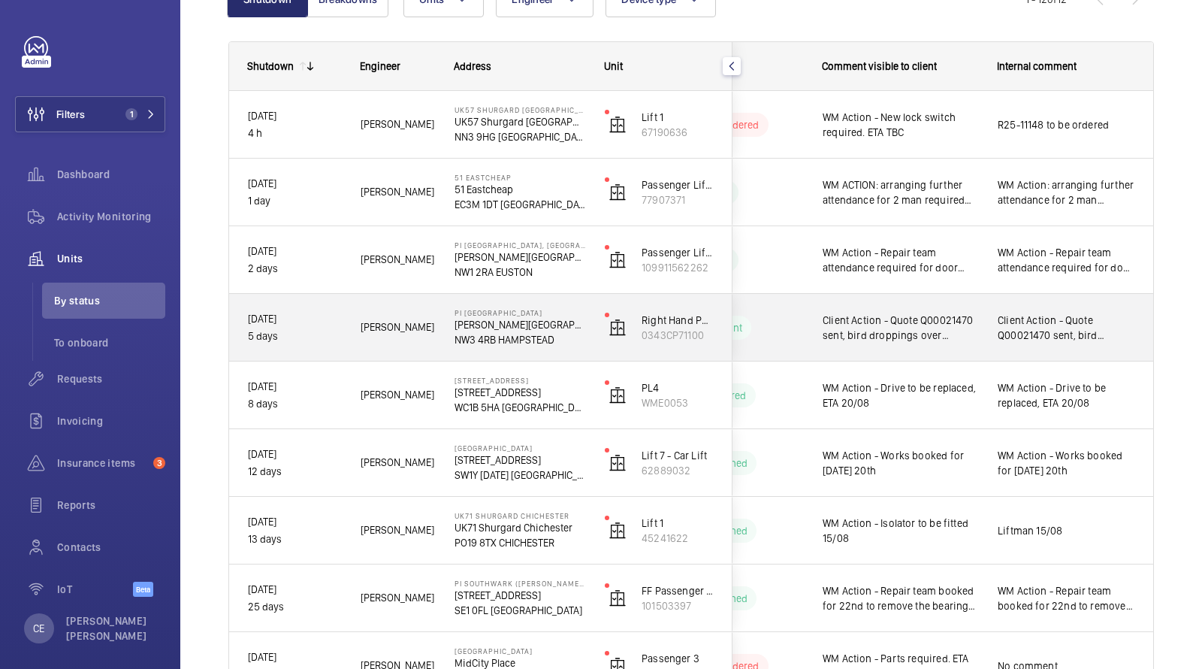
click at [982, 333] on div "Client Action - Quote Q00021470 sent, bird droppings over equipment, unable to …" at bounding box center [1067, 327] width 174 height 65
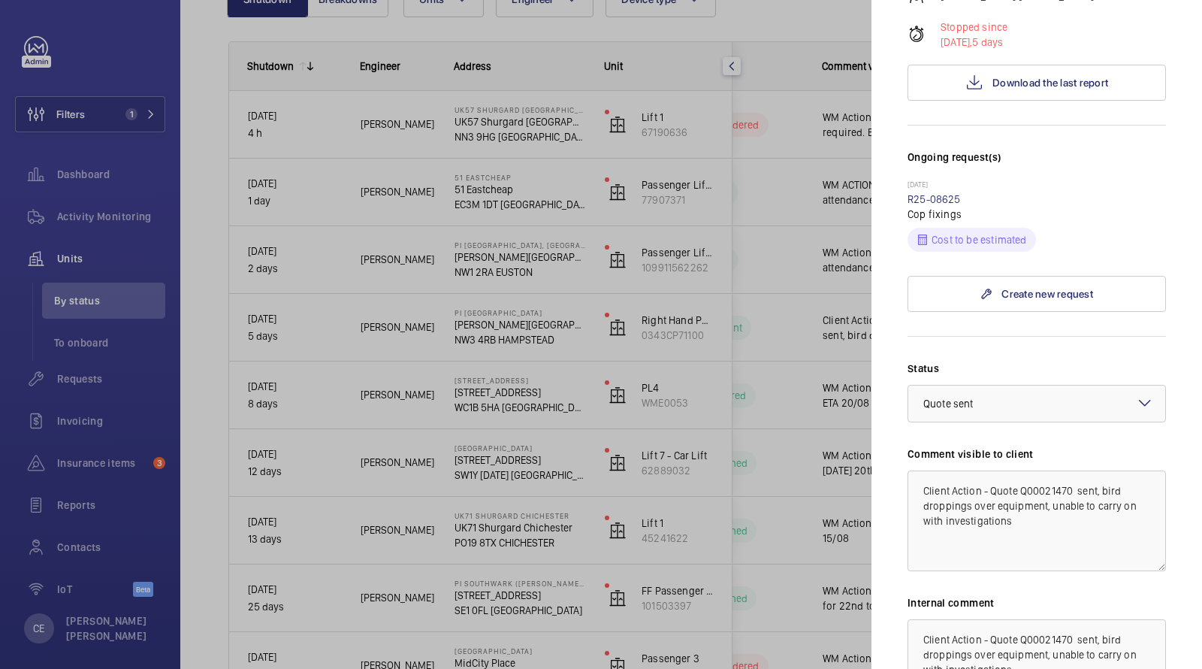
scroll to position [0, 0]
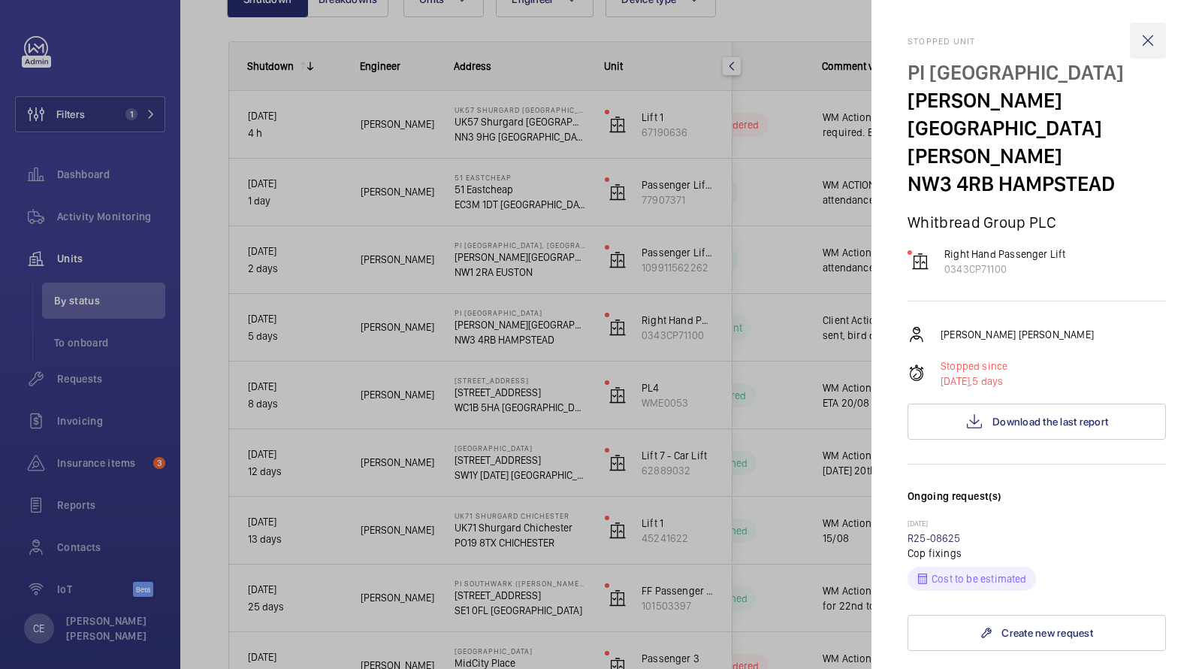
click at [1152, 45] on wm-front-icon-button at bounding box center [1148, 41] width 36 height 36
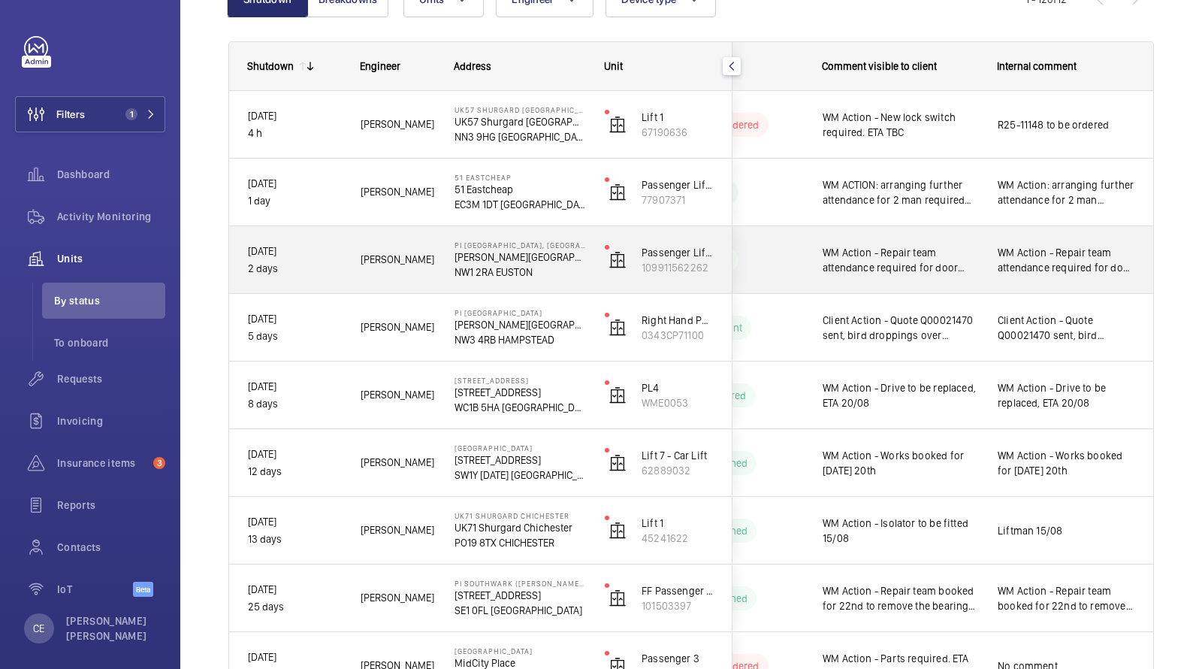
click at [987, 263] on div "WM Action - Repair team attendance required for door works on floor 1 landing. …" at bounding box center [1067, 260] width 174 height 65
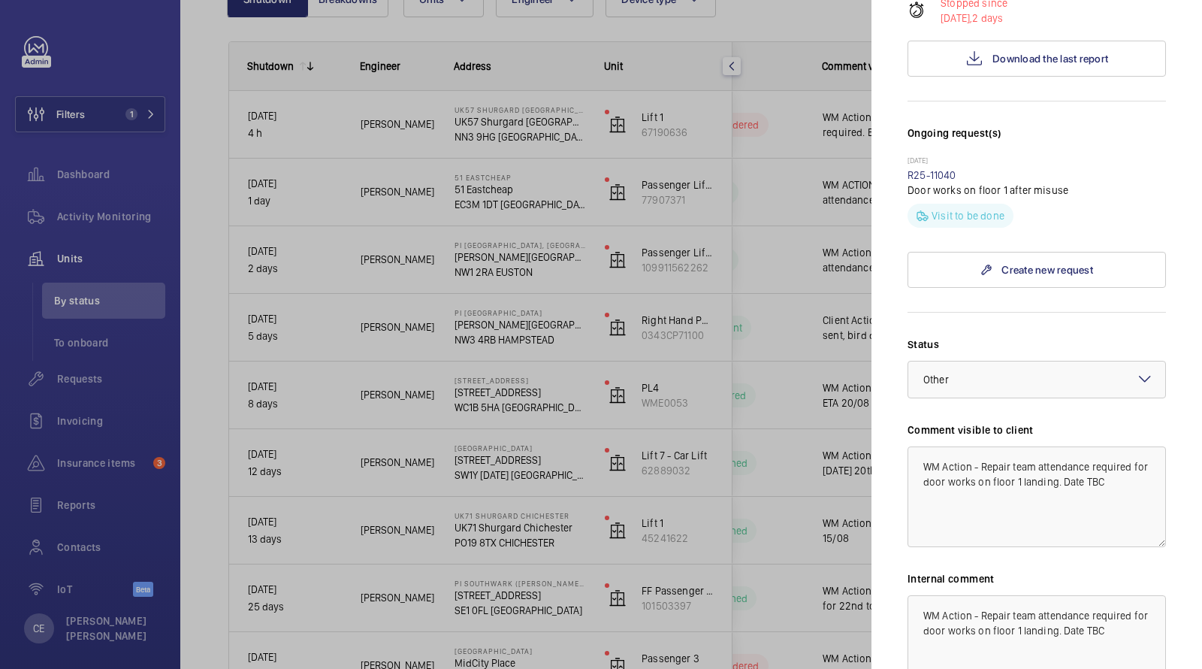
scroll to position [389, 0]
click at [929, 171] on link "R25-11040" at bounding box center [932, 177] width 49 height 12
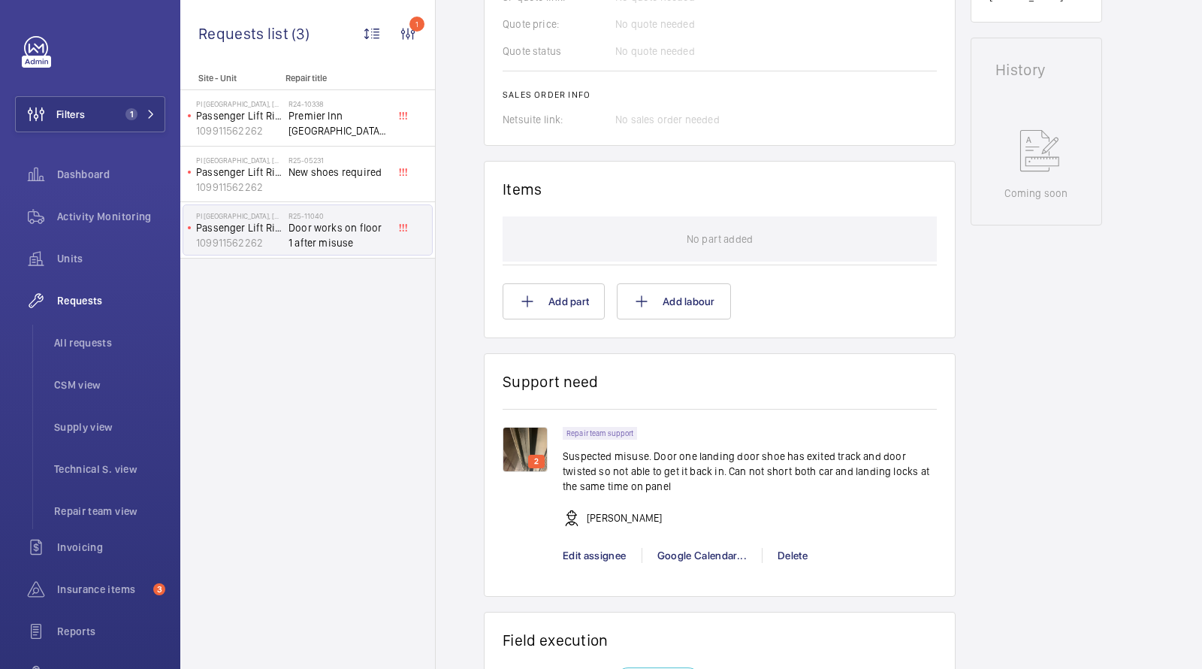
scroll to position [645, 0]
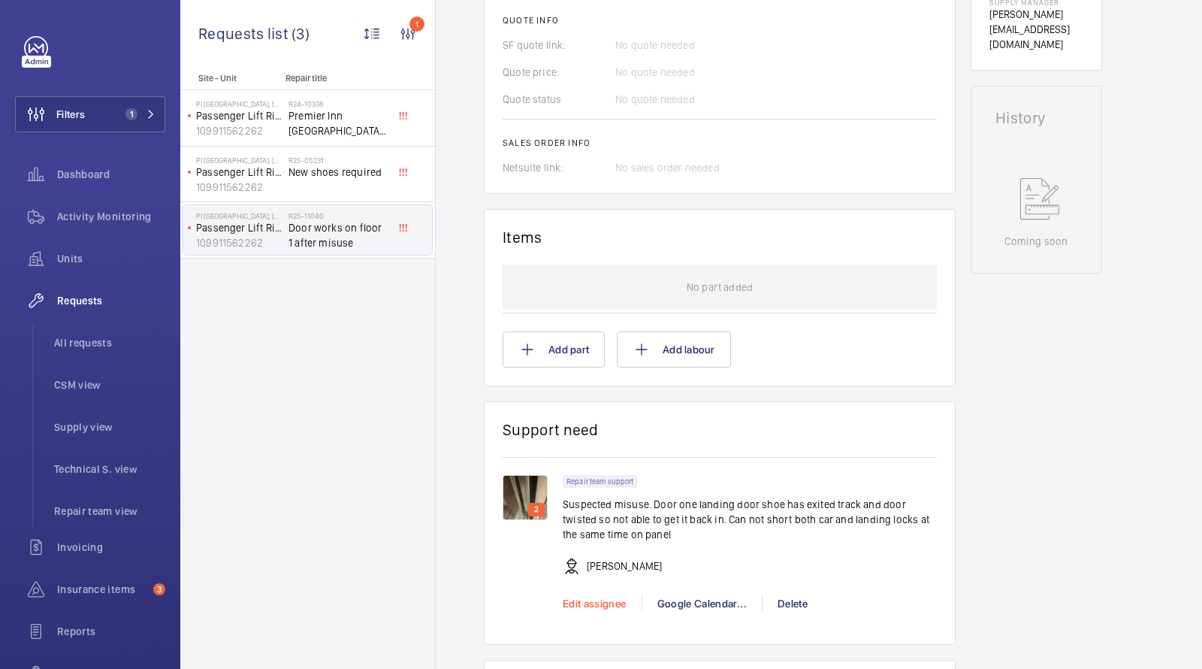
click at [606, 602] on span "Edit assignee" at bounding box center [595, 603] width 64 height 12
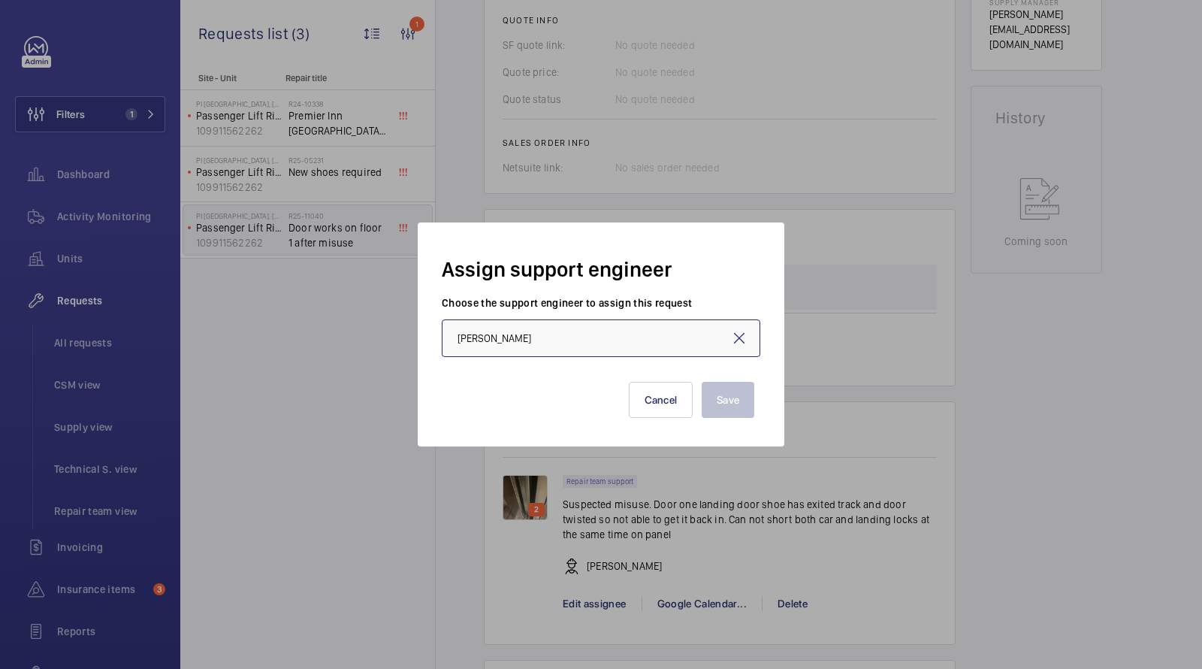
click at [520, 350] on input "Maurice Shanley" at bounding box center [601, 338] width 319 height 38
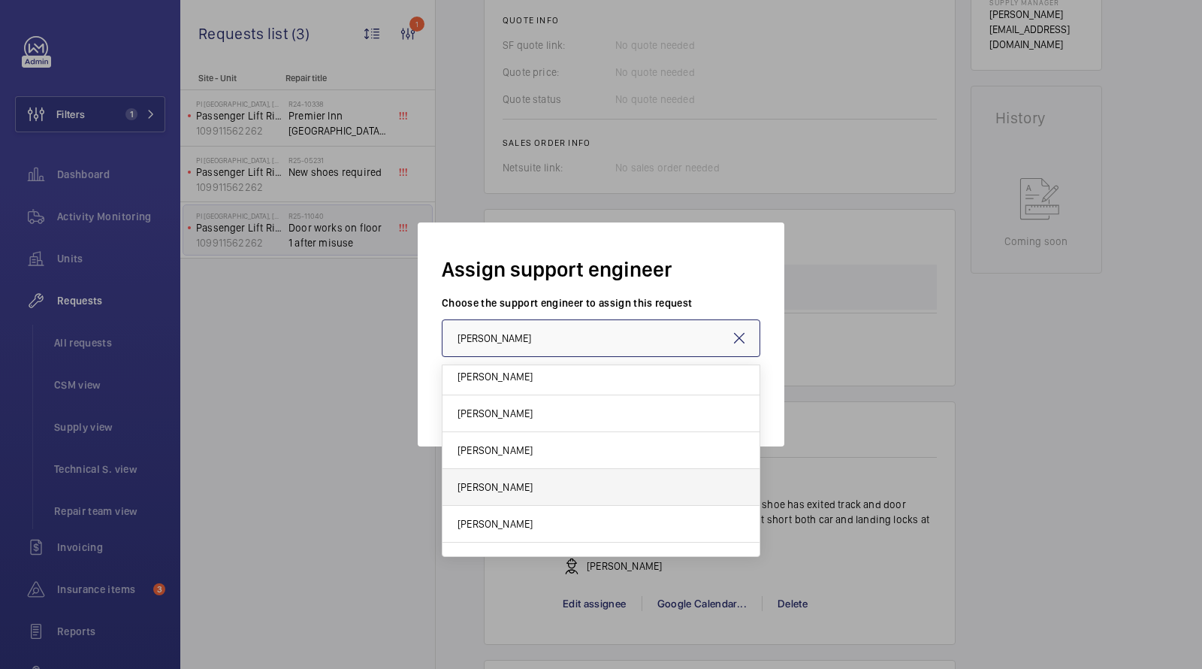
scroll to position [283, 0]
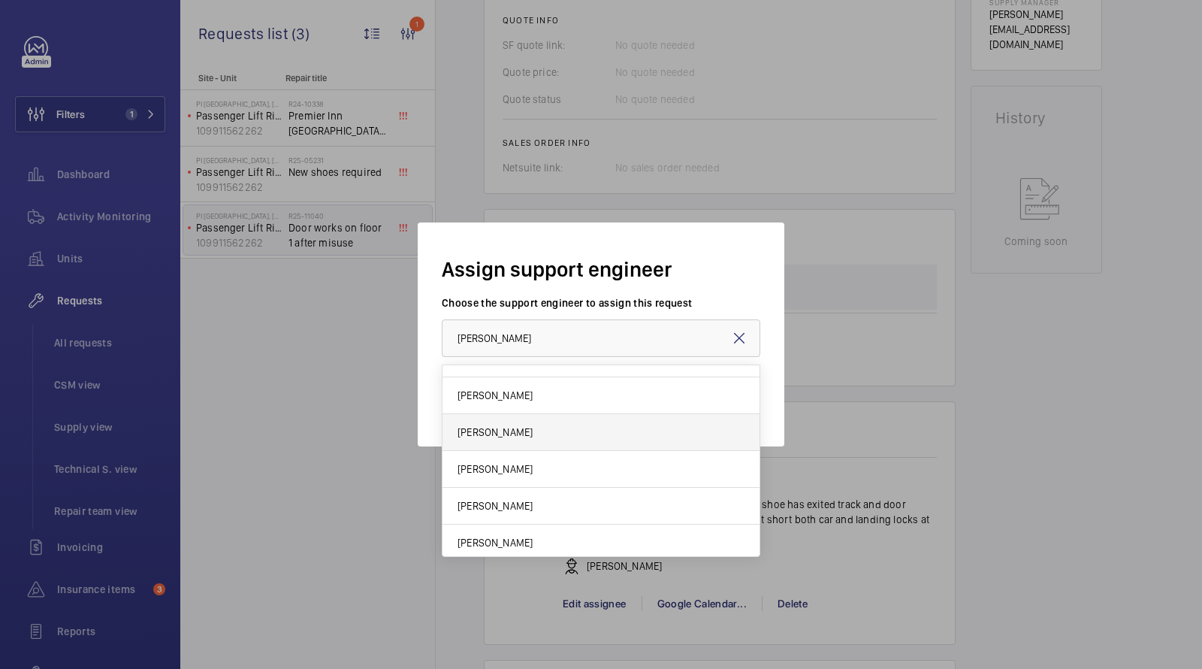
click at [501, 439] on mat-option "James Shillibeer" at bounding box center [601, 432] width 317 height 37
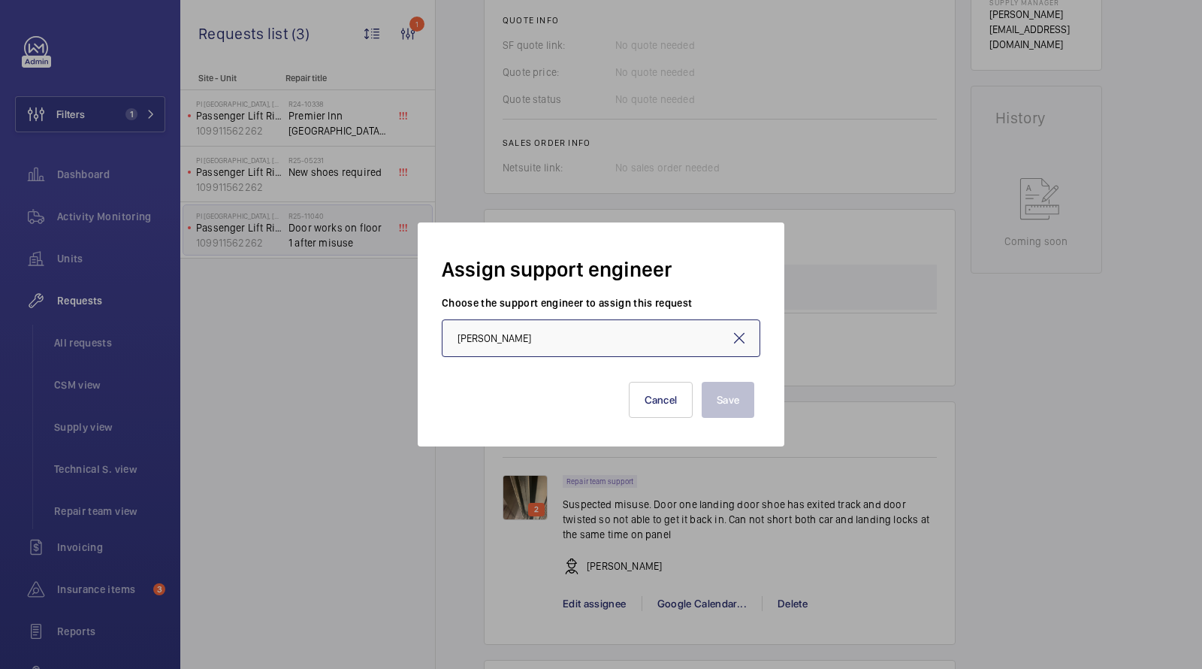
type input "James Shillibeer"
click at [734, 399] on button "Save" at bounding box center [728, 400] width 53 height 36
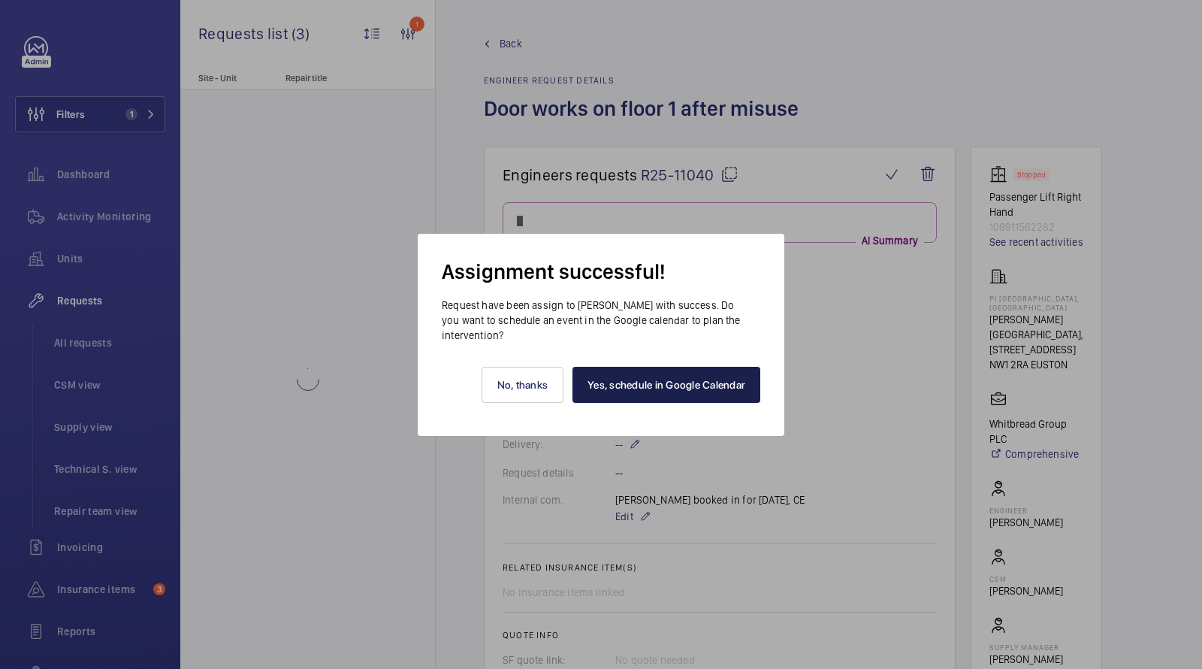
click at [634, 382] on link "Yes, schedule in Google Calendar" at bounding box center [667, 385] width 188 height 36
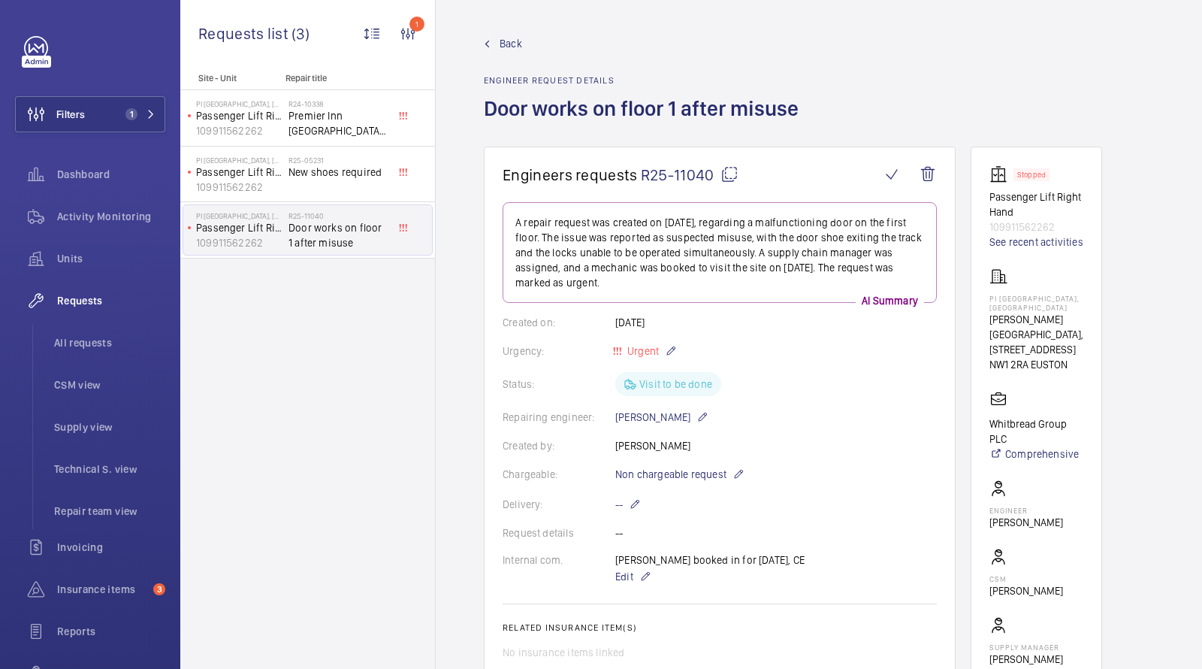
scroll to position [54, 0]
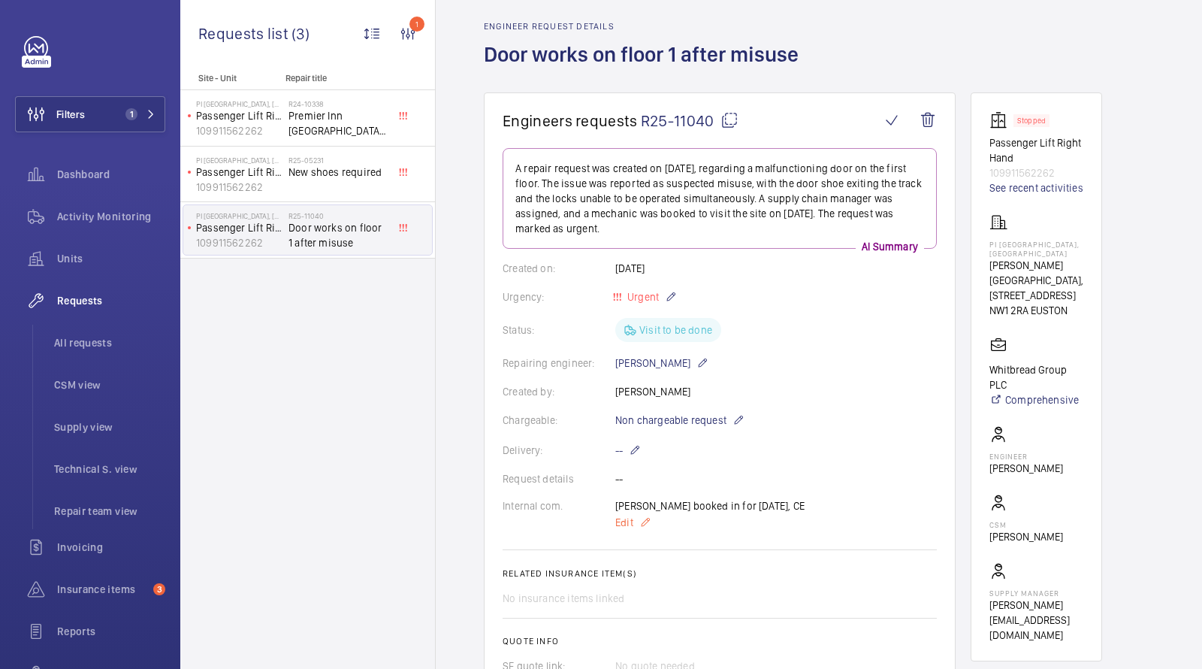
click at [622, 519] on span "Edit" at bounding box center [624, 522] width 18 height 15
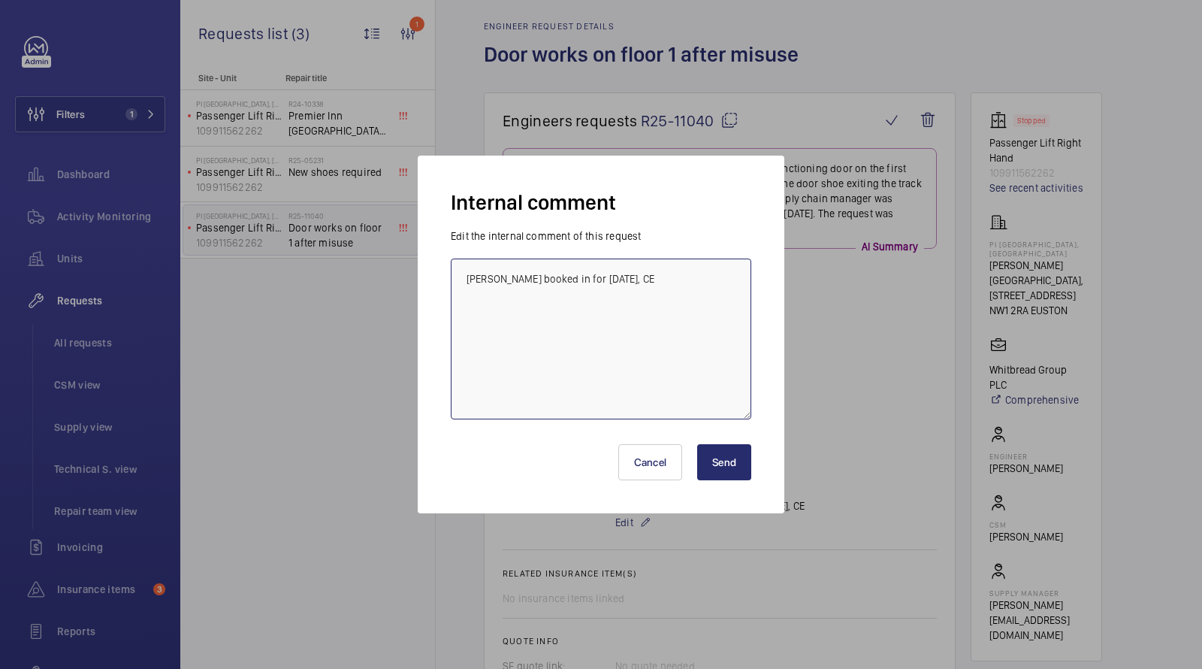
click at [479, 275] on textarea "Maurice booked in for 21st August, CE" at bounding box center [601, 339] width 301 height 161
type textarea "Shills booked in for 21st August, CE"
click at [715, 483] on div "Cancel Send" at bounding box center [601, 456] width 301 height 72
click at [716, 474] on button "Send" at bounding box center [724, 462] width 54 height 36
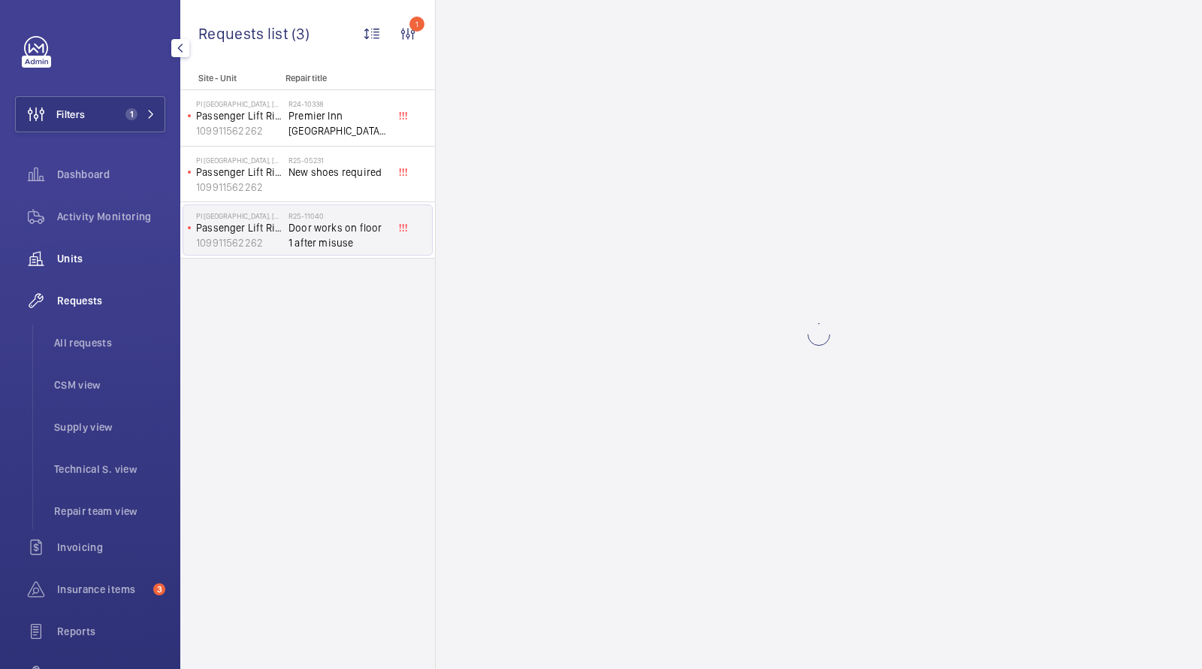
click at [58, 259] on span "Units" at bounding box center [111, 258] width 108 height 15
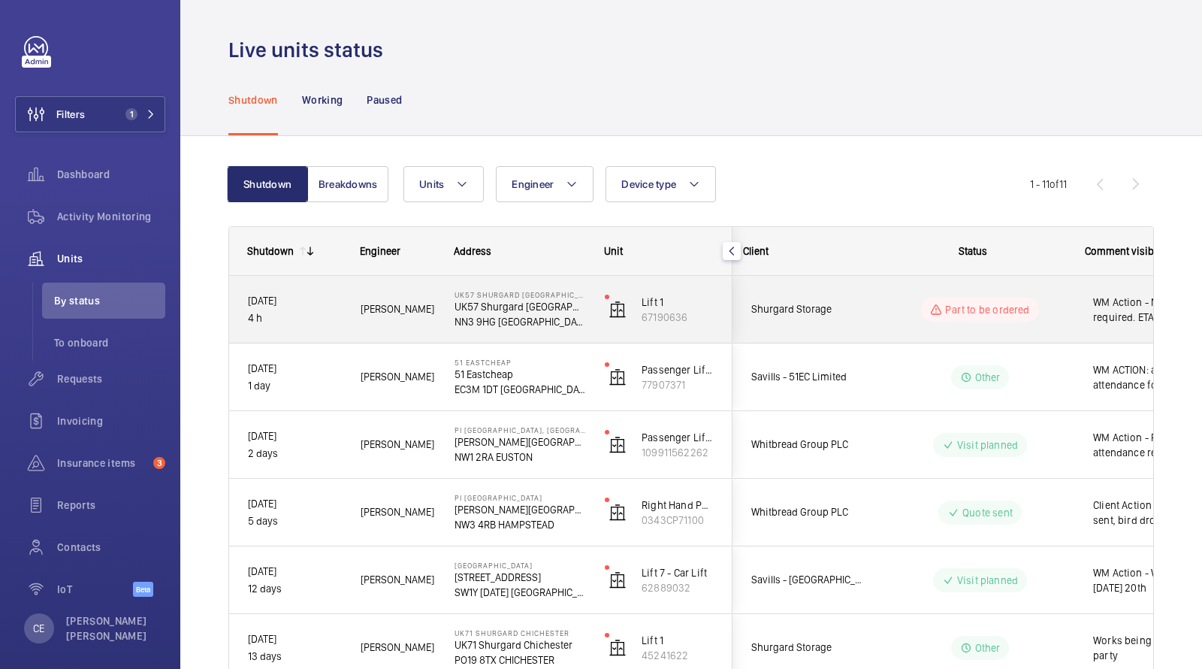
scroll to position [0, 271]
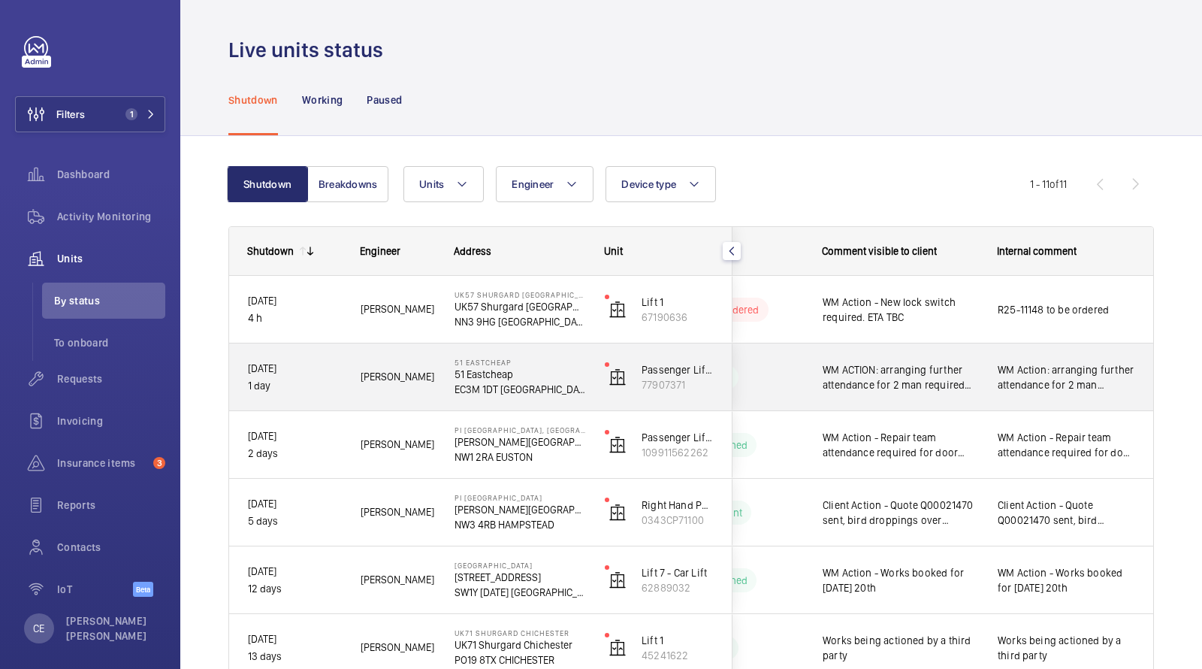
click at [912, 371] on span "WM ACTION: arranging further attendance for 2 man required Date to be confirmed." at bounding box center [901, 377] width 156 height 30
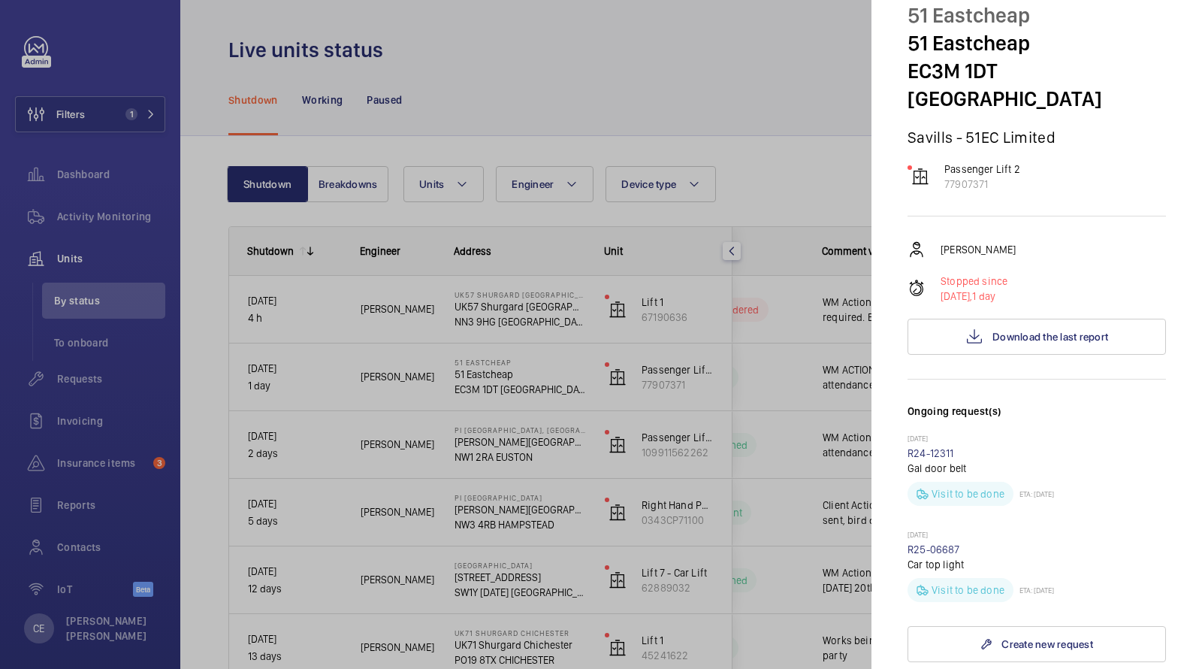
scroll to position [0, 0]
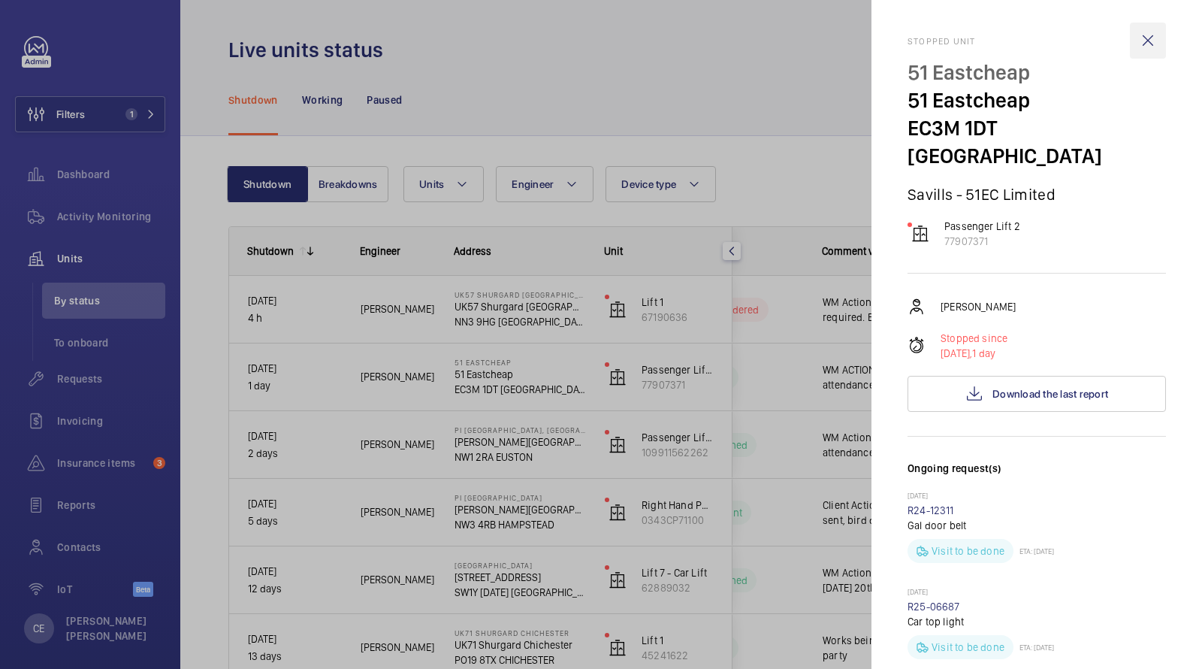
click at [1156, 34] on wm-front-icon-button at bounding box center [1148, 41] width 36 height 36
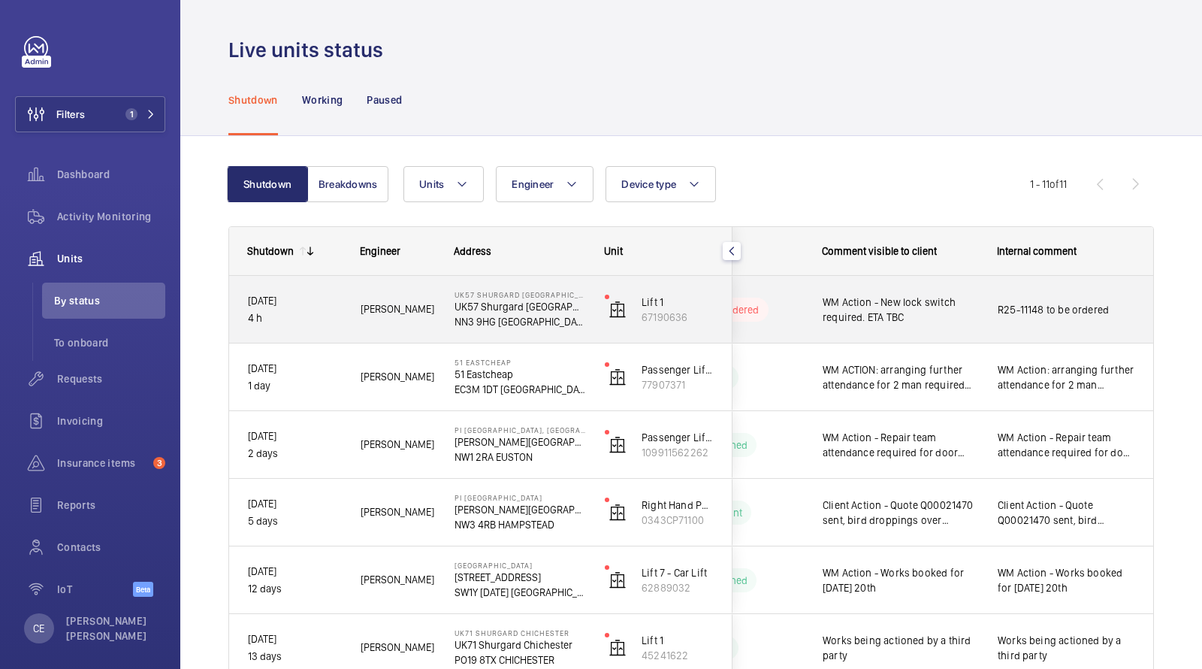
click at [876, 298] on span "WM Action - New lock switch required. ETA TBC" at bounding box center [901, 310] width 156 height 30
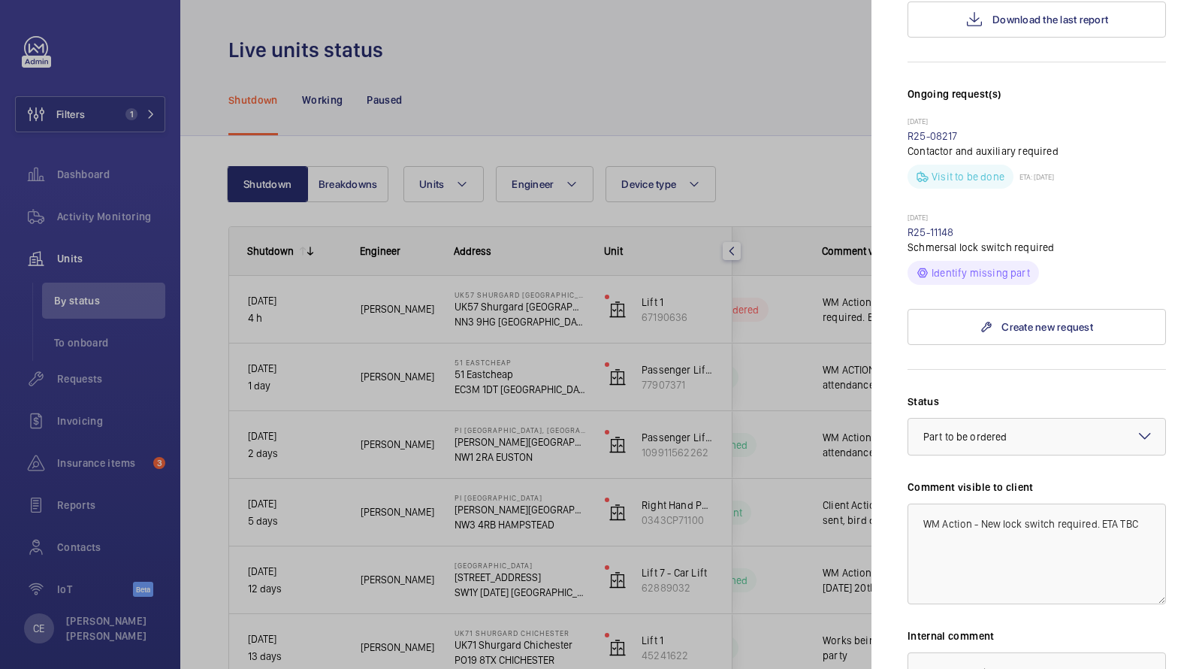
scroll to position [458, 0]
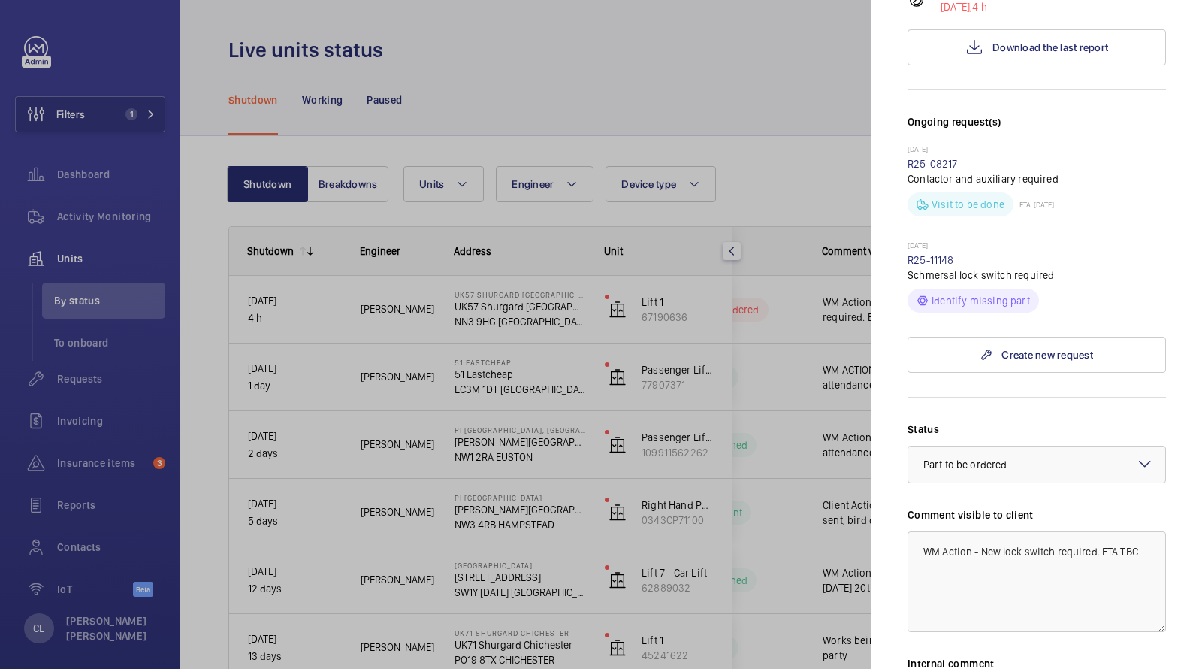
click at [927, 254] on link "R25-11148" at bounding box center [931, 260] width 47 height 12
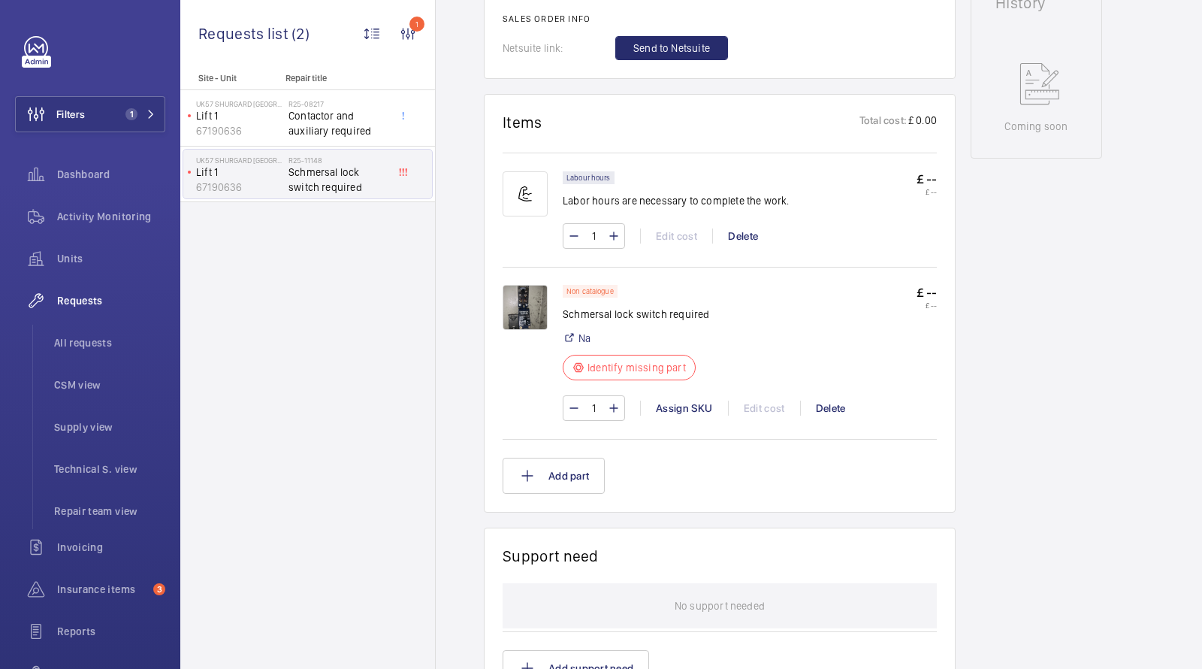
scroll to position [769, 0]
click at [522, 300] on img at bounding box center [525, 307] width 45 height 45
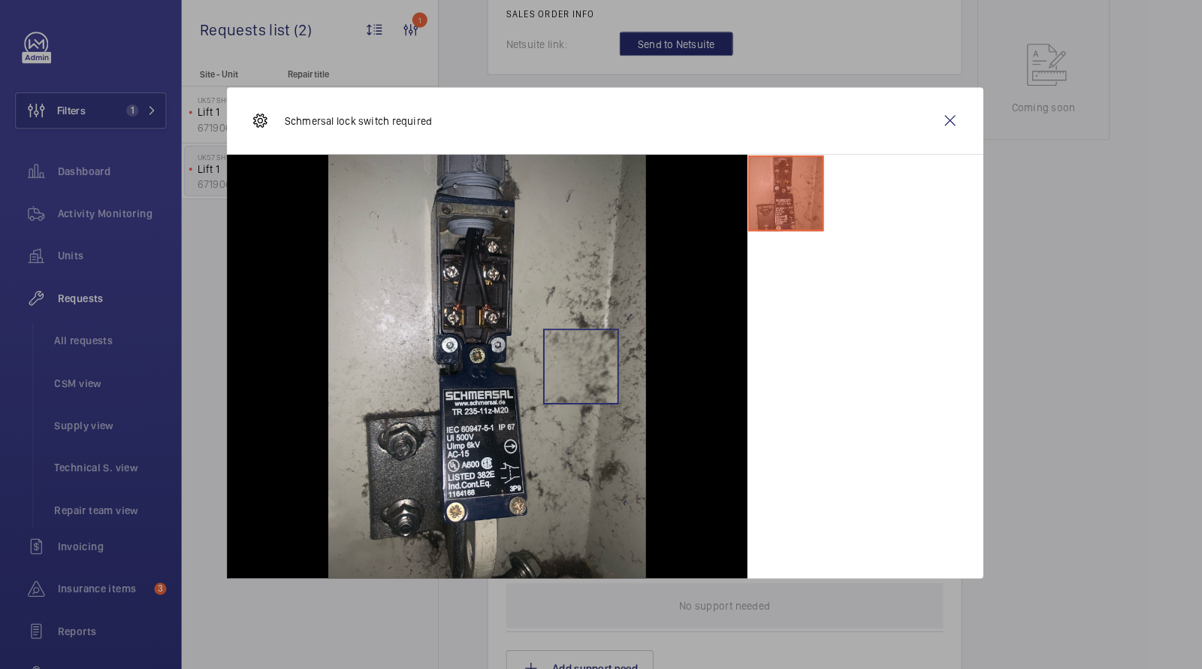
scroll to position [0, 0]
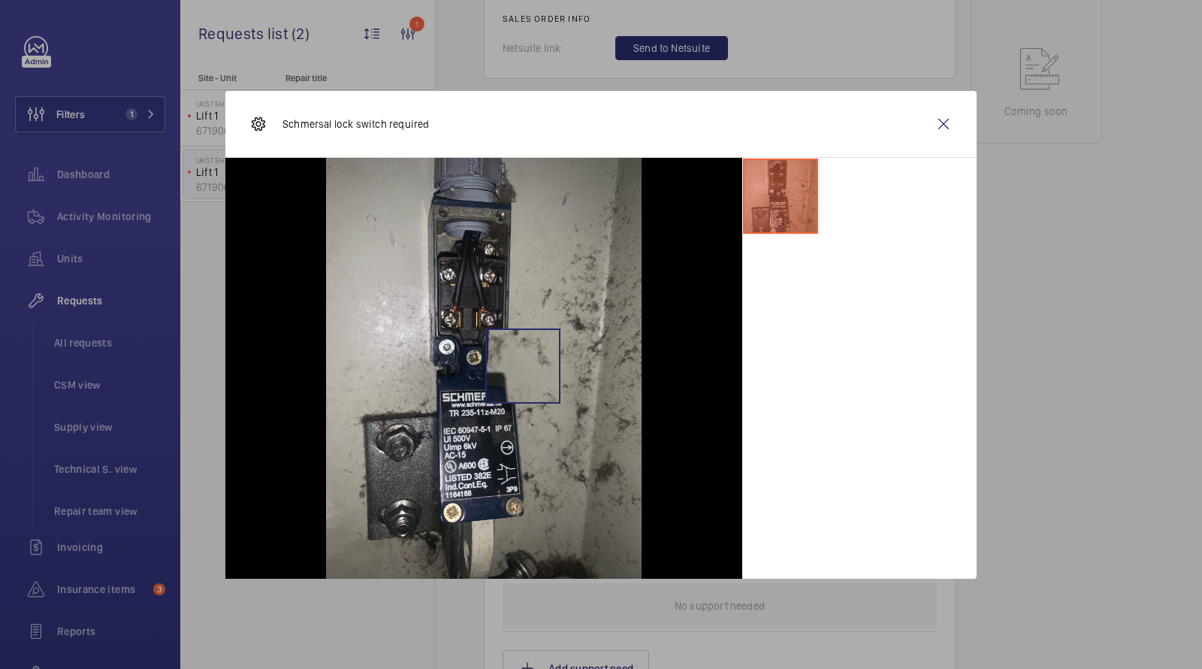
click at [352, 350] on img at bounding box center [484, 368] width 316 height 421
click at [938, 123] on wm-front-icon-button at bounding box center [944, 124] width 36 height 36
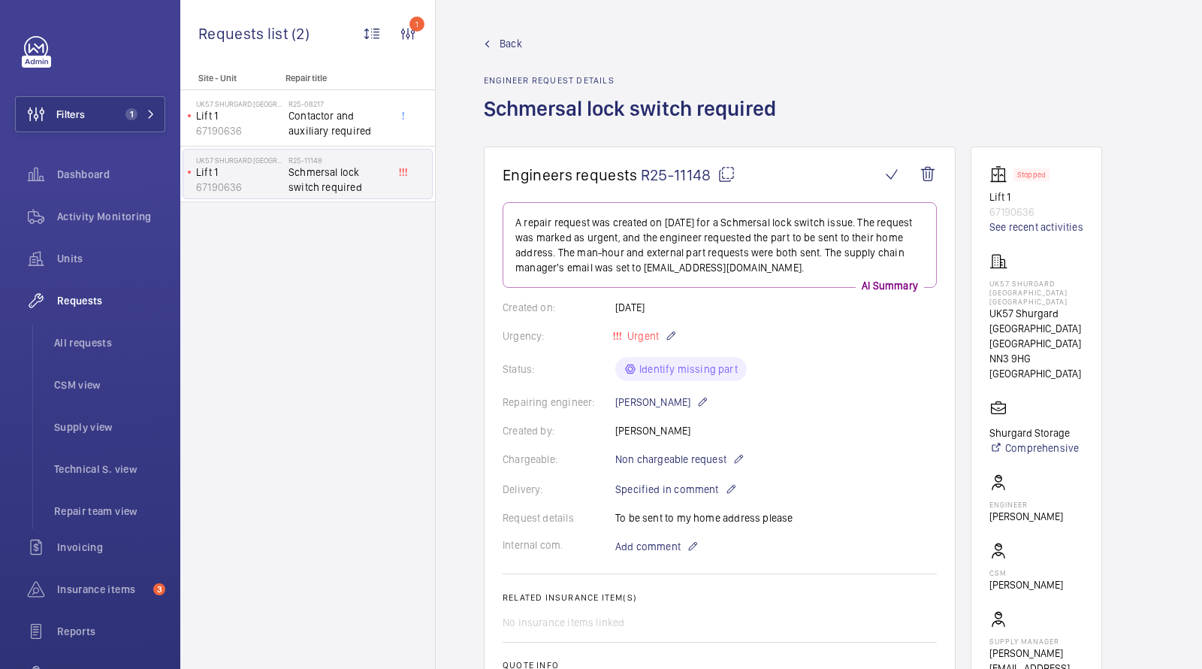
click at [675, 167] on span "R25-11148" at bounding box center [688, 174] width 95 height 19
click at [68, 247] on div "Units" at bounding box center [90, 258] width 150 height 36
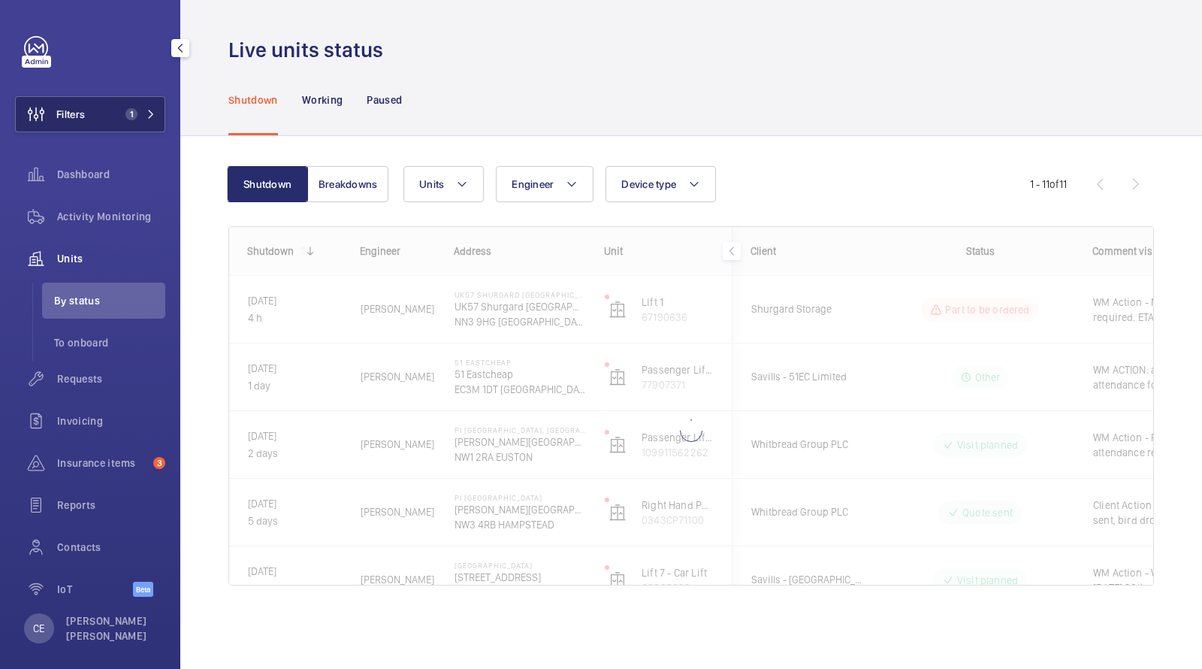
click at [125, 112] on span "1" at bounding box center [128, 114] width 18 height 12
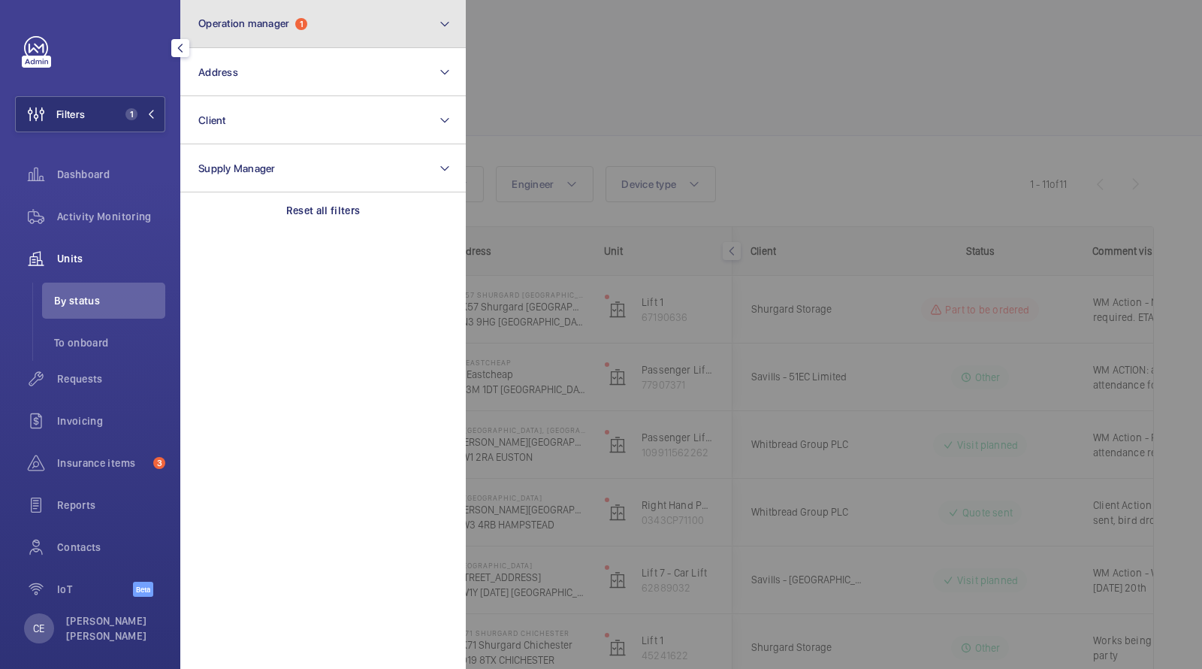
click at [282, 24] on span "Operation manager" at bounding box center [243, 23] width 91 height 12
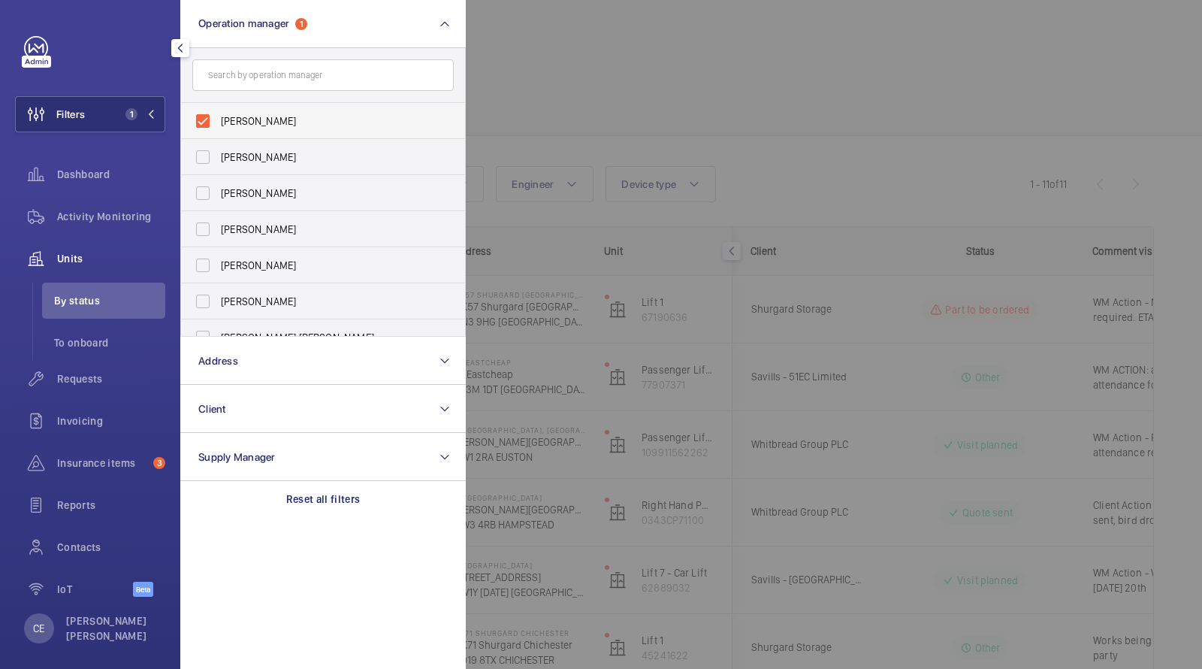
click at [285, 118] on span "Kirsten Kalaher" at bounding box center [324, 120] width 207 height 15
click at [218, 118] on input "Kirsten Kalaher" at bounding box center [203, 121] width 30 height 30
checkbox input "false"
click at [549, 108] on div at bounding box center [1067, 334] width 1202 height 669
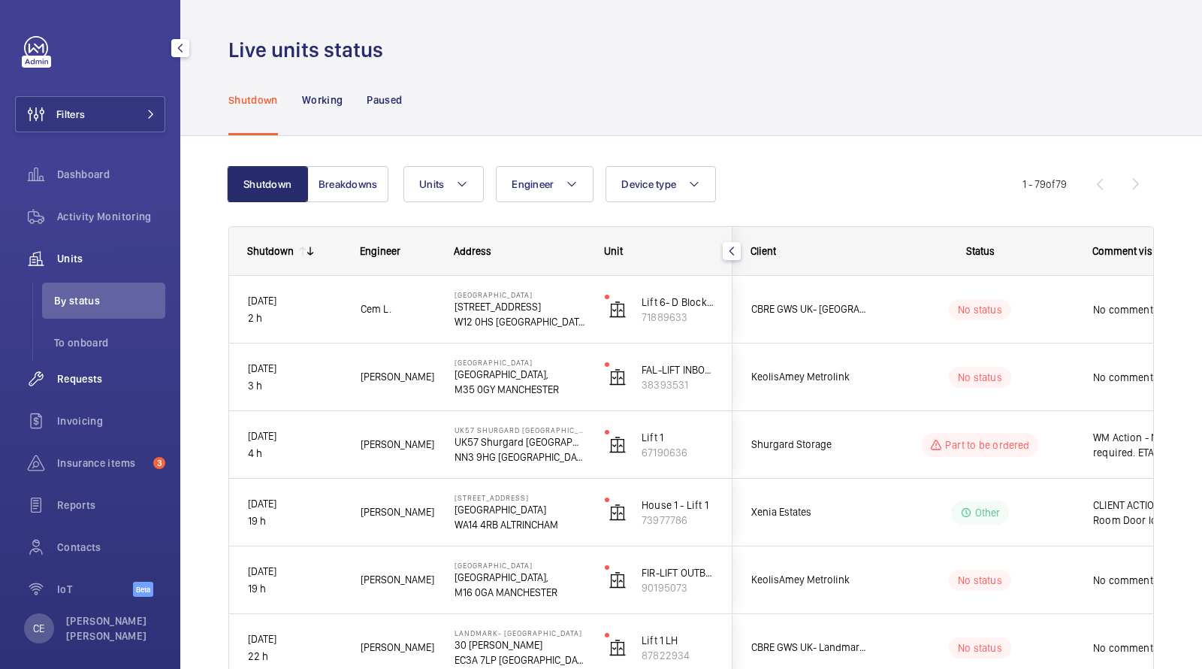
click at [104, 387] on div "Requests" at bounding box center [90, 379] width 150 height 36
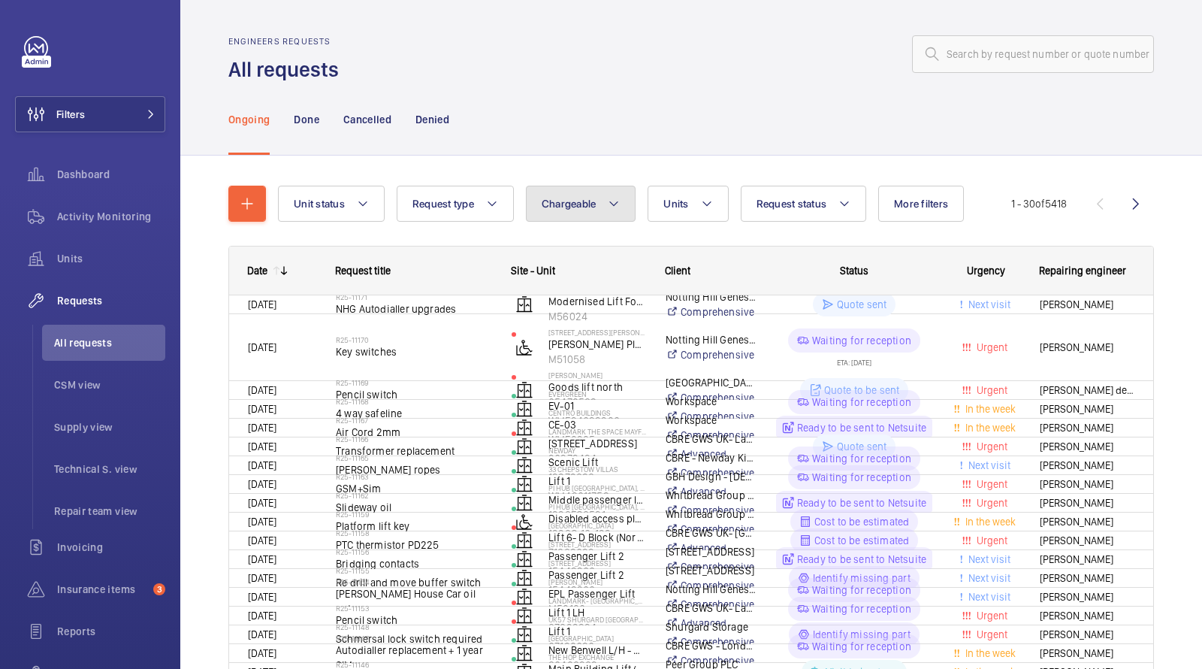
click at [557, 198] on span "Chargeable" at bounding box center [569, 204] width 55 height 12
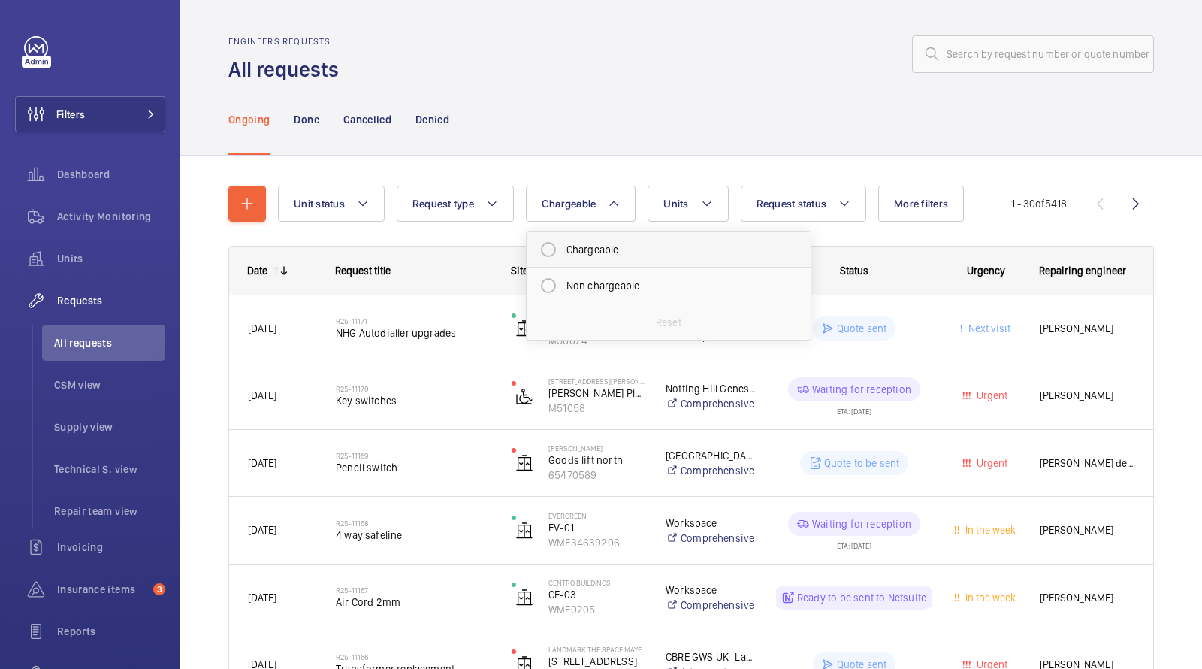
click at [601, 253] on mat-radio-button "Chargeable" at bounding box center [669, 249] width 271 height 30
radio input "true"
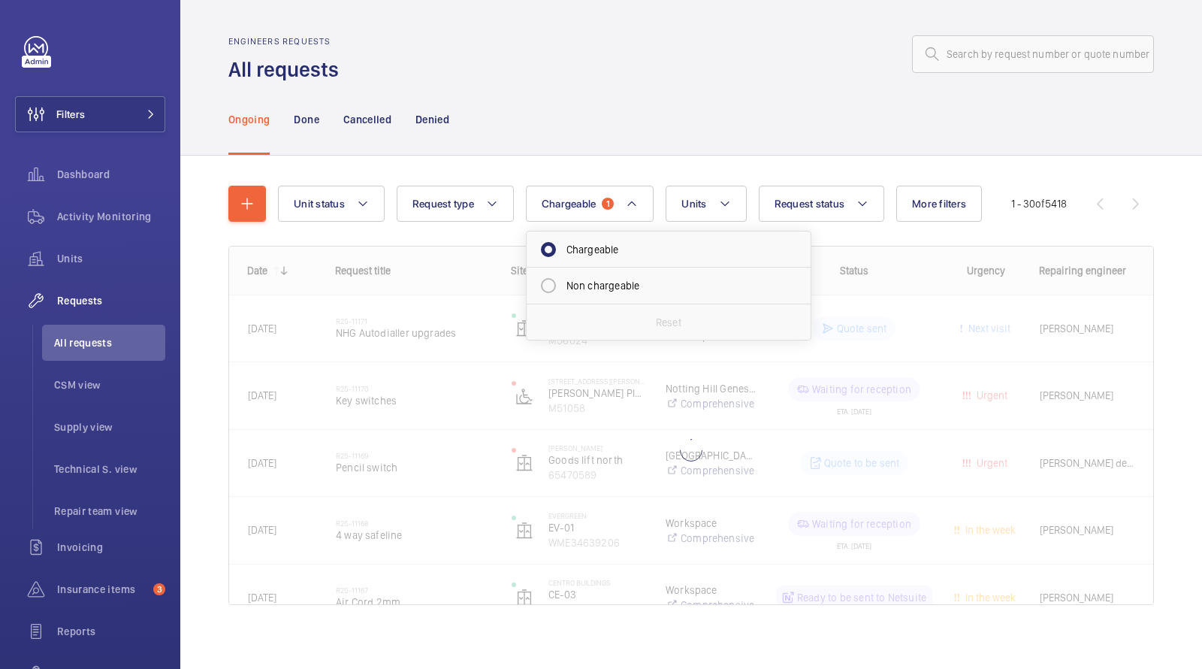
click at [668, 103] on div "Ongoing Done Cancelled Denied" at bounding box center [691, 118] width 926 height 71
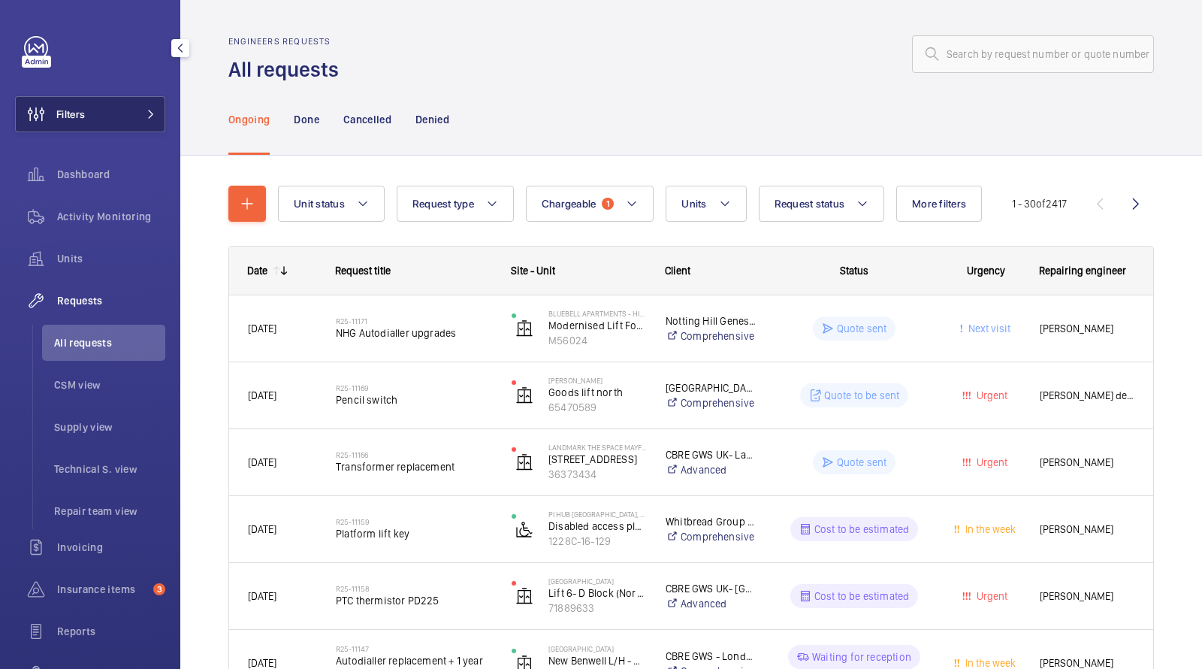
click at [135, 117] on button "Filters" at bounding box center [90, 114] width 150 height 36
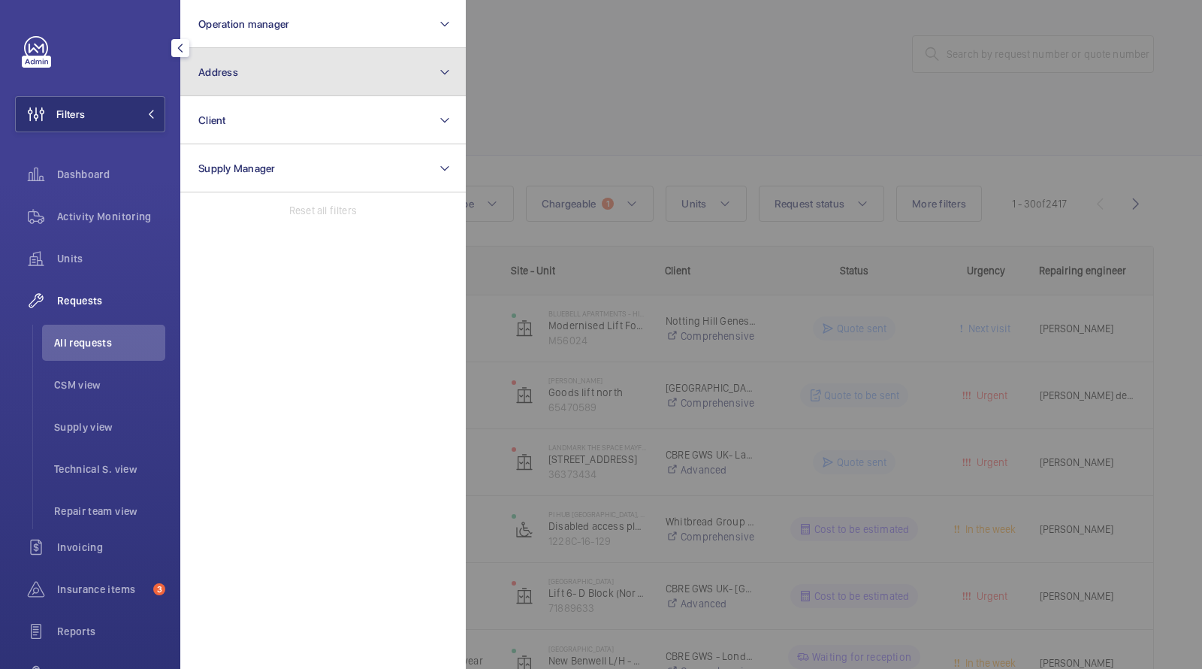
click at [249, 67] on button "Address" at bounding box center [323, 72] width 286 height 48
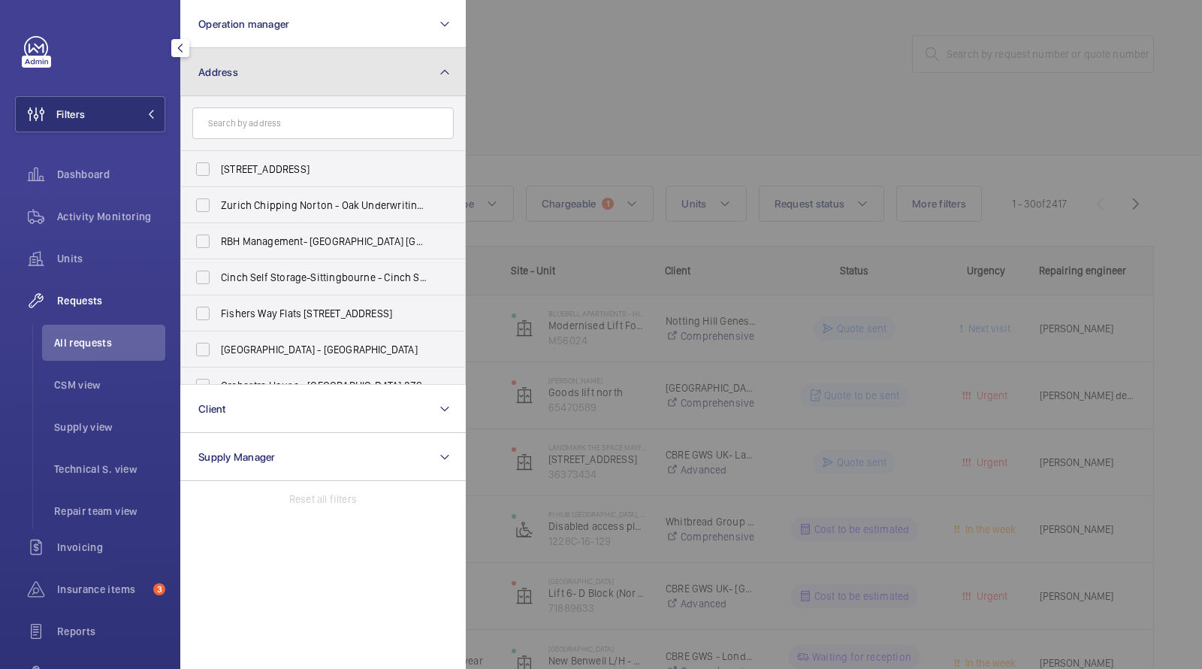
click at [249, 67] on button "Address" at bounding box center [323, 72] width 286 height 48
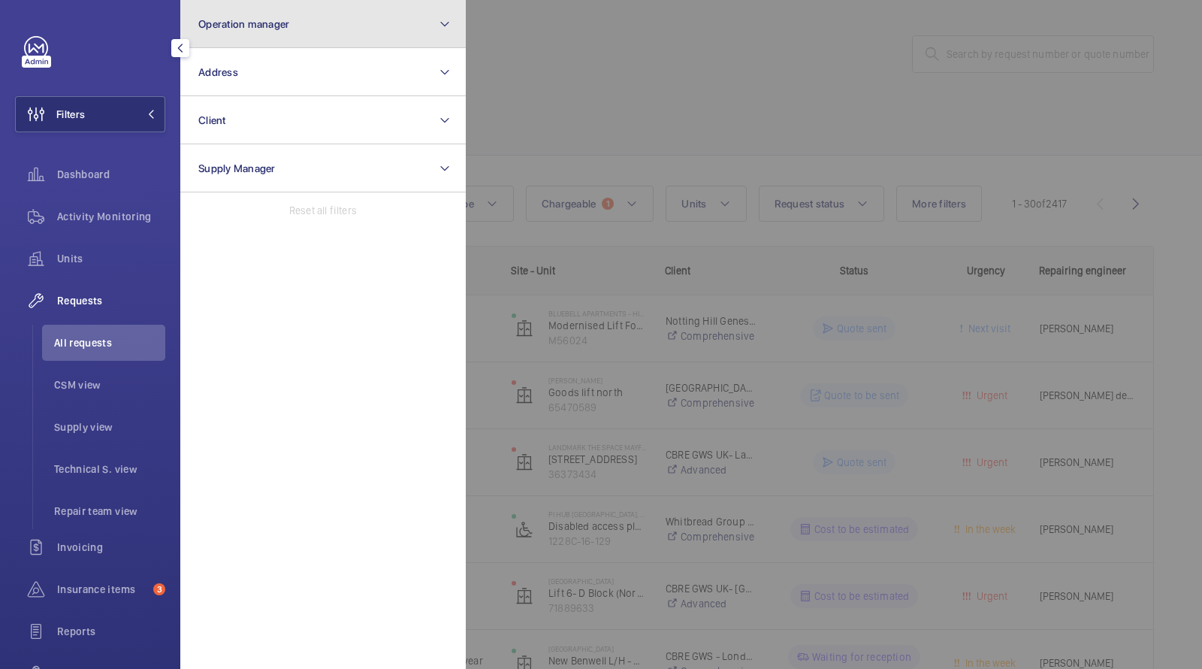
click at [234, 20] on span "Operation manager" at bounding box center [243, 24] width 91 height 12
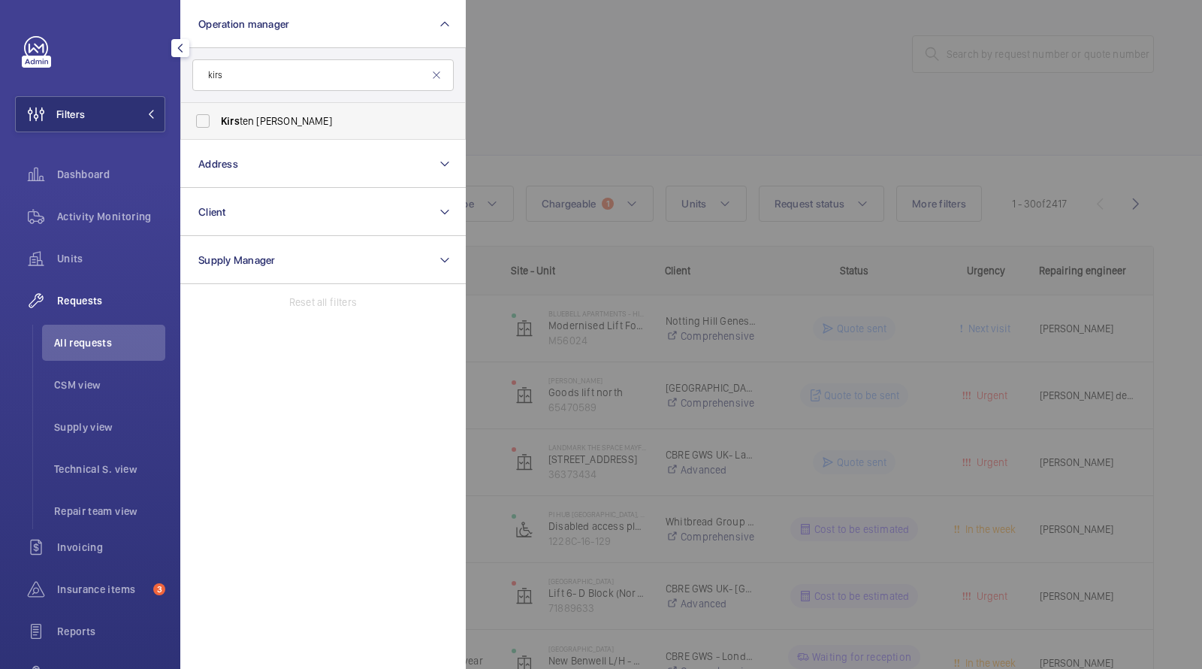
type input "kirs"
click at [239, 135] on label "Kirs ten Kalaher" at bounding box center [312, 121] width 262 height 36
click at [218, 135] on input "Kirs ten Kalaher" at bounding box center [203, 121] width 30 height 30
checkbox input "true"
click at [701, 22] on div at bounding box center [1067, 334] width 1202 height 669
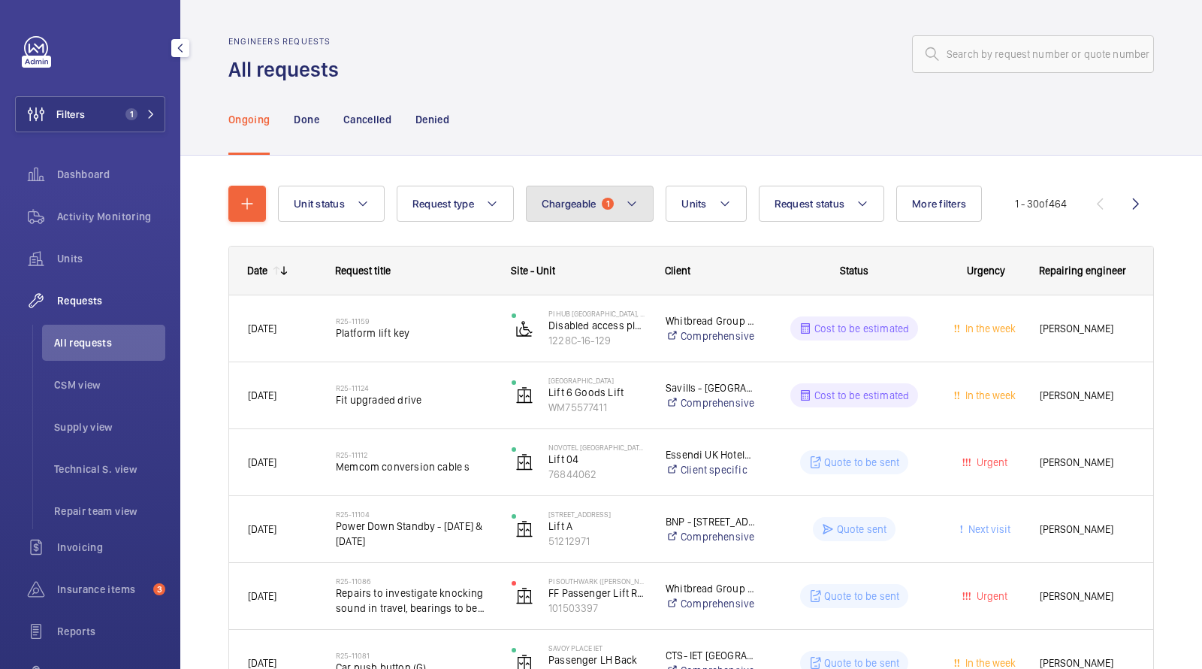
click at [607, 190] on button "Chargeable 1" at bounding box center [590, 204] width 129 height 36
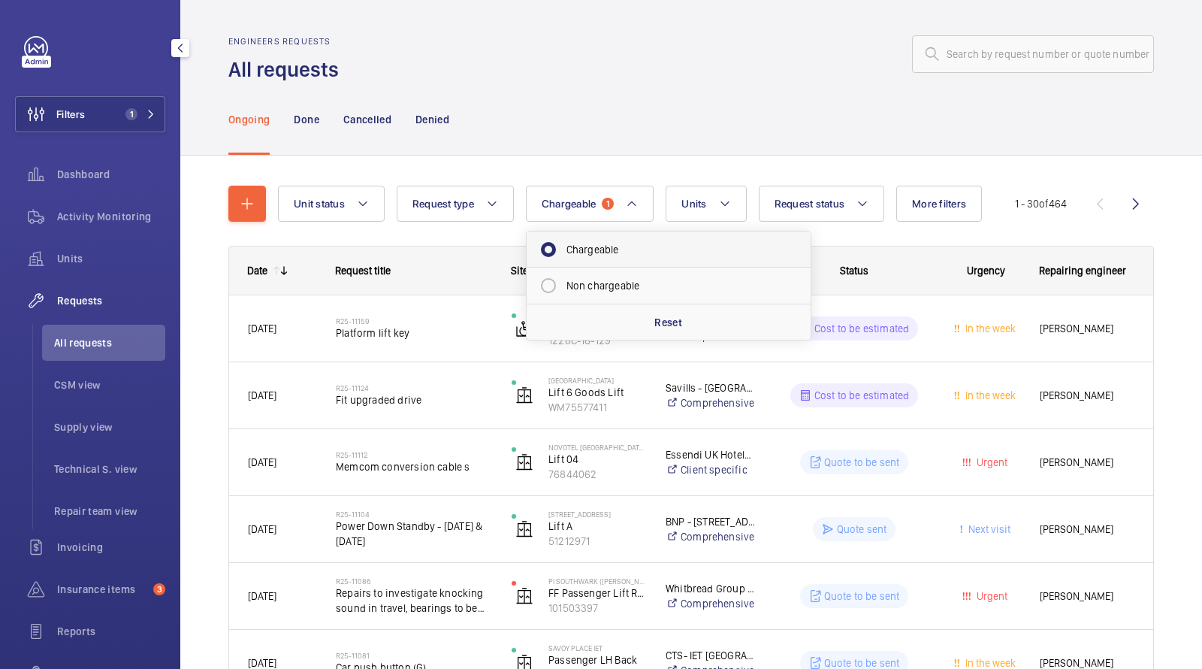
click at [615, 250] on mat-radio-button "Chargeable" at bounding box center [669, 249] width 271 height 30
radio input "false"
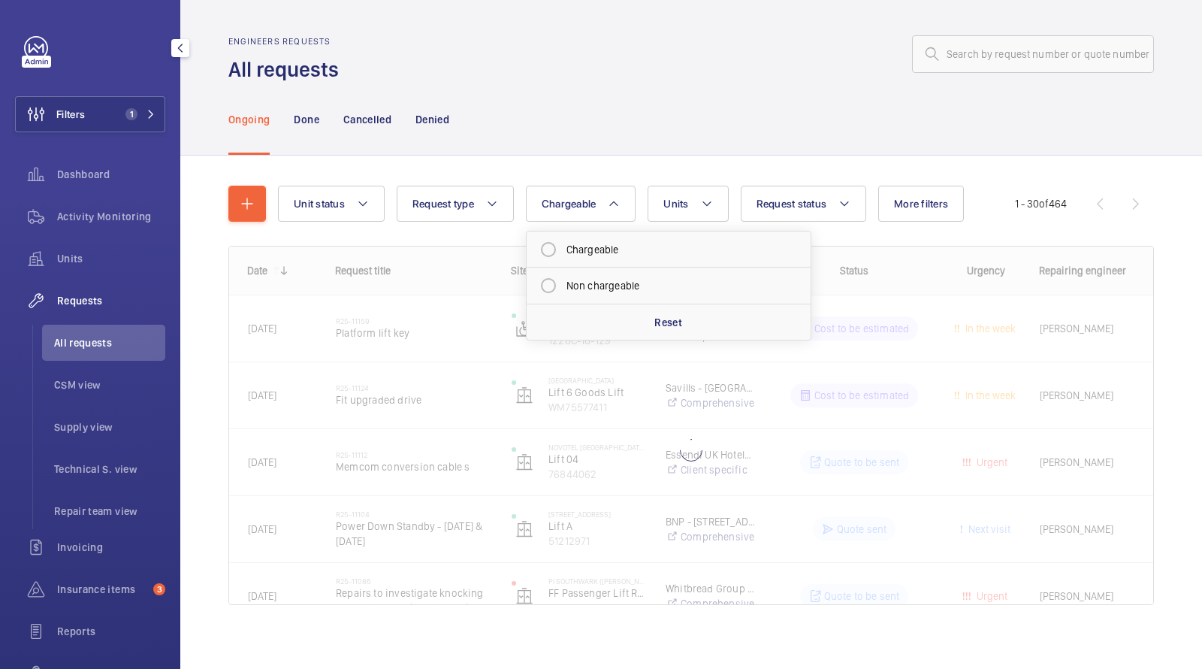
click at [631, 125] on div "Ongoing Done Cancelled Denied" at bounding box center [691, 118] width 926 height 71
